Goal: Information Seeking & Learning: Compare options

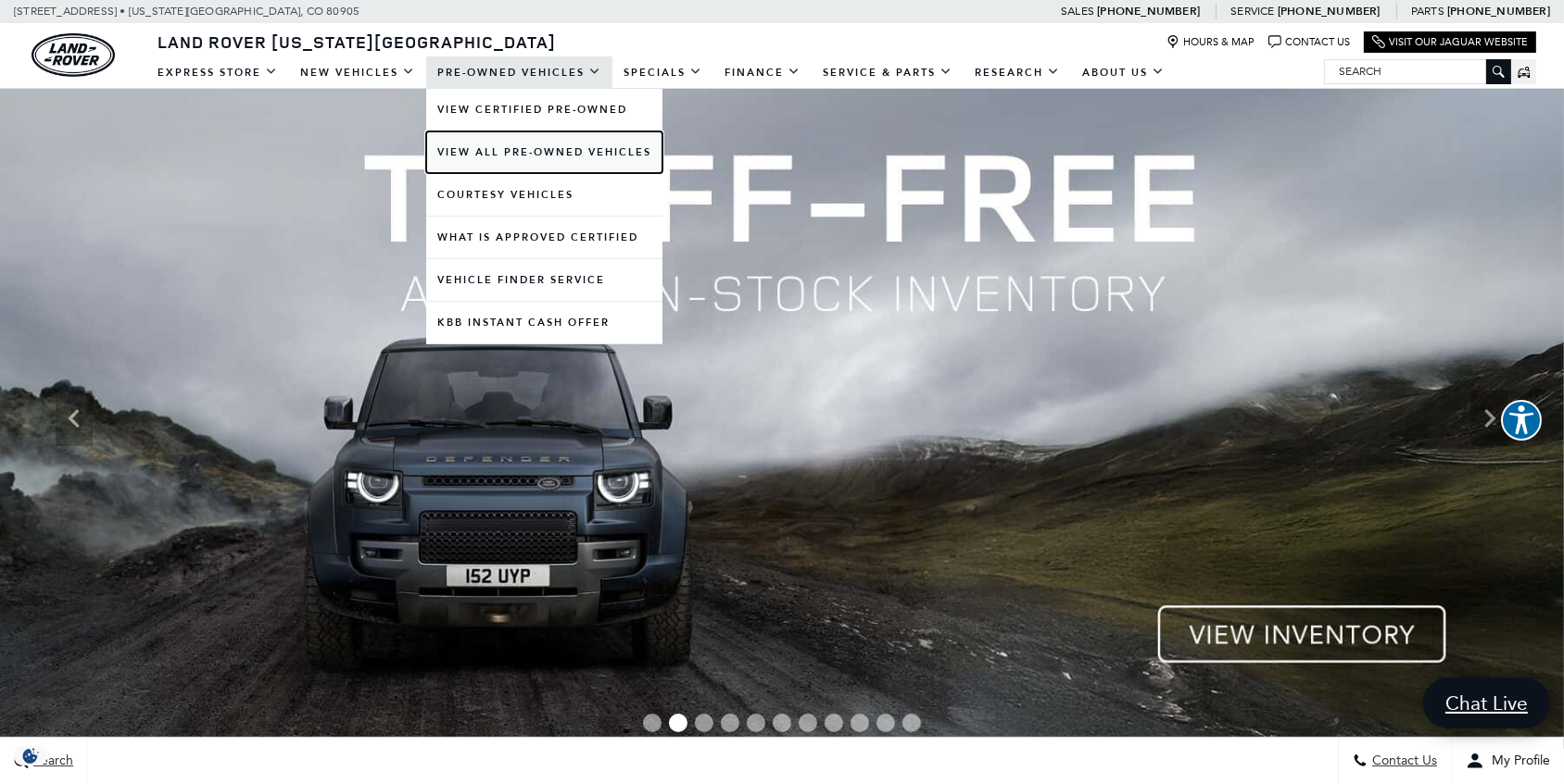
click at [569, 153] on link "View All Pre-Owned Vehicles" at bounding box center [545, 152] width 237 height 42
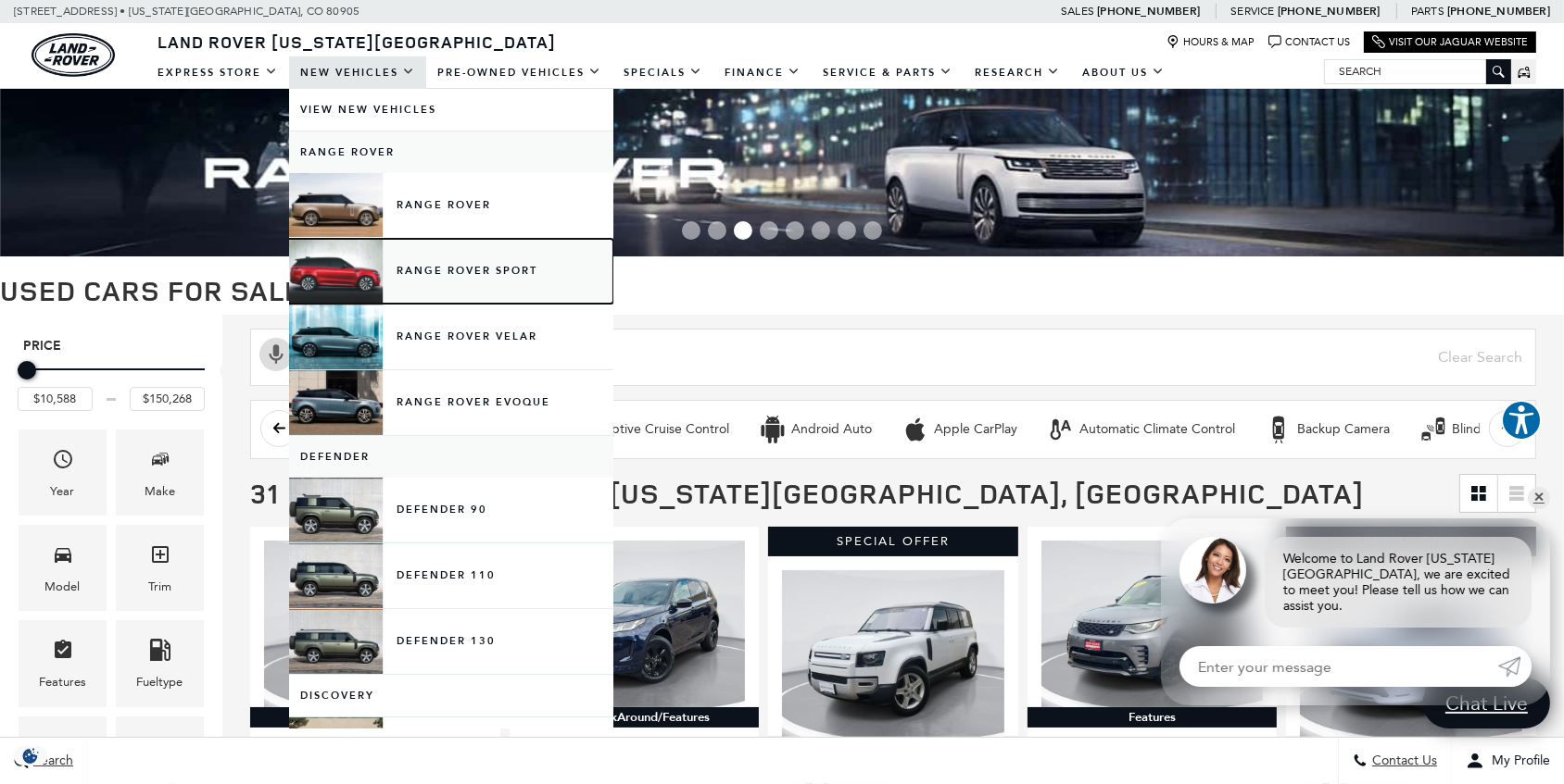
click at [468, 266] on link "Range Rover Sport" at bounding box center [451, 271] width 324 height 65
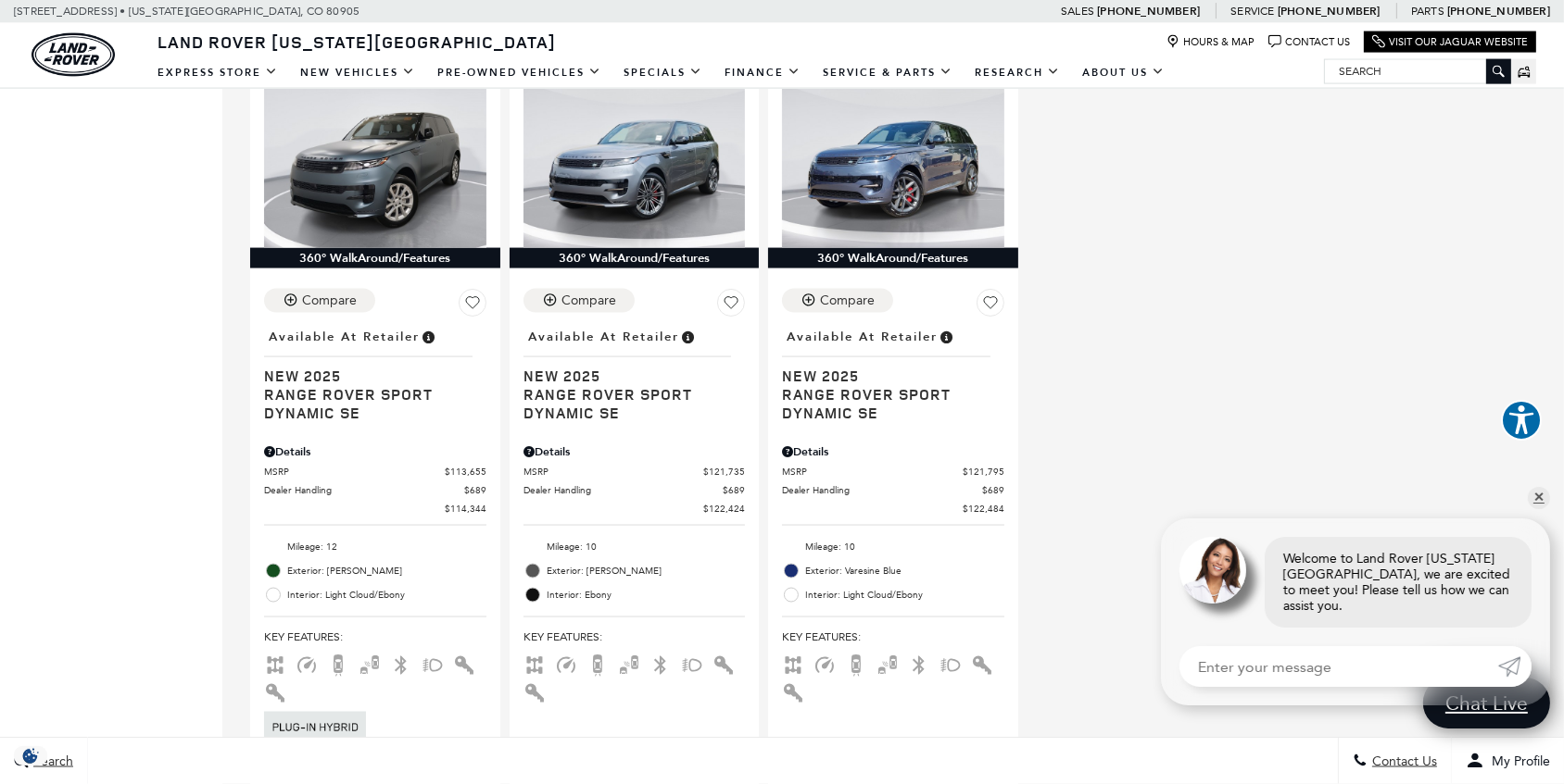
scroll to position [3367, 0]
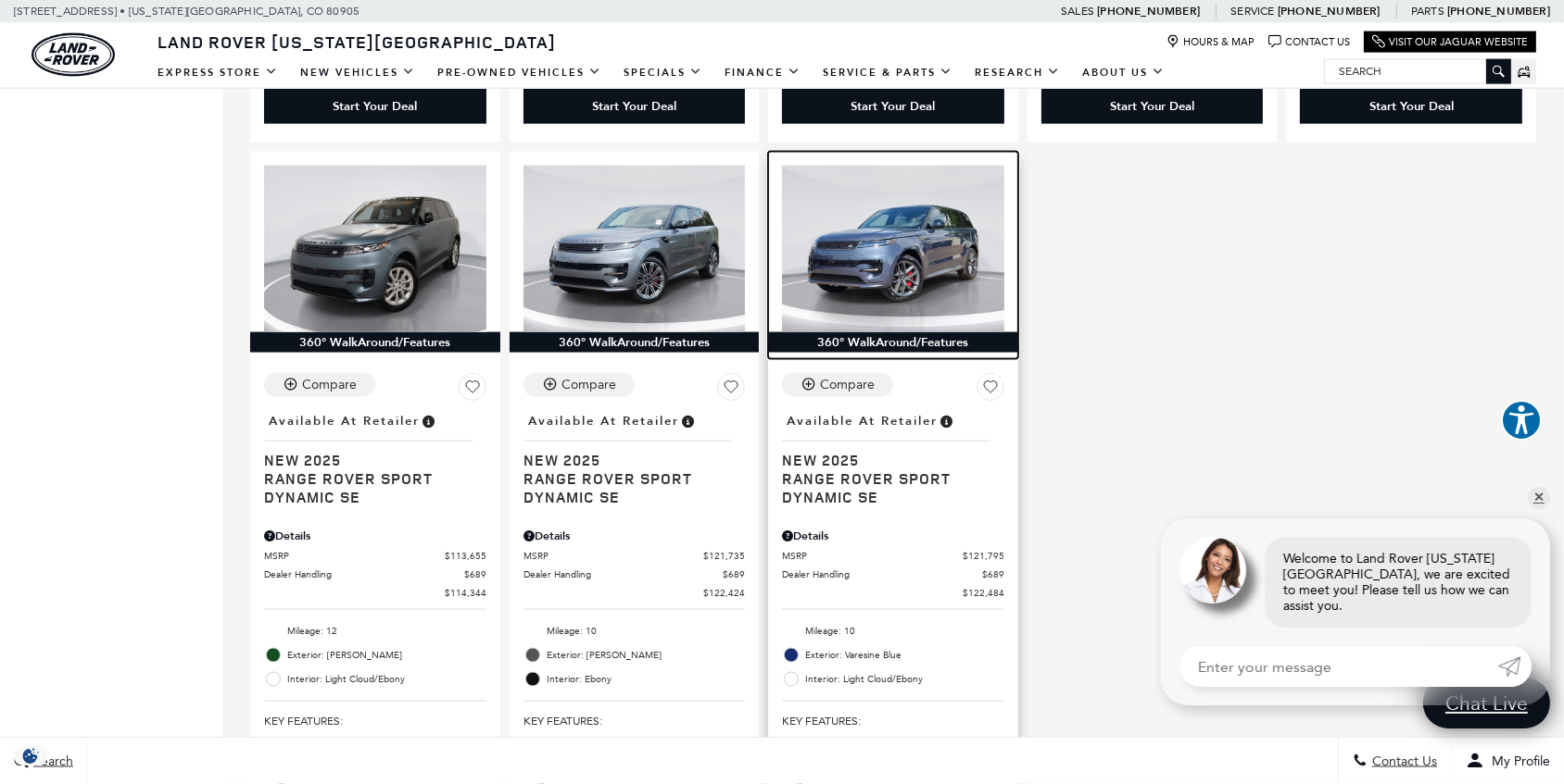
click at [924, 211] on img at bounding box center [892, 249] width 222 height 167
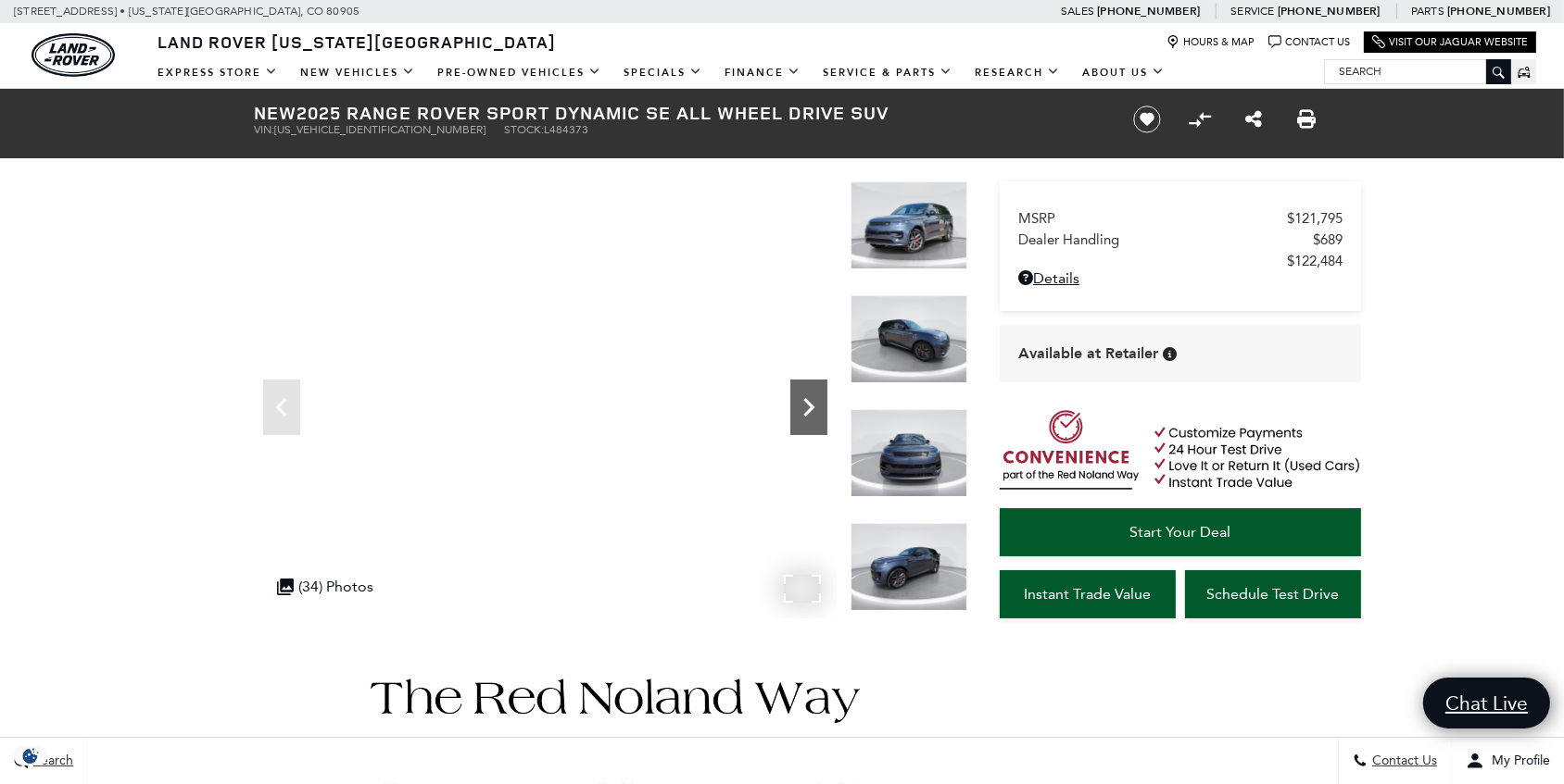
click at [808, 405] on icon "Next" at bounding box center [808, 407] width 11 height 18
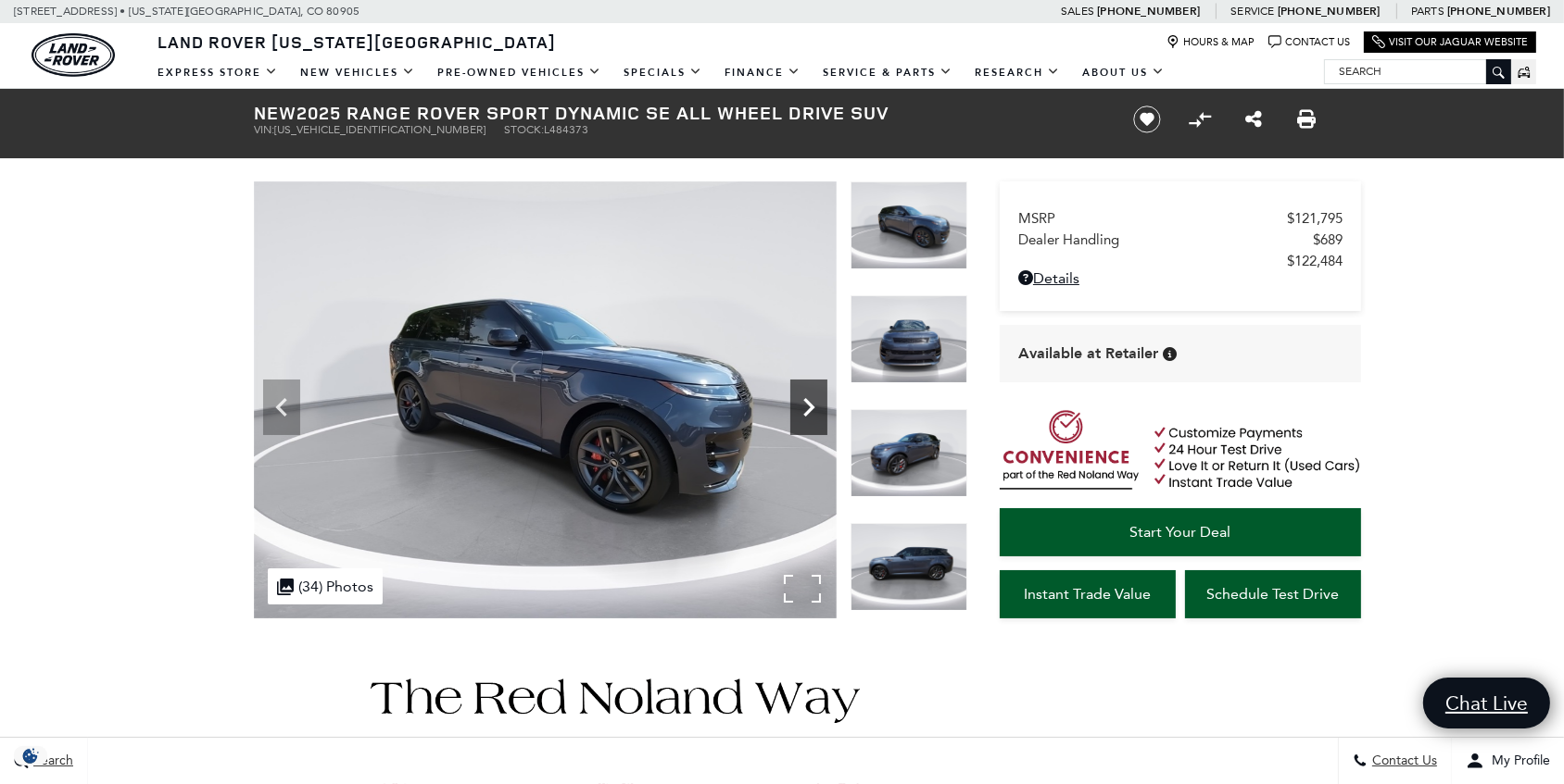
click at [808, 405] on icon "Next" at bounding box center [808, 407] width 11 height 18
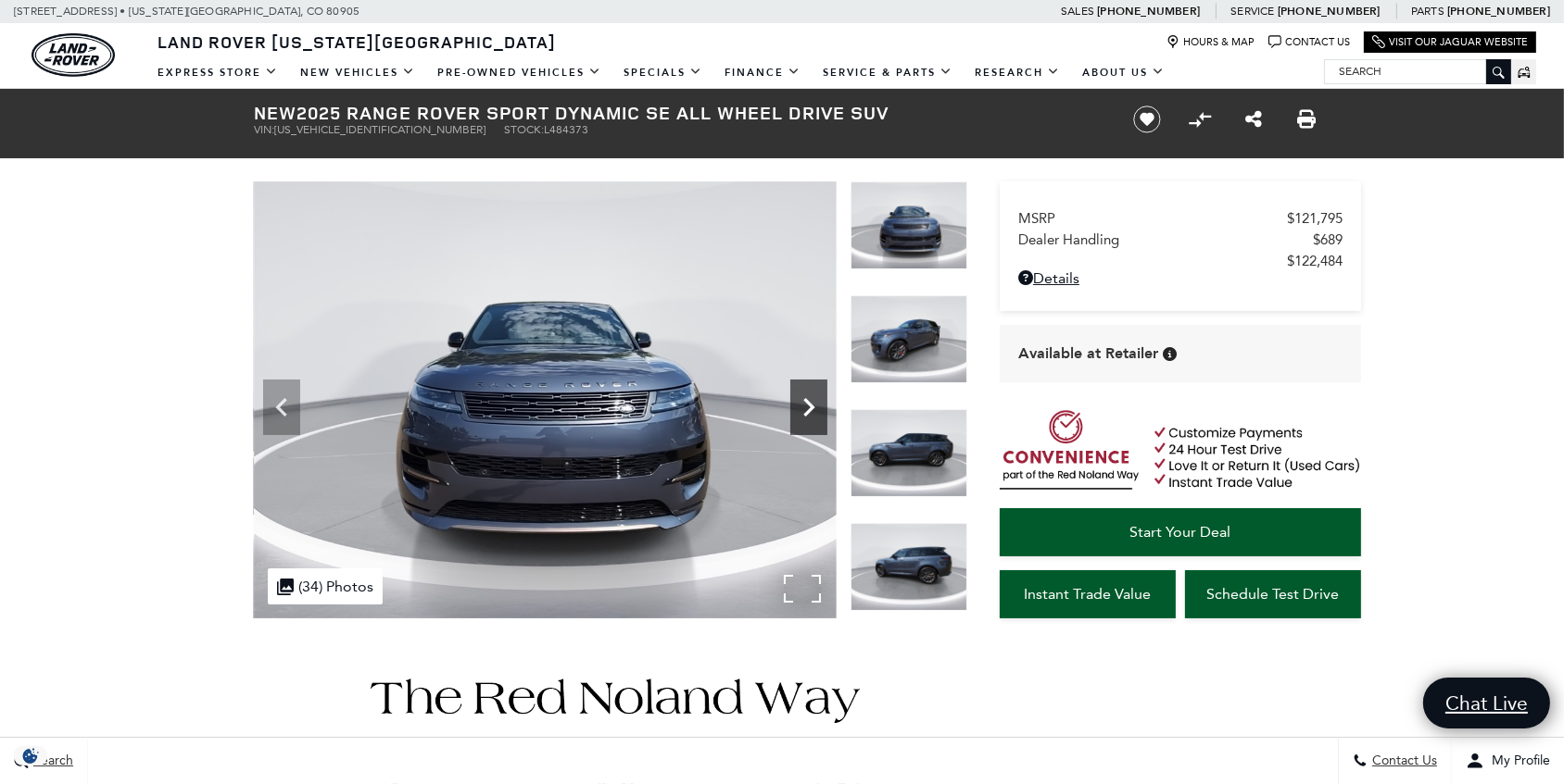
click at [808, 405] on icon "Next" at bounding box center [808, 407] width 11 height 18
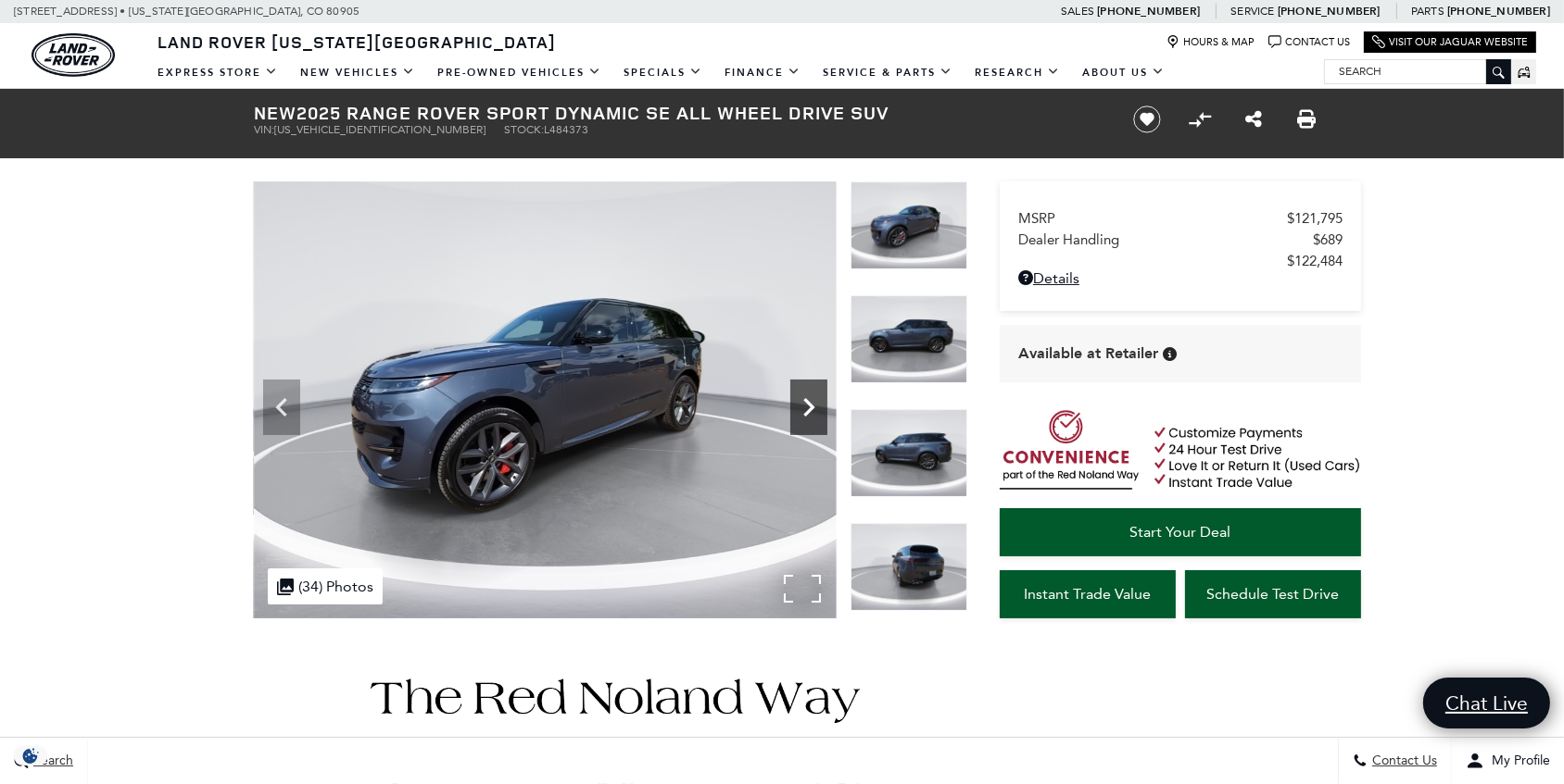
click at [808, 405] on icon "Next" at bounding box center [808, 407] width 11 height 18
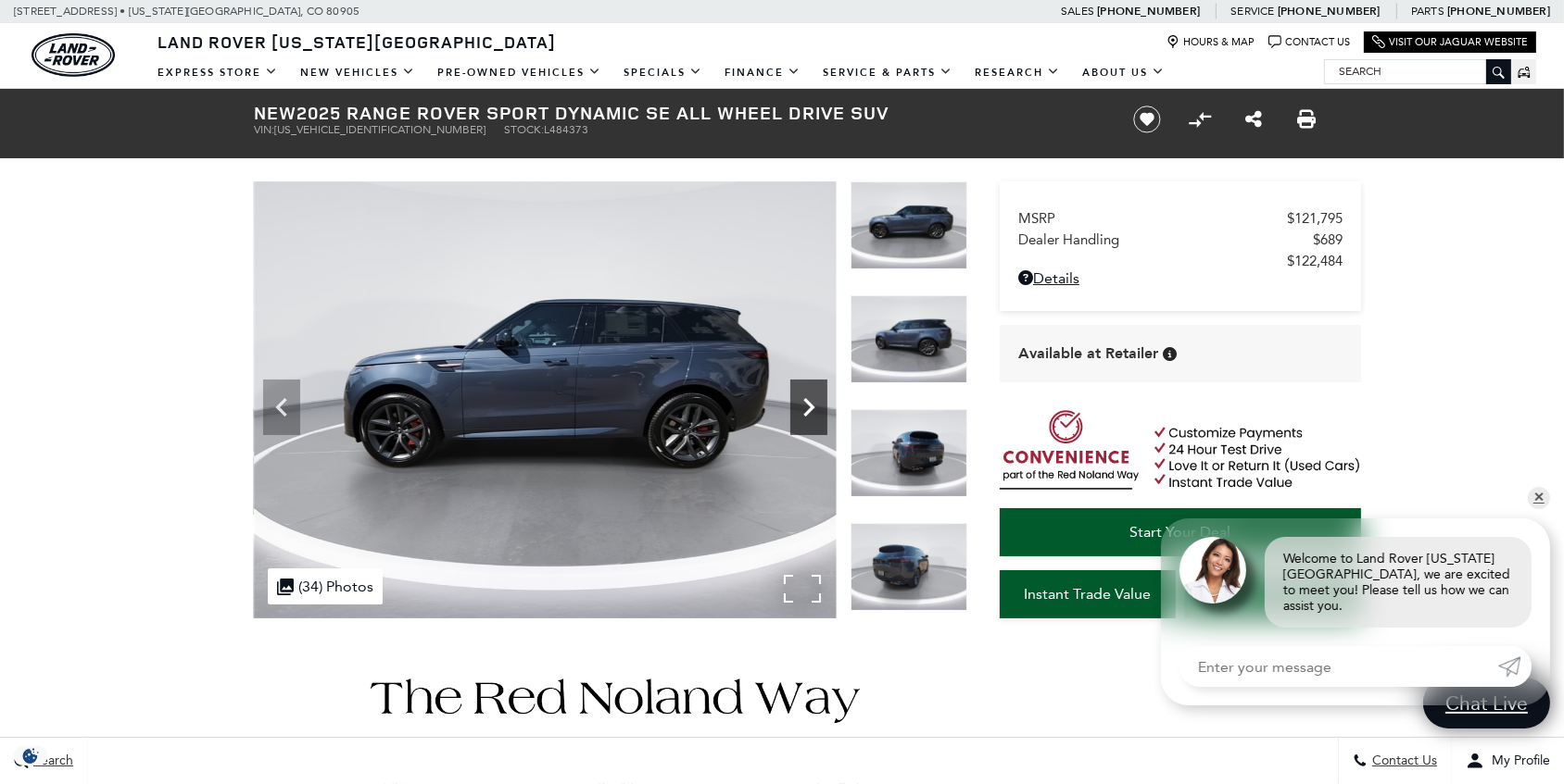
click at [808, 405] on icon "Next" at bounding box center [808, 407] width 11 height 18
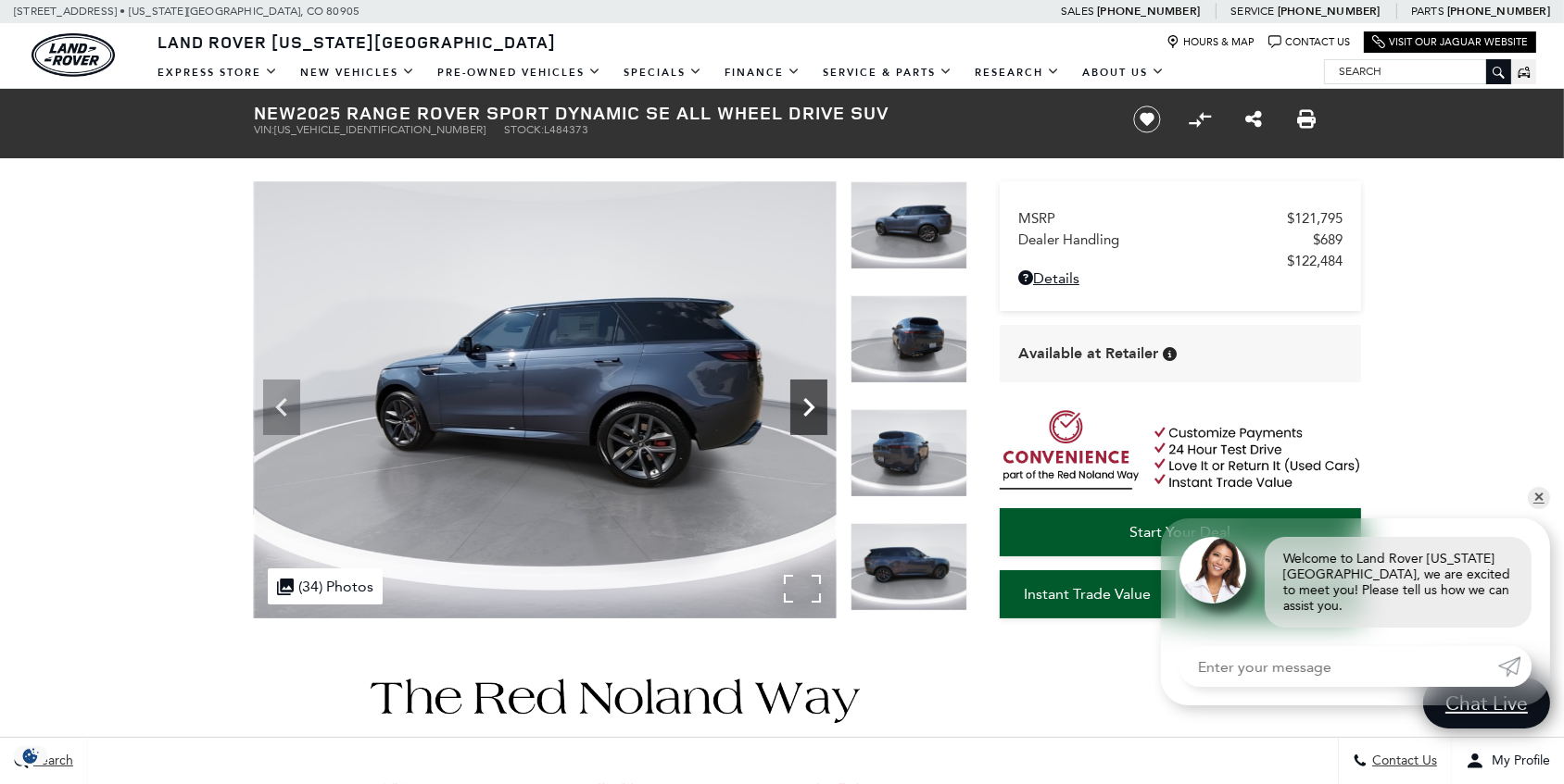
click at [808, 405] on icon "Next" at bounding box center [808, 407] width 11 height 18
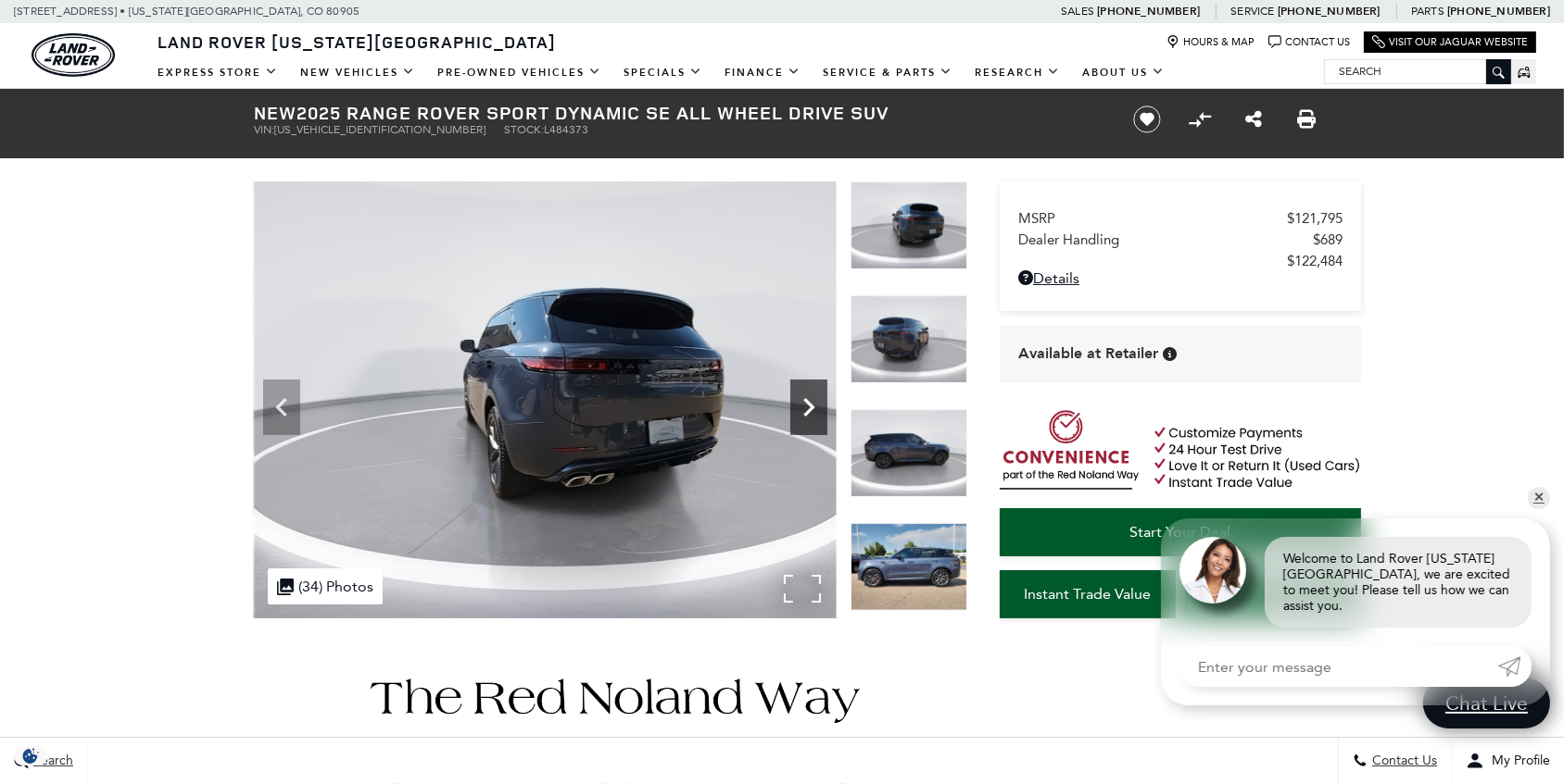
click at [808, 405] on icon "Next" at bounding box center [808, 407] width 11 height 18
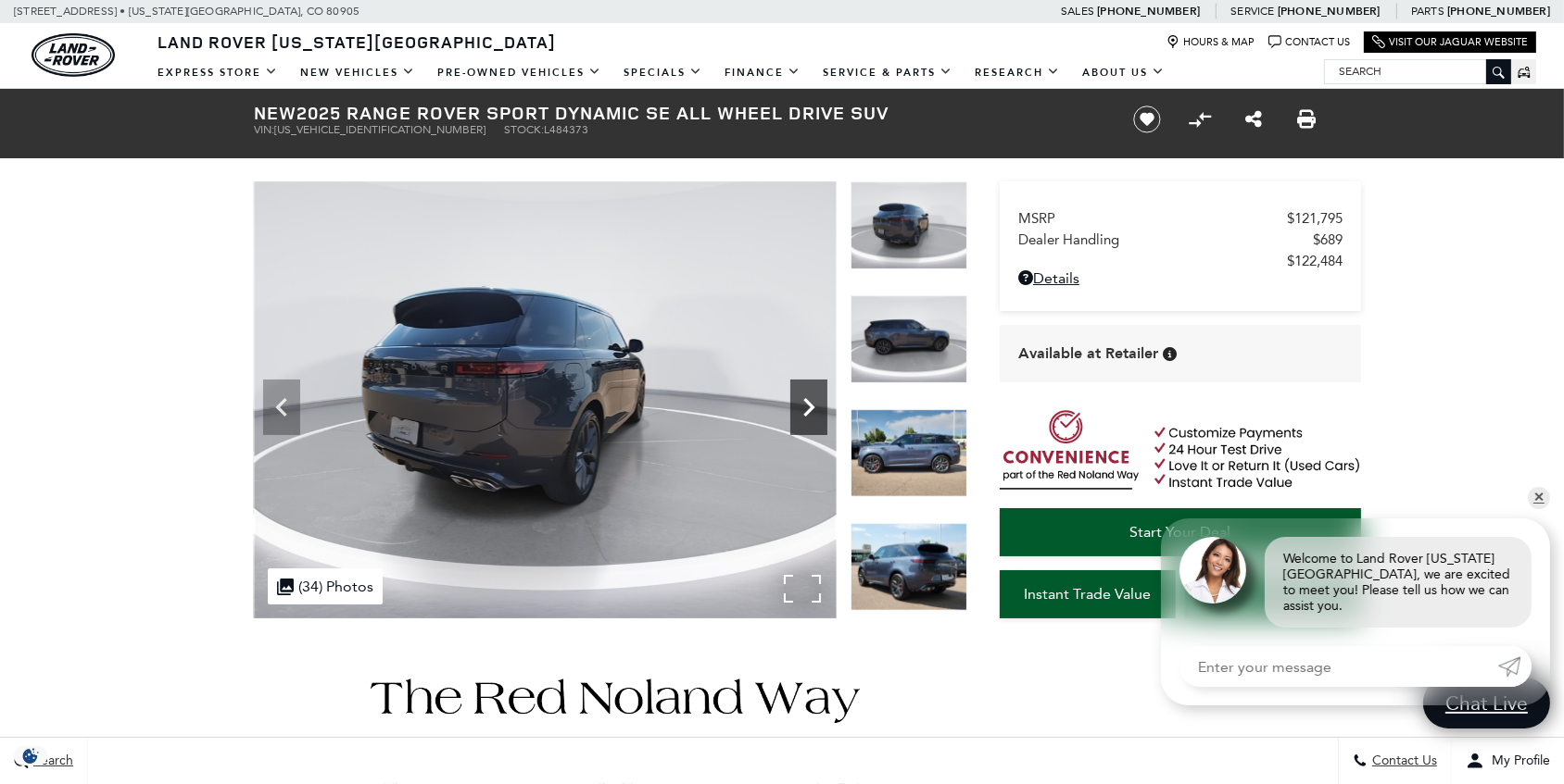
click at [808, 405] on icon "Next" at bounding box center [808, 407] width 11 height 18
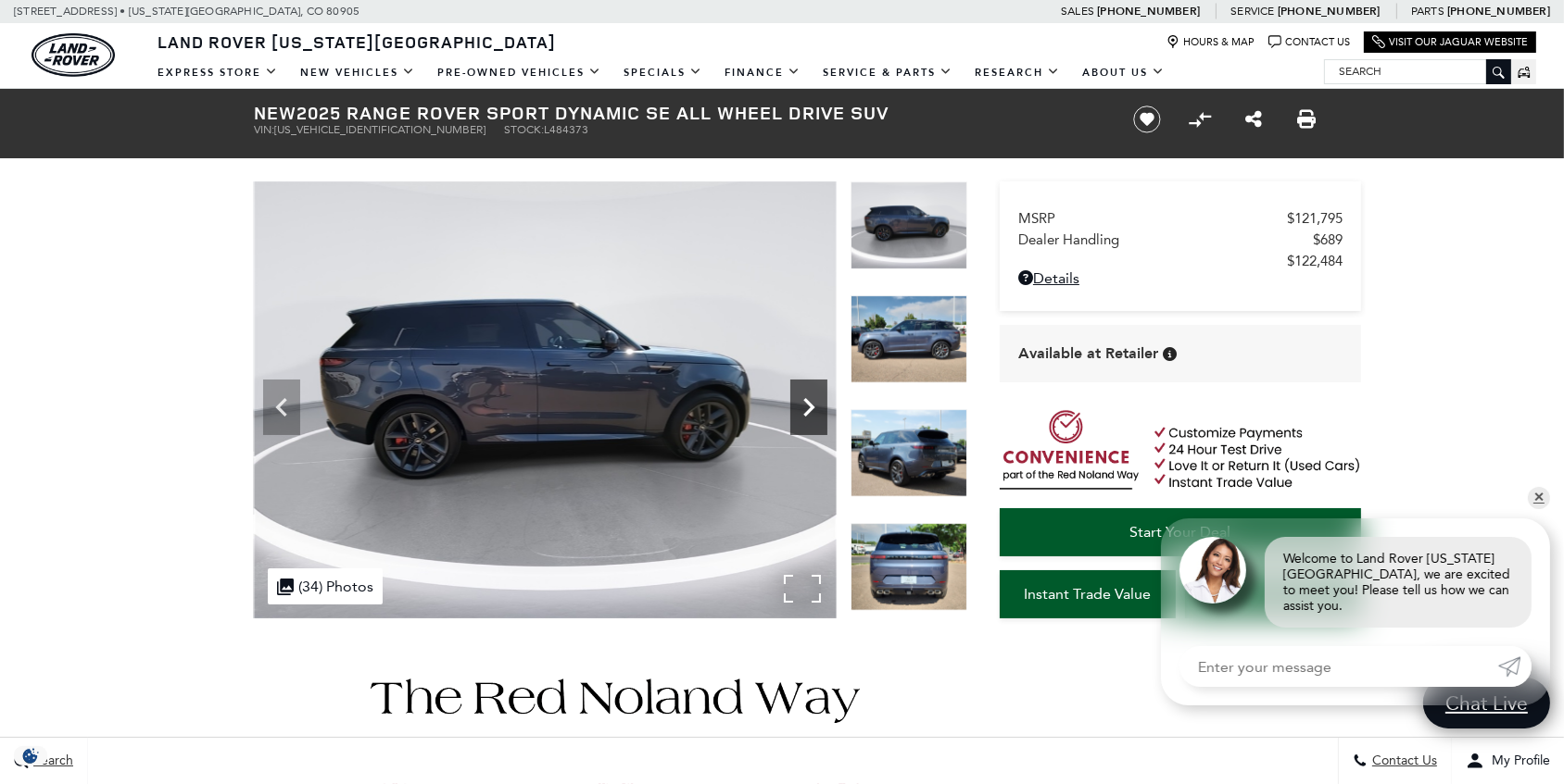
click at [808, 405] on icon "Next" at bounding box center [808, 407] width 11 height 18
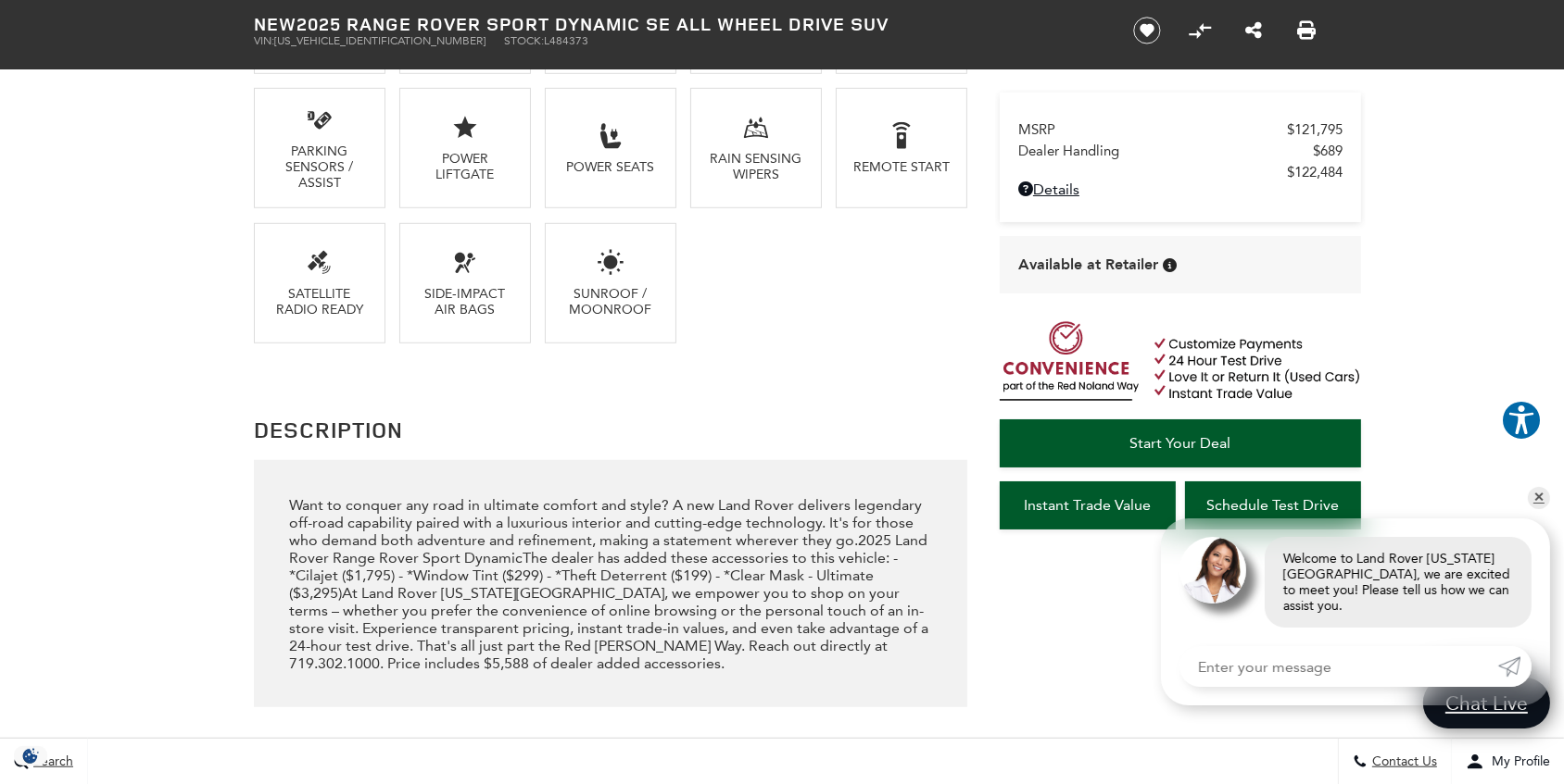
scroll to position [1683, 0]
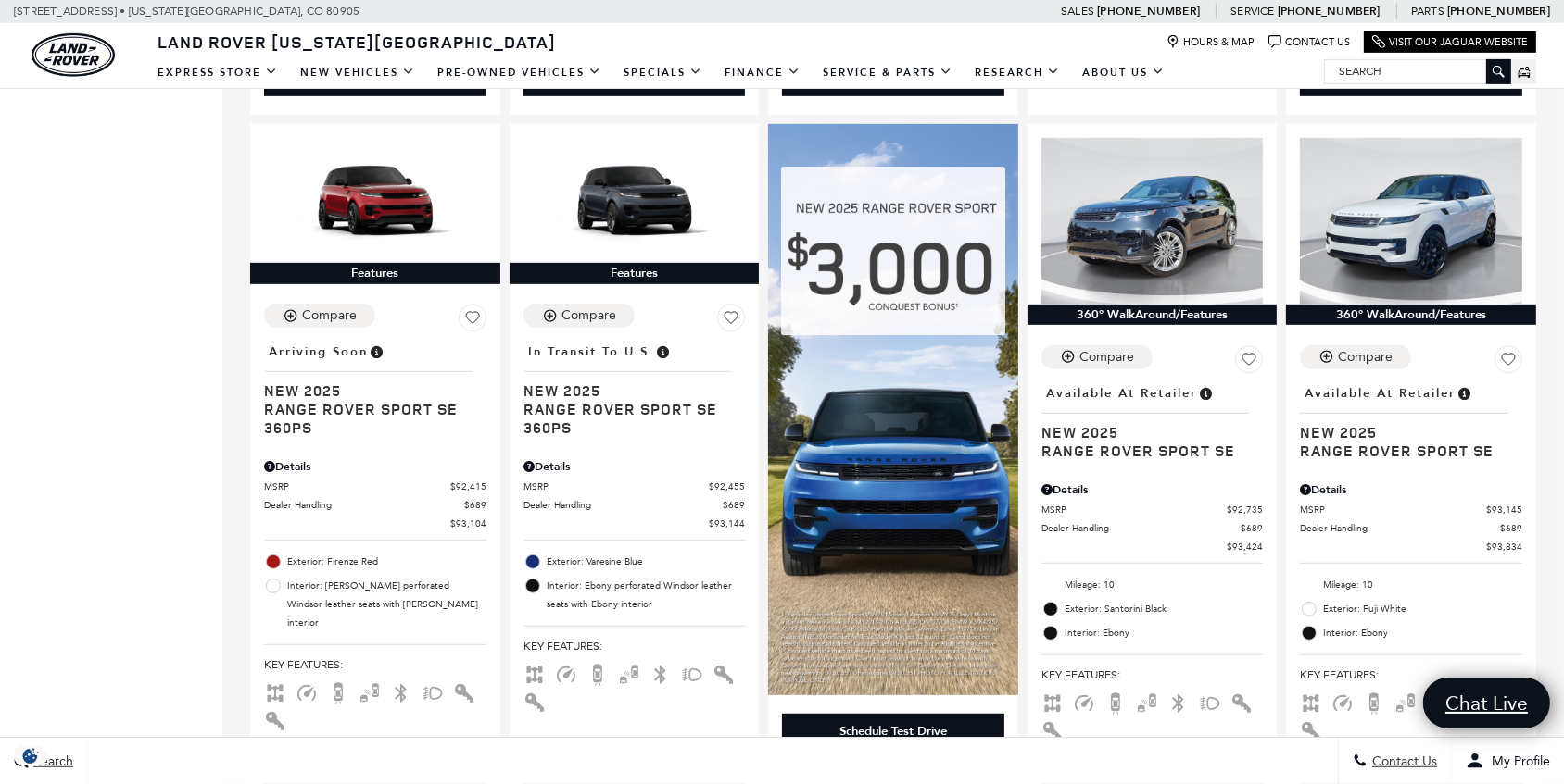
scroll to position [1177, 0]
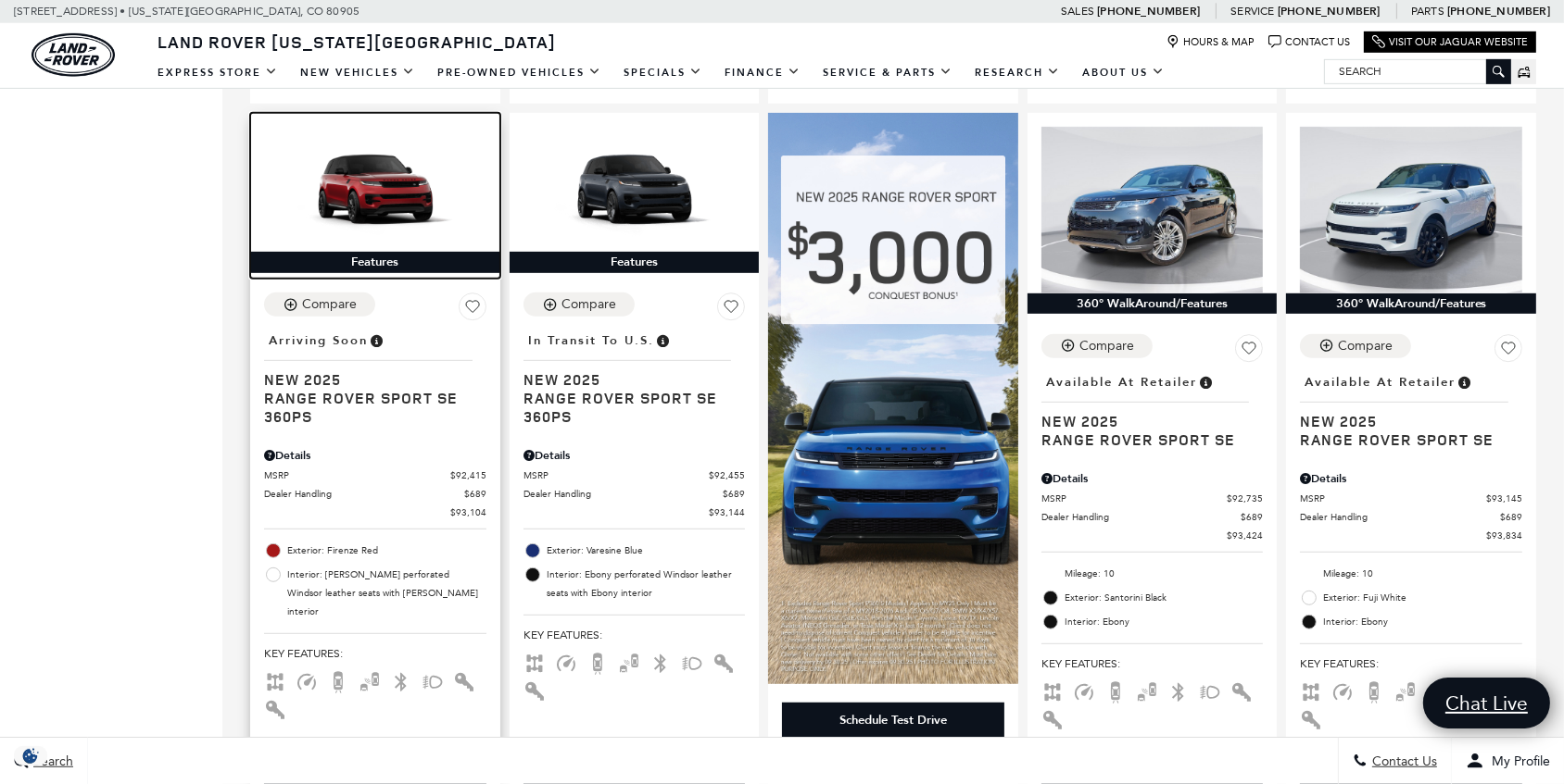
click at [433, 198] on img at bounding box center [374, 189] width 222 height 125
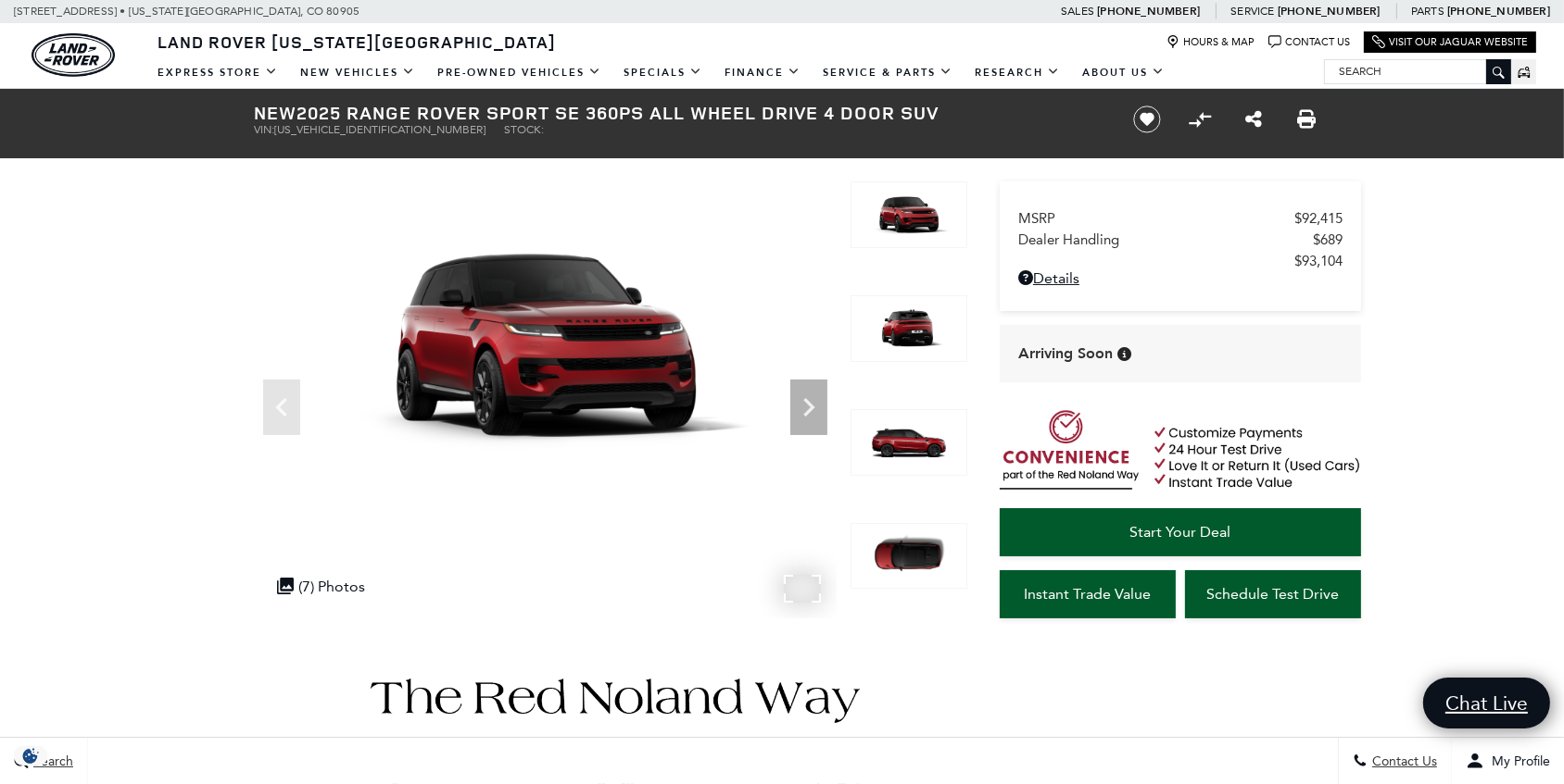
click at [563, 343] on img at bounding box center [545, 345] width 583 height 328
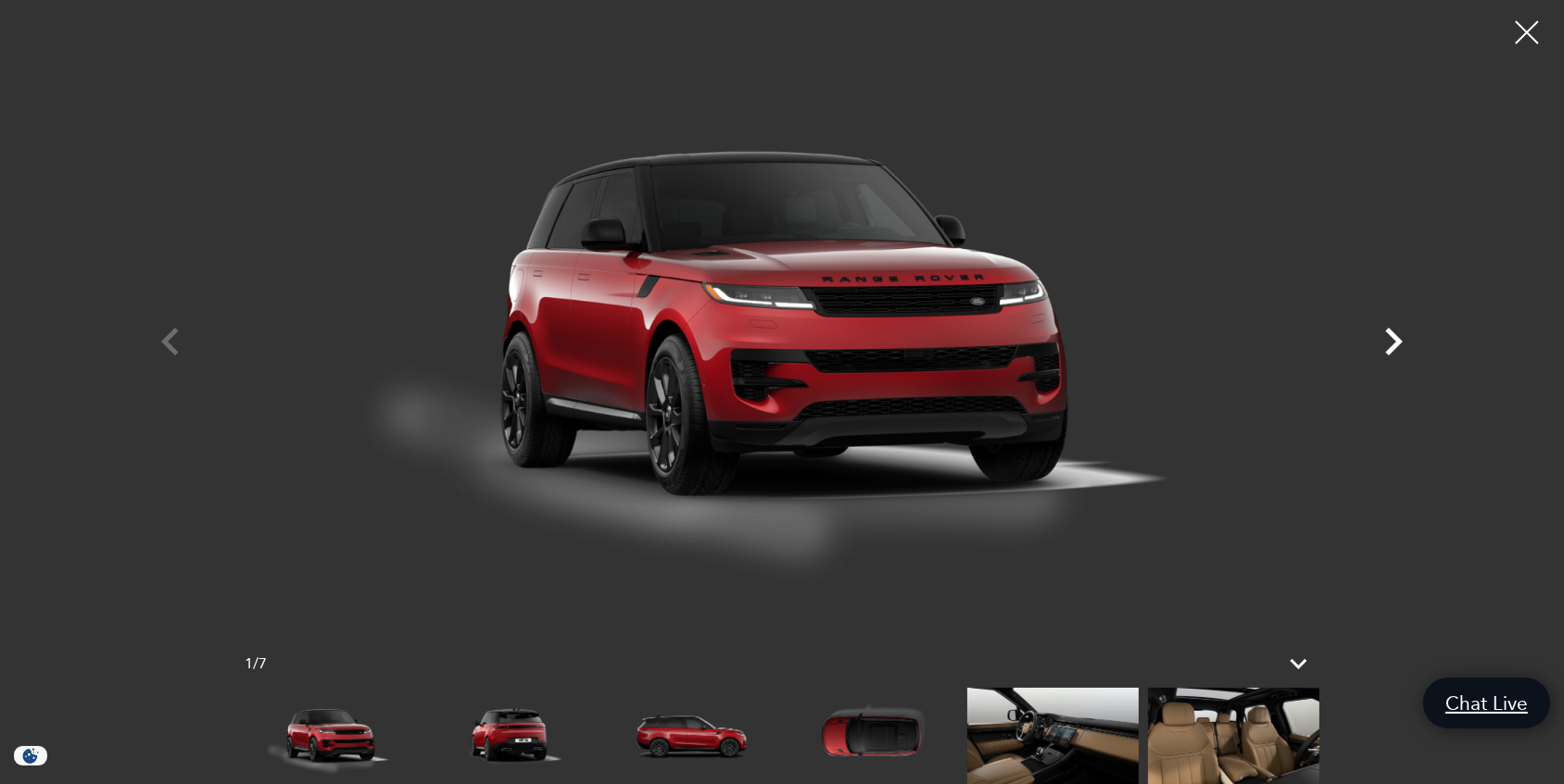
click at [1395, 339] on icon "Next" at bounding box center [1393, 341] width 17 height 28
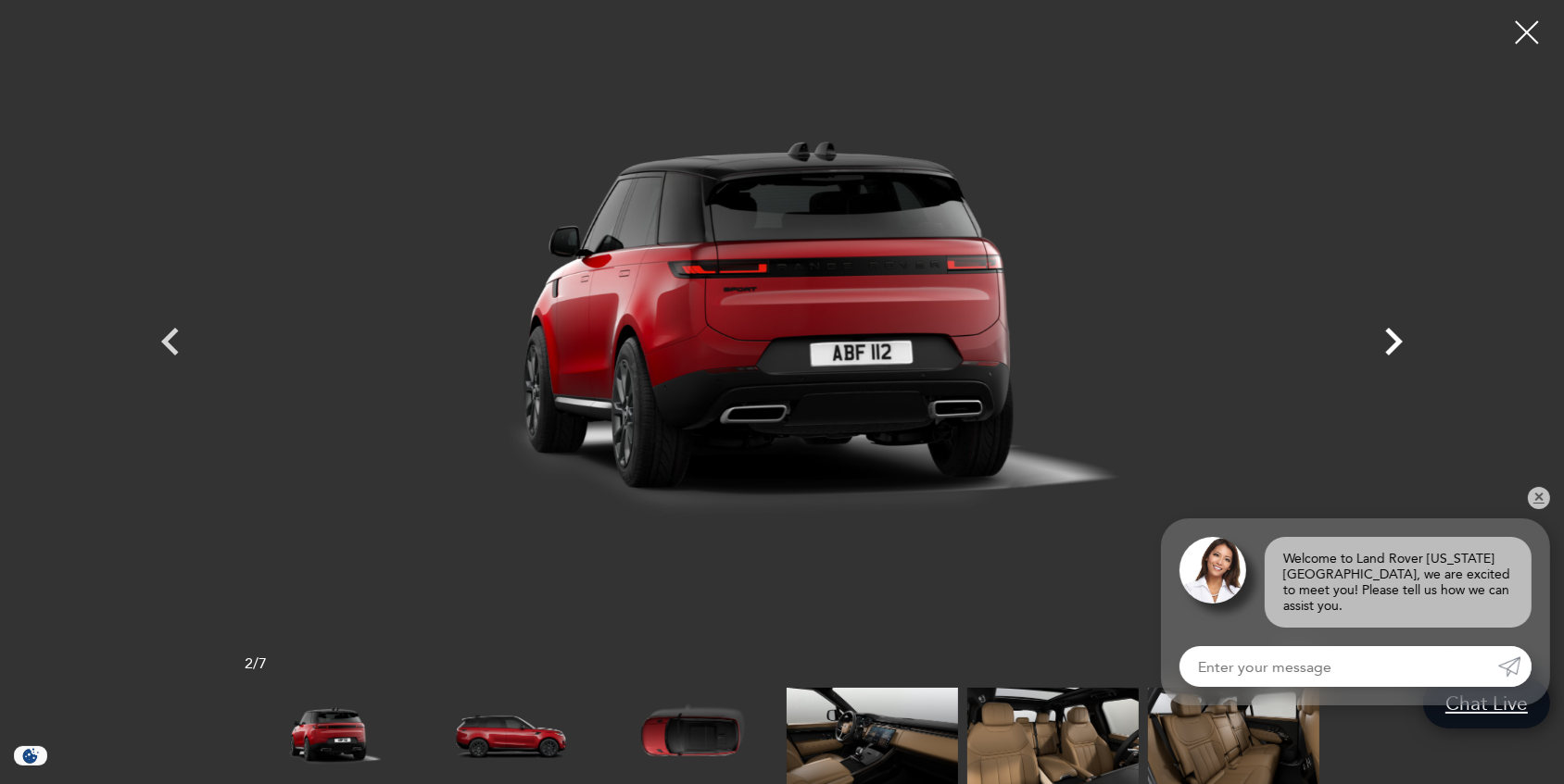
click at [1389, 340] on icon "Next" at bounding box center [1392, 341] width 55 height 55
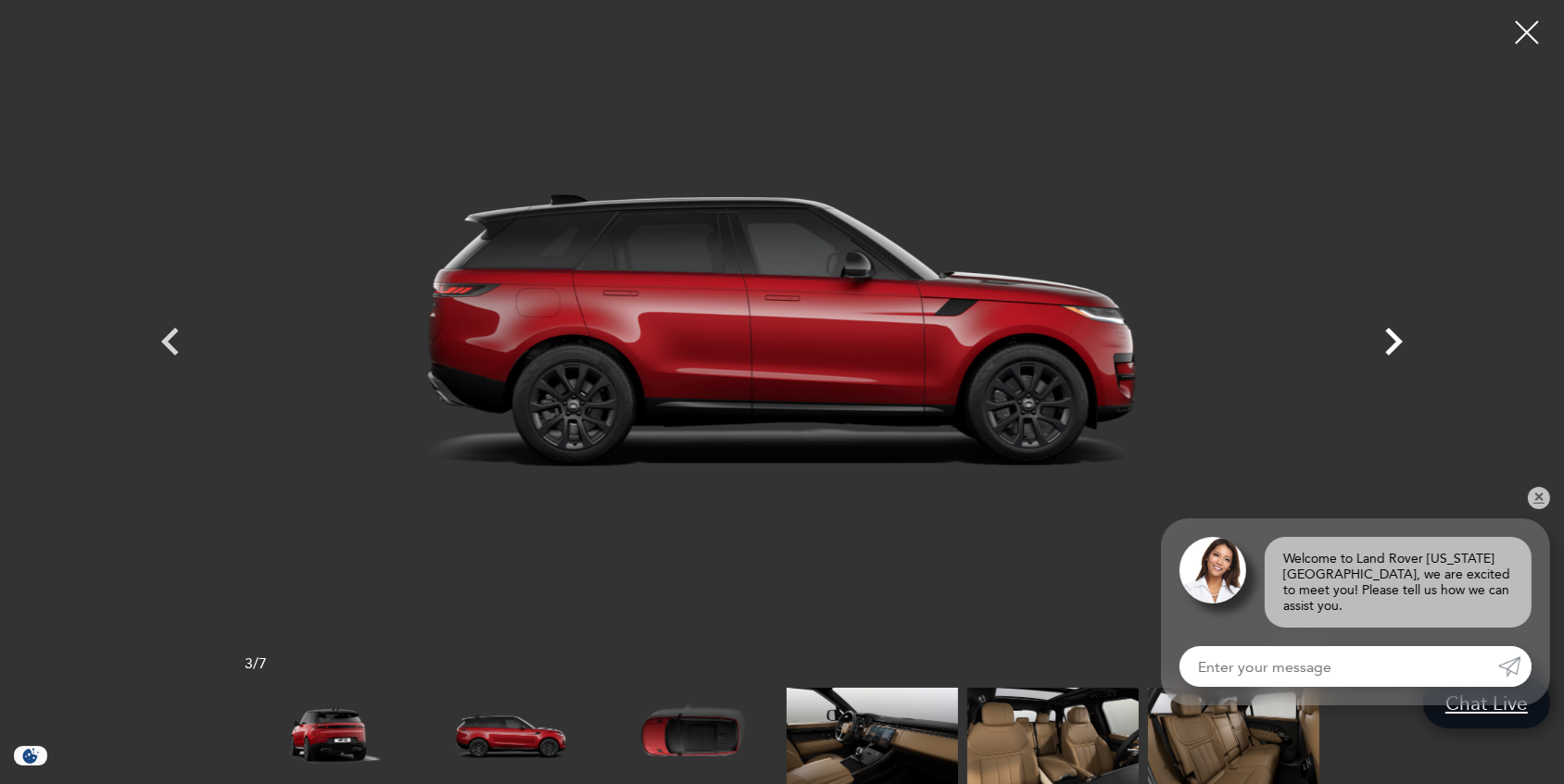
click at [1389, 340] on icon "Next" at bounding box center [1392, 341] width 55 height 55
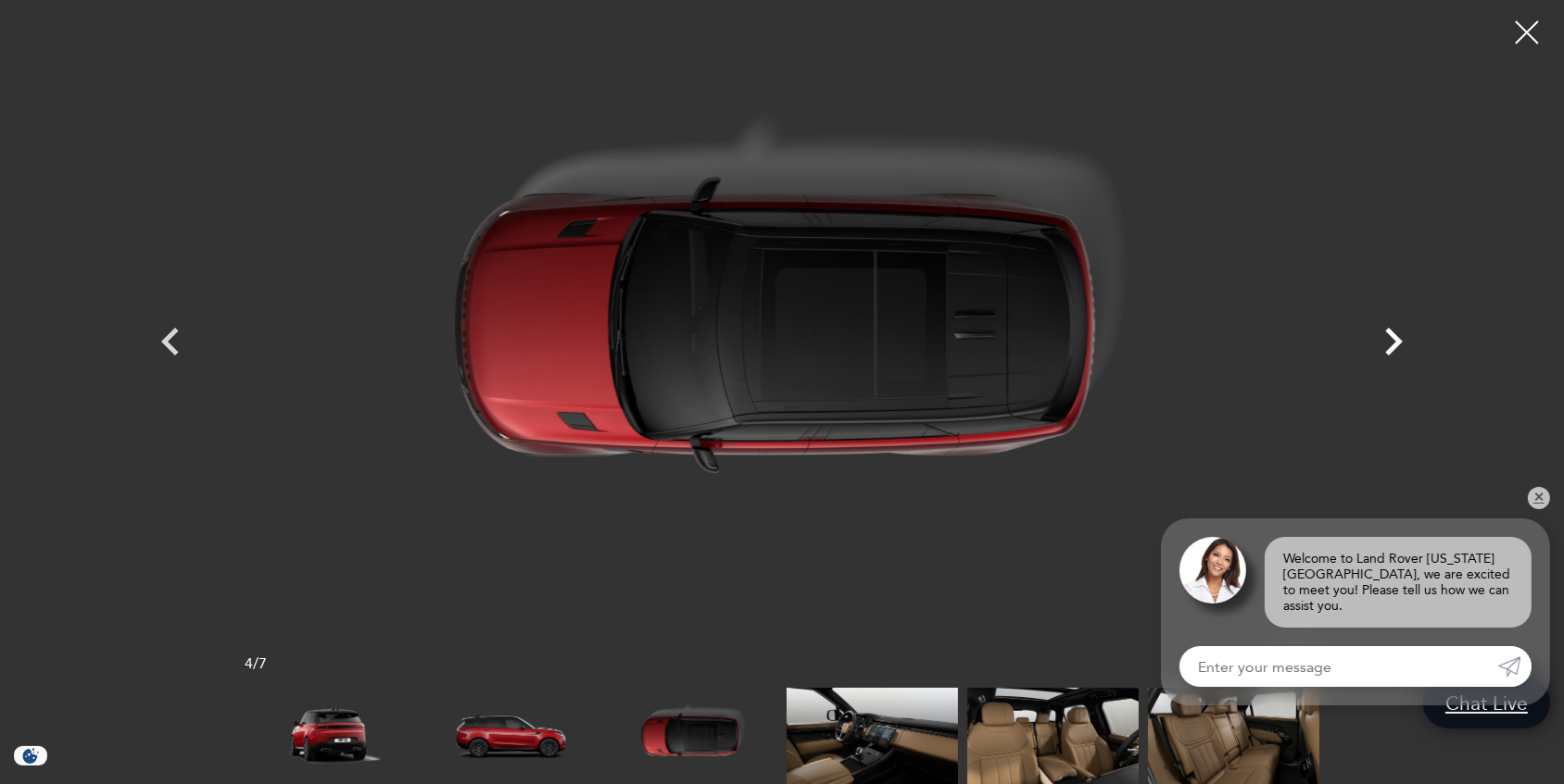
click at [1389, 342] on icon "Next" at bounding box center [1392, 341] width 55 height 55
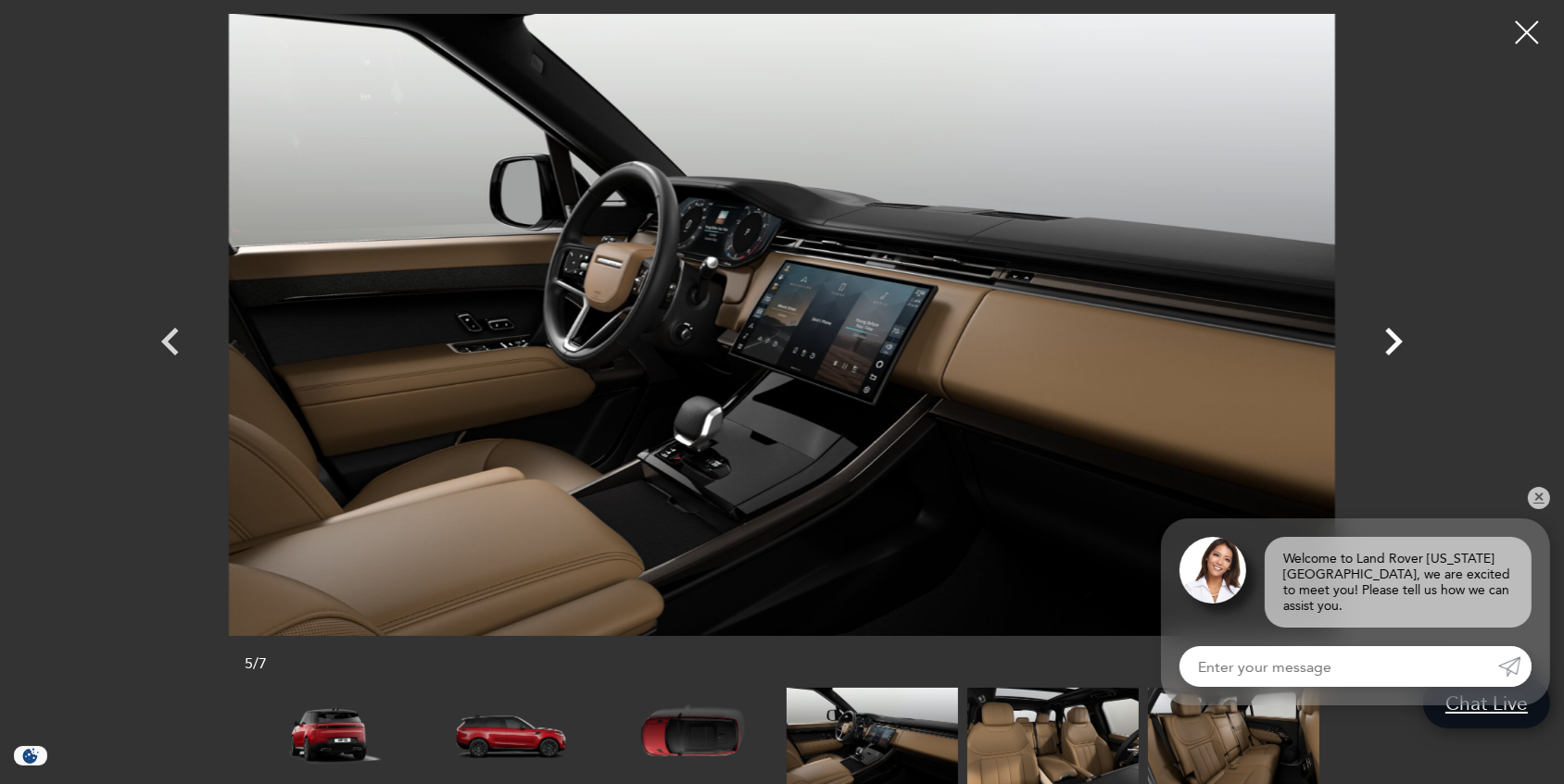
click at [1389, 342] on icon "Next" at bounding box center [1392, 341] width 55 height 55
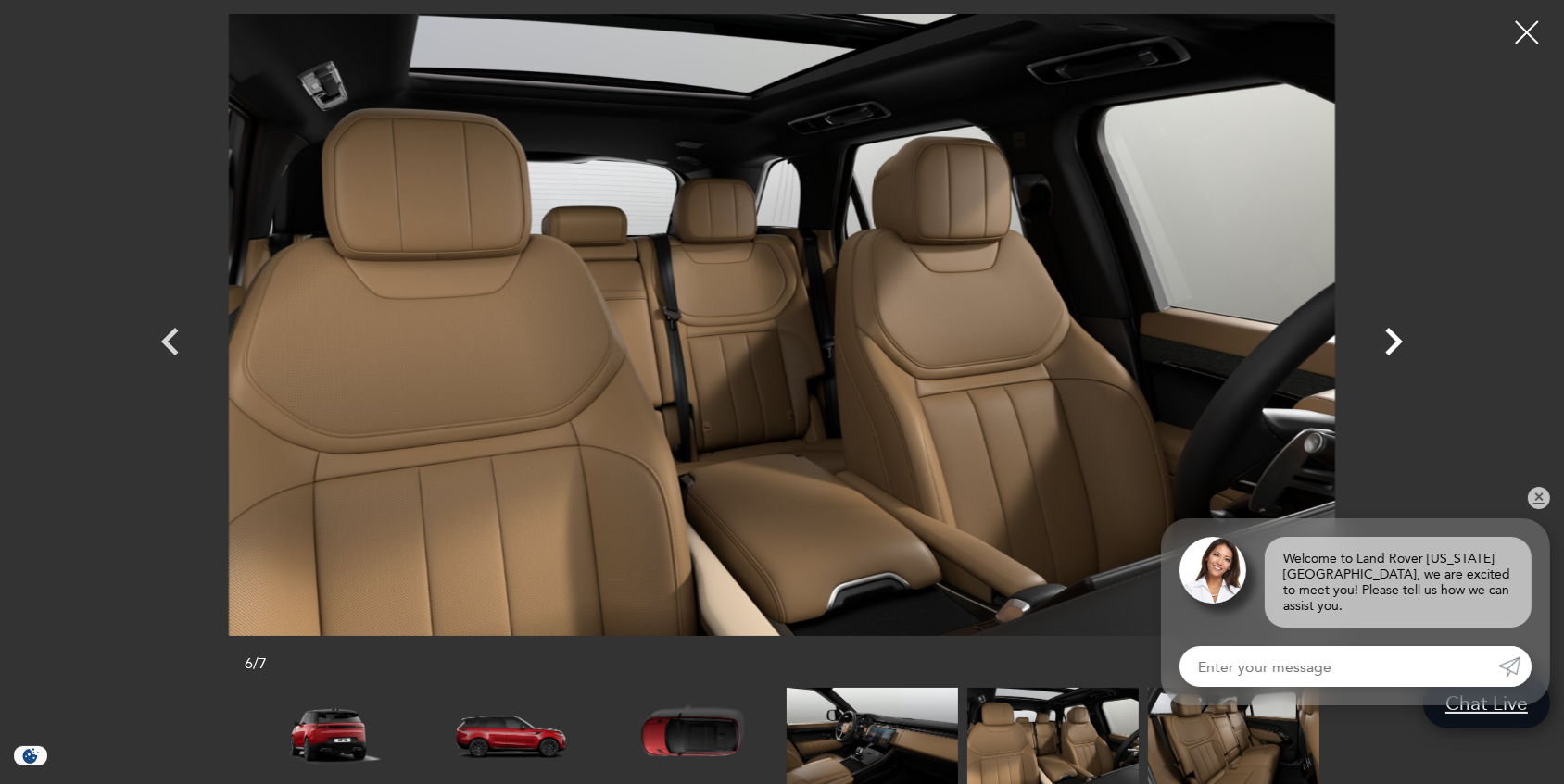
click at [1390, 342] on icon "Next" at bounding box center [1392, 341] width 55 height 55
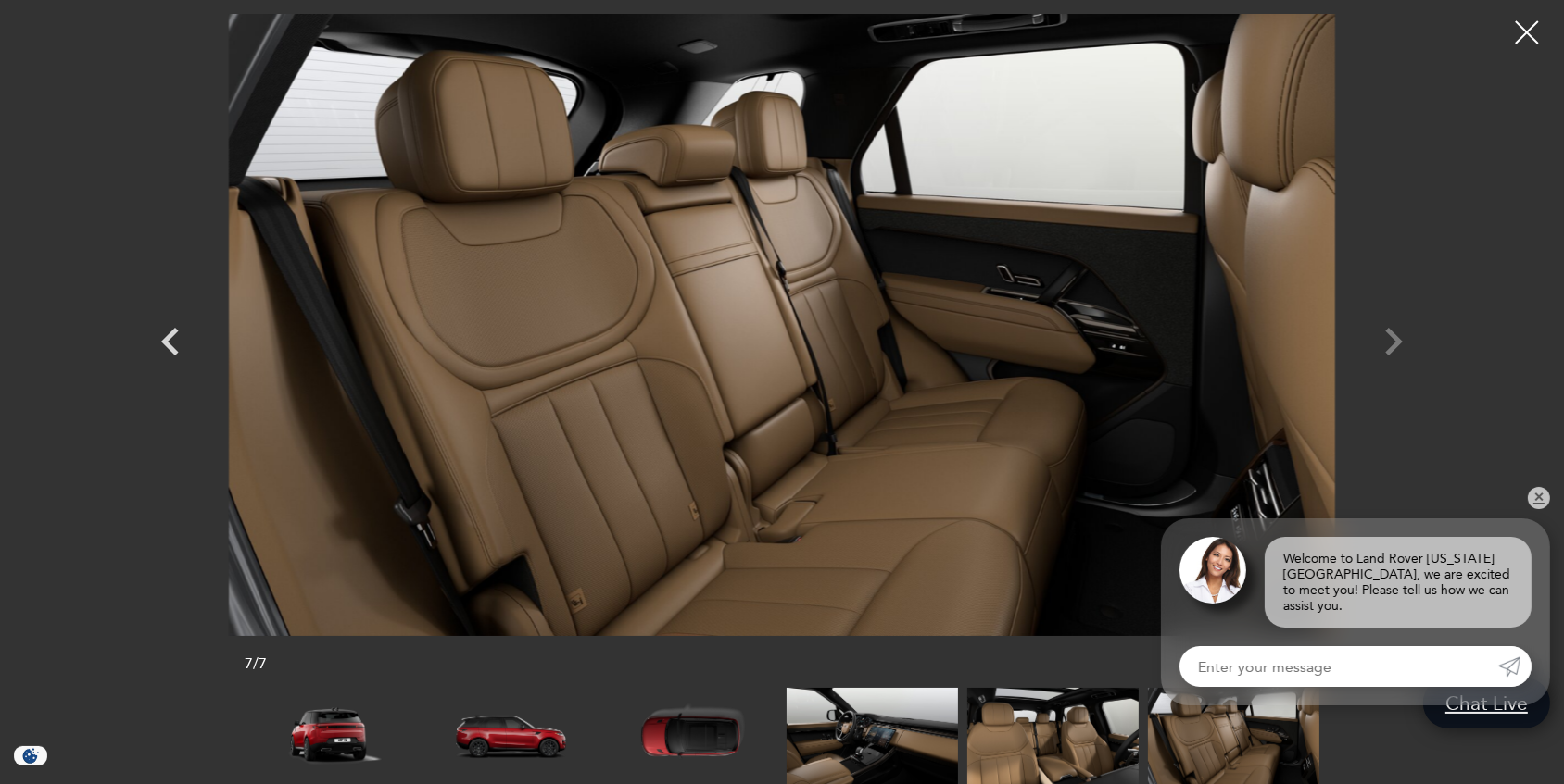
click at [1390, 342] on div at bounding box center [782, 325] width 1297 height 622
click at [1392, 341] on div at bounding box center [782, 325] width 1297 height 622
click at [1520, 16] on div at bounding box center [1527, 33] width 49 height 49
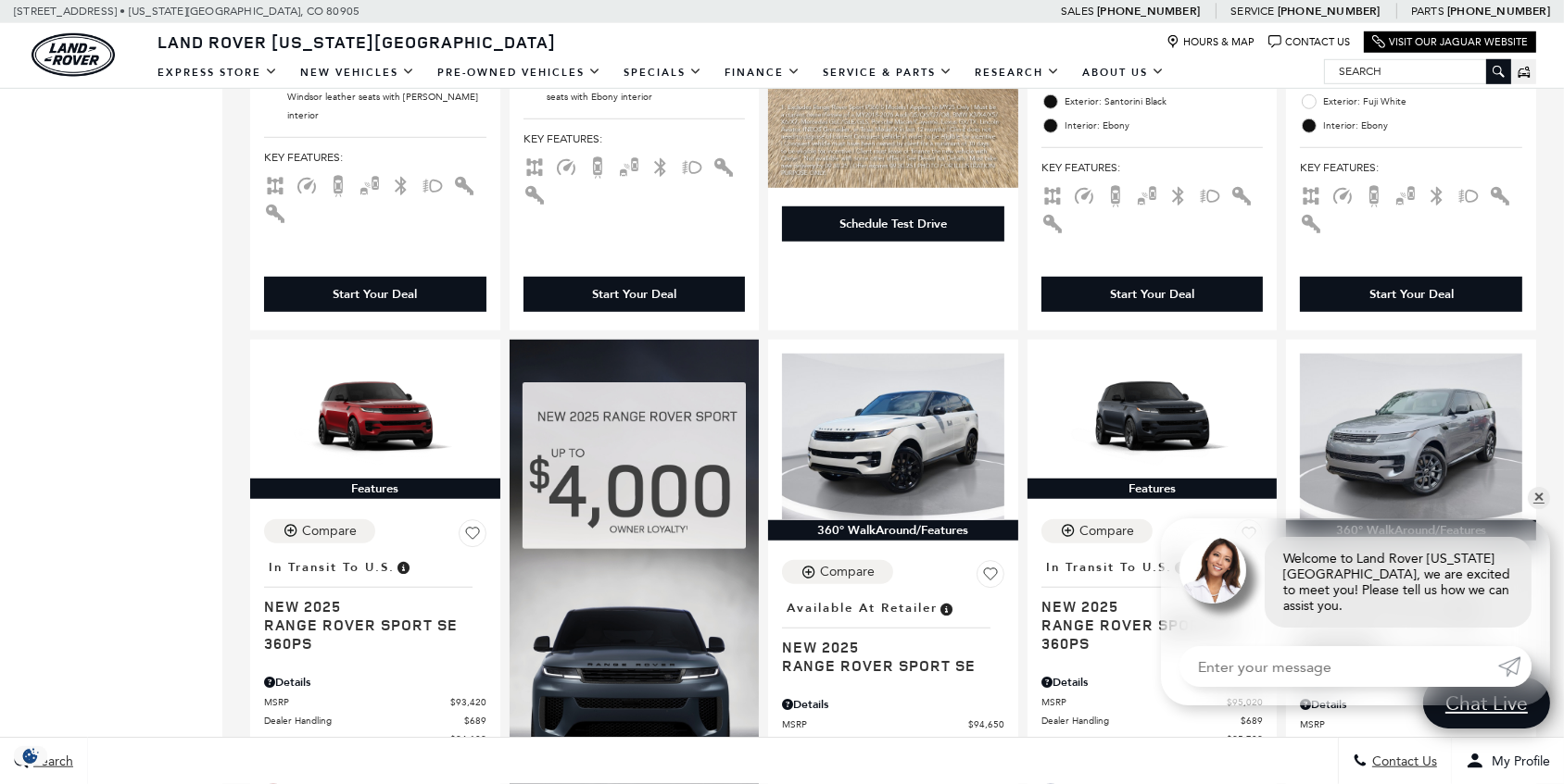
scroll to position [1768, 0]
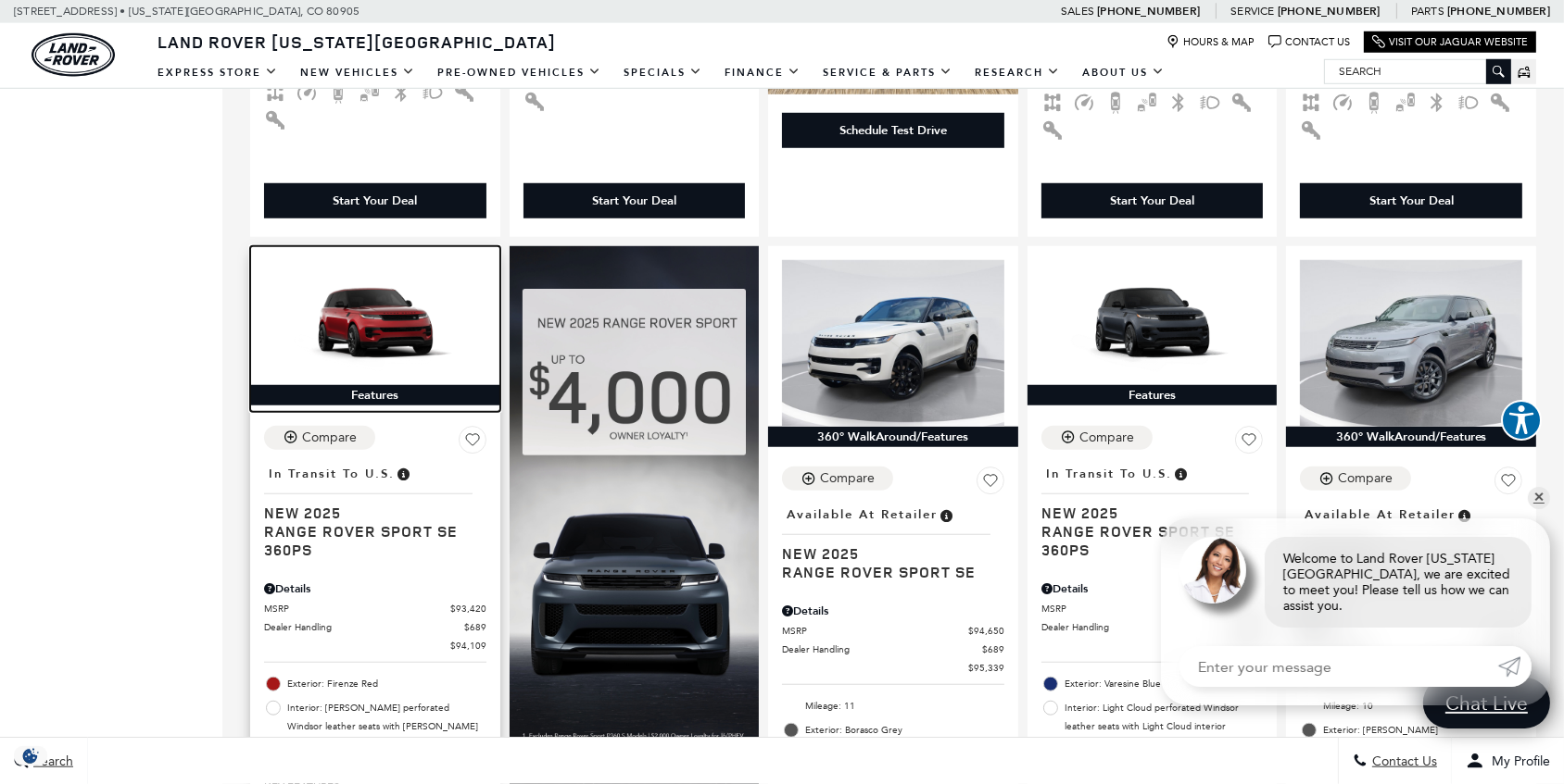
click at [441, 330] on img at bounding box center [374, 322] width 222 height 125
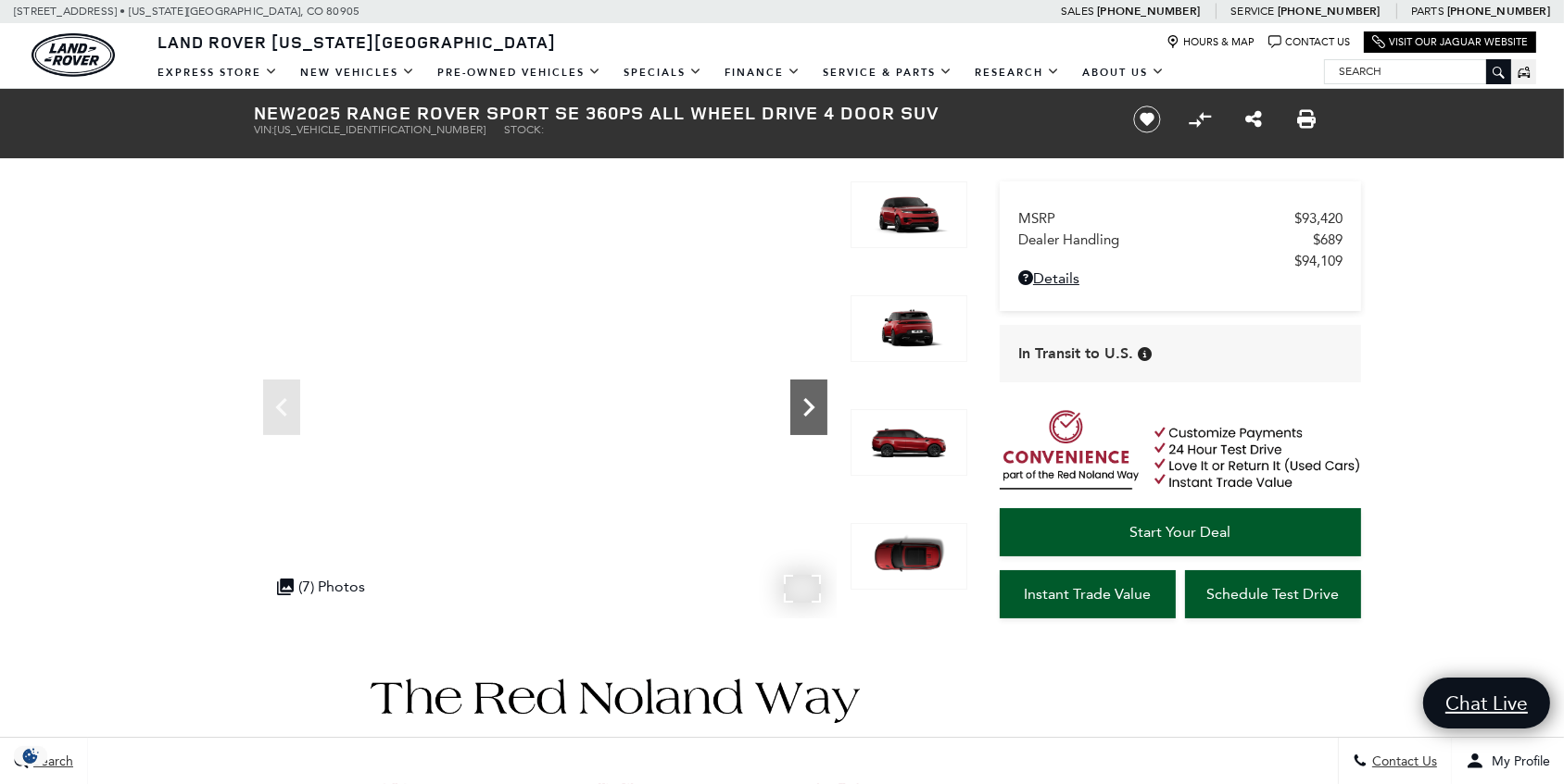
click at [810, 404] on icon "Next" at bounding box center [808, 407] width 11 height 18
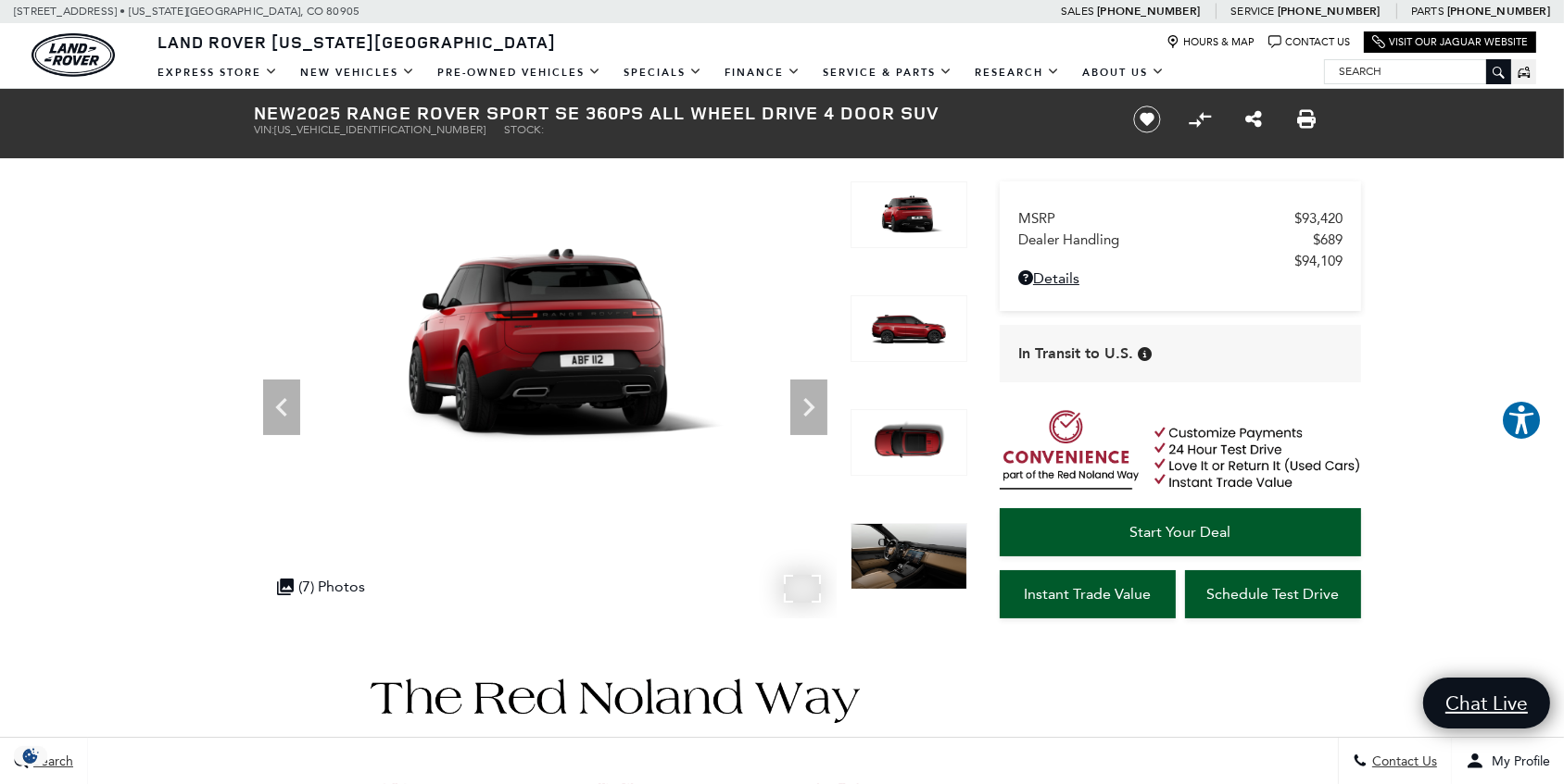
click at [535, 335] on img at bounding box center [545, 345] width 583 height 328
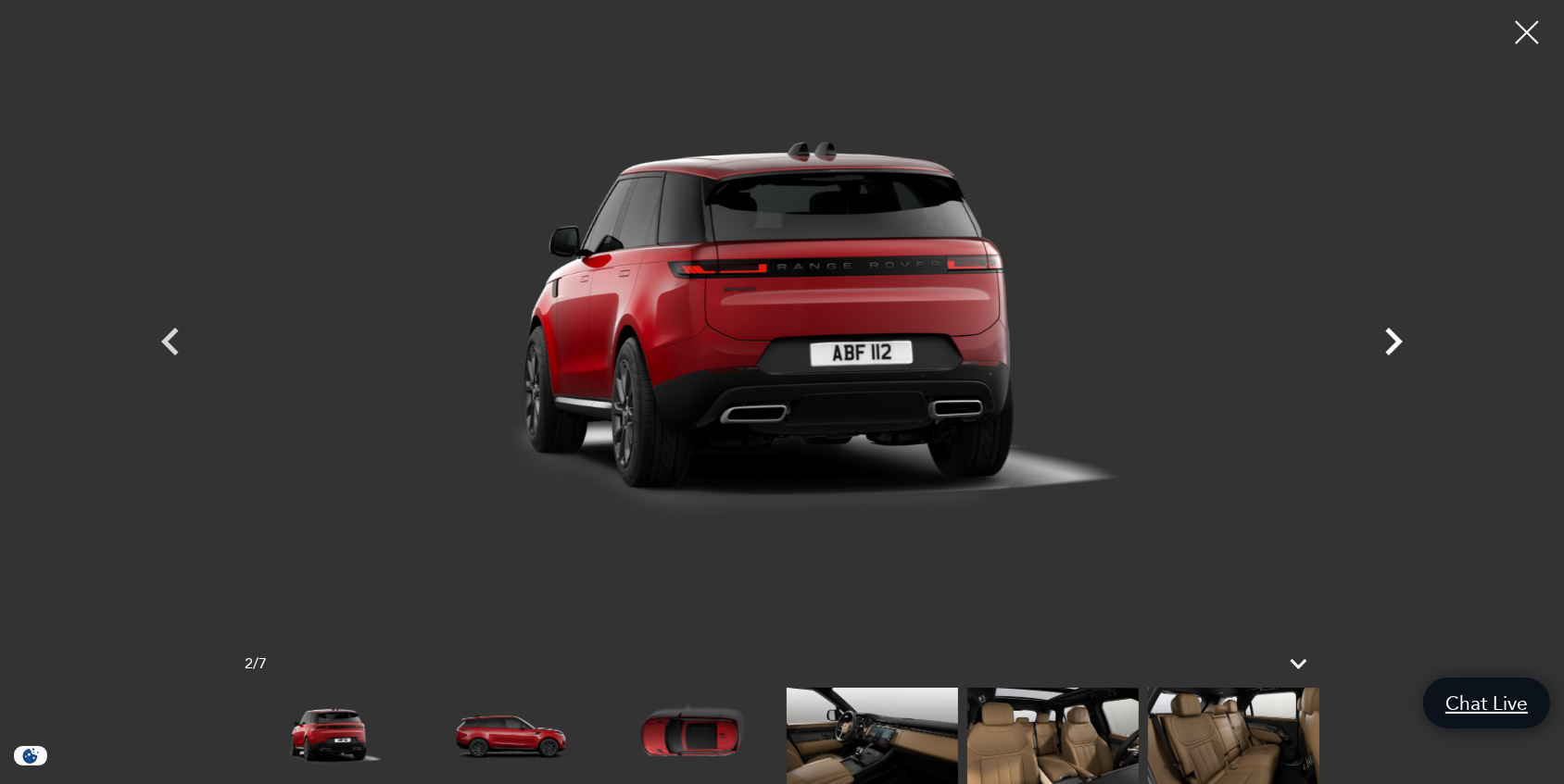
click at [1390, 333] on icon "Next" at bounding box center [1393, 341] width 17 height 28
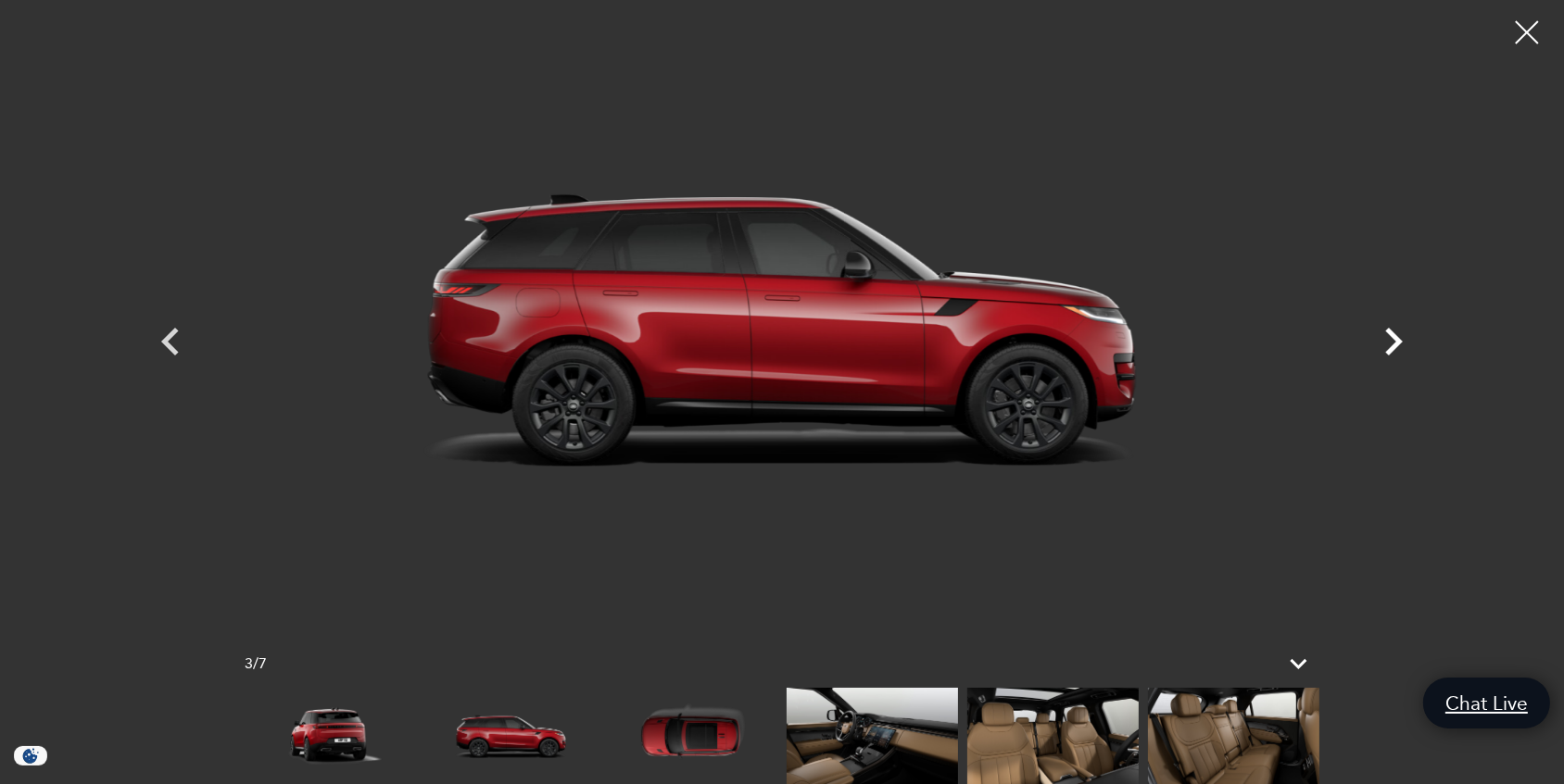
click at [1390, 333] on icon "Next" at bounding box center [1393, 341] width 17 height 28
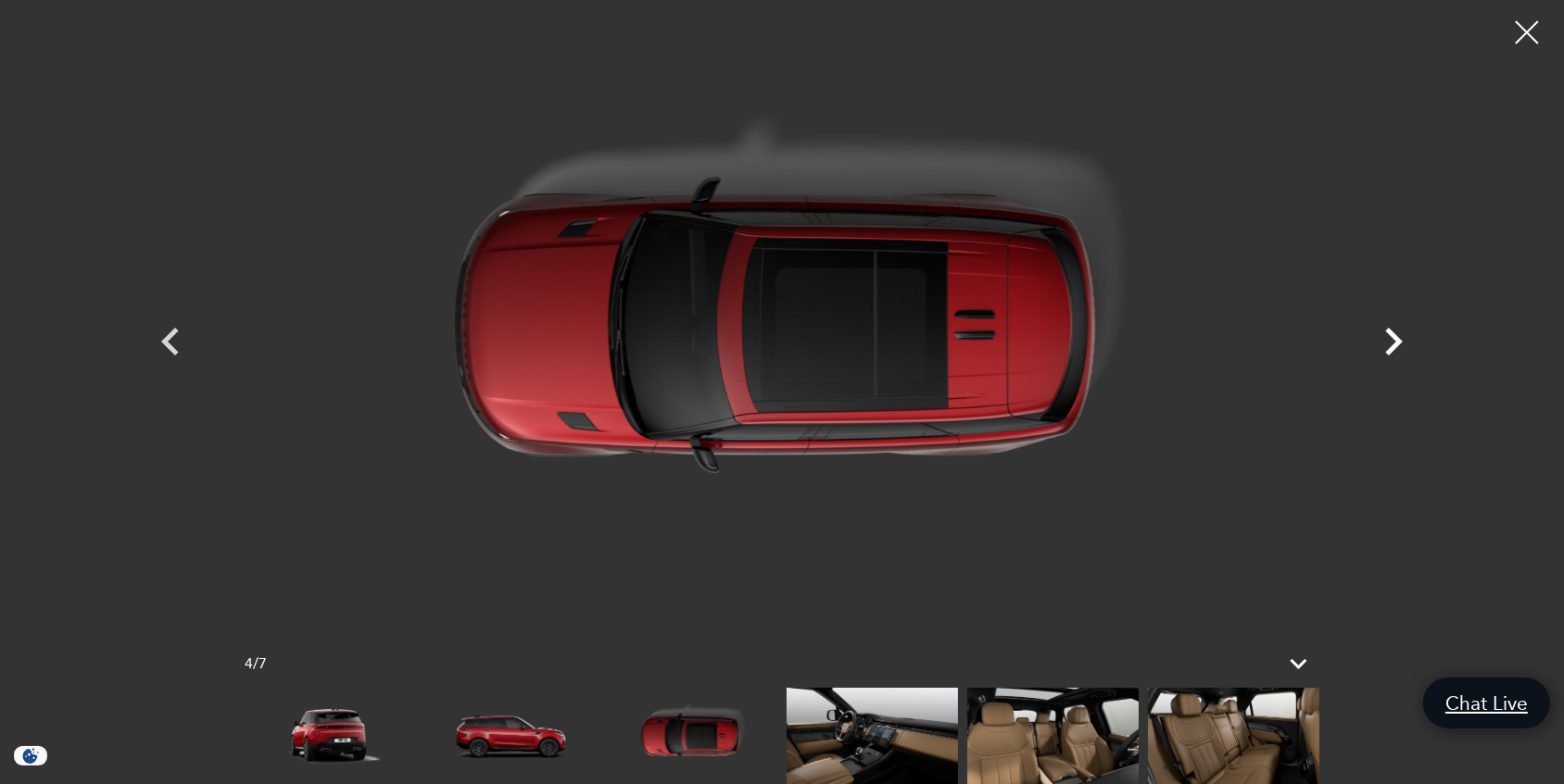
click at [1390, 333] on icon "Next" at bounding box center [1393, 341] width 17 height 28
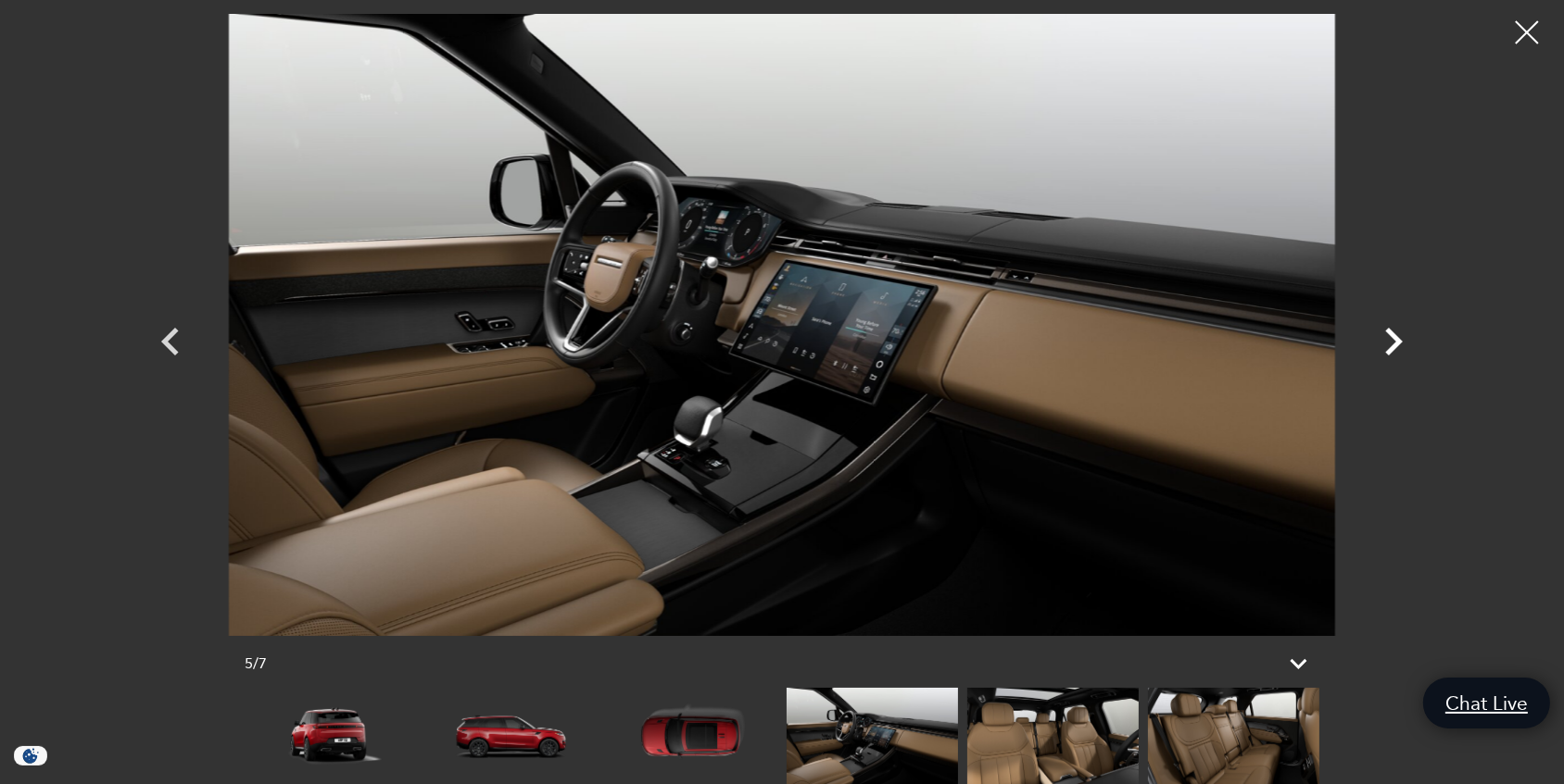
click at [1390, 332] on icon "Next" at bounding box center [1393, 341] width 17 height 28
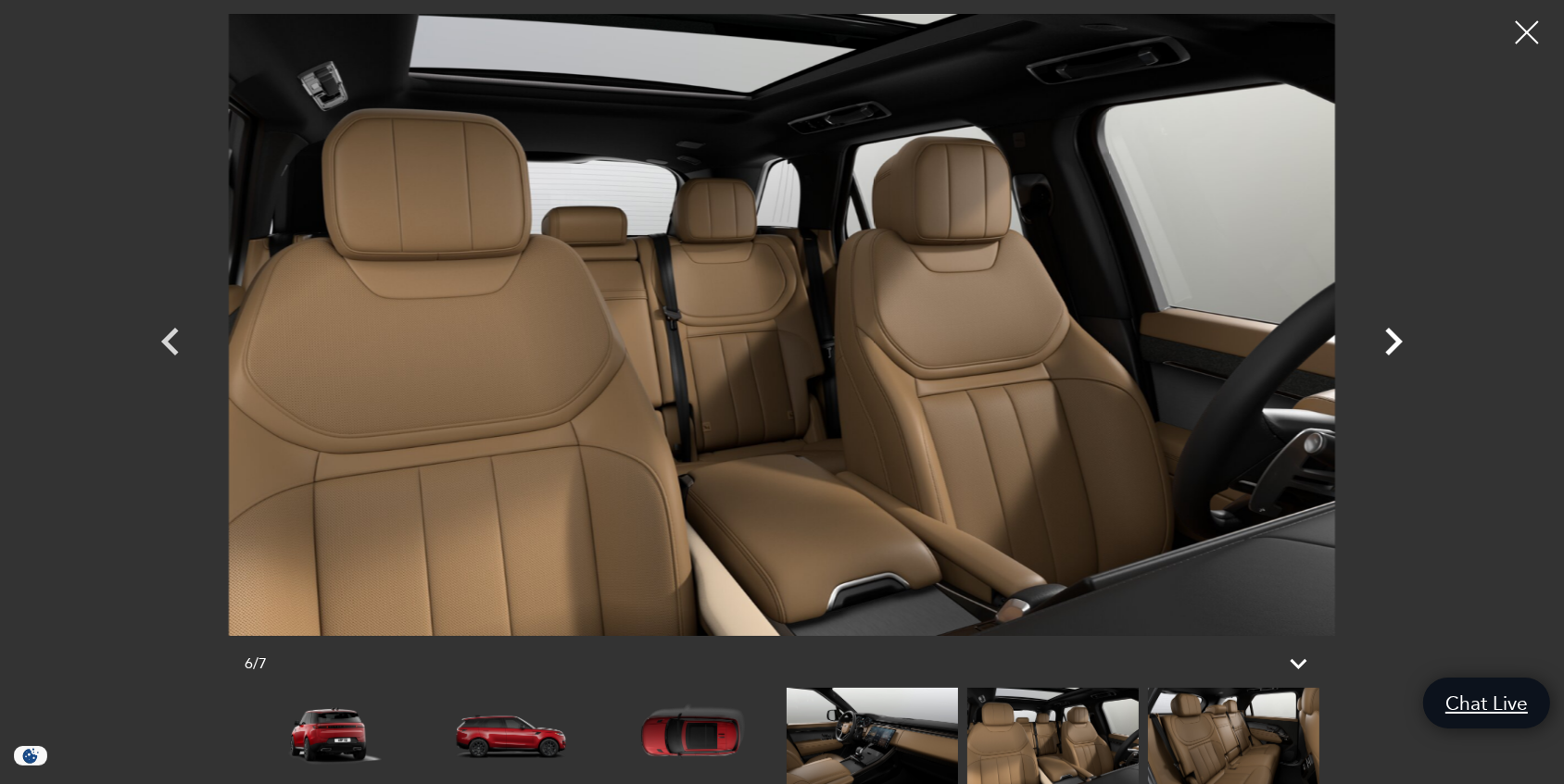
click at [1392, 341] on icon "Next" at bounding box center [1392, 341] width 55 height 55
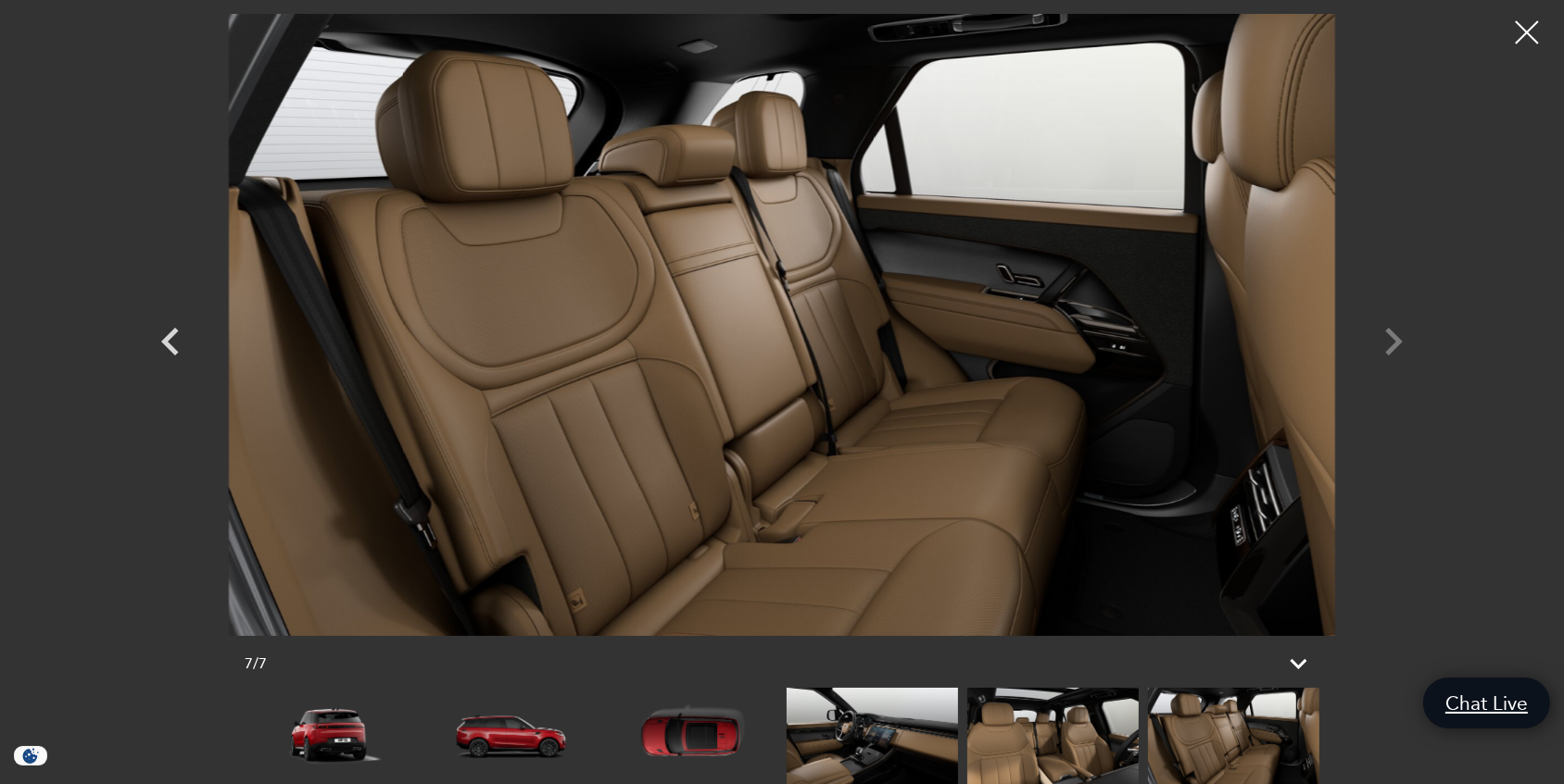
click at [1392, 341] on div at bounding box center [782, 325] width 1297 height 622
click at [1517, 27] on div at bounding box center [1527, 33] width 49 height 49
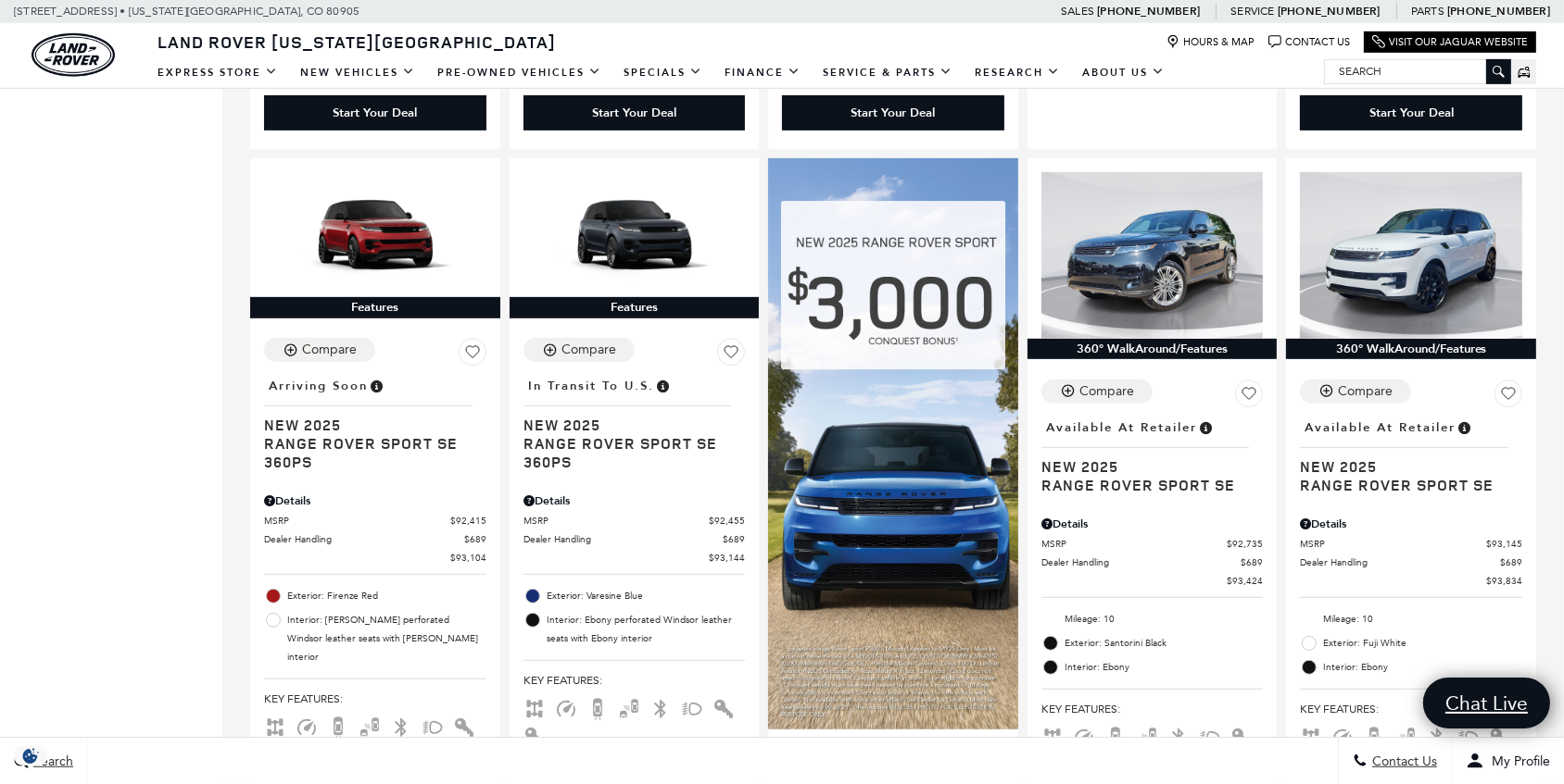
scroll to position [1093, 0]
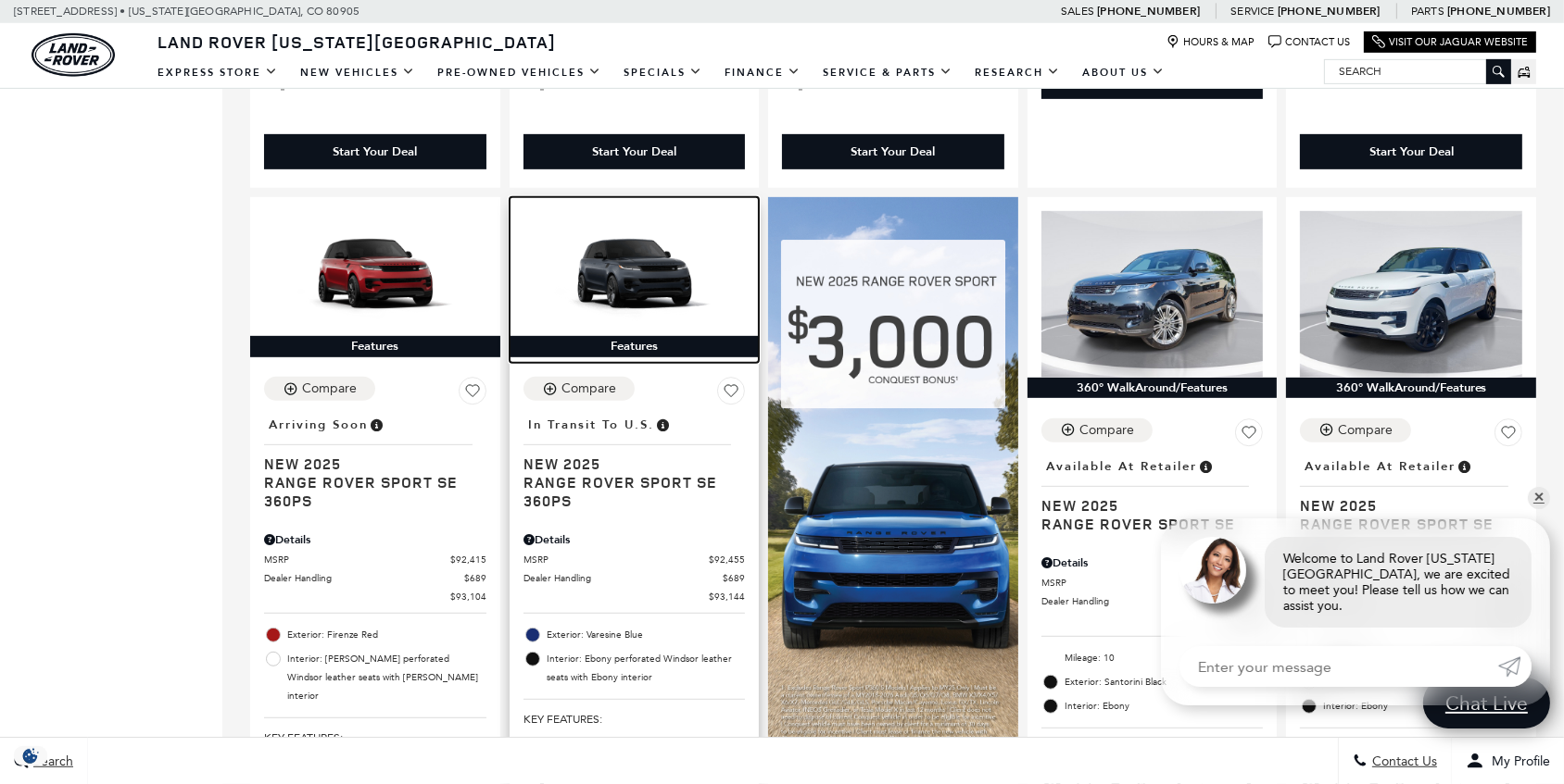
click at [693, 268] on img at bounding box center [634, 273] width 222 height 125
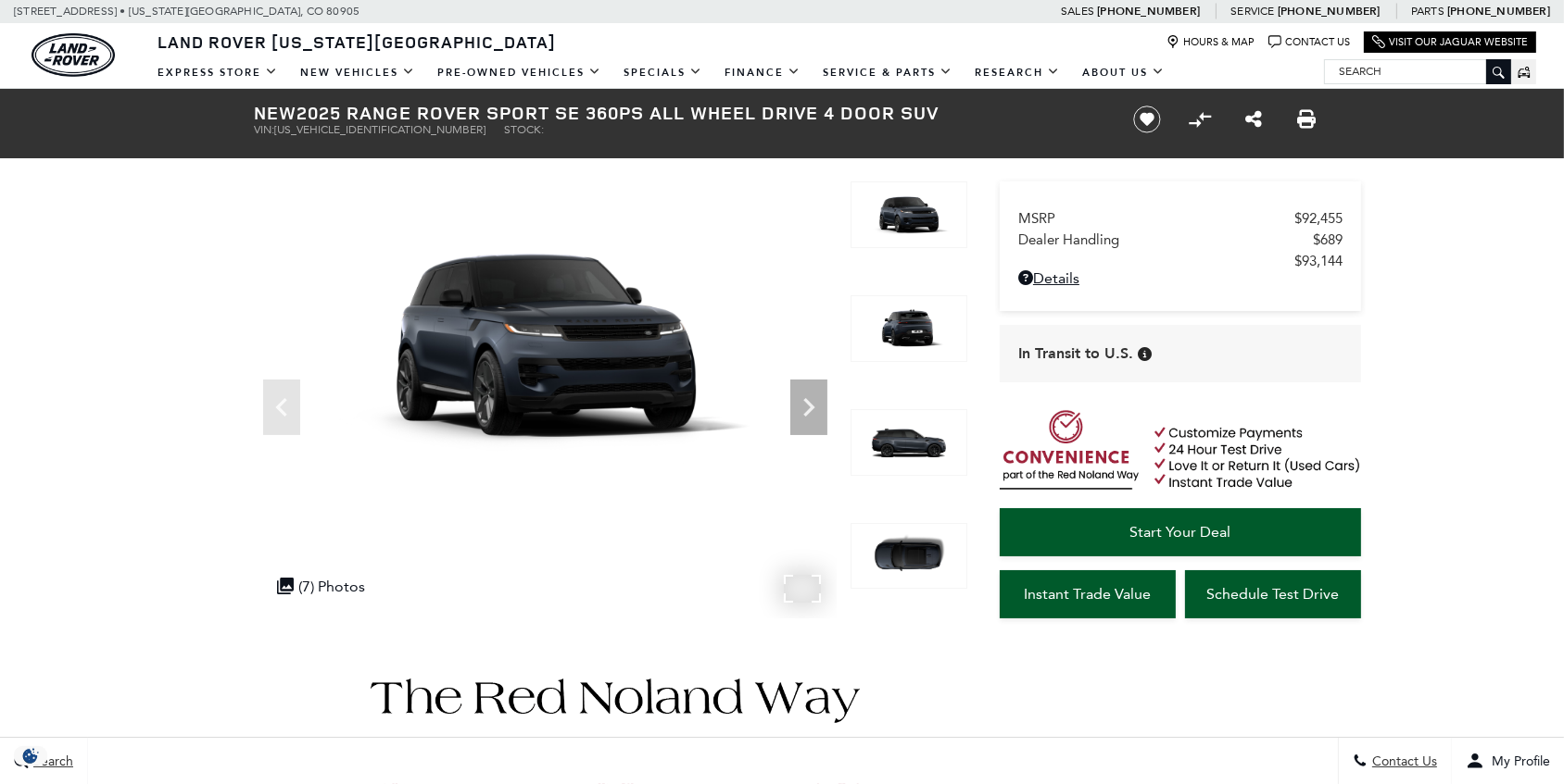
click at [579, 347] on img at bounding box center [545, 345] width 583 height 328
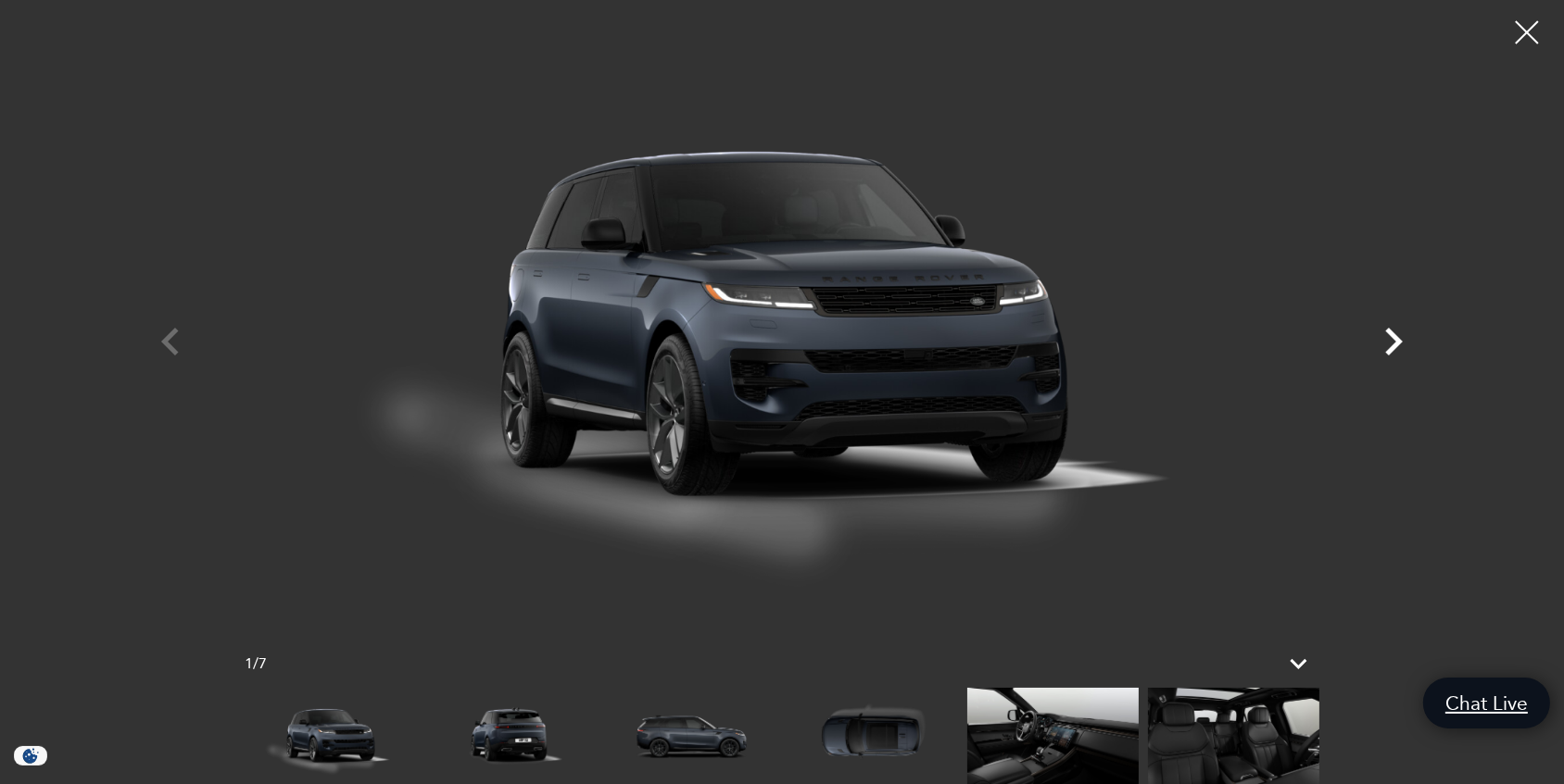
click at [1388, 343] on icon "Next" at bounding box center [1392, 341] width 55 height 55
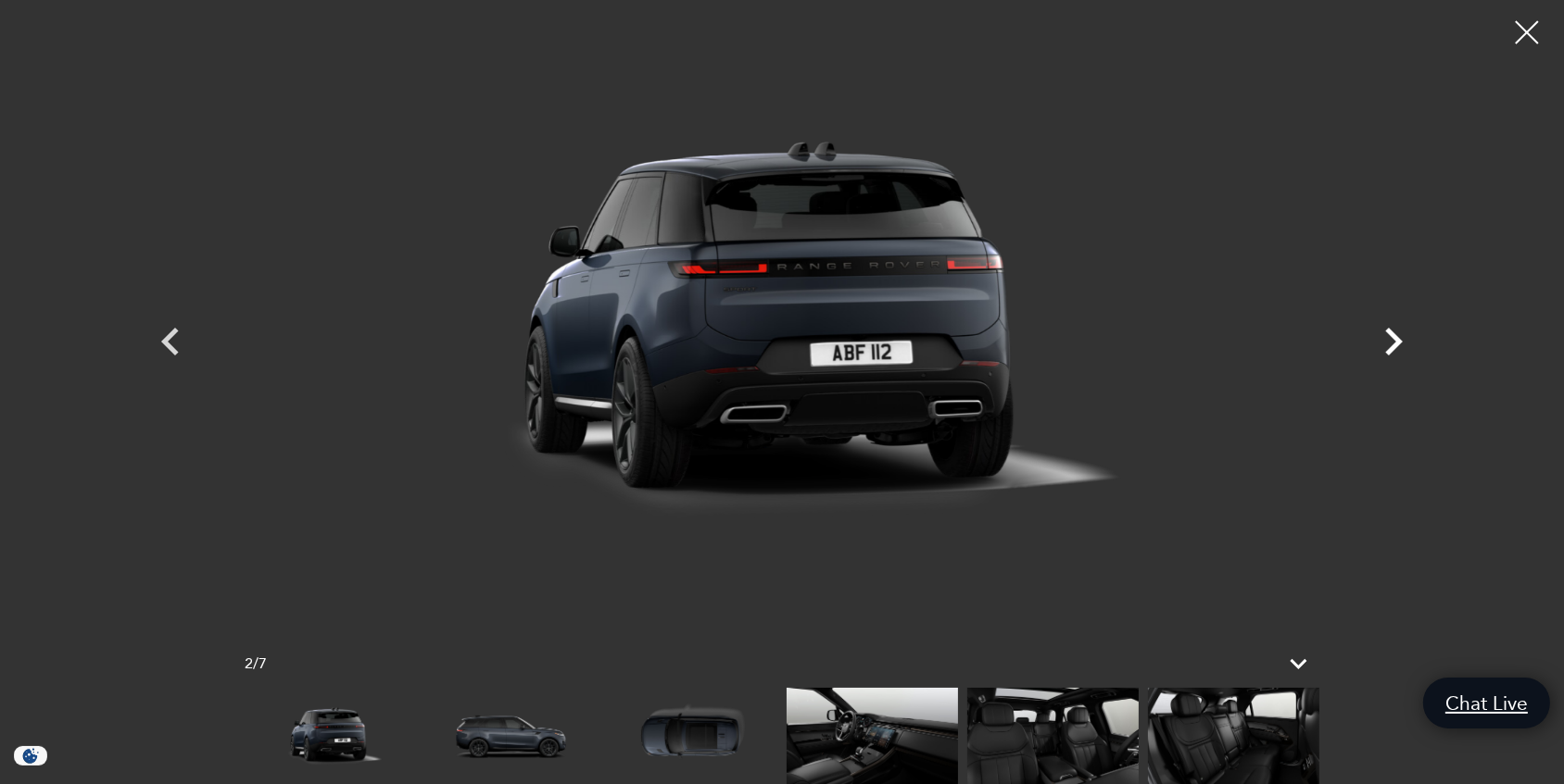
click at [1388, 343] on icon "Next" at bounding box center [1392, 341] width 55 height 55
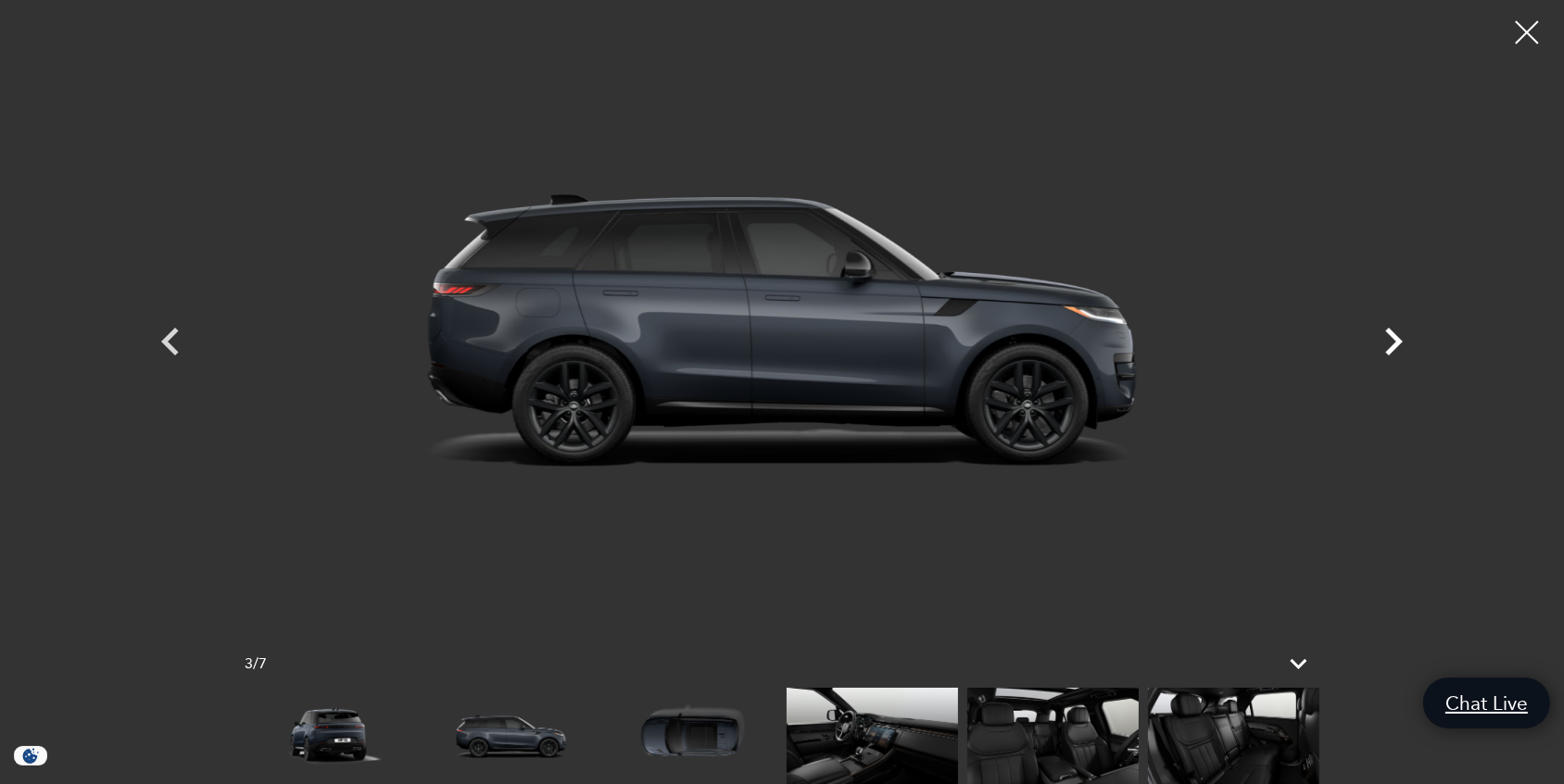
click at [1388, 343] on icon "Next" at bounding box center [1392, 341] width 55 height 55
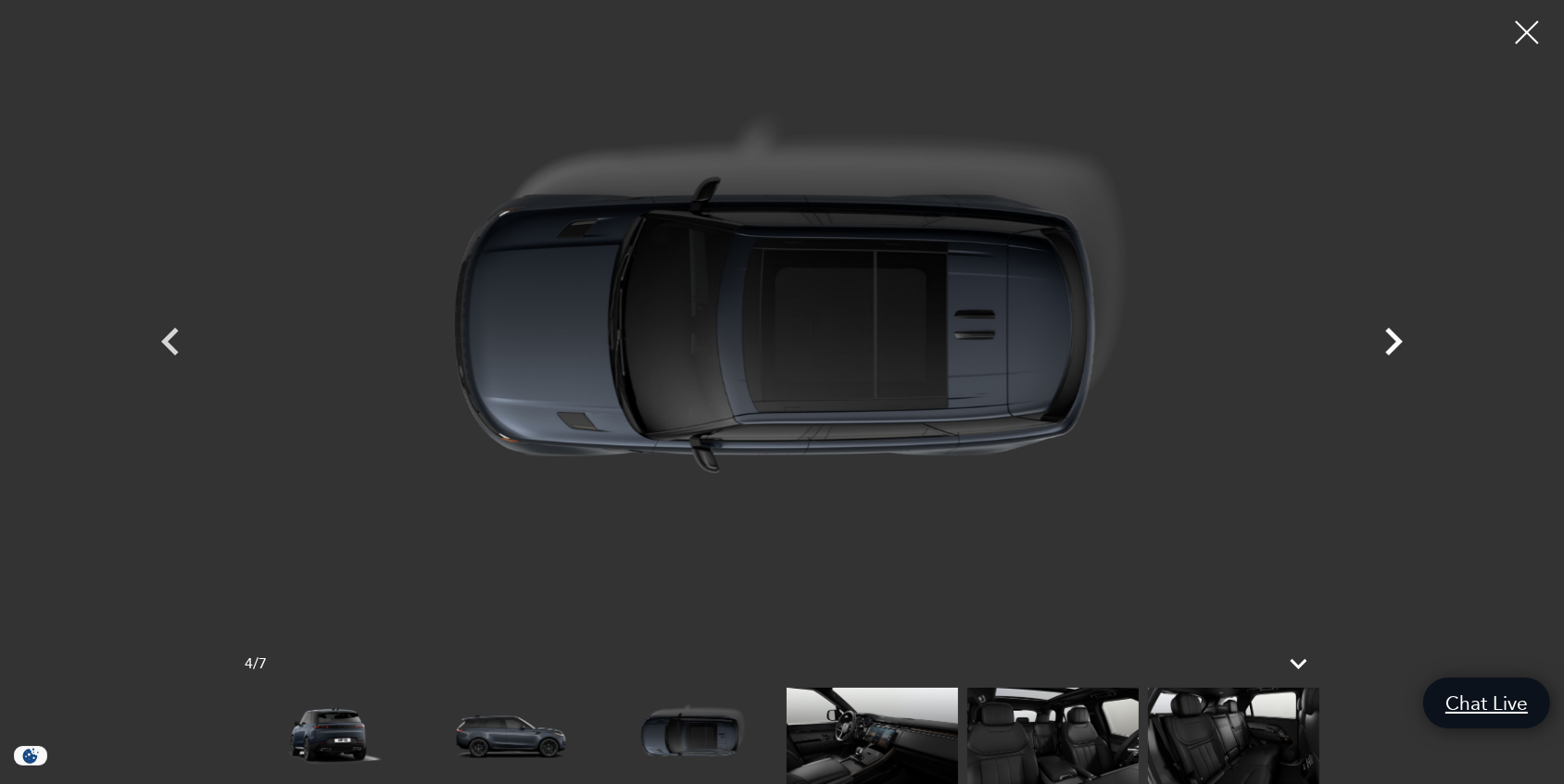
click at [1388, 343] on icon "Next" at bounding box center [1392, 341] width 55 height 55
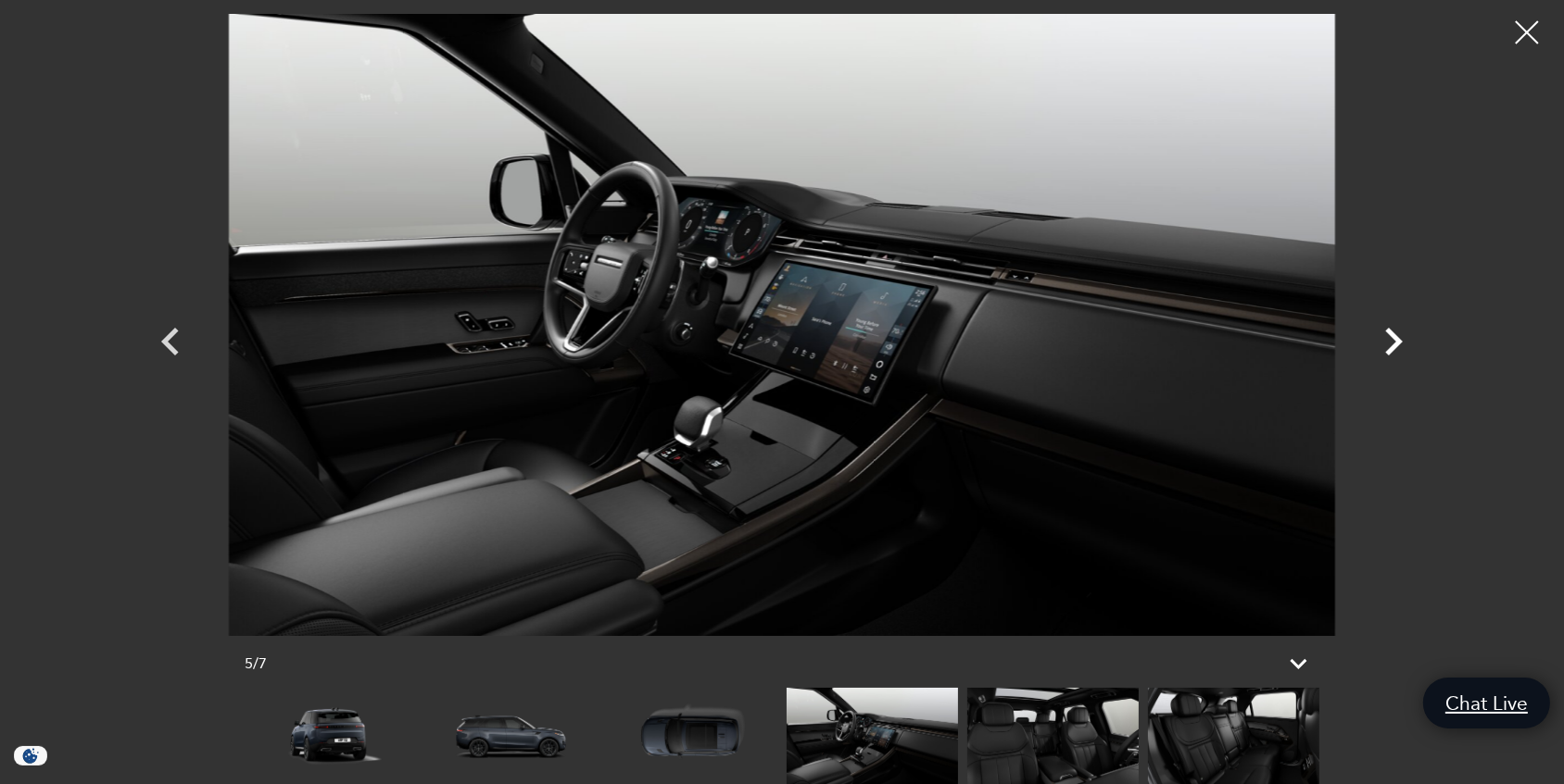
click at [1395, 343] on icon "Next" at bounding box center [1393, 341] width 17 height 28
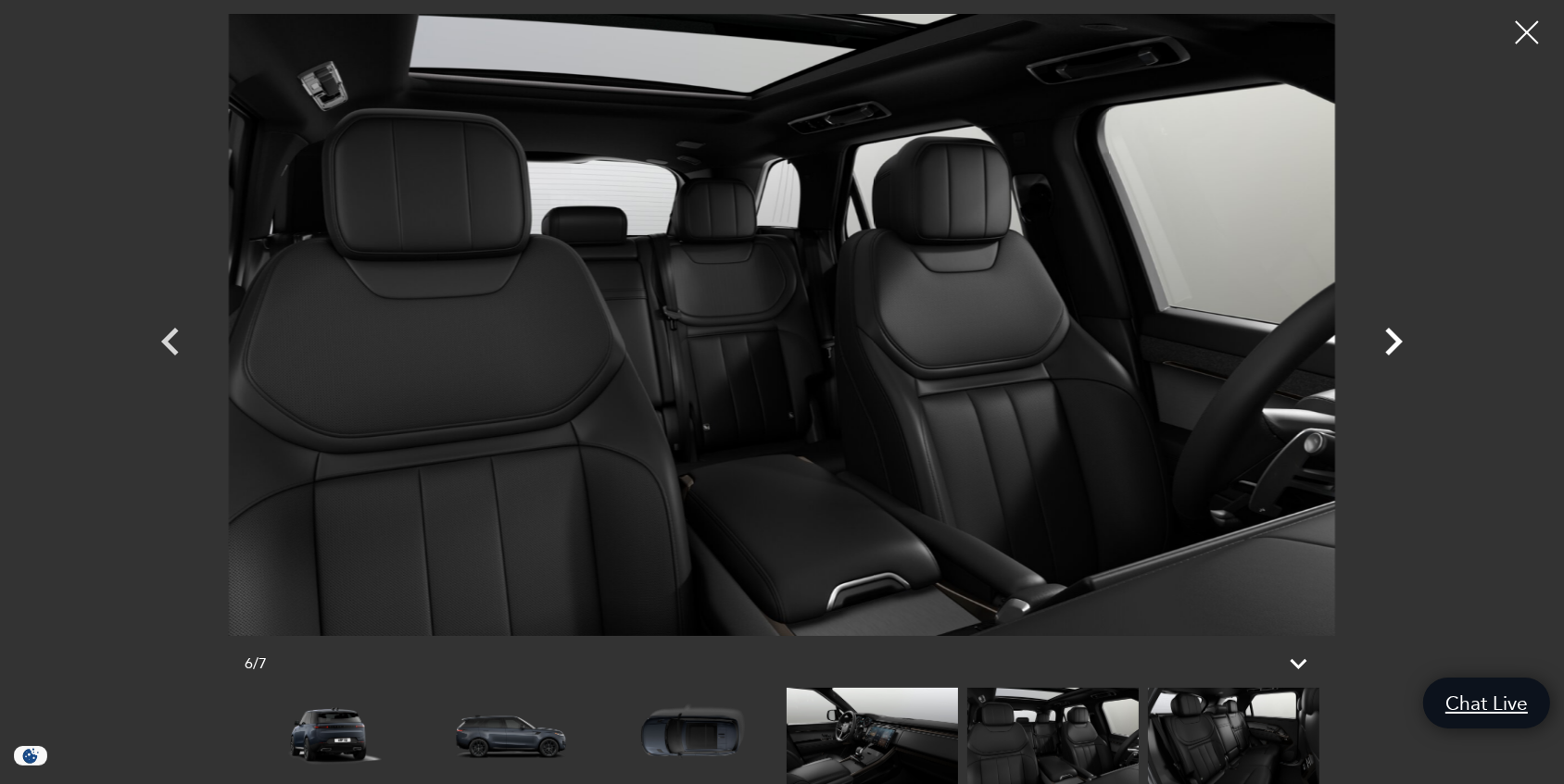
click at [1395, 343] on icon "Next" at bounding box center [1393, 341] width 17 height 28
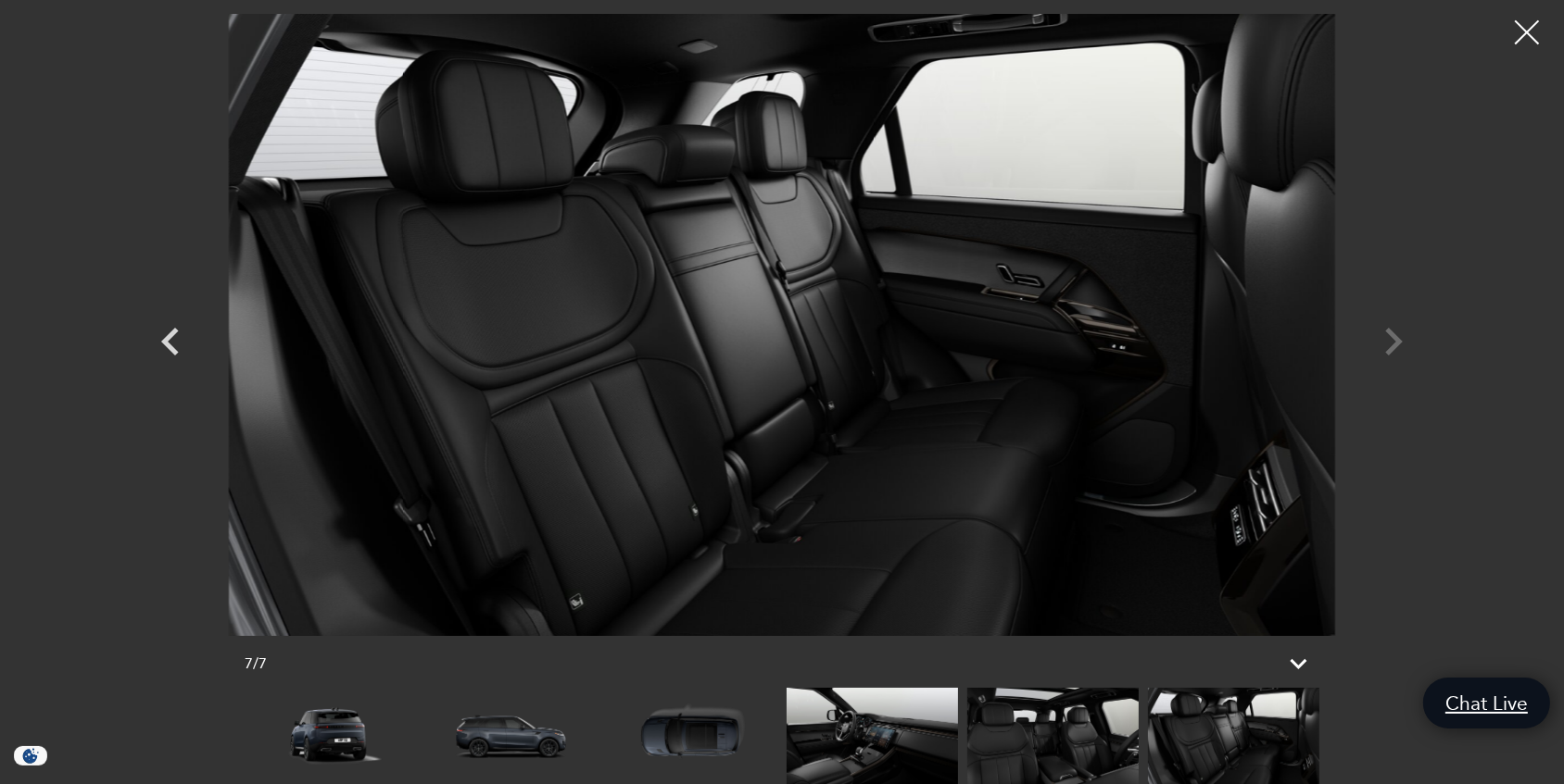
click at [1529, 26] on div at bounding box center [1527, 33] width 49 height 49
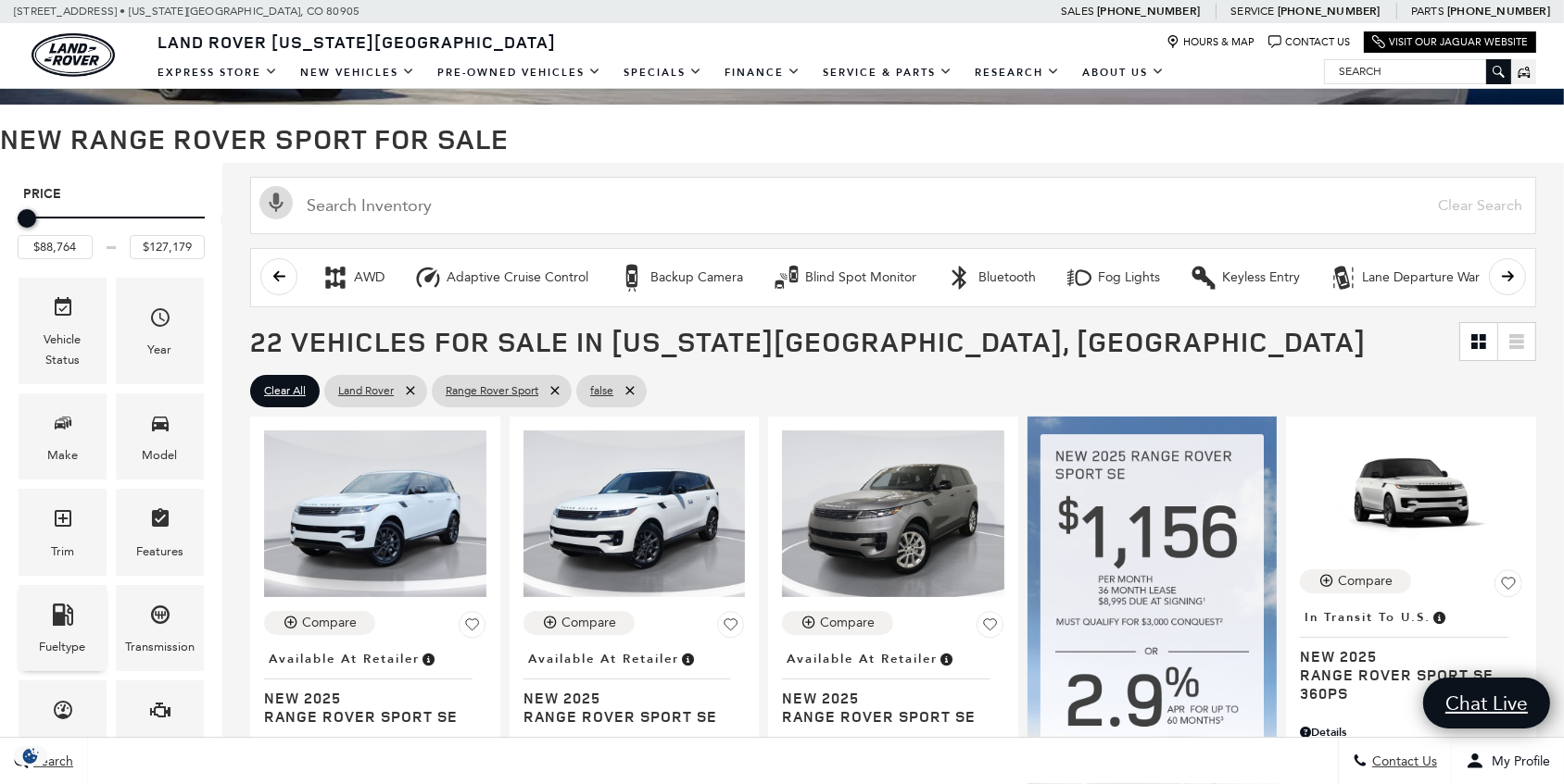
scroll to position [252, 0]
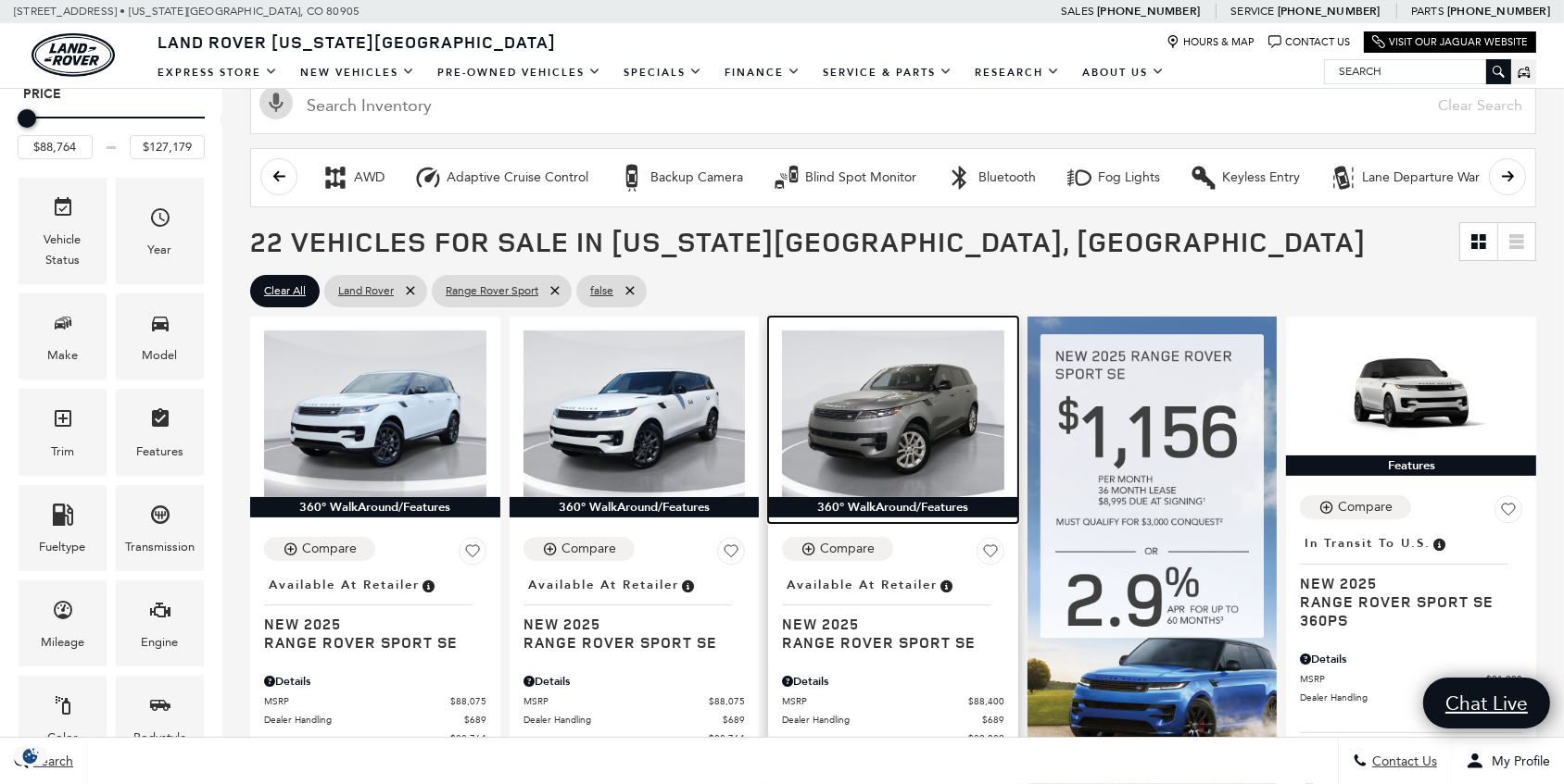
click at [961, 416] on img at bounding box center [892, 414] width 222 height 167
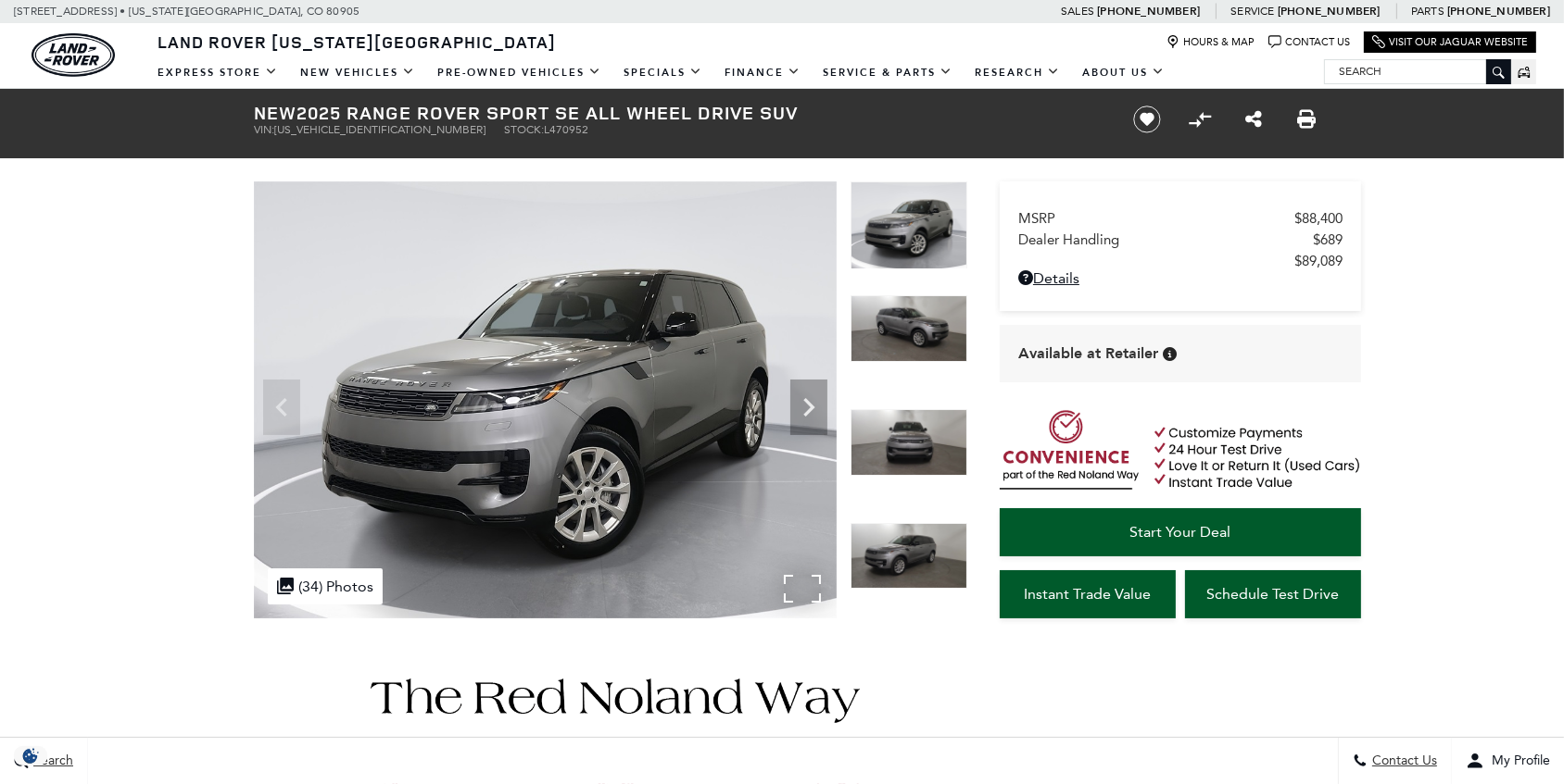
click at [614, 391] on img at bounding box center [545, 399] width 583 height 437
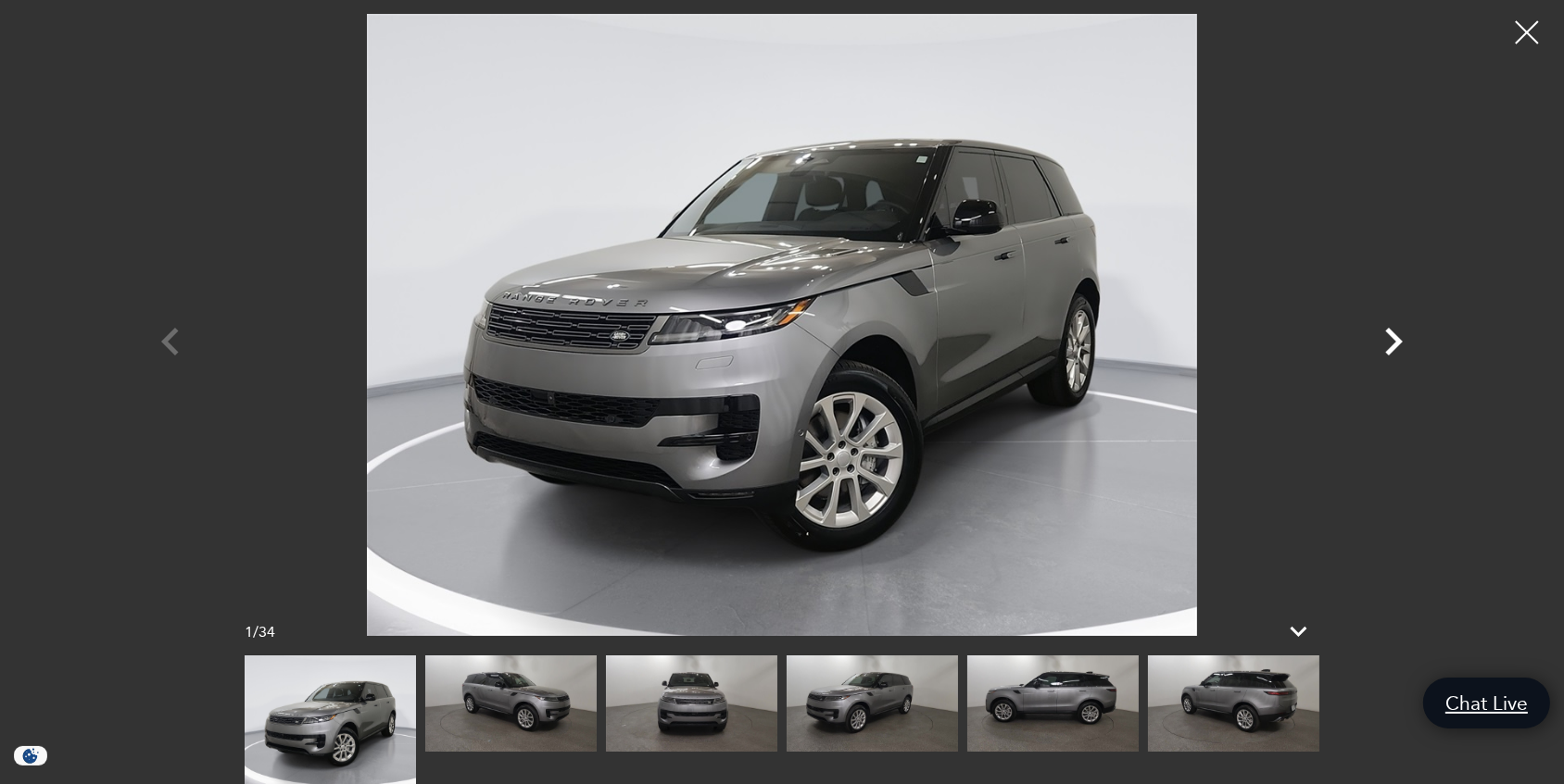
click at [1399, 340] on icon "Next" at bounding box center [1393, 341] width 17 height 28
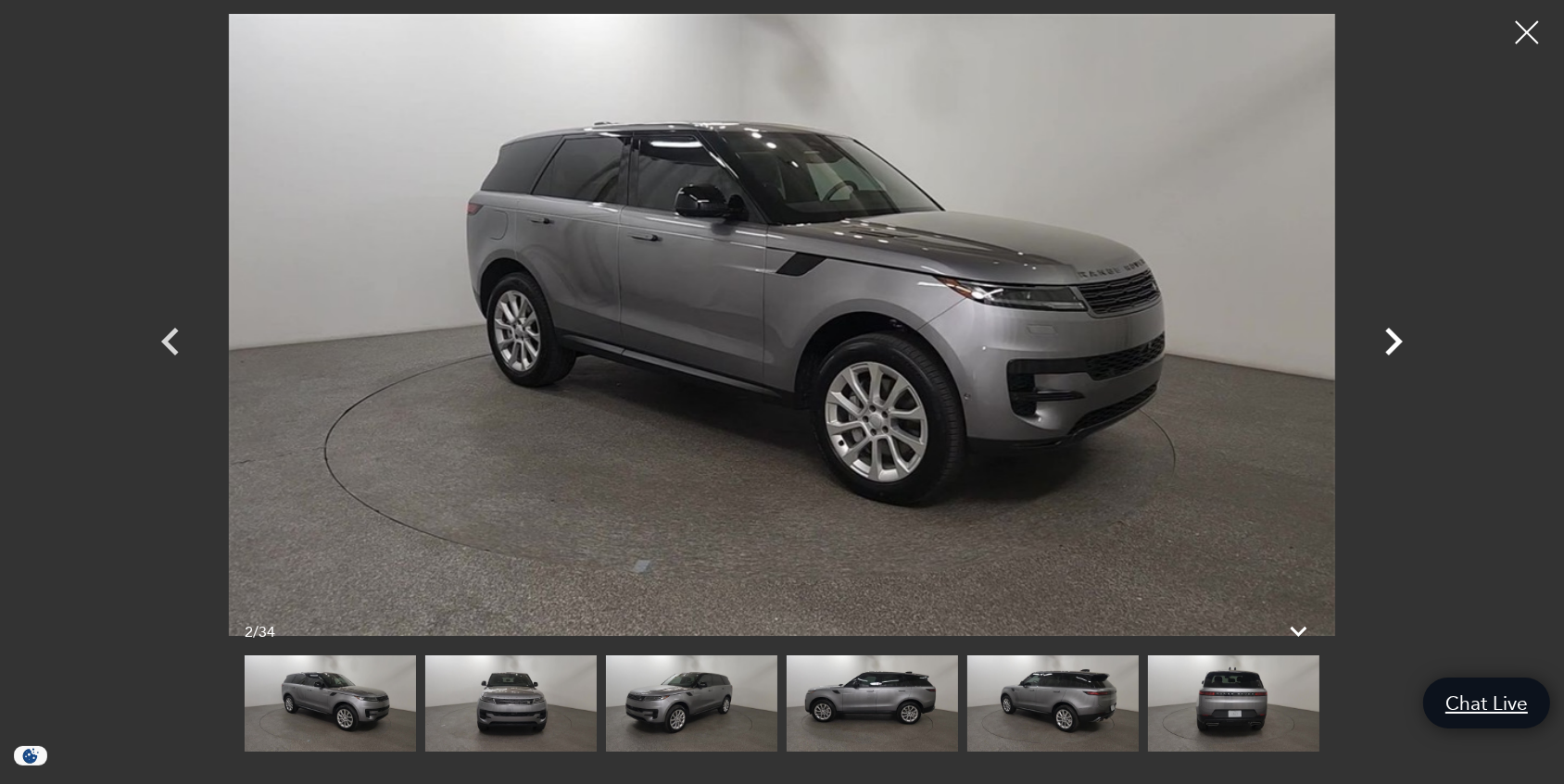
click at [1396, 338] on icon "Next" at bounding box center [1393, 341] width 17 height 28
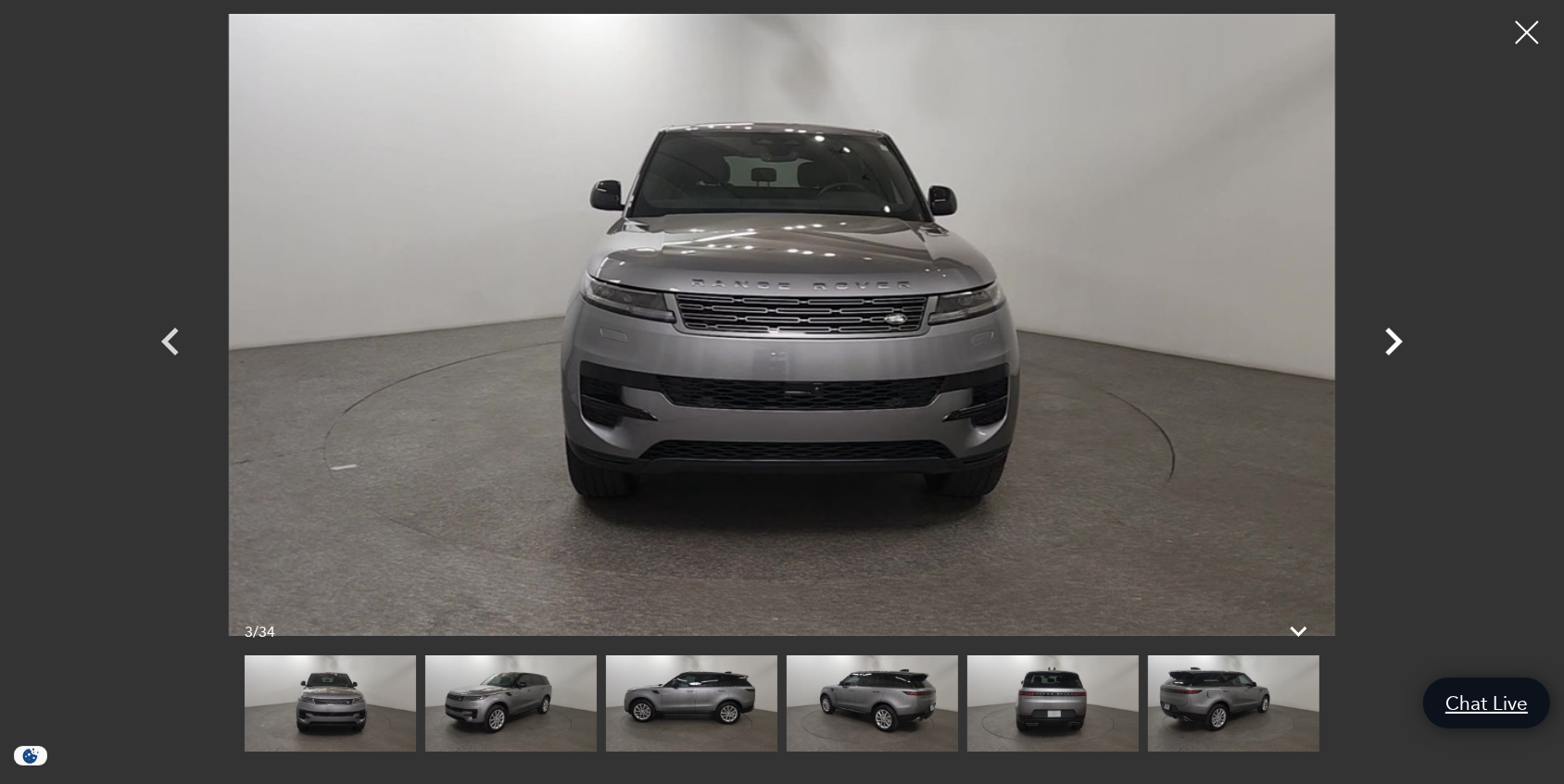
click at [1396, 339] on icon "Next" at bounding box center [1393, 341] width 17 height 28
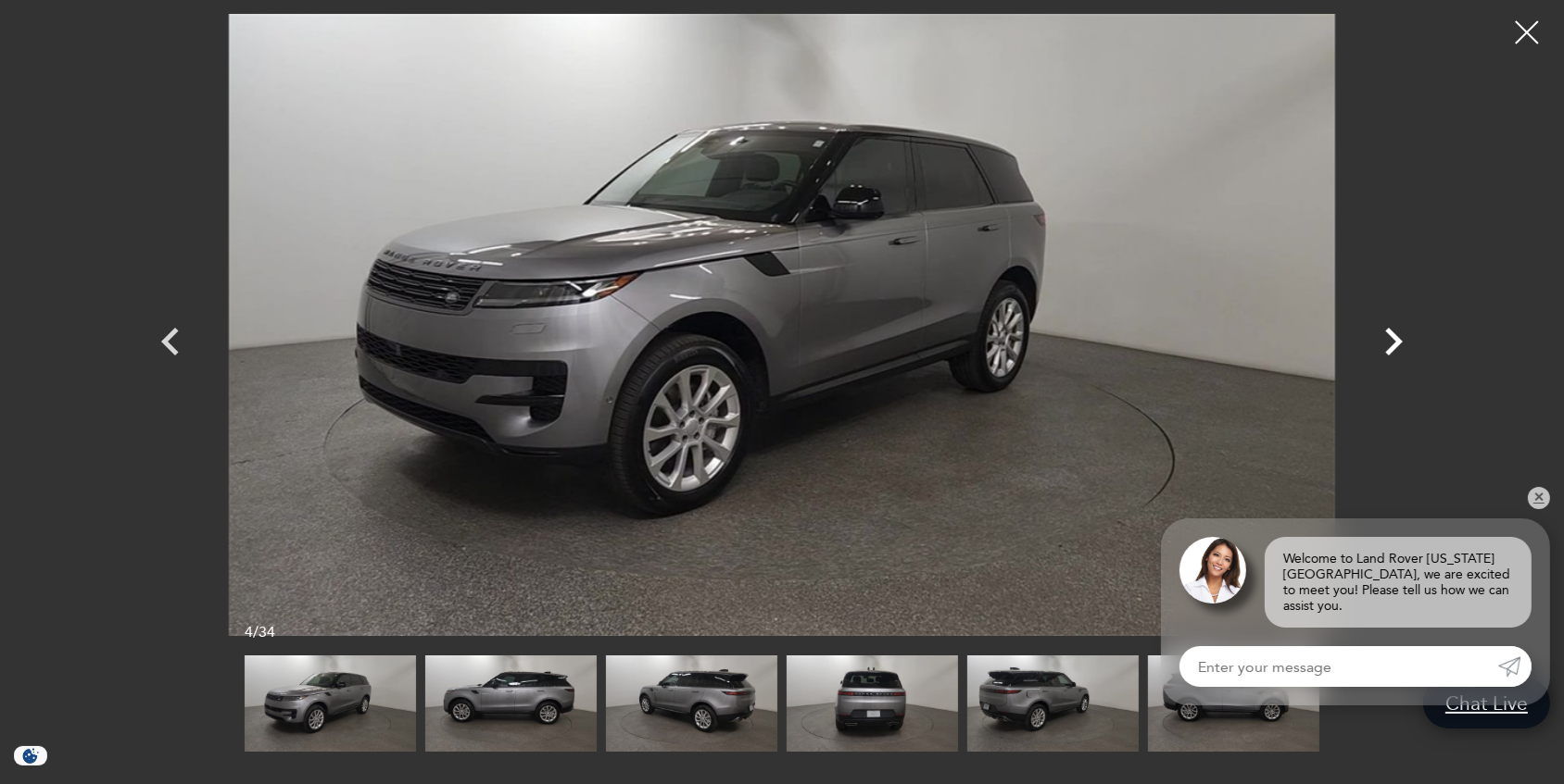
click at [1396, 339] on icon "Next" at bounding box center [1393, 341] width 17 height 28
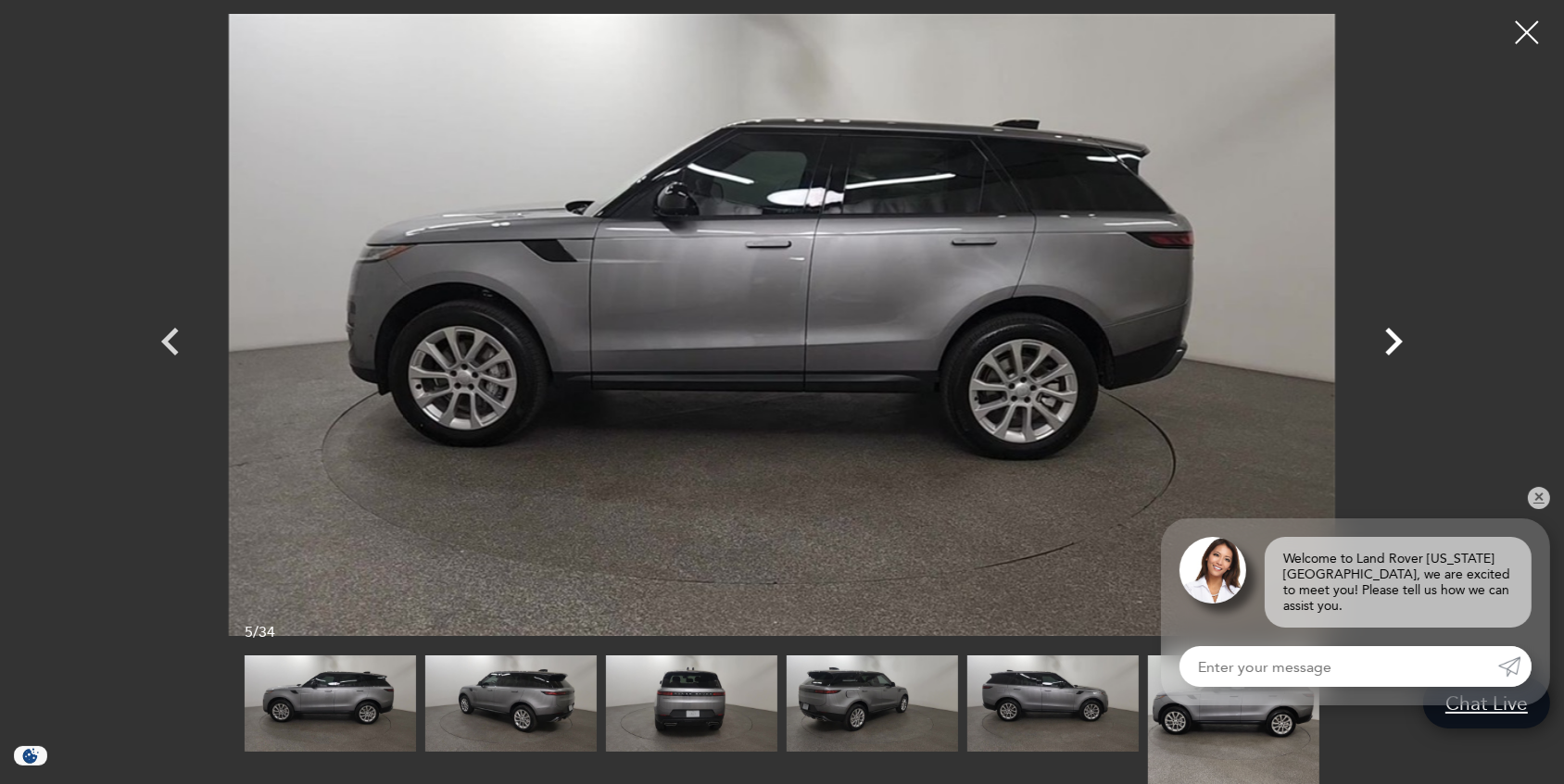
click at [1396, 340] on icon "Next" at bounding box center [1393, 341] width 17 height 28
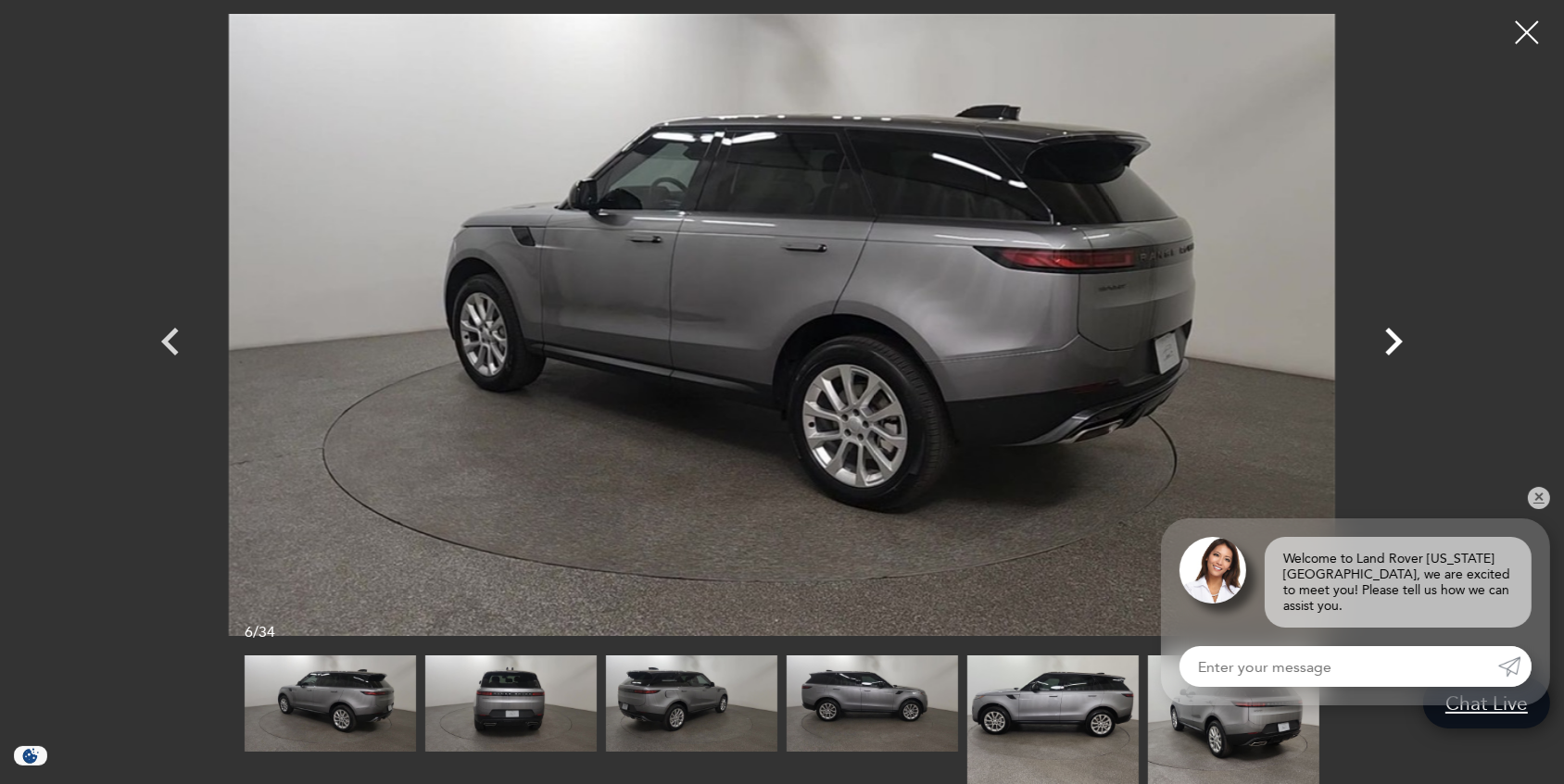
click at [1398, 341] on icon "Next" at bounding box center [1393, 341] width 17 height 28
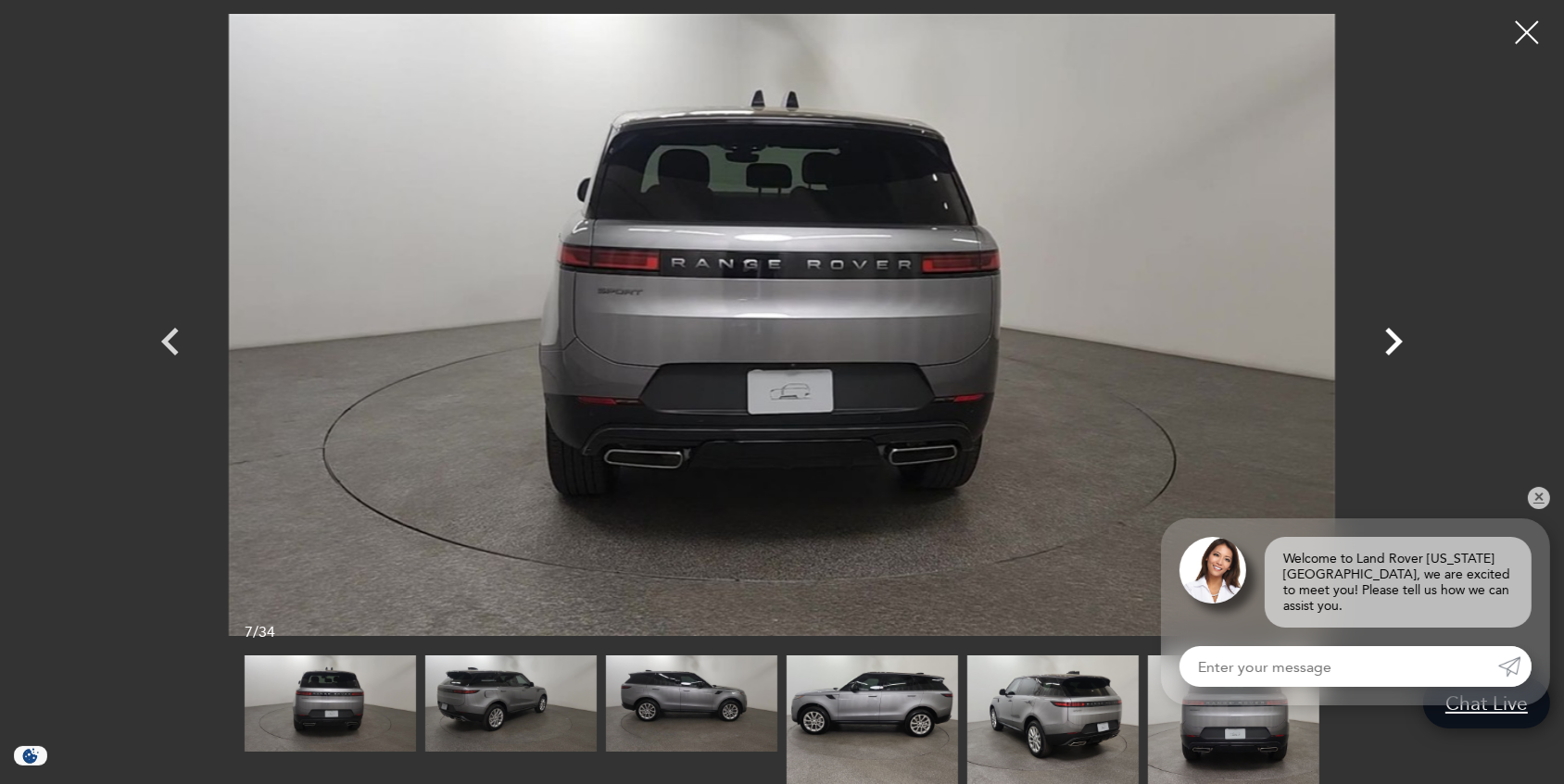
click at [1399, 342] on icon "Next" at bounding box center [1393, 341] width 17 height 28
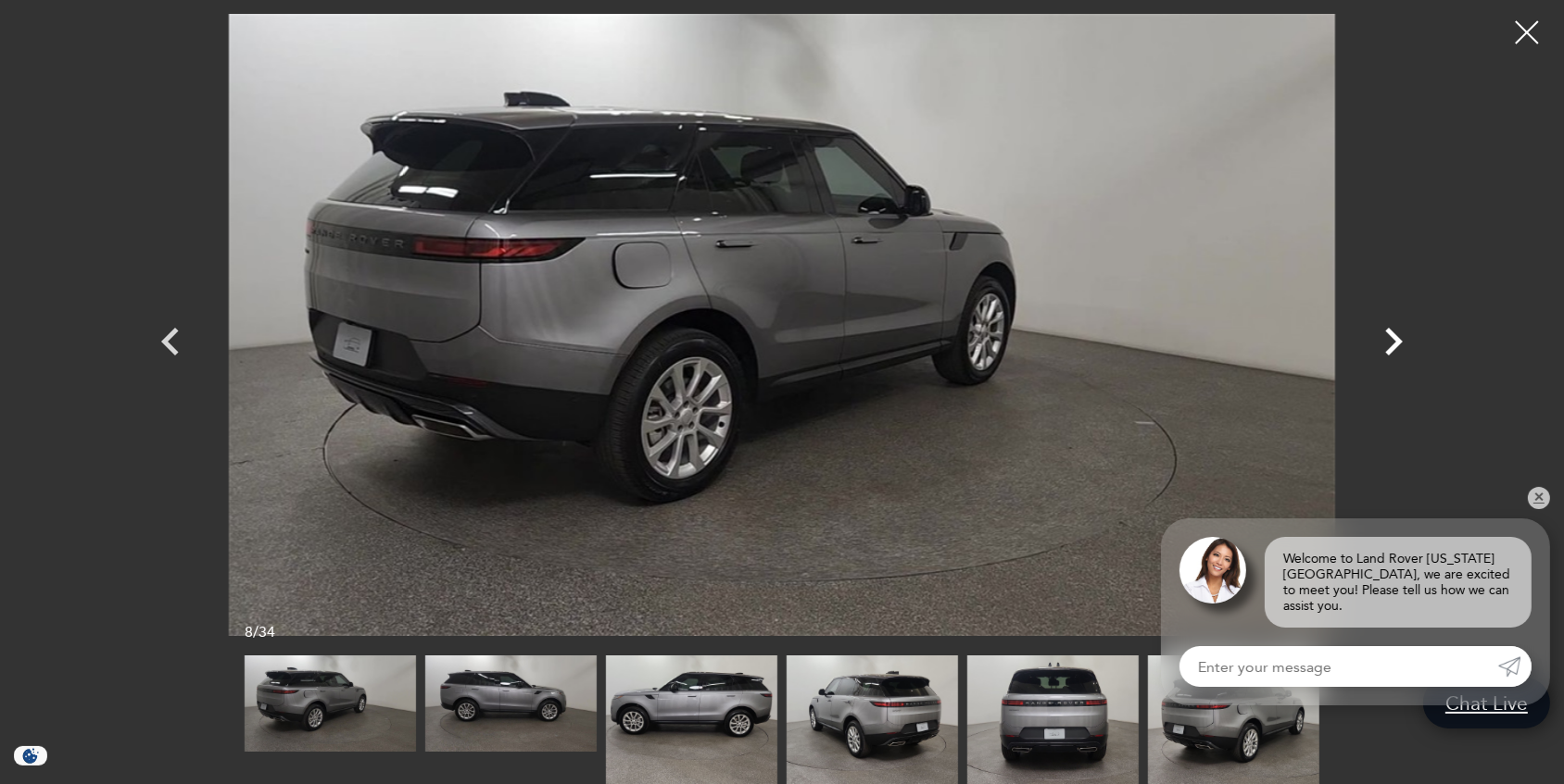
click at [1386, 342] on icon "Next" at bounding box center [1392, 341] width 55 height 55
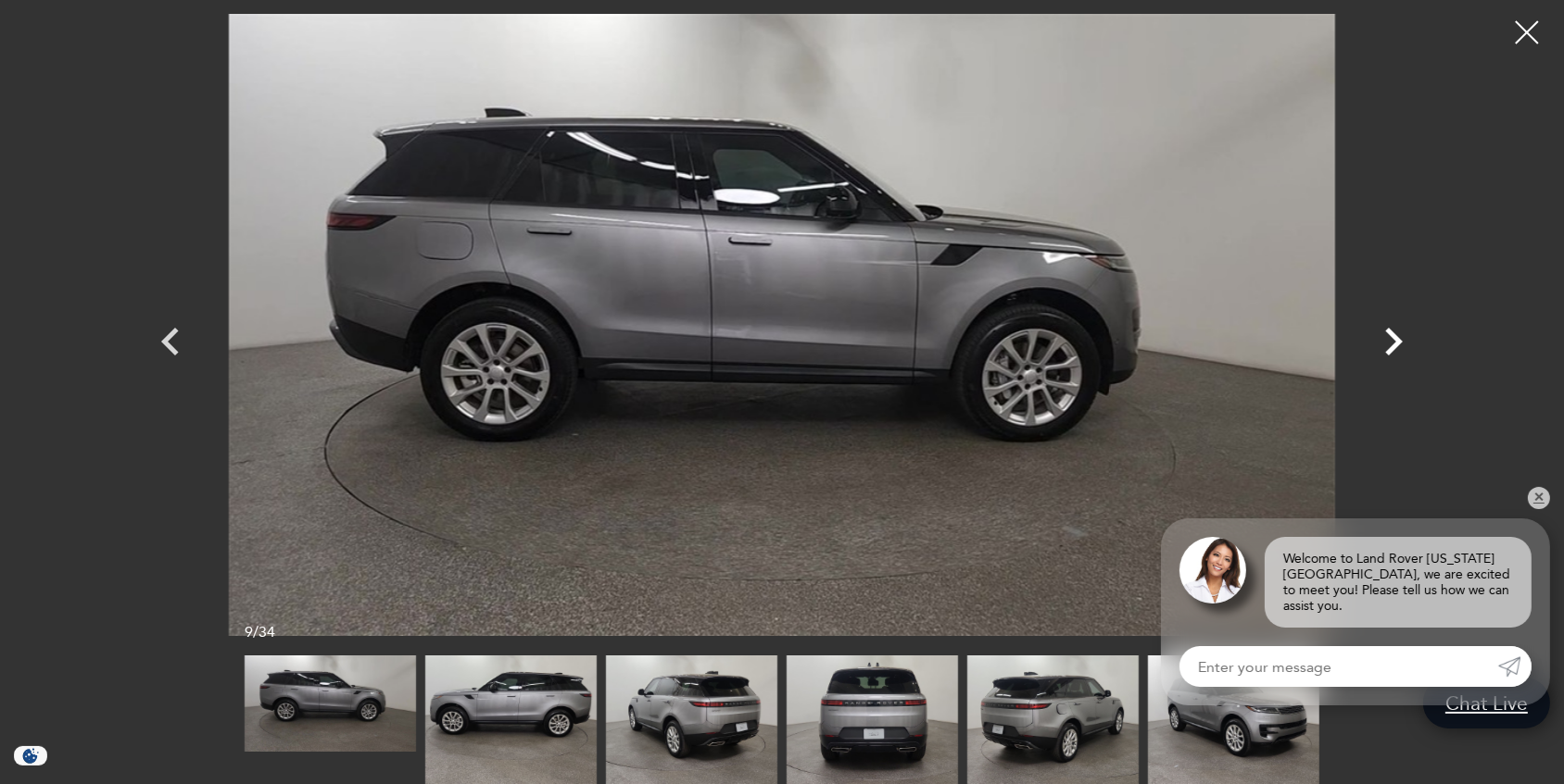
click at [1385, 342] on icon "Next" at bounding box center [1392, 341] width 55 height 55
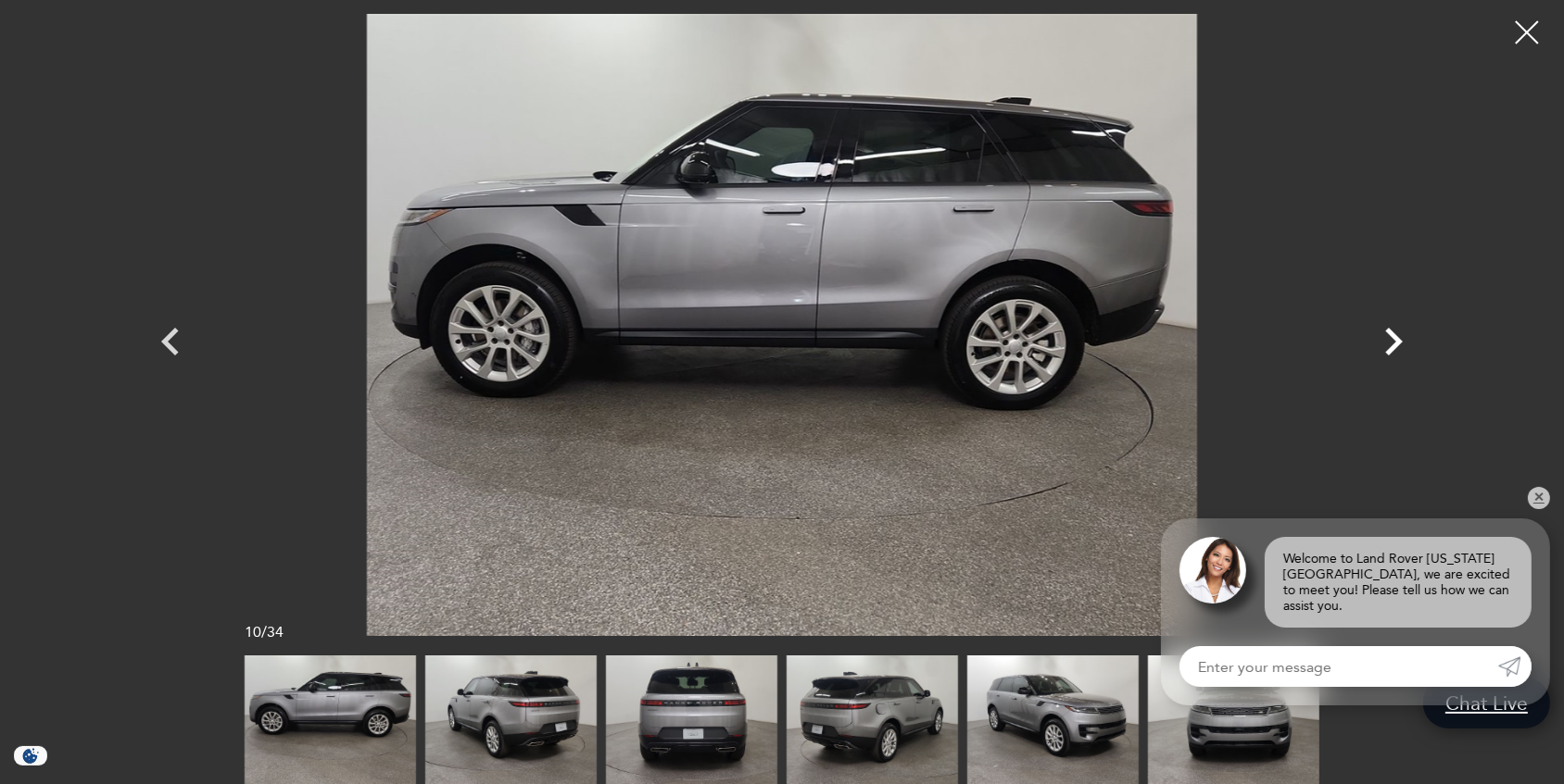
click at [1388, 338] on icon "Next" at bounding box center [1392, 341] width 55 height 55
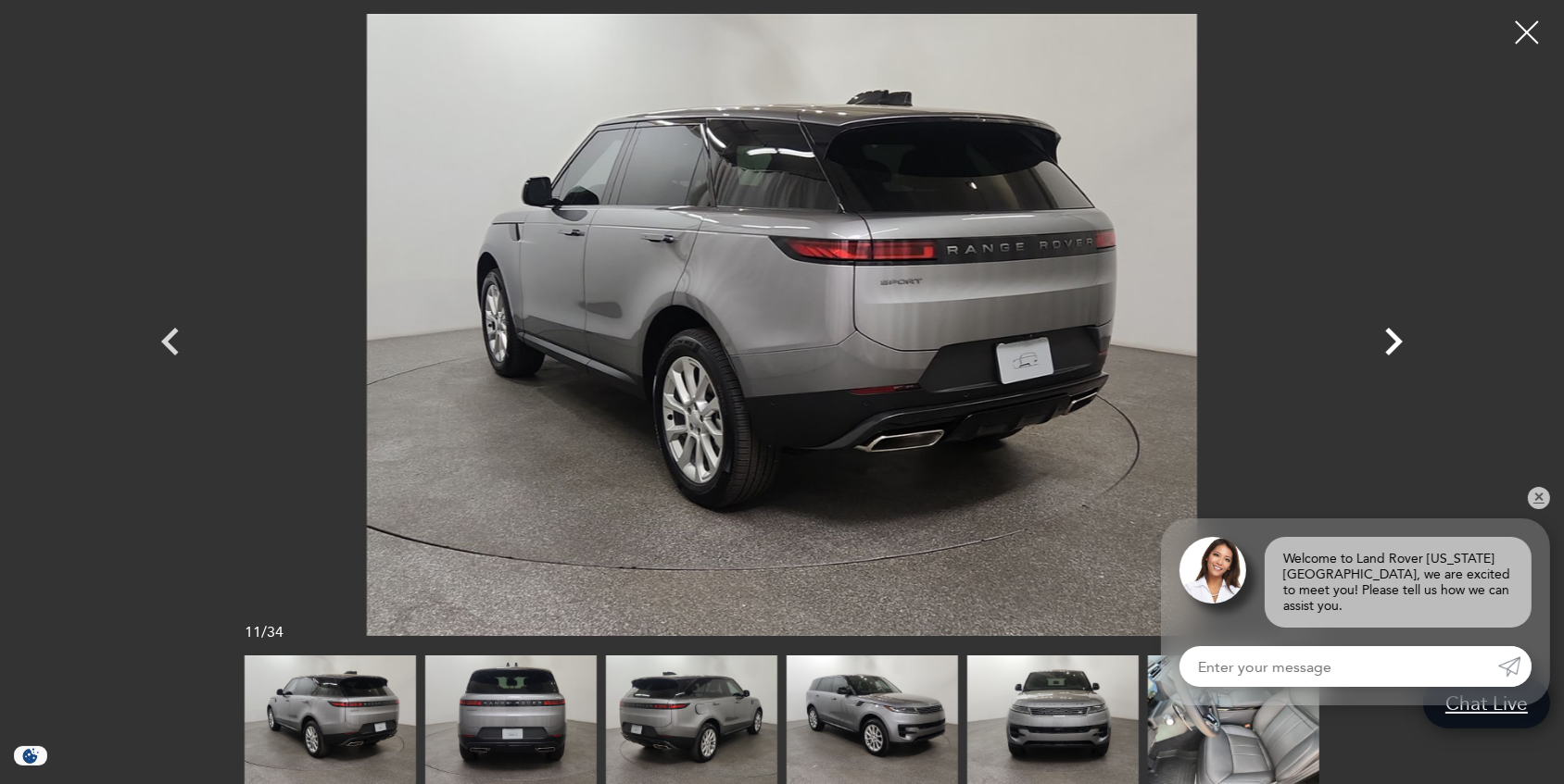
click at [1394, 338] on icon "Next" at bounding box center [1393, 341] width 17 height 28
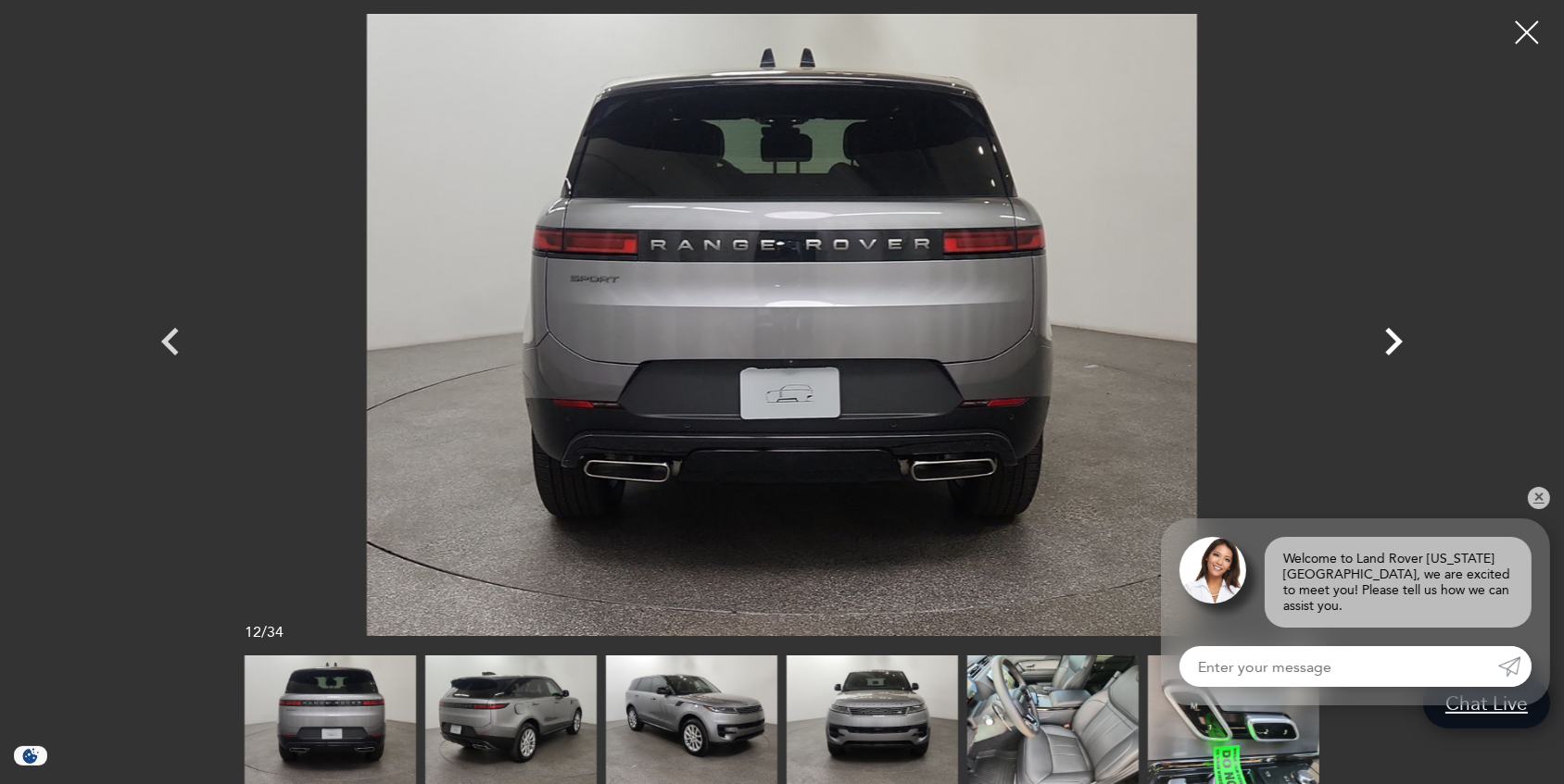
click at [1394, 338] on icon "Next" at bounding box center [1393, 341] width 17 height 28
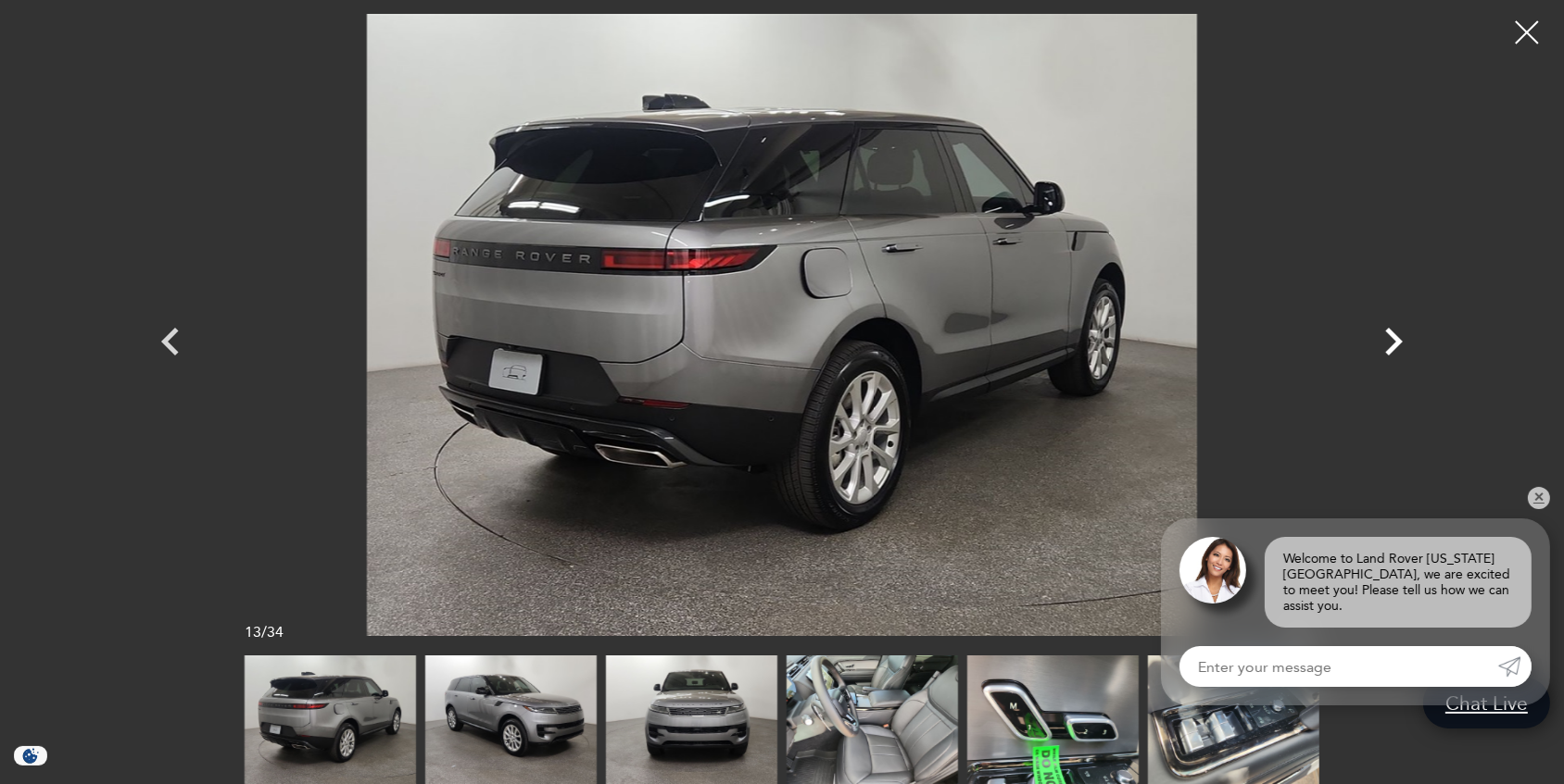
click at [1400, 336] on icon "Next" at bounding box center [1392, 341] width 55 height 55
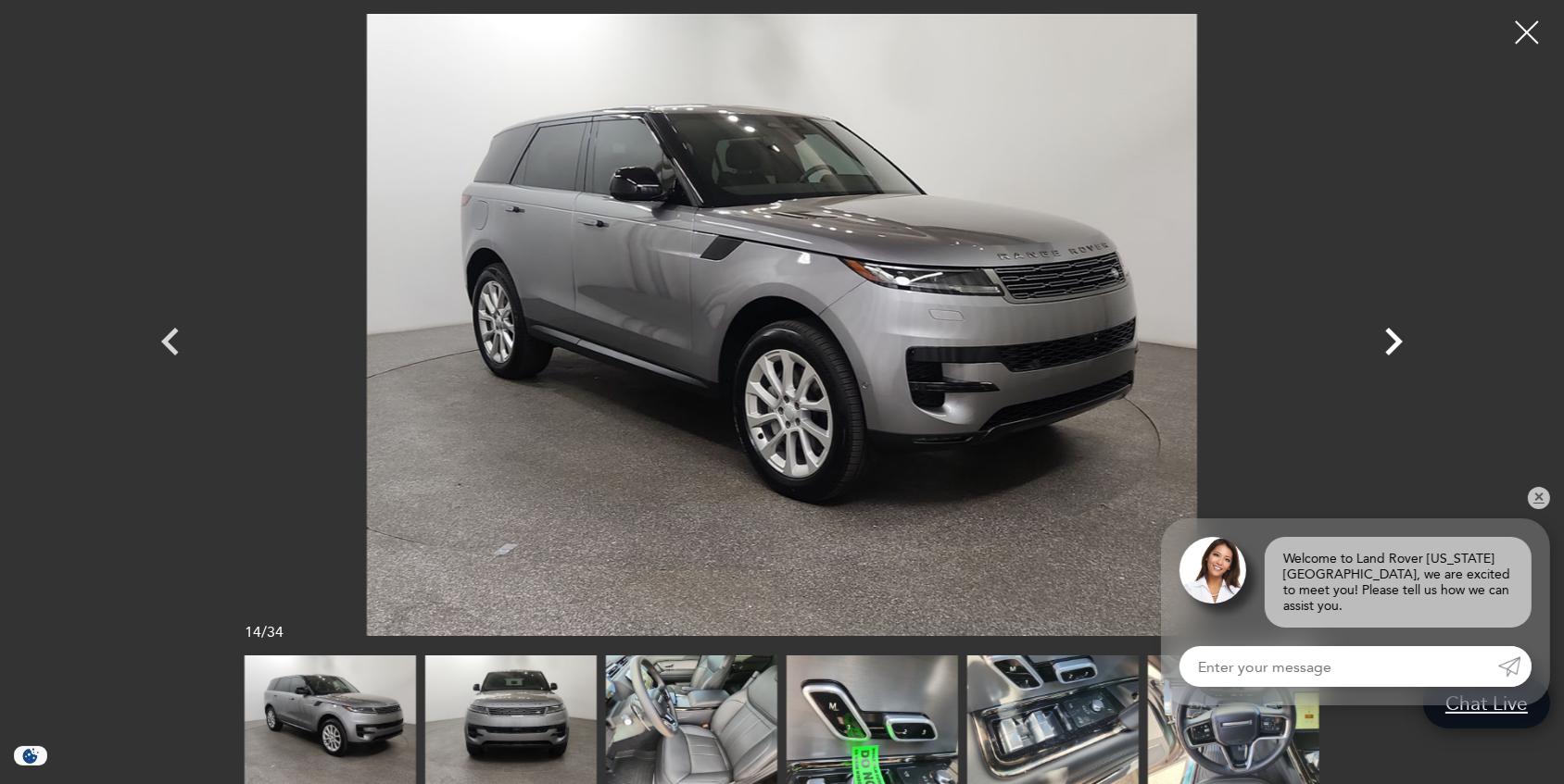
click at [1394, 337] on icon "Next" at bounding box center [1393, 341] width 17 height 28
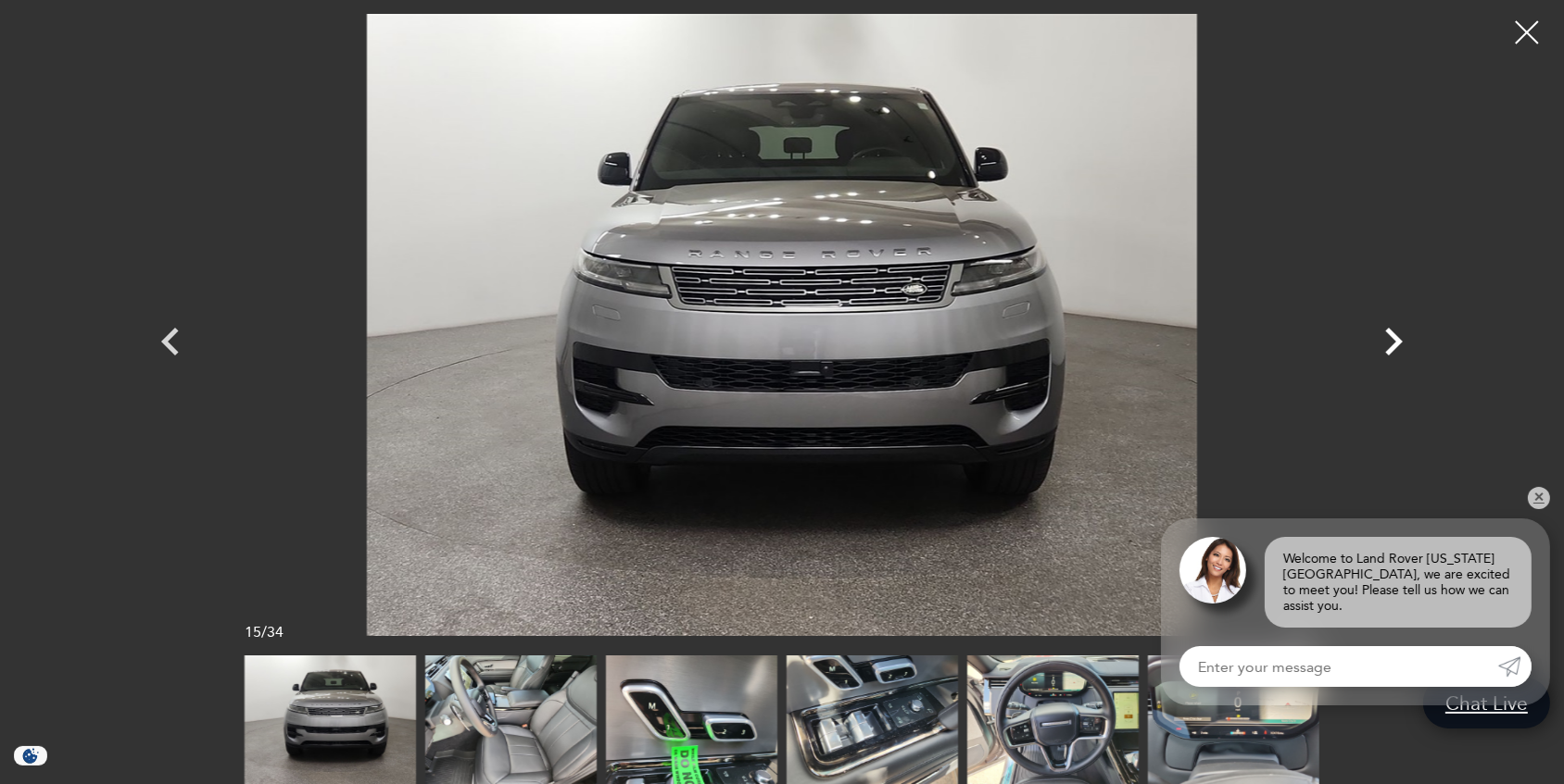
click at [1396, 342] on icon "Next" at bounding box center [1393, 341] width 17 height 28
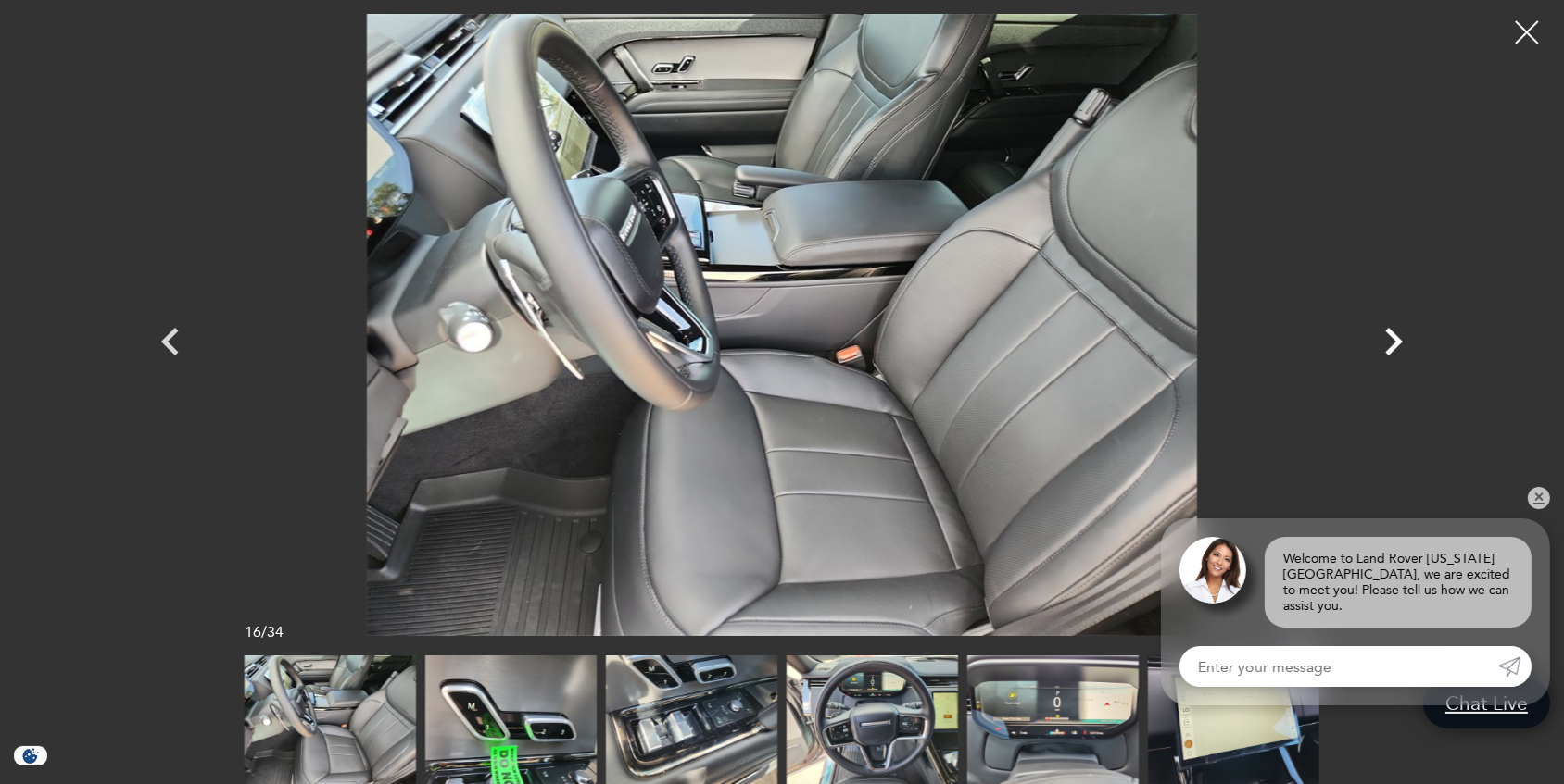
click at [1391, 342] on icon "Next" at bounding box center [1392, 341] width 55 height 55
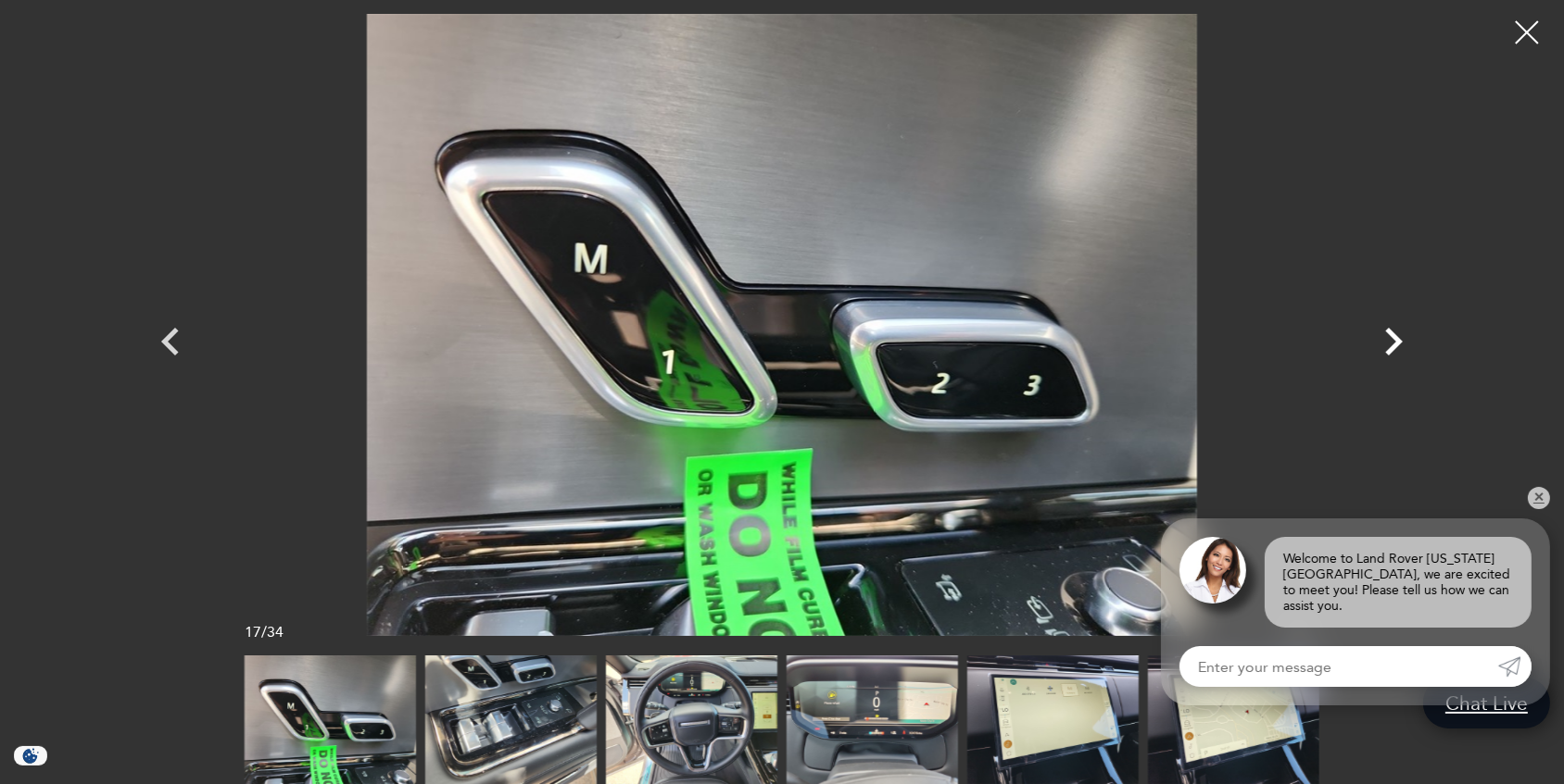
click at [1391, 342] on icon "Next" at bounding box center [1392, 341] width 55 height 55
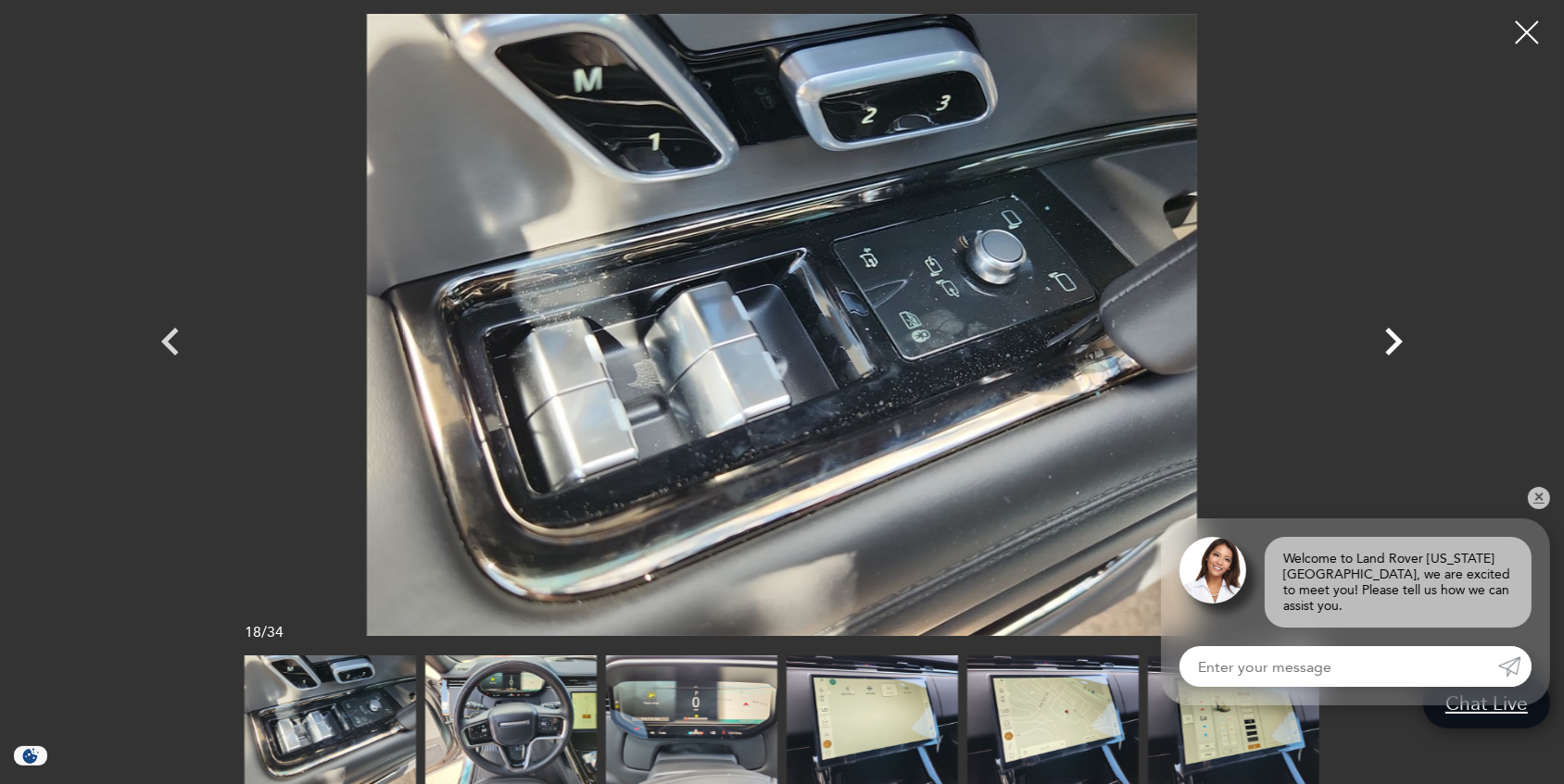
click at [1391, 342] on icon "Next" at bounding box center [1392, 341] width 55 height 55
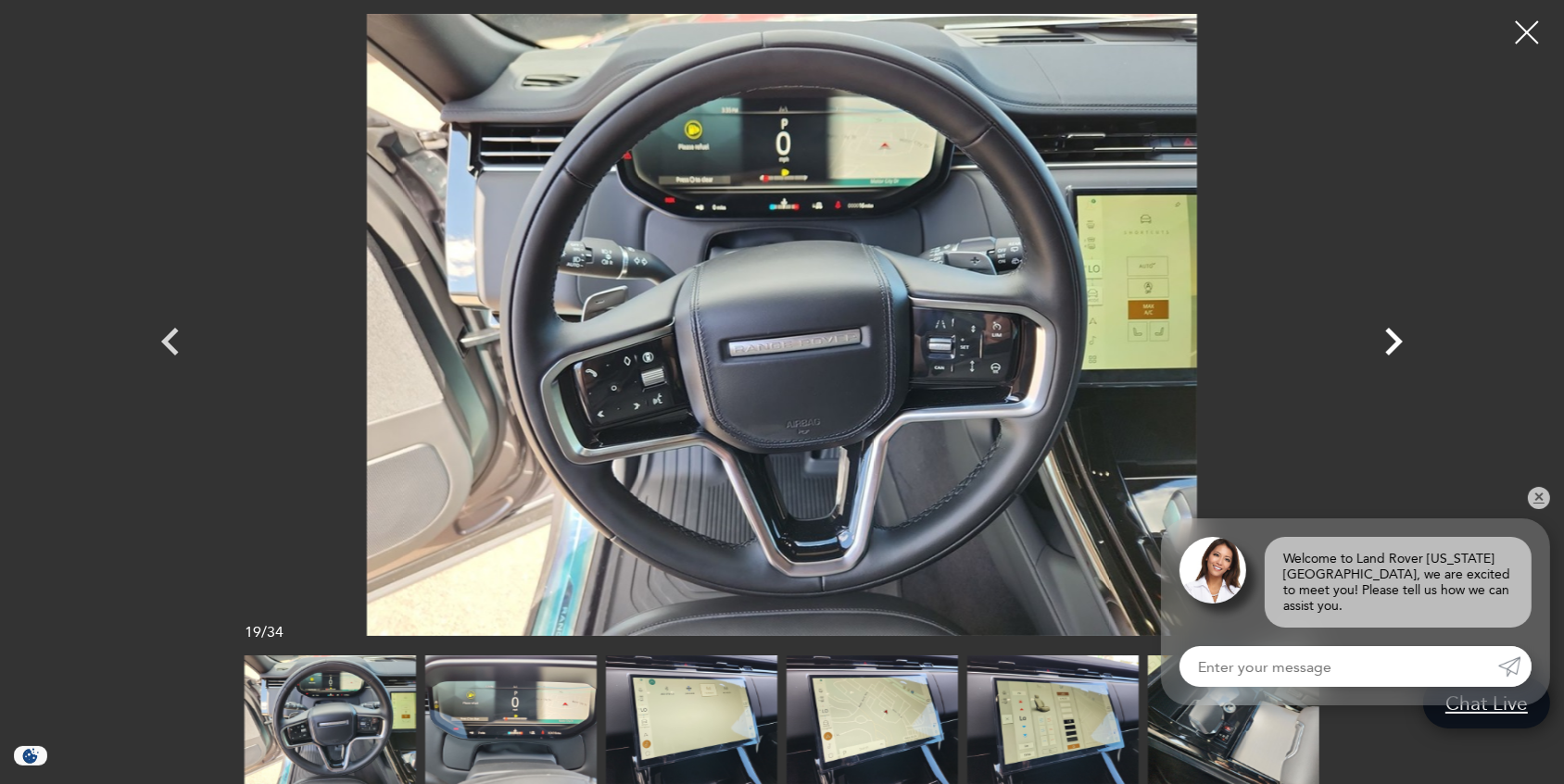
click at [1391, 342] on icon "Next" at bounding box center [1392, 341] width 55 height 55
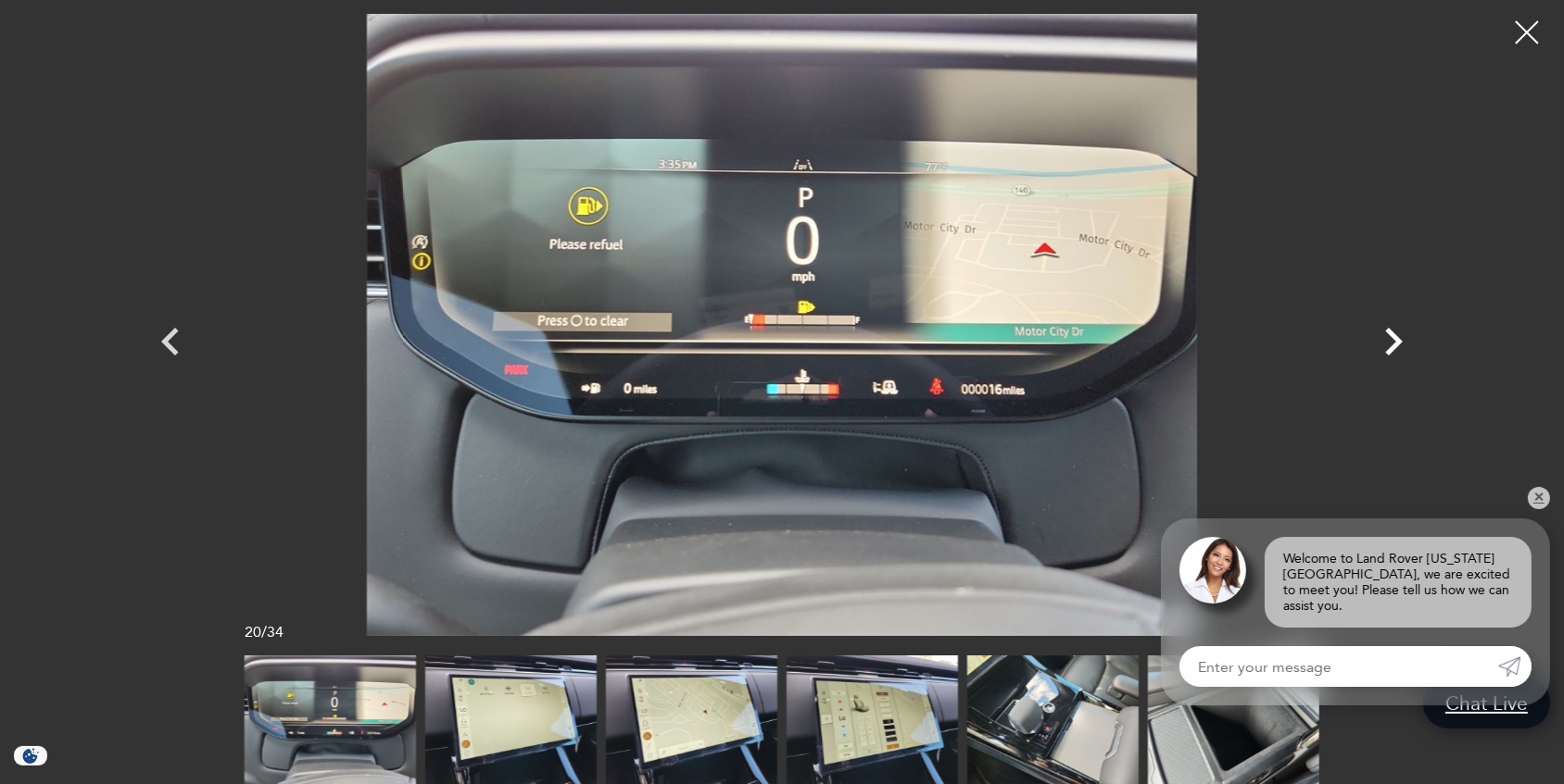
click at [1392, 342] on icon "Next" at bounding box center [1392, 341] width 55 height 55
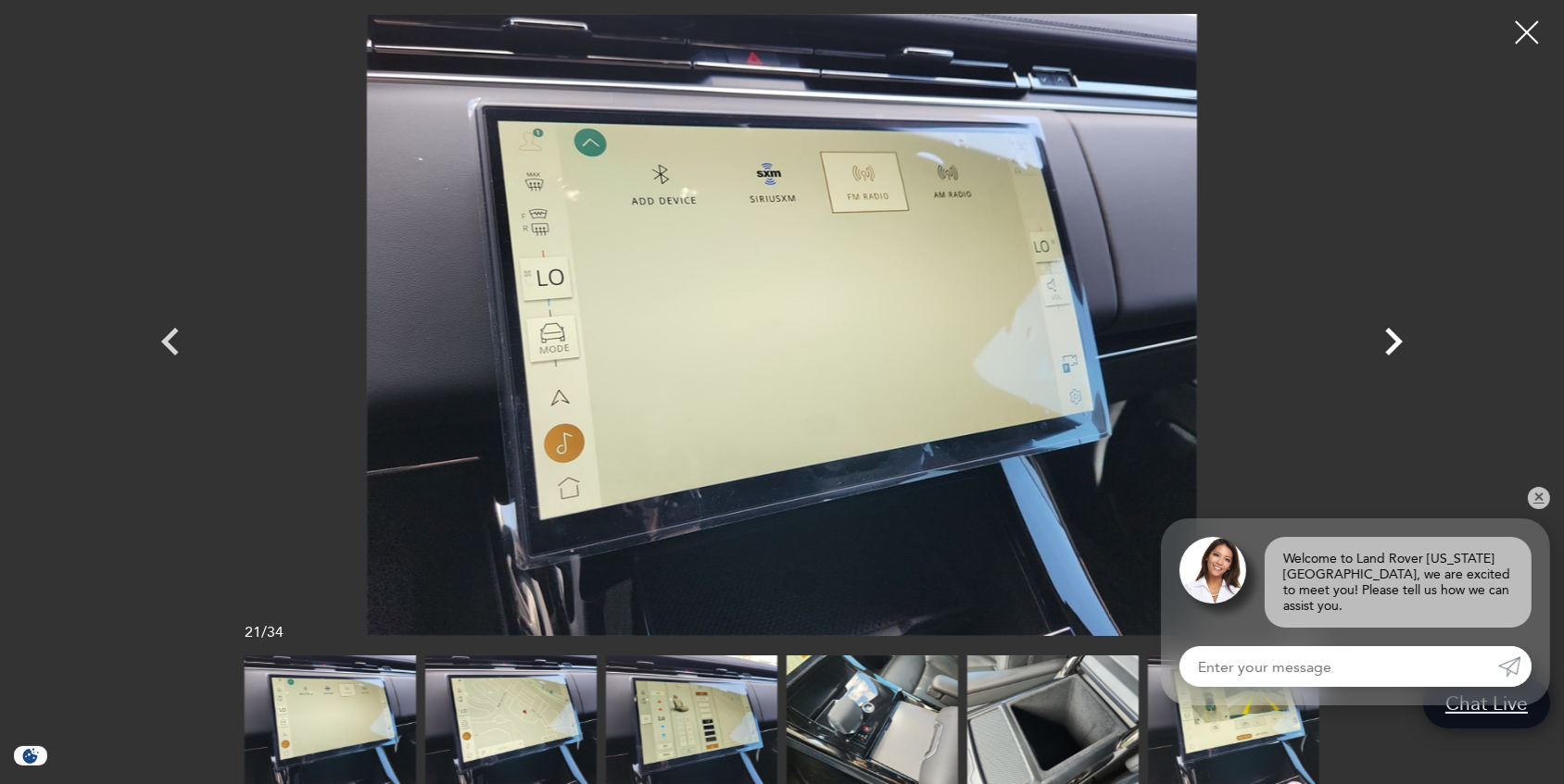
click at [1393, 340] on icon "Next" at bounding box center [1392, 341] width 55 height 55
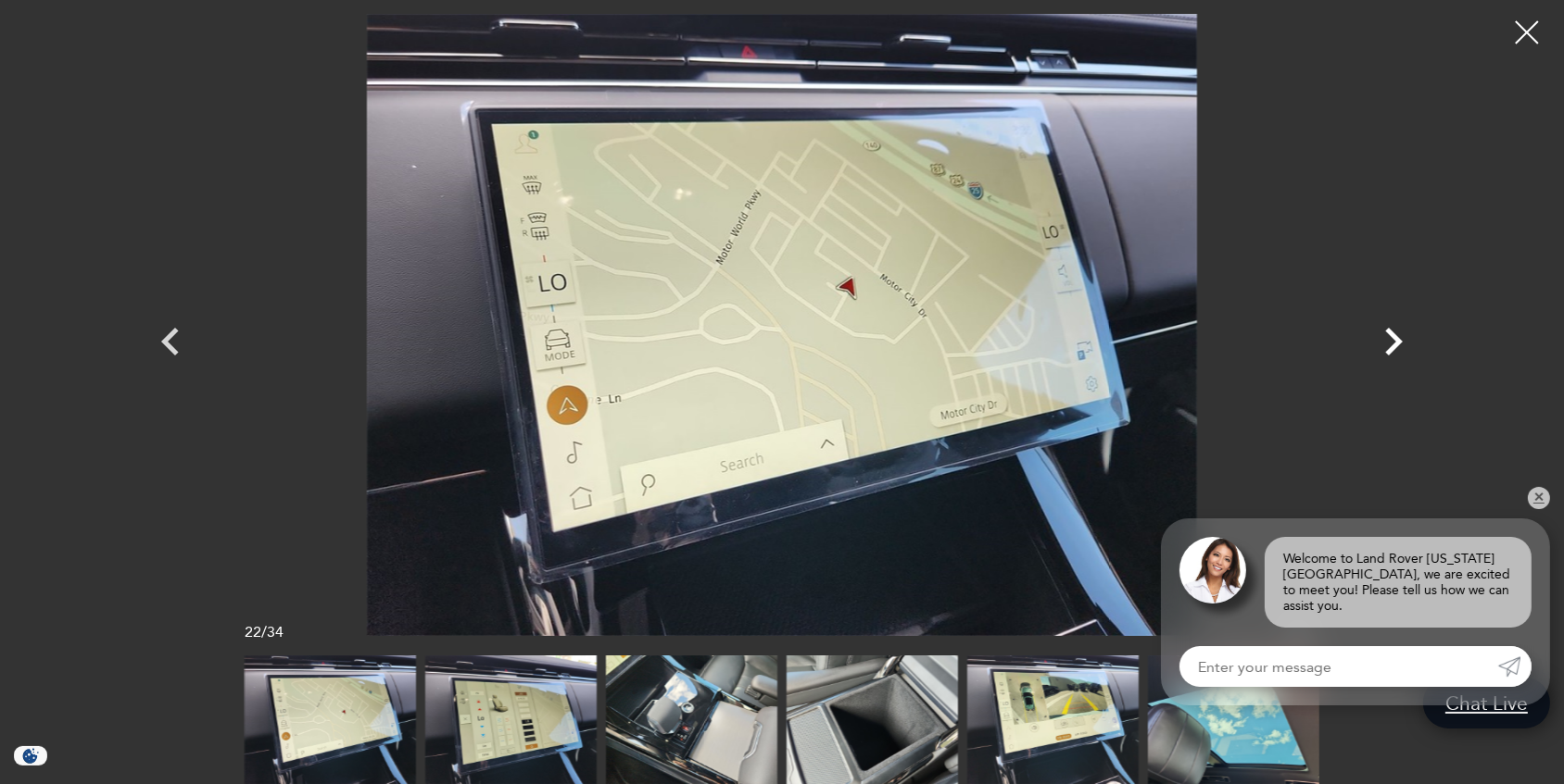
click at [1393, 340] on icon "Next" at bounding box center [1392, 341] width 55 height 55
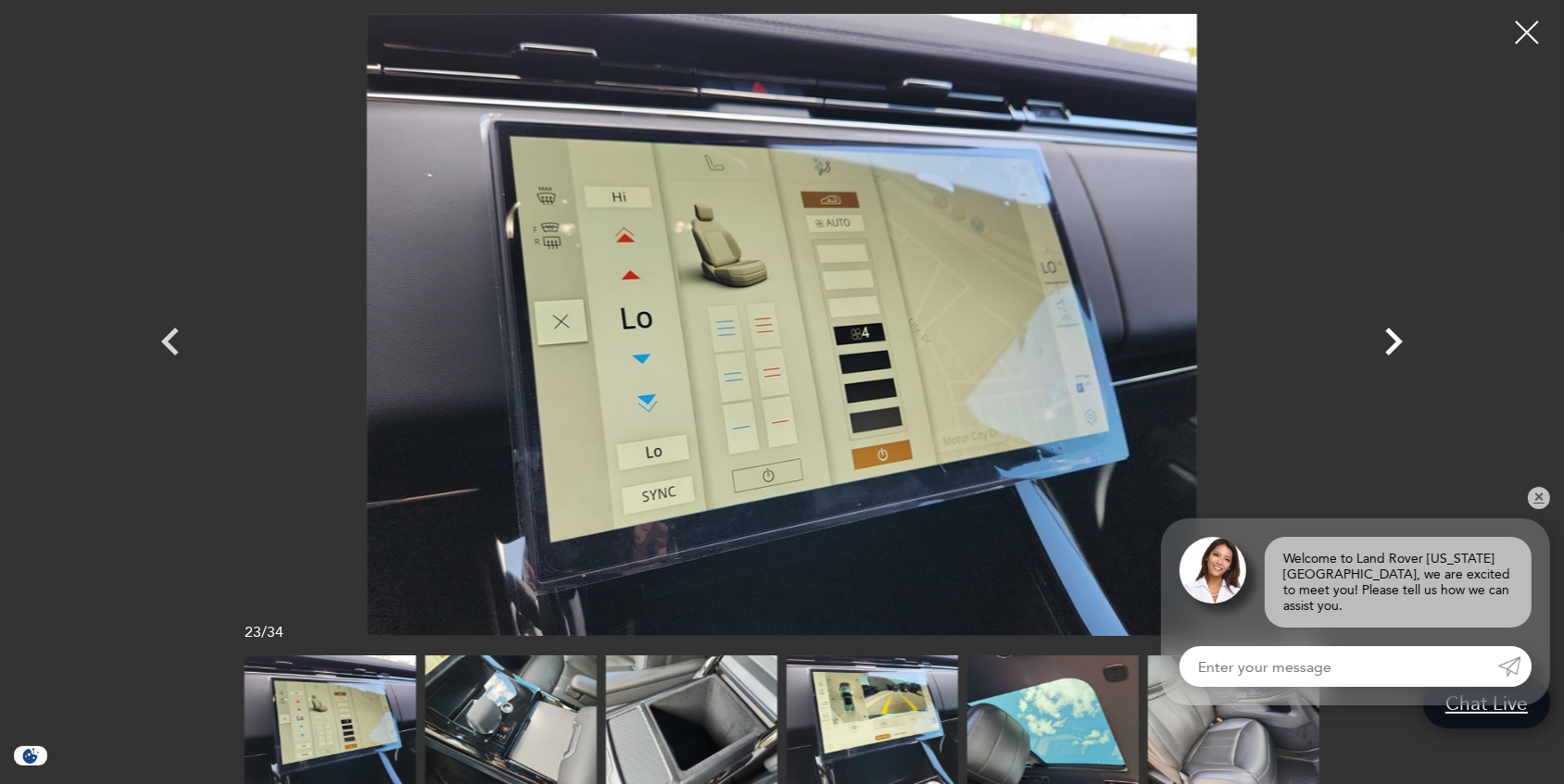
click at [1393, 340] on icon "Next" at bounding box center [1392, 341] width 55 height 55
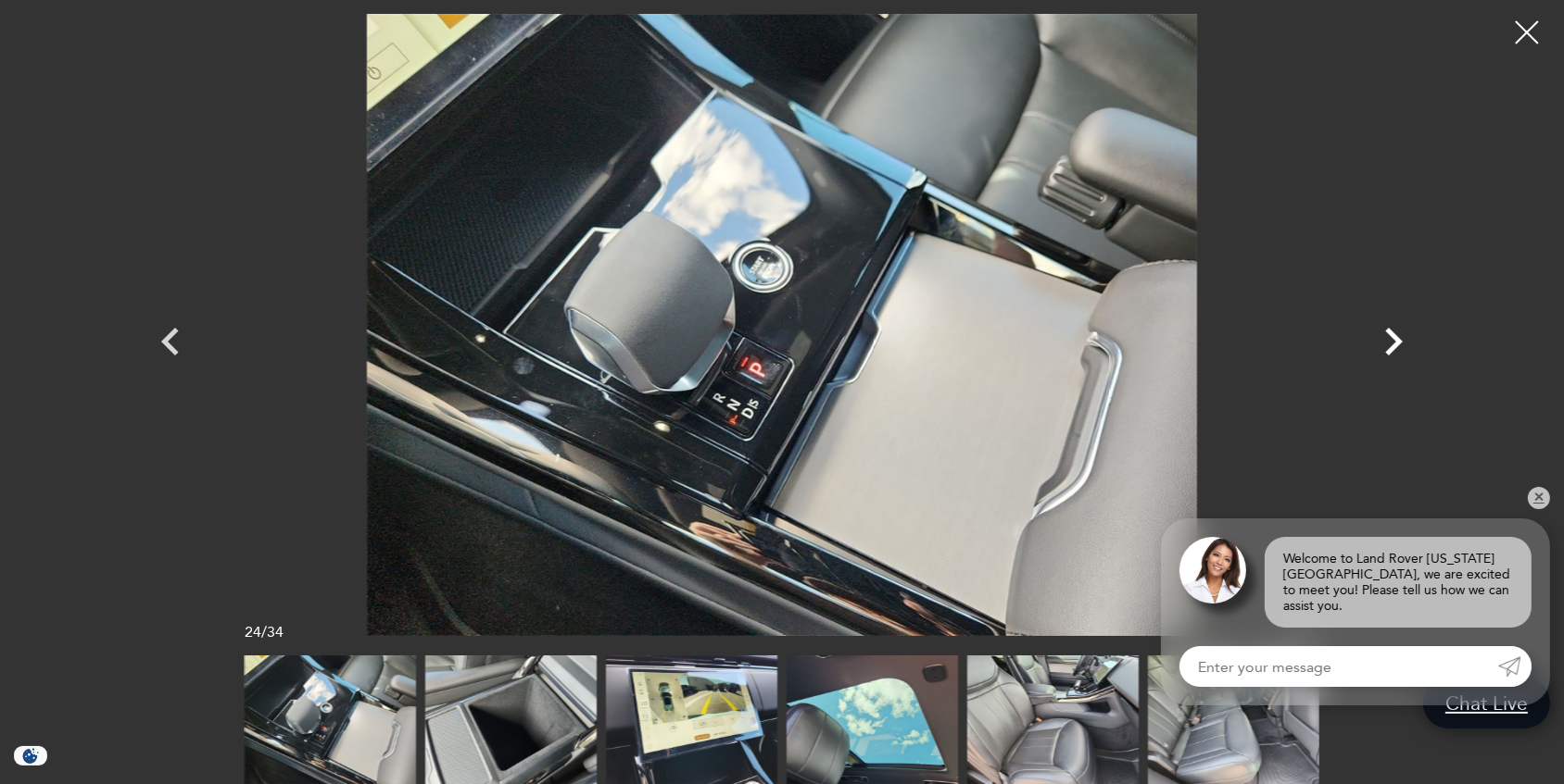
click at [1393, 340] on icon "Next" at bounding box center [1392, 341] width 55 height 55
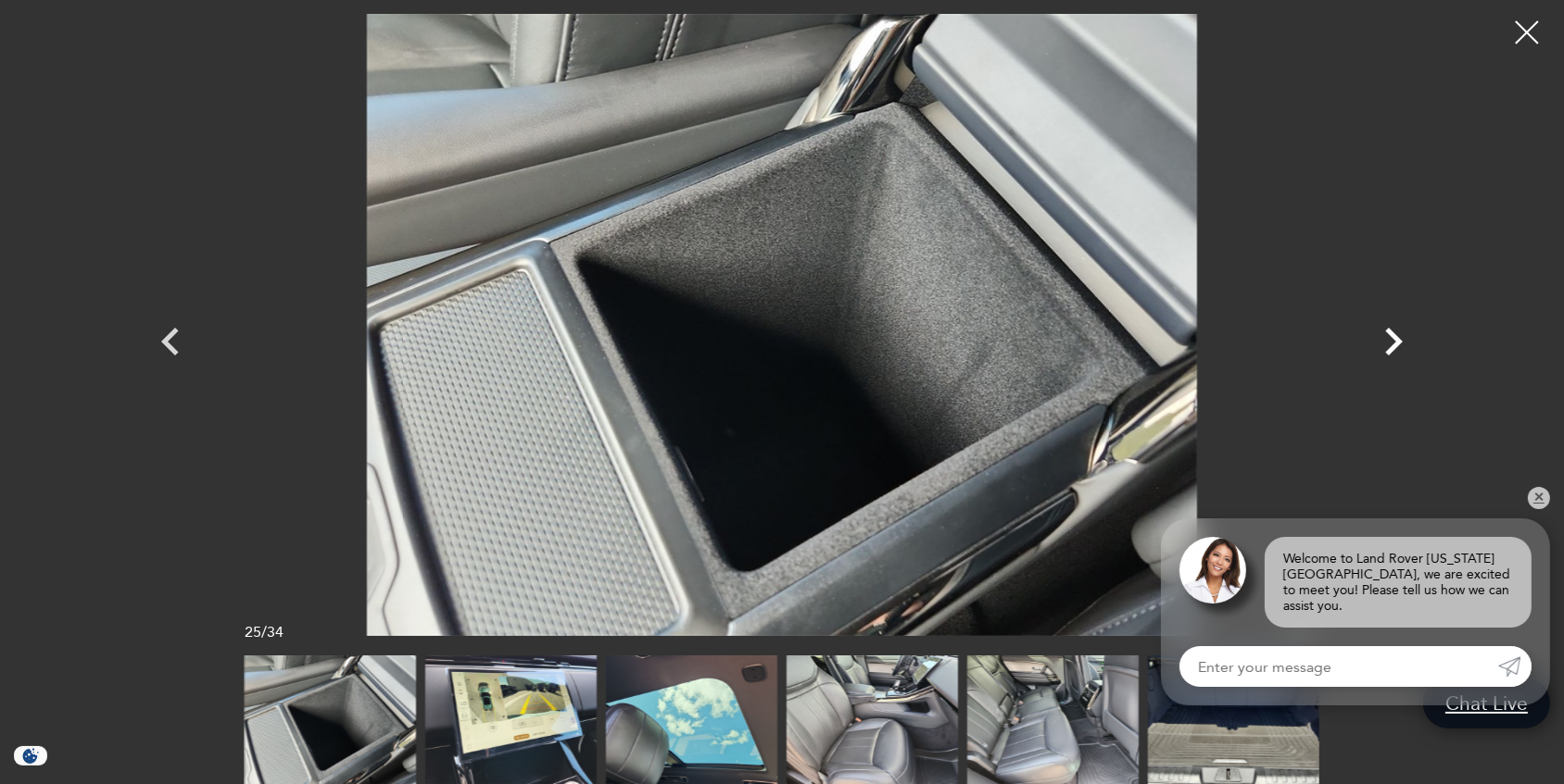
click at [1393, 340] on icon "Next" at bounding box center [1392, 341] width 55 height 55
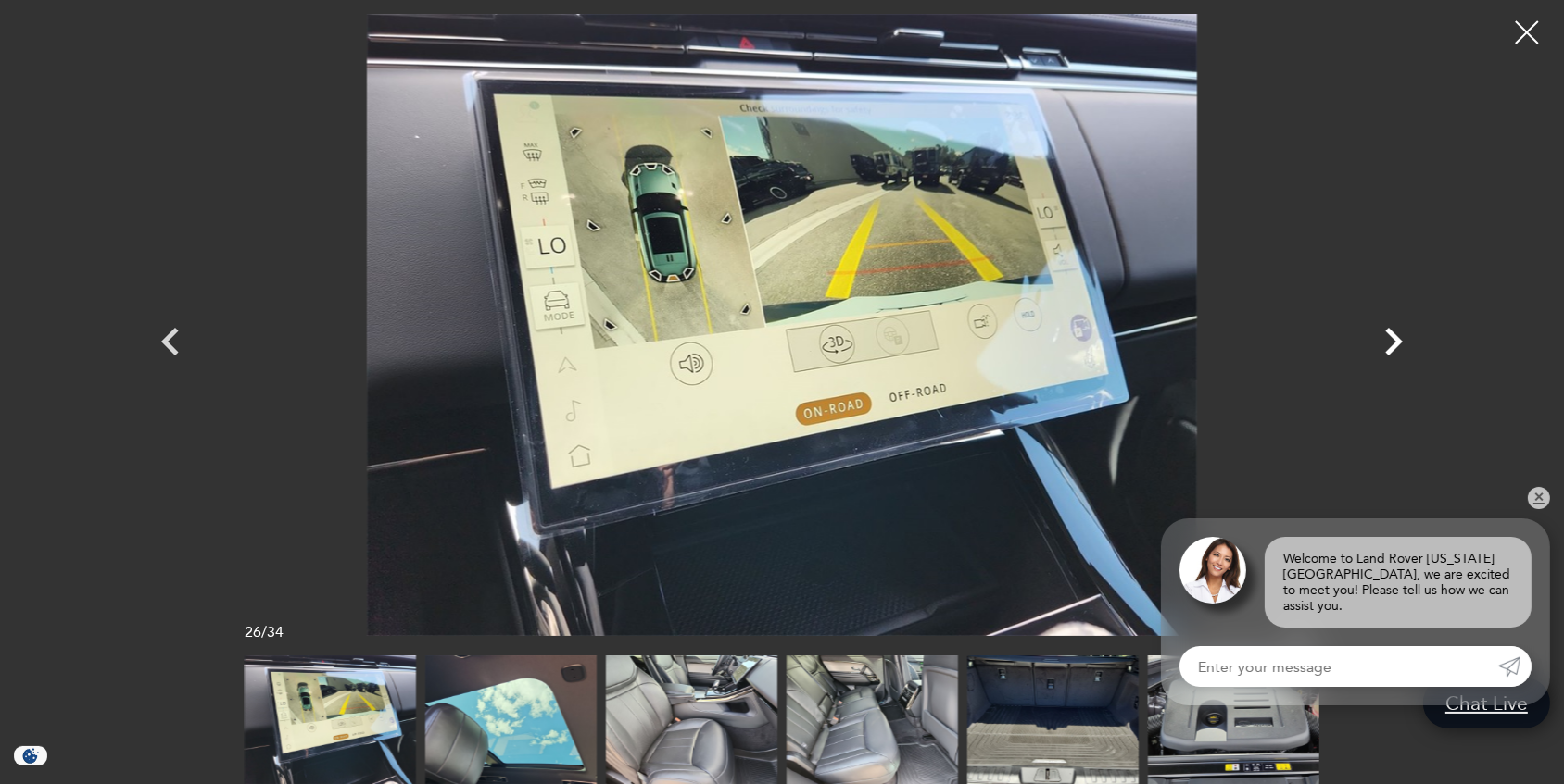
click at [1395, 334] on icon "Next" at bounding box center [1393, 341] width 17 height 28
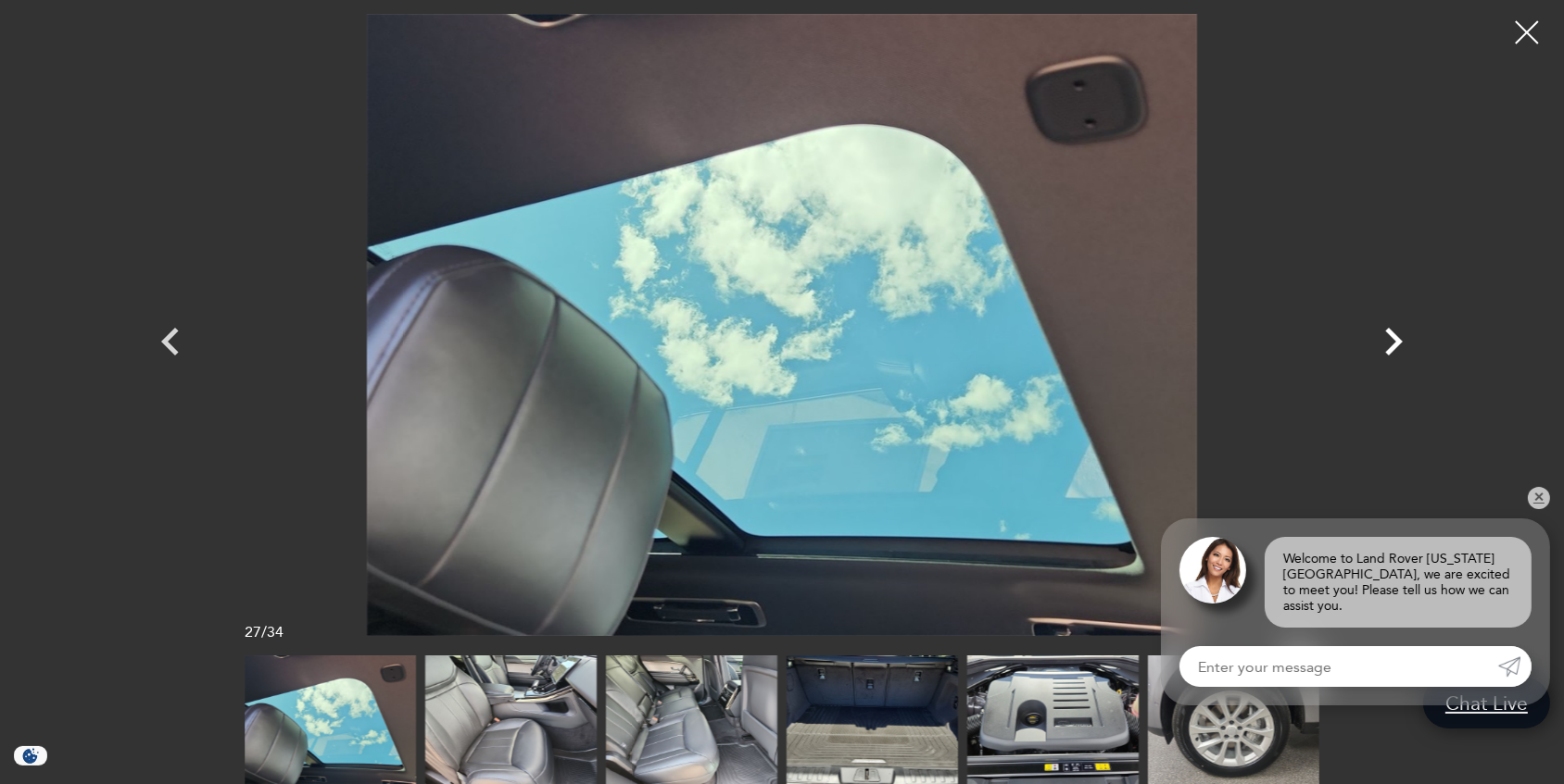
click at [1395, 334] on icon "Next" at bounding box center [1393, 341] width 17 height 28
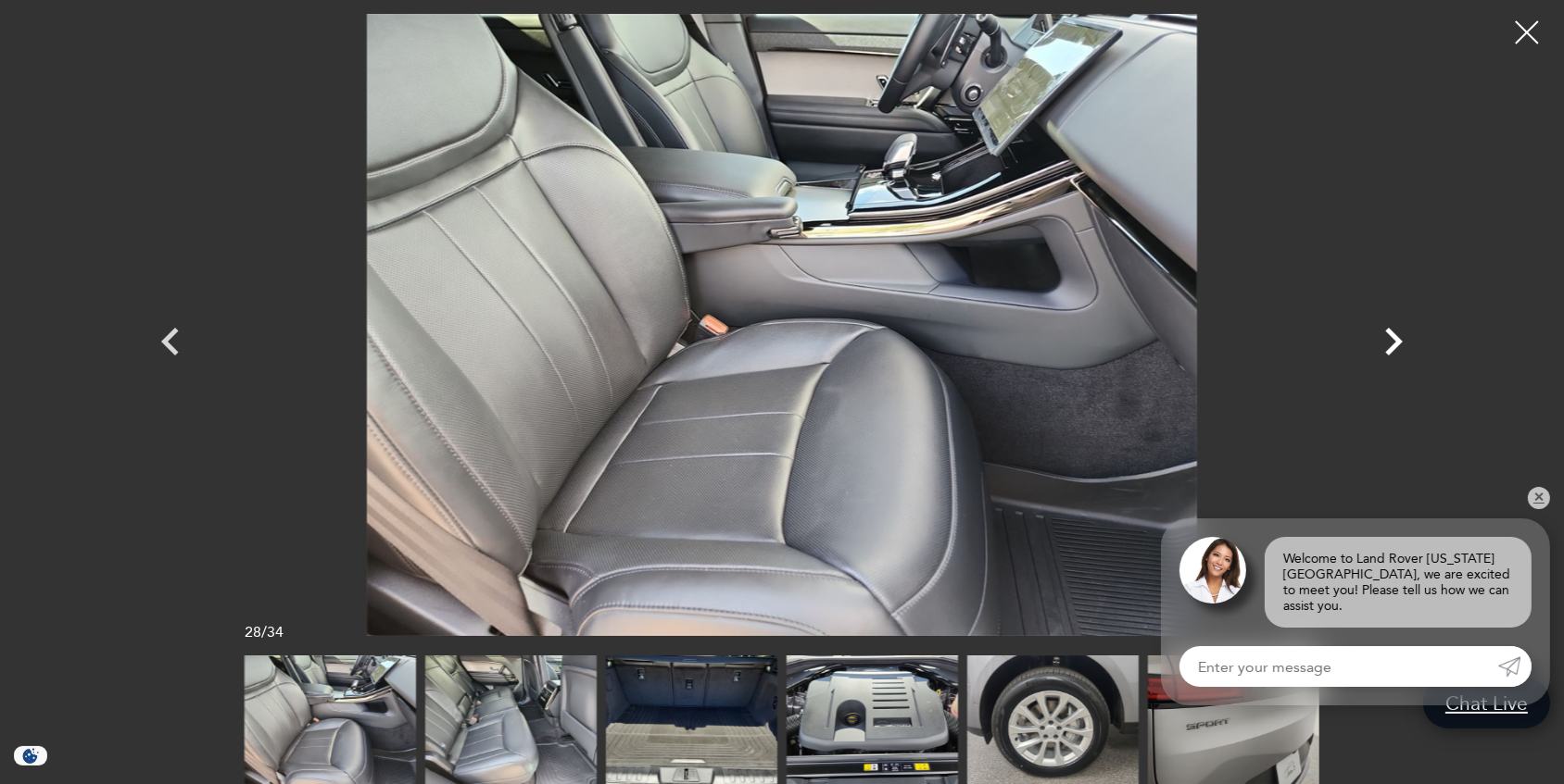
click at [1395, 334] on icon "Next" at bounding box center [1393, 341] width 17 height 28
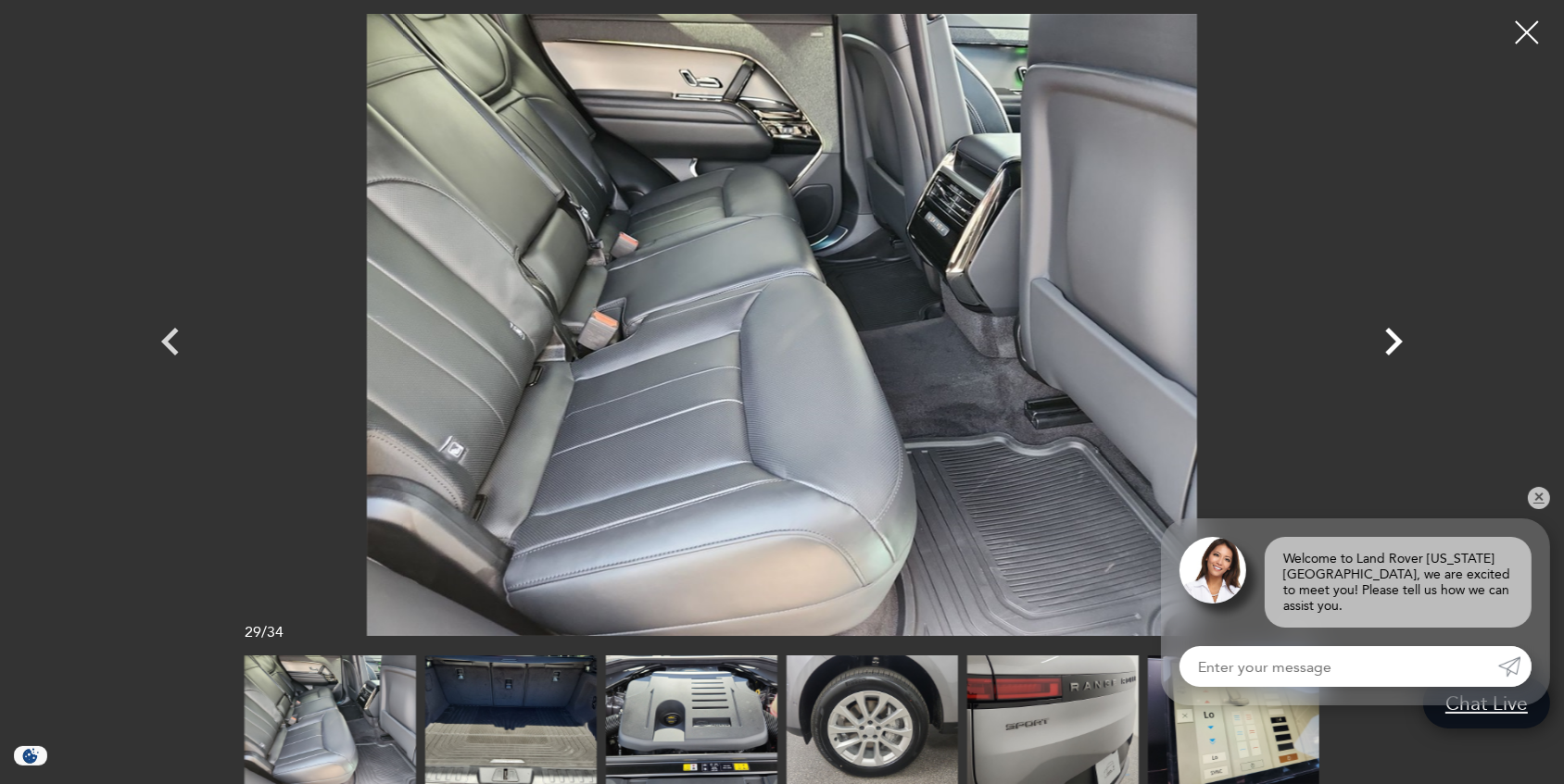
click at [1395, 334] on icon "Next" at bounding box center [1393, 341] width 17 height 28
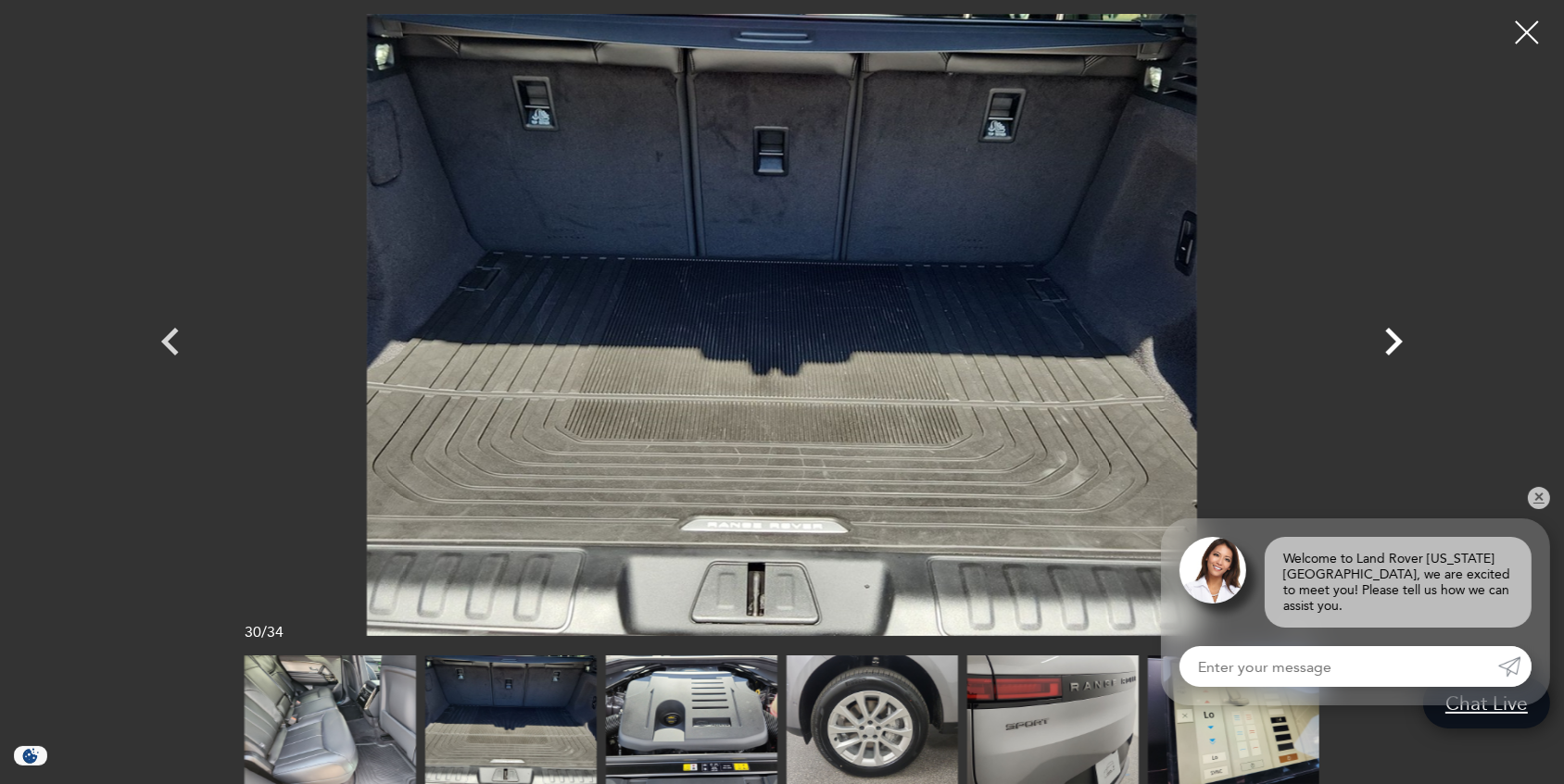
click at [1395, 334] on icon "Next" at bounding box center [1393, 341] width 17 height 28
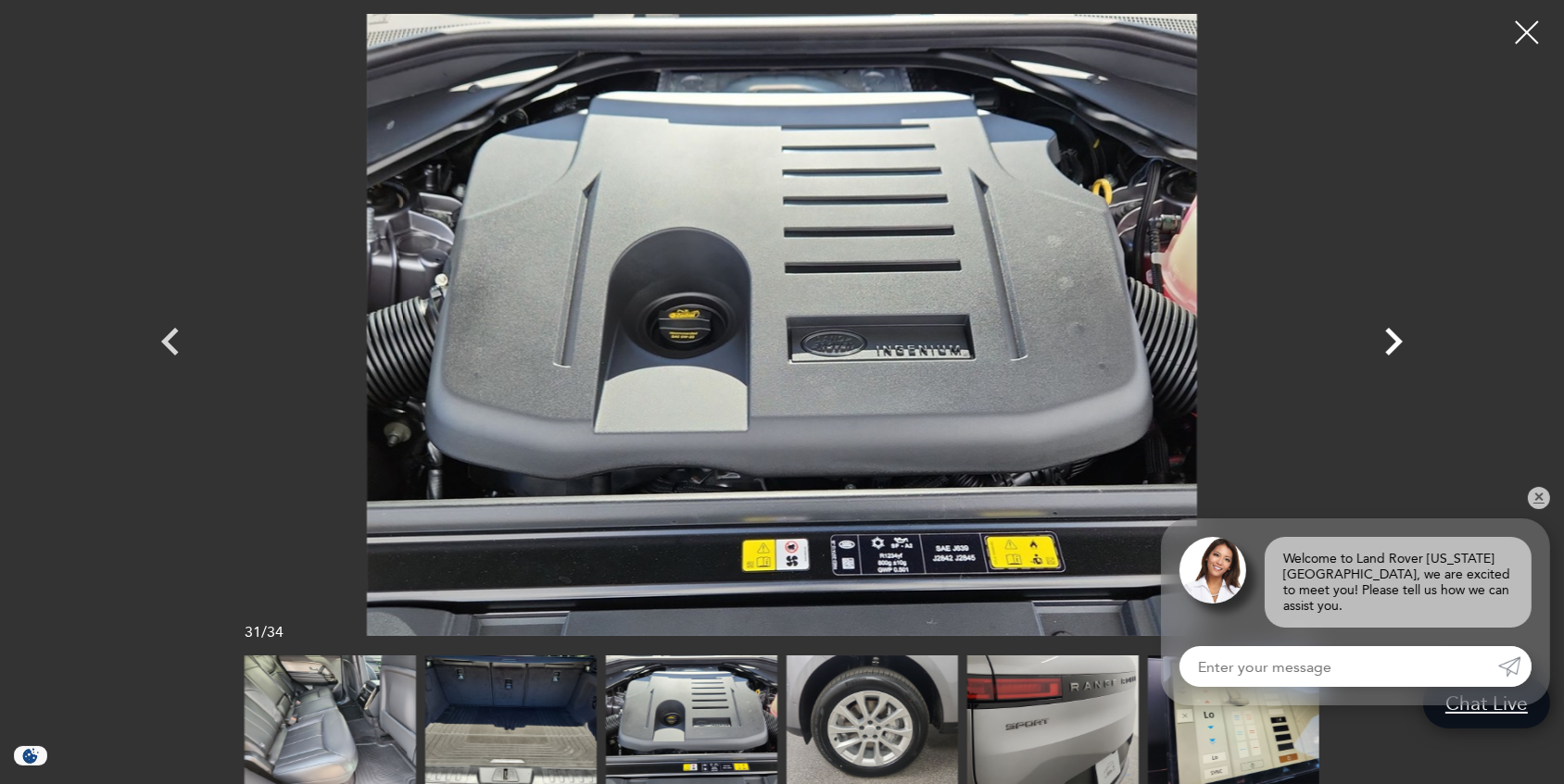
click at [1395, 333] on icon "Next" at bounding box center [1392, 341] width 55 height 55
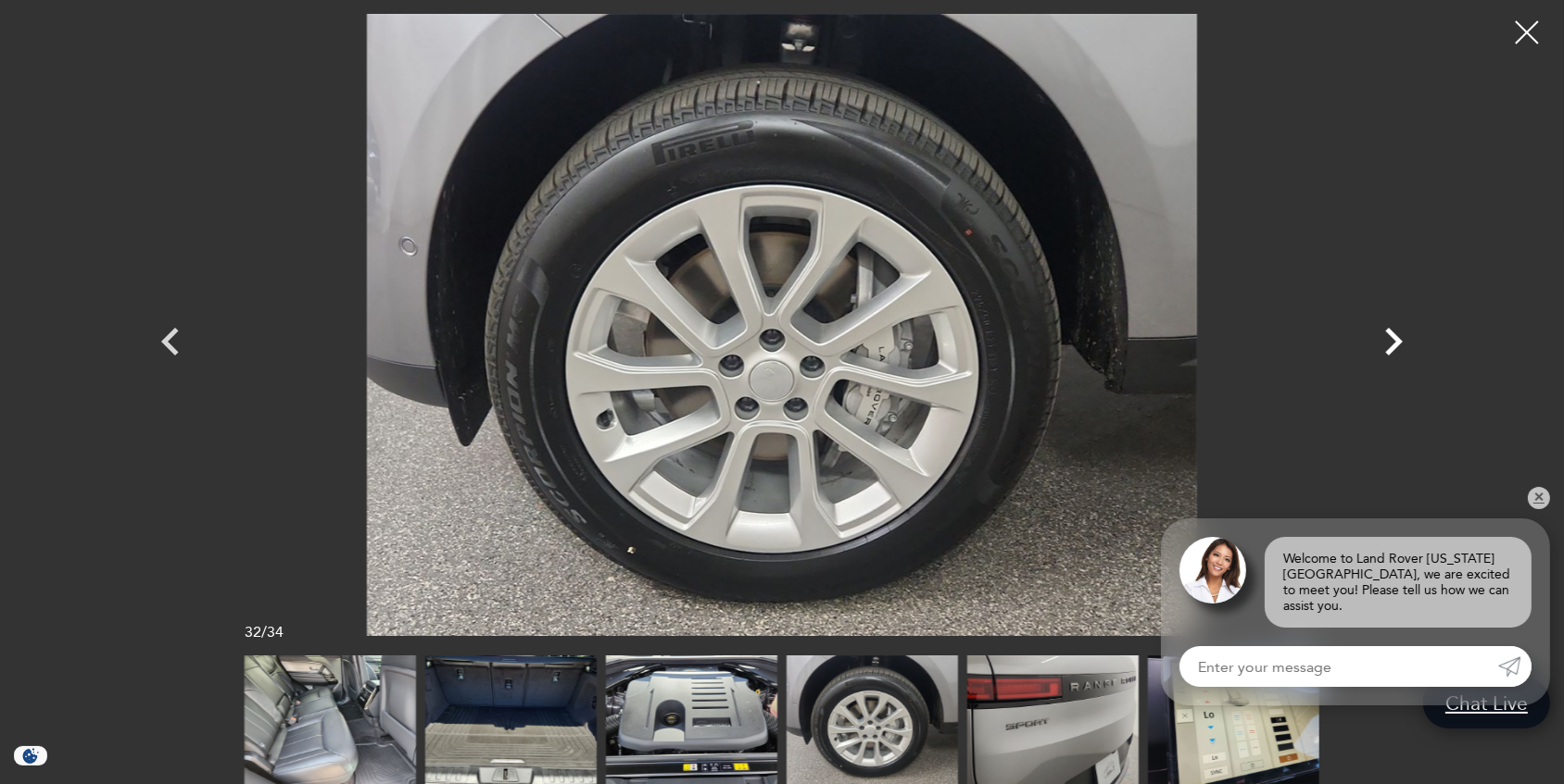
click at [1395, 333] on icon "Next" at bounding box center [1392, 341] width 55 height 55
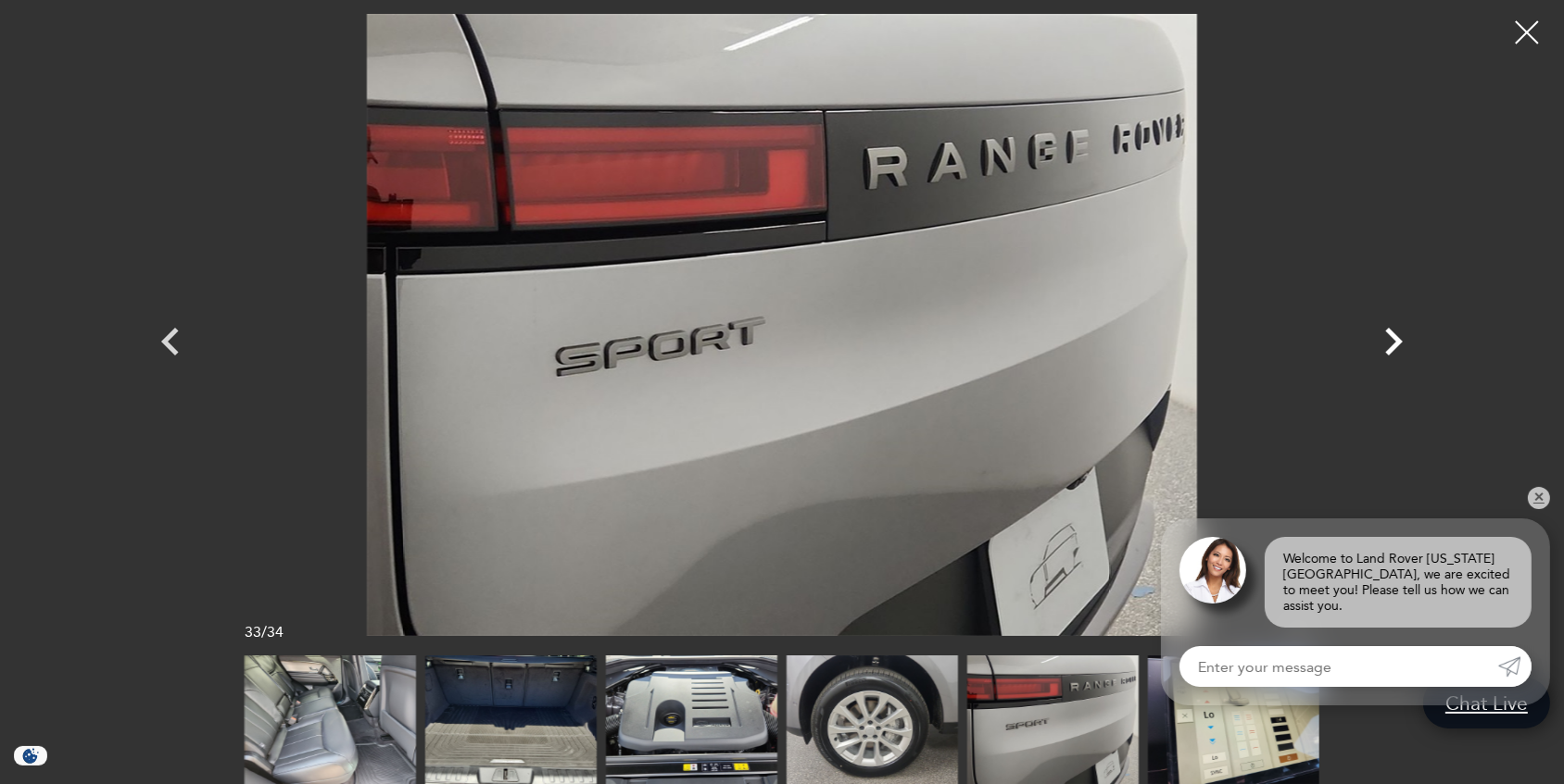
click at [1395, 333] on icon "Next" at bounding box center [1392, 341] width 55 height 55
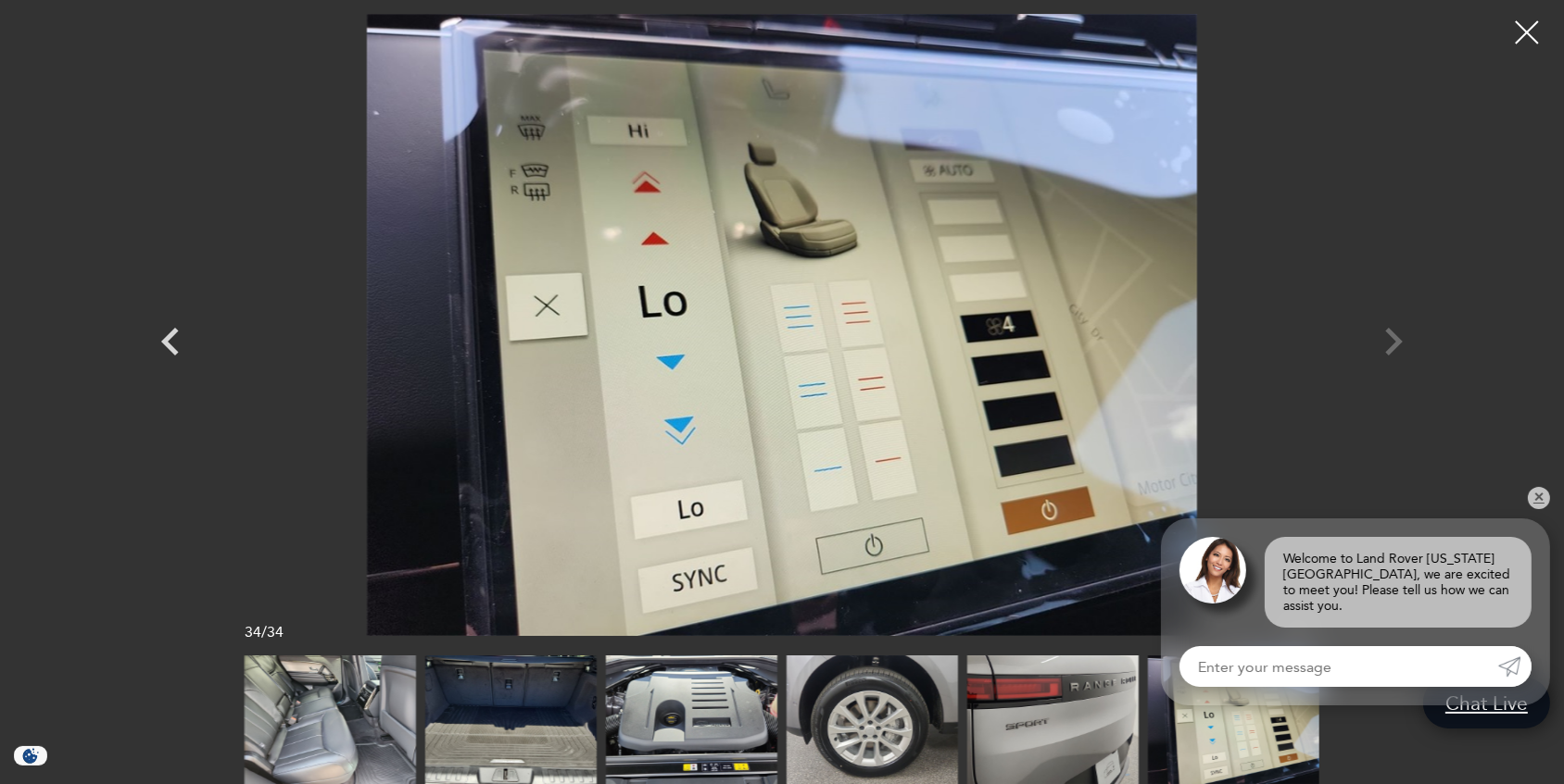
click at [1386, 338] on div at bounding box center [782, 325] width 1297 height 622
click at [1524, 34] on div at bounding box center [1527, 33] width 47 height 47
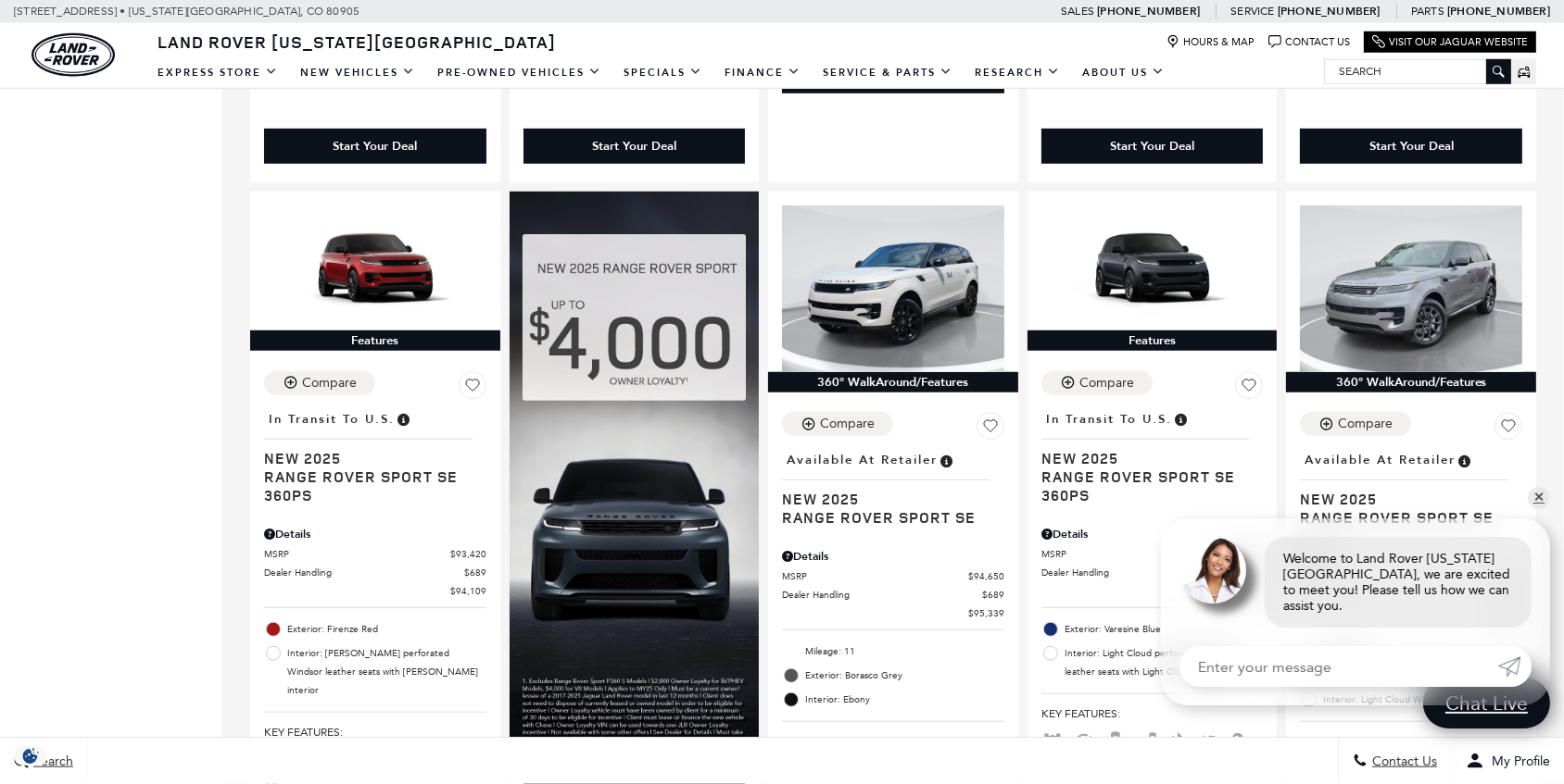
scroll to position [1852, 0]
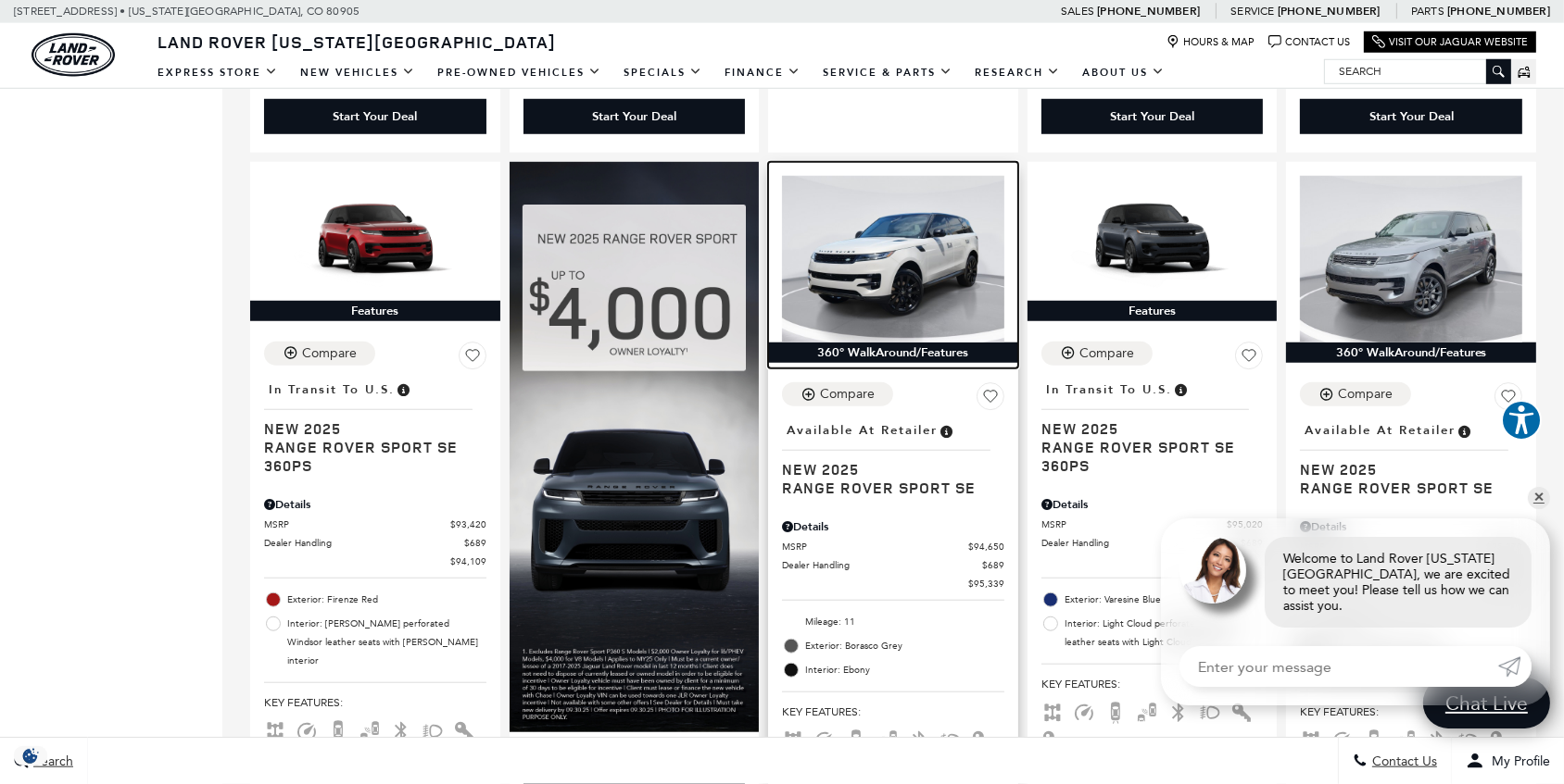
click at [946, 252] on img at bounding box center [892, 260] width 222 height 167
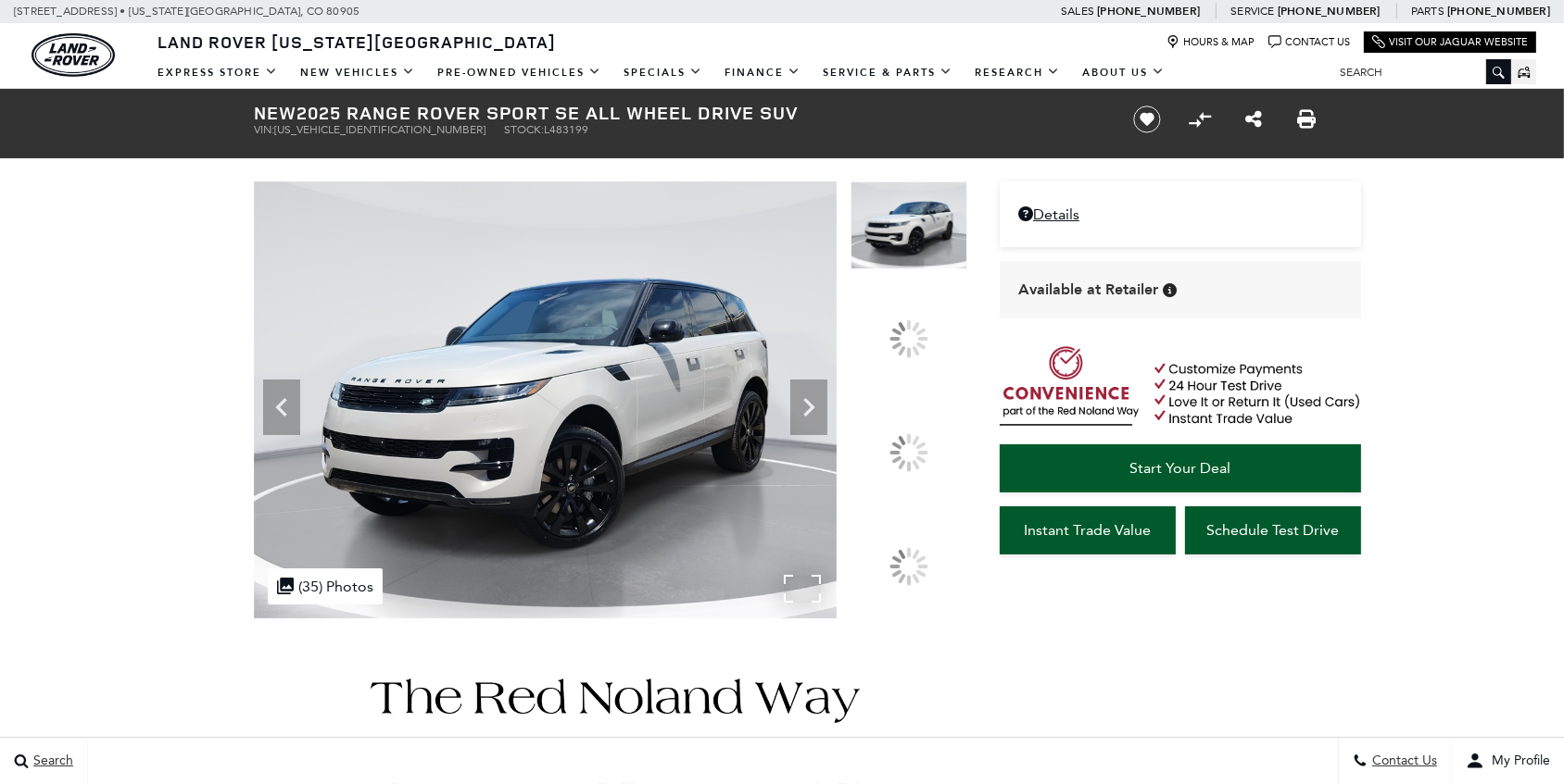
click at [675, 382] on img at bounding box center [545, 399] width 583 height 437
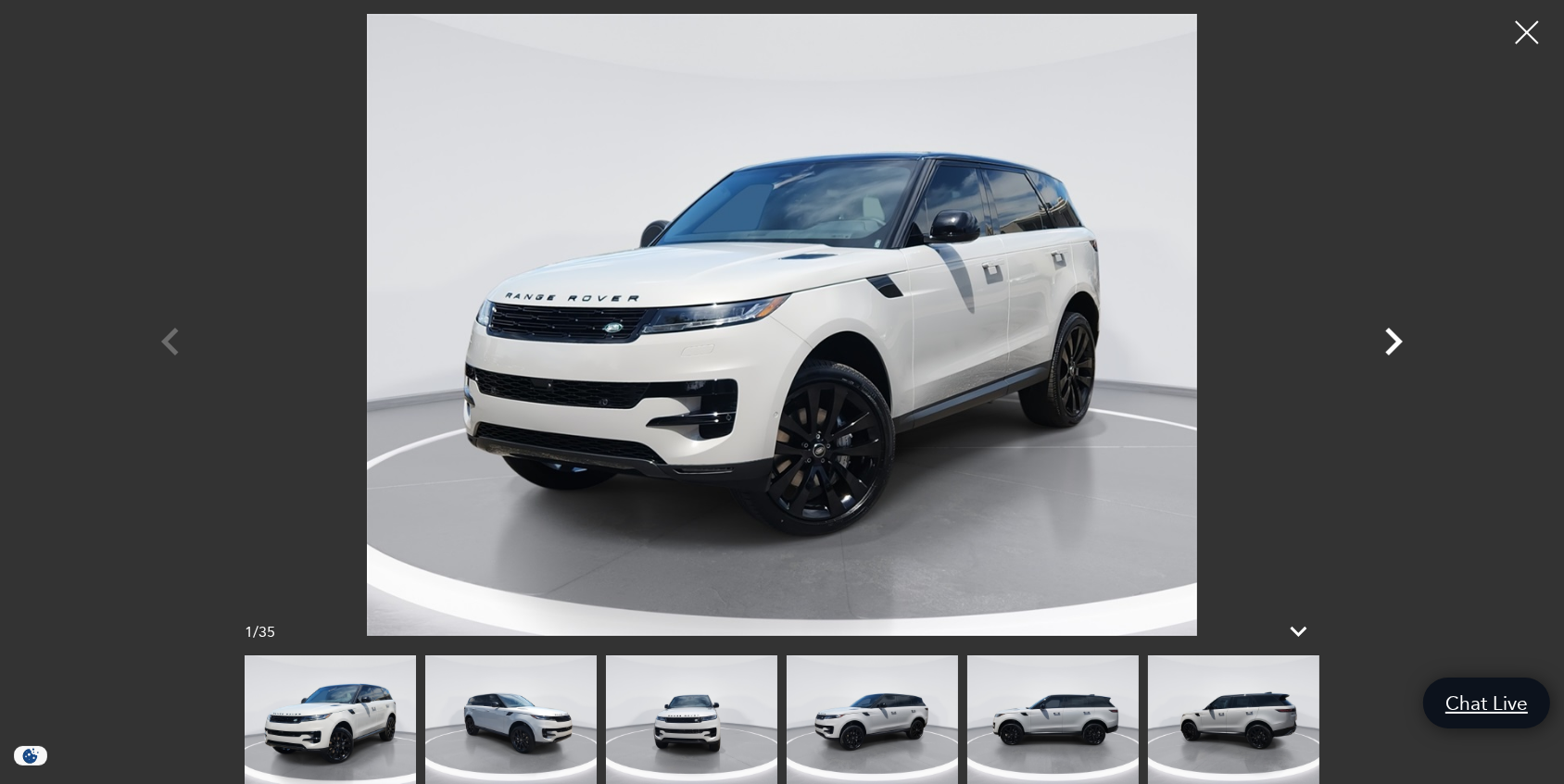
click at [1389, 338] on icon "Next" at bounding box center [1392, 341] width 55 height 55
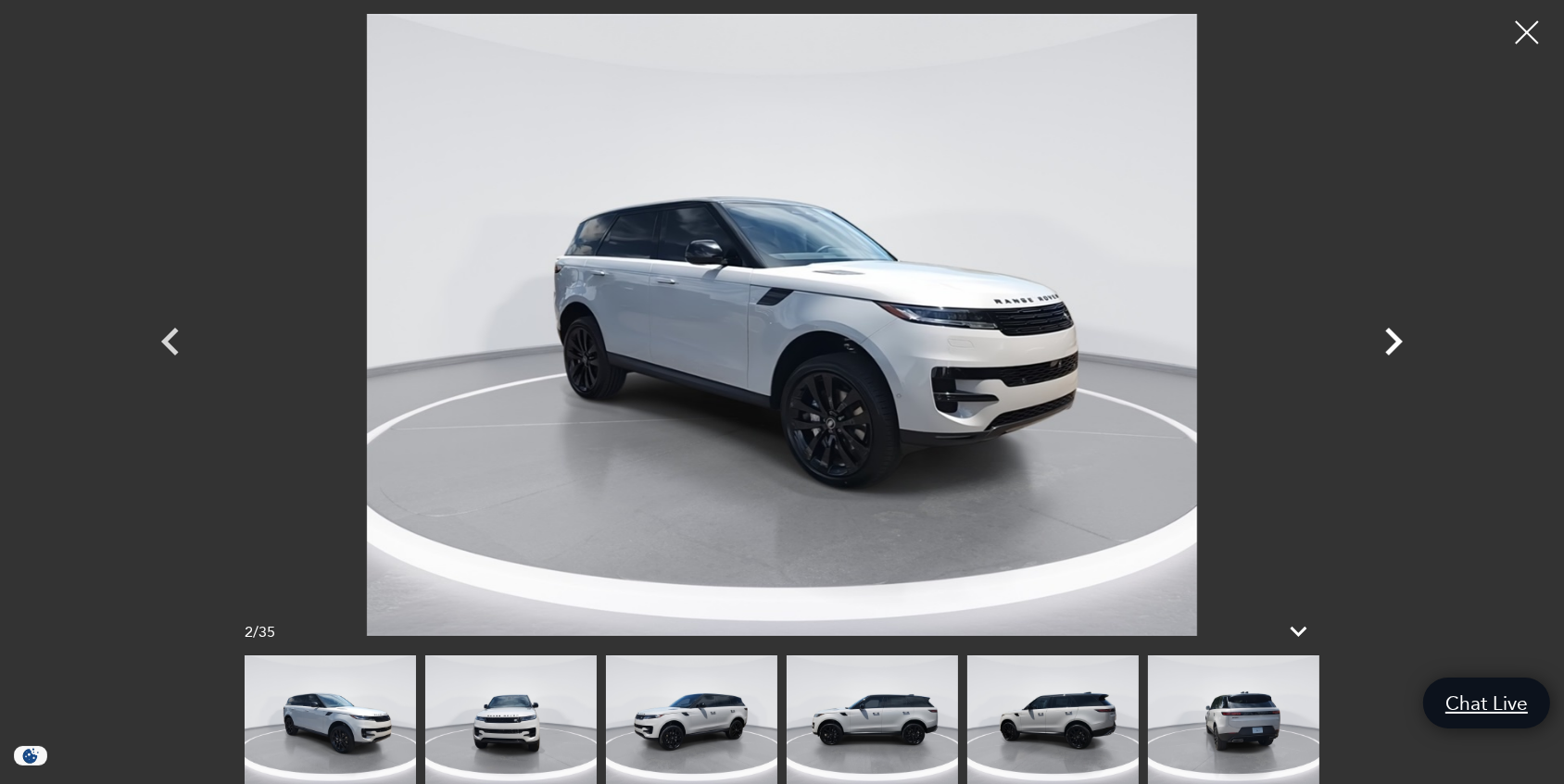
click at [1389, 338] on icon "Next" at bounding box center [1392, 341] width 55 height 55
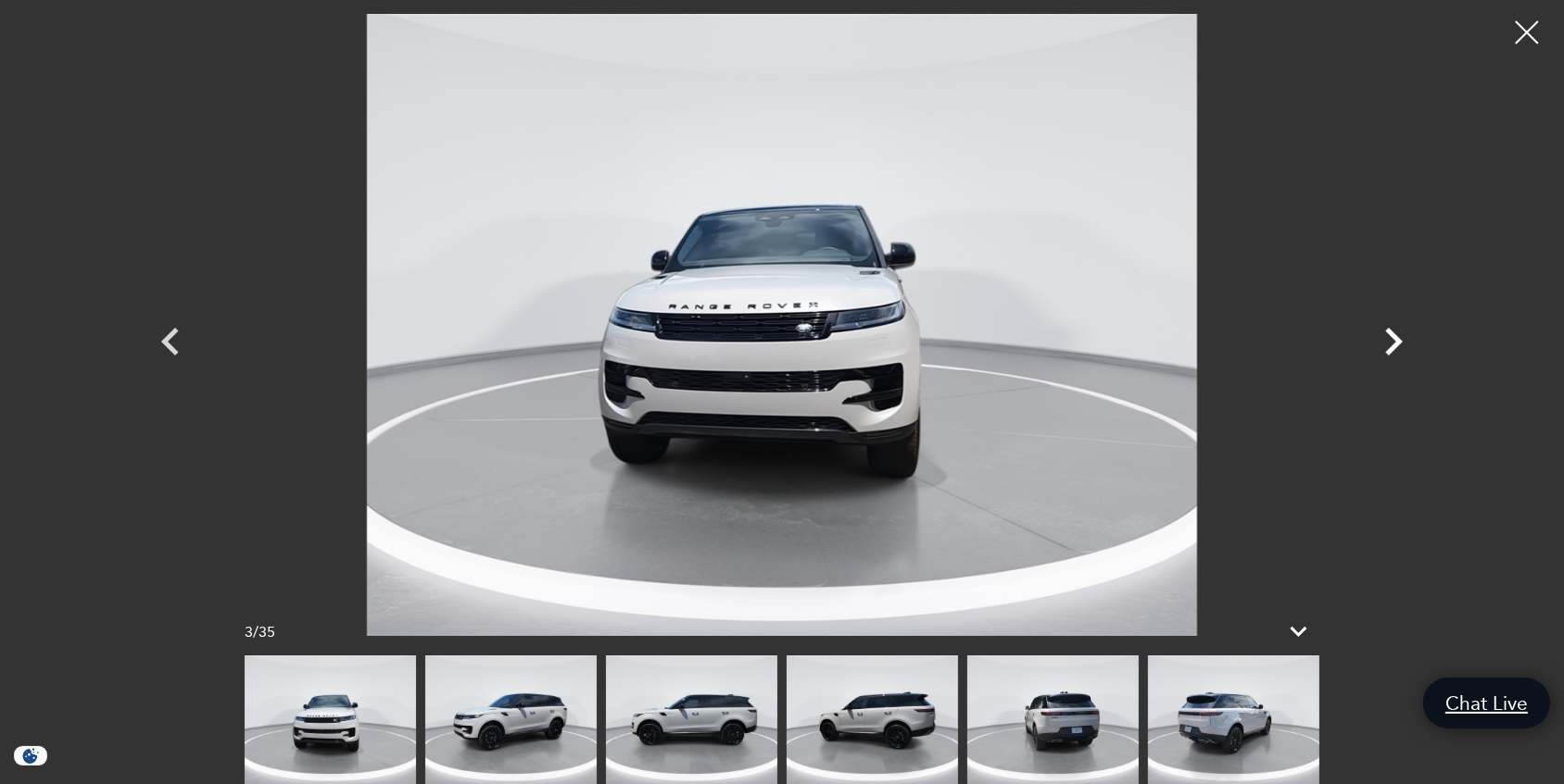
click at [1389, 338] on icon "Next" at bounding box center [1392, 341] width 55 height 55
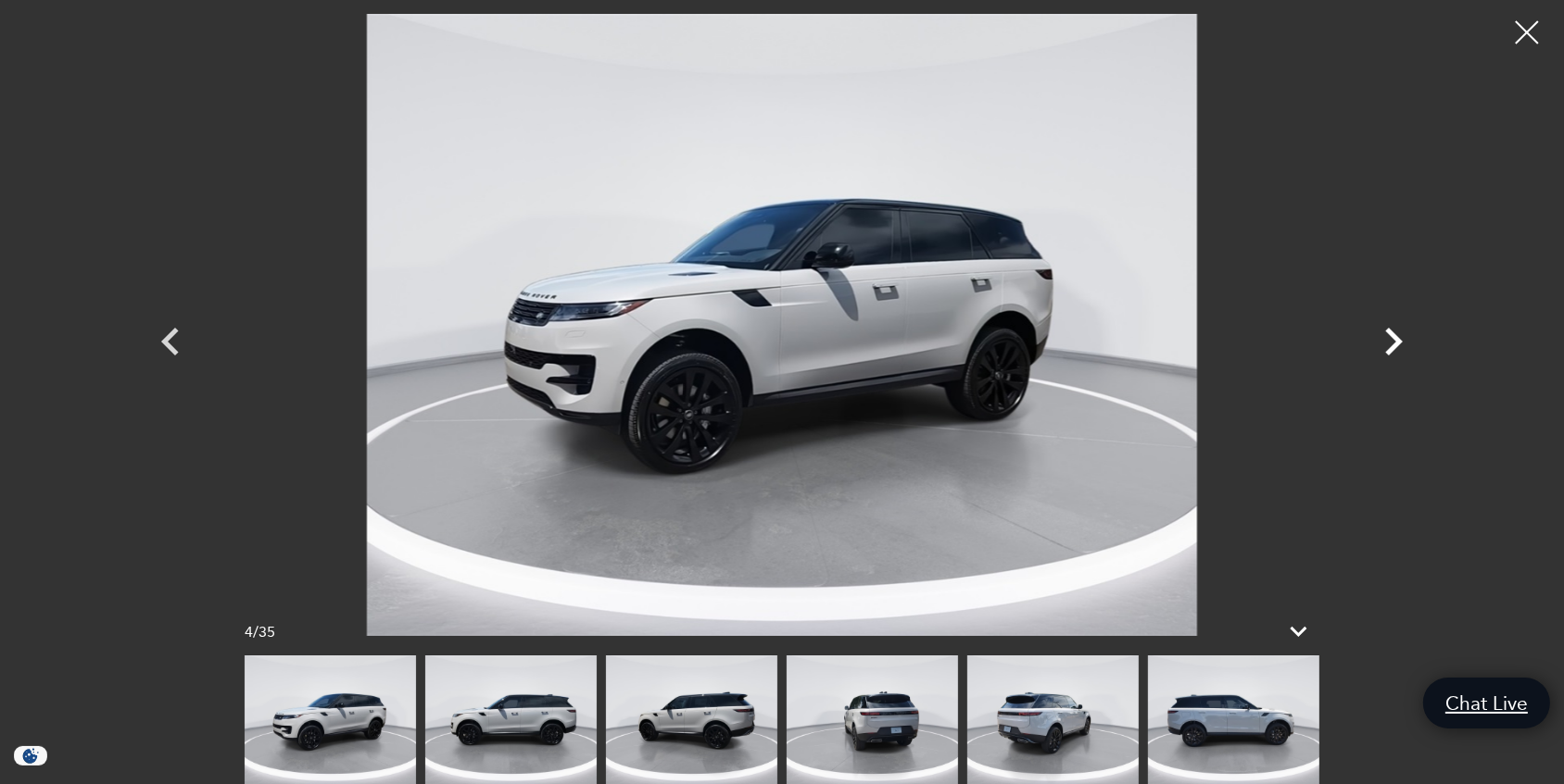
click at [1389, 338] on icon "Next" at bounding box center [1392, 341] width 55 height 55
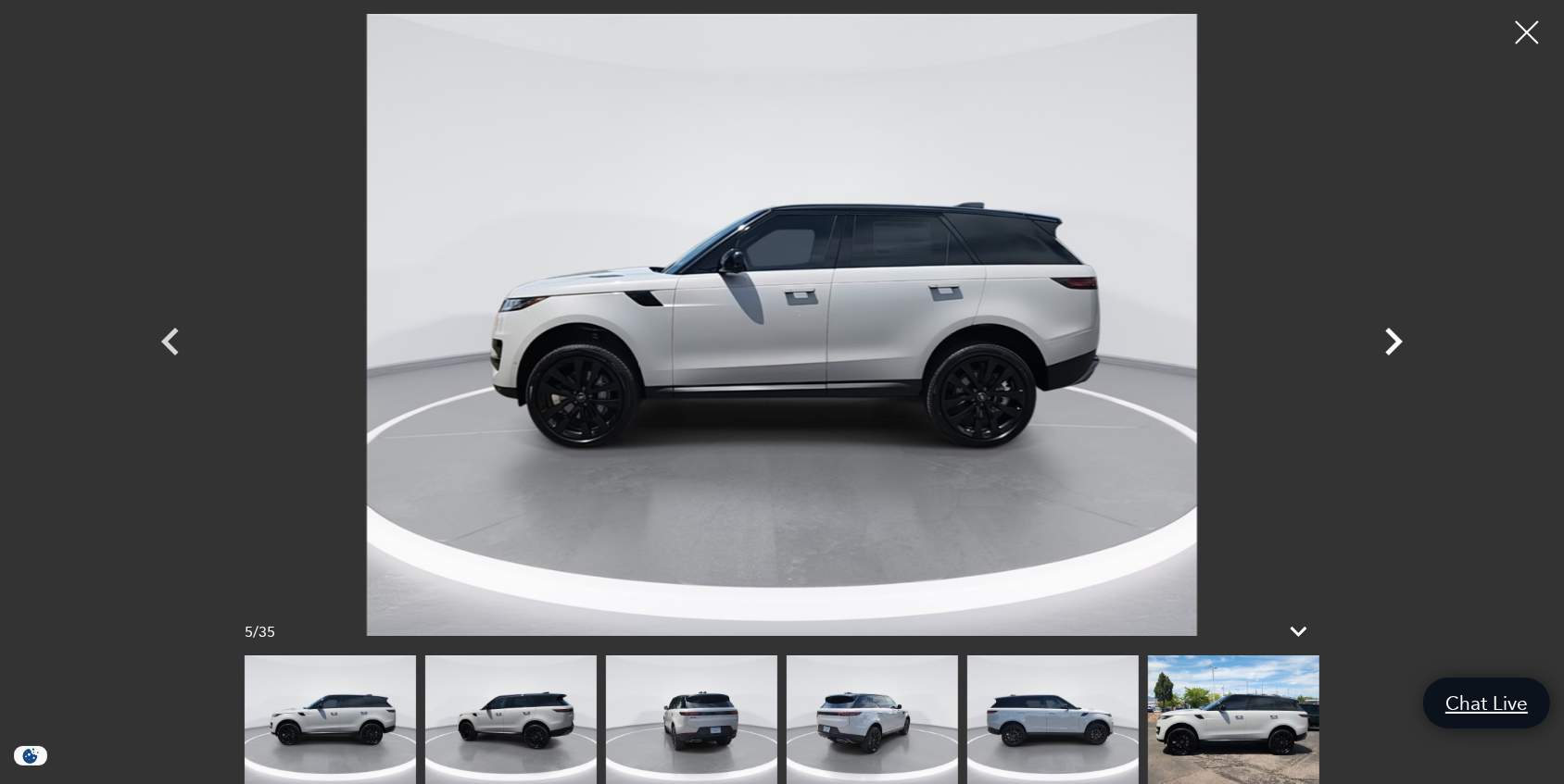
click at [1396, 341] on icon "Next" at bounding box center [1393, 341] width 17 height 28
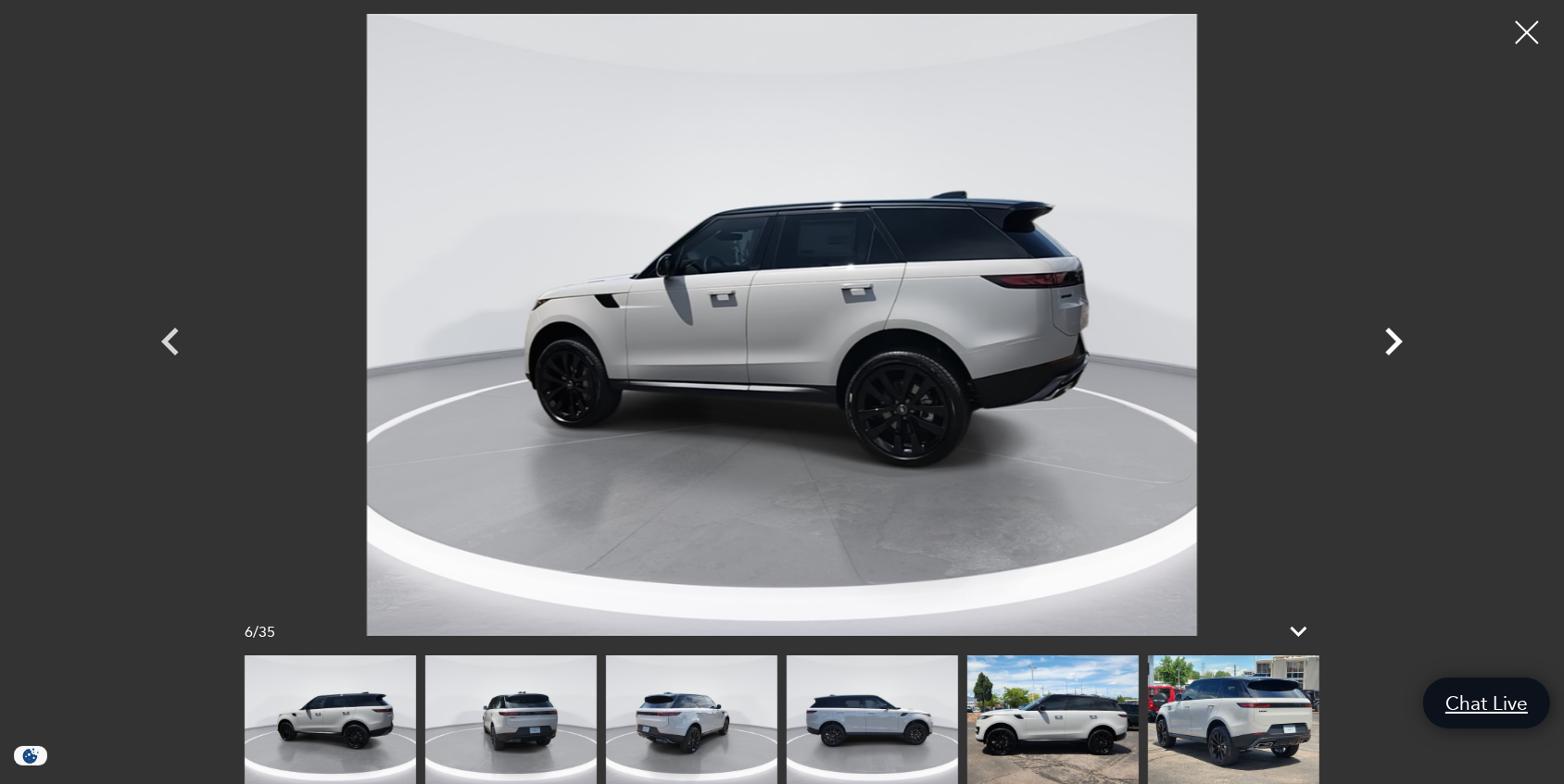
click at [1396, 341] on icon "Next" at bounding box center [1393, 341] width 17 height 28
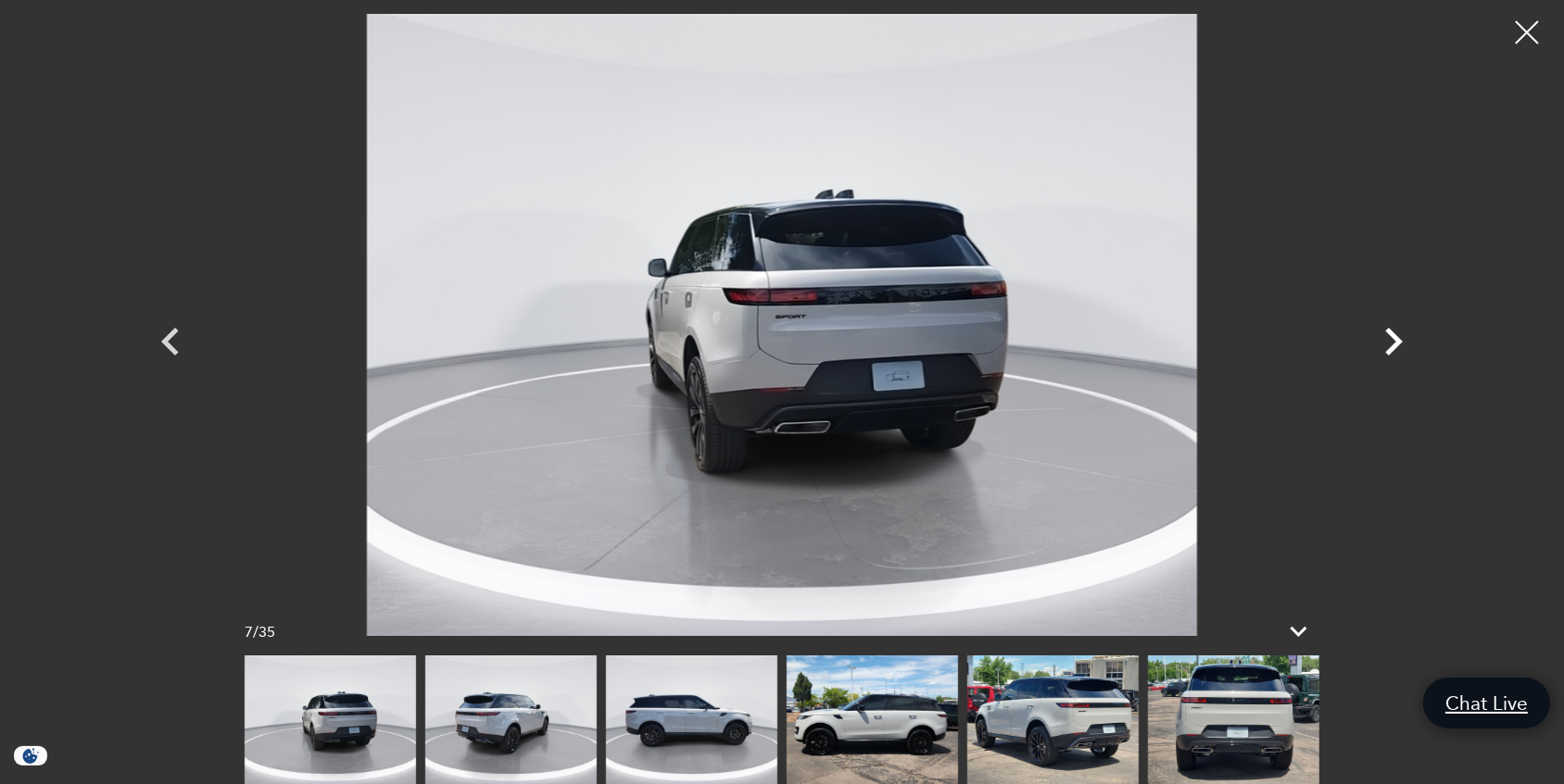
click at [1396, 341] on icon "Next" at bounding box center [1393, 341] width 17 height 28
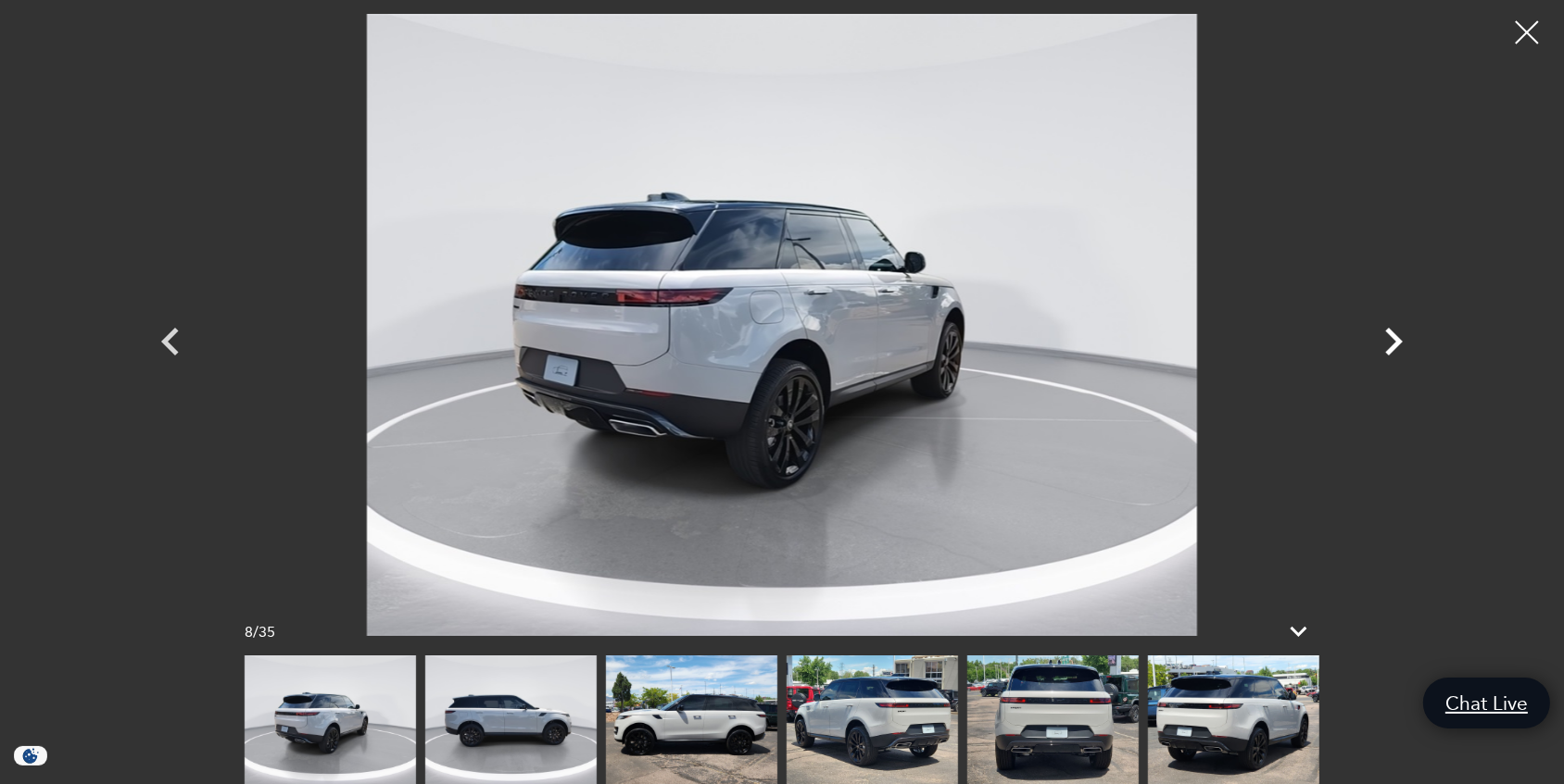
click at [1396, 341] on icon "Next" at bounding box center [1393, 341] width 17 height 28
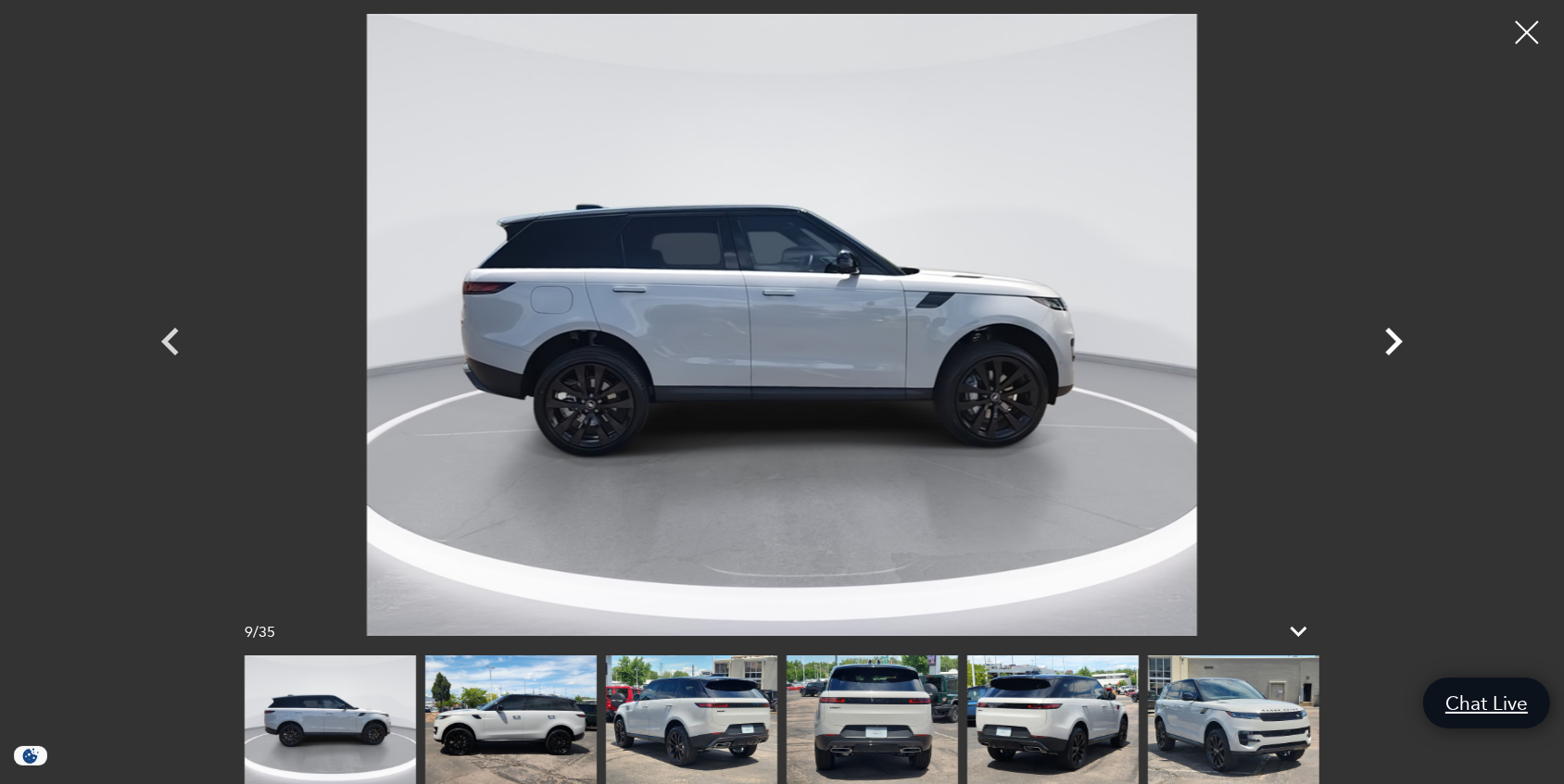
click at [1393, 343] on icon "Next" at bounding box center [1392, 341] width 55 height 55
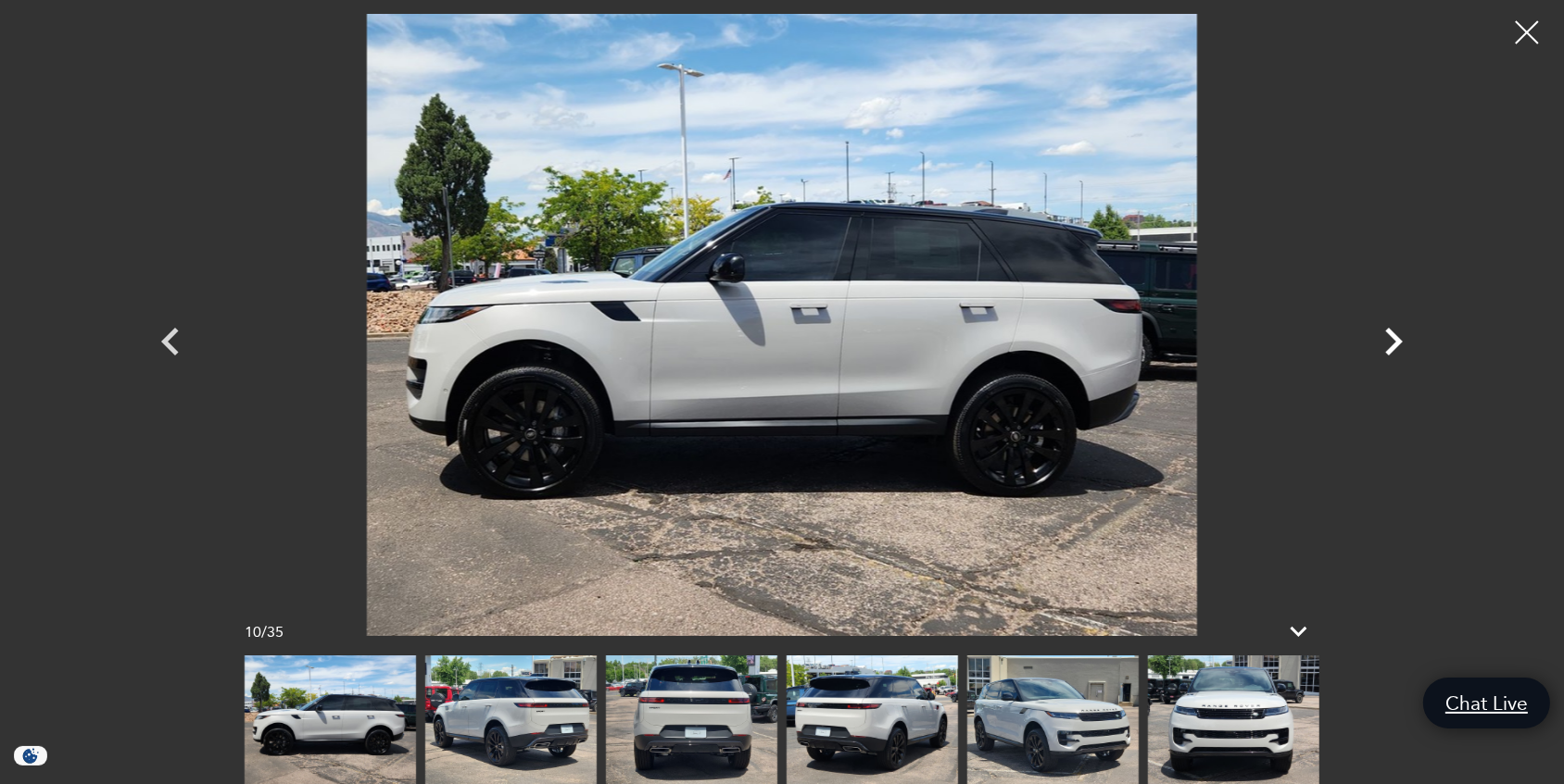
click at [1389, 343] on icon "Next" at bounding box center [1392, 341] width 55 height 55
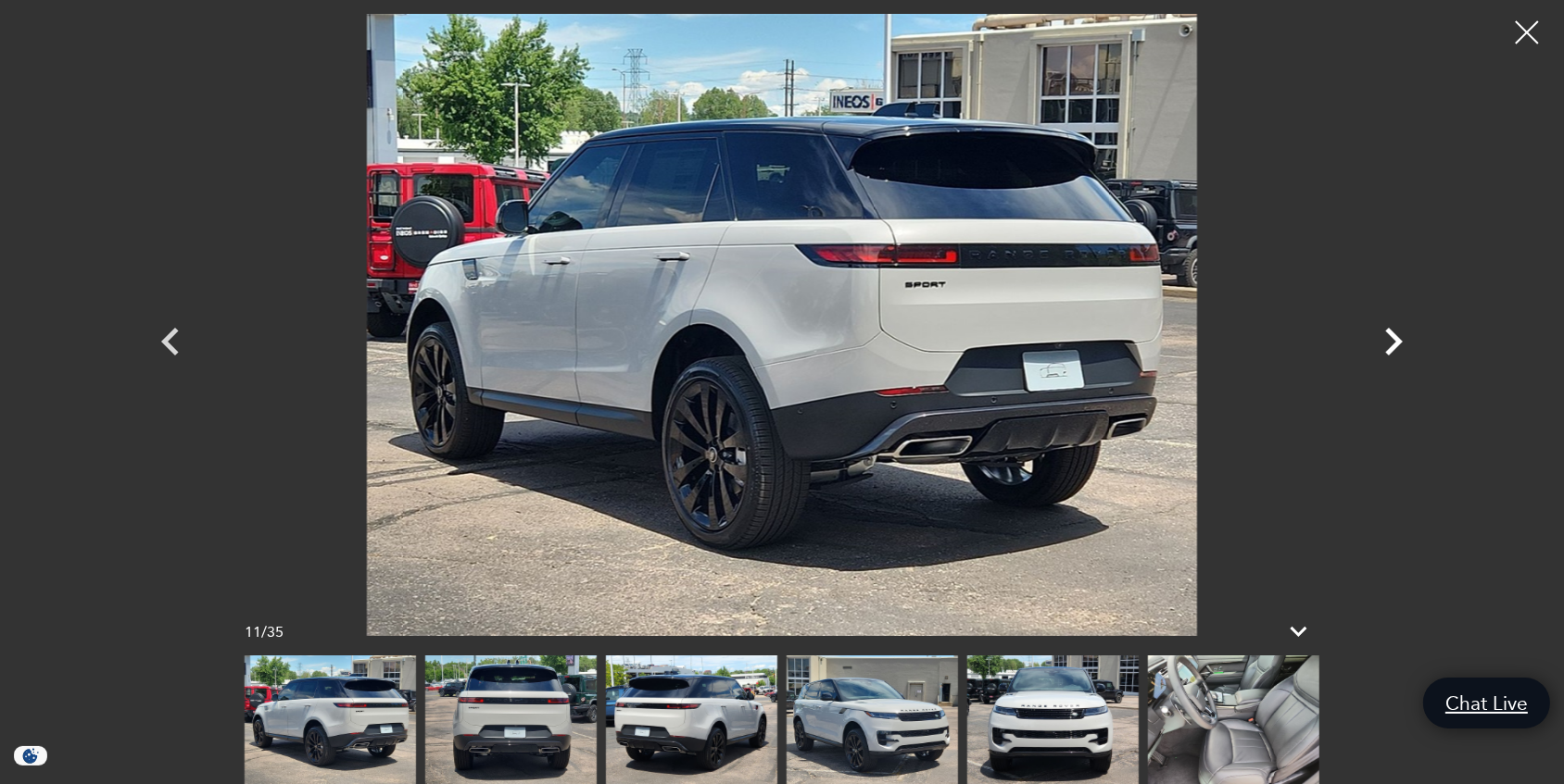
click at [1387, 344] on icon "Next" at bounding box center [1392, 341] width 55 height 55
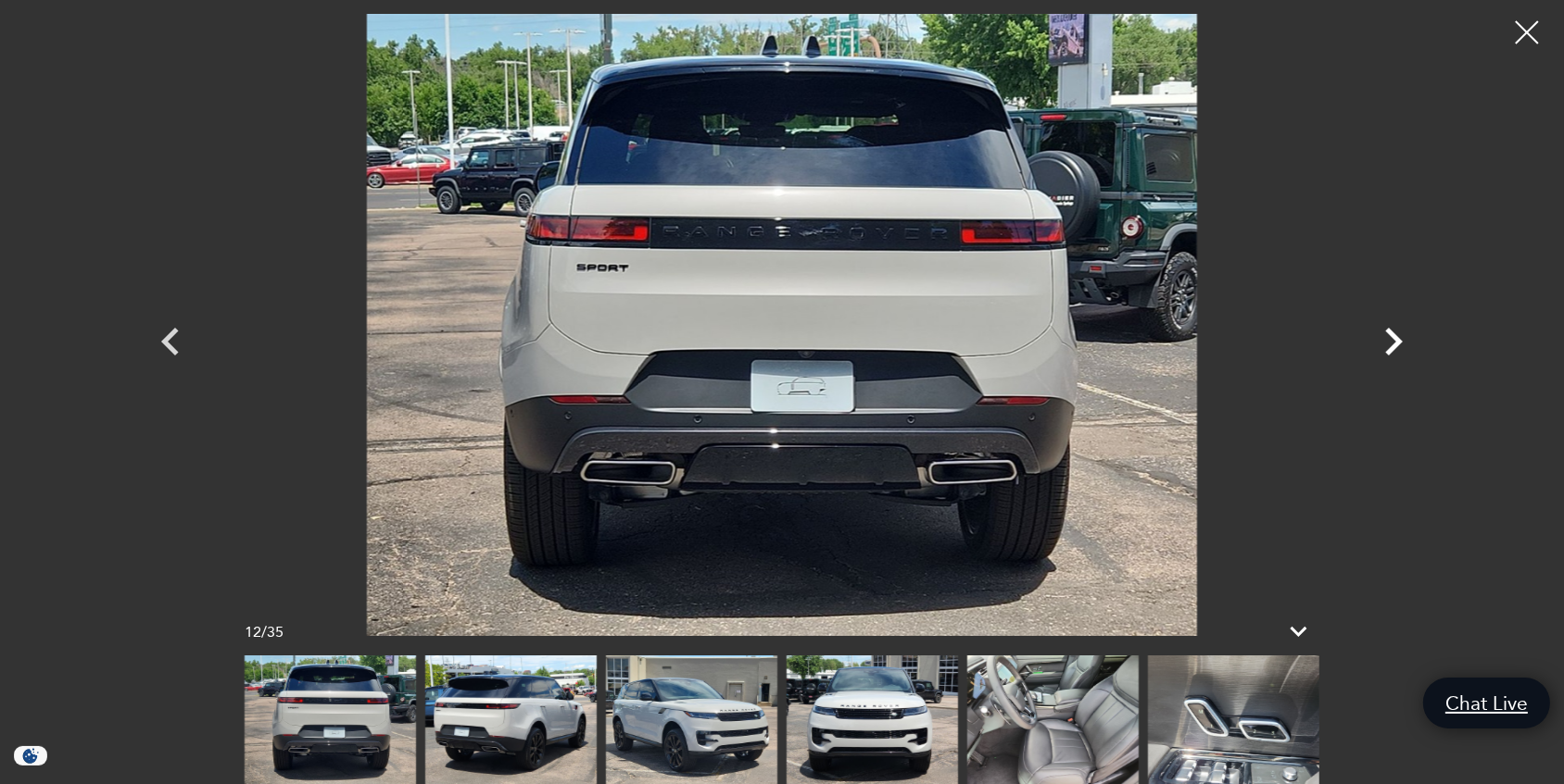
click at [1394, 342] on icon "Next" at bounding box center [1392, 341] width 55 height 55
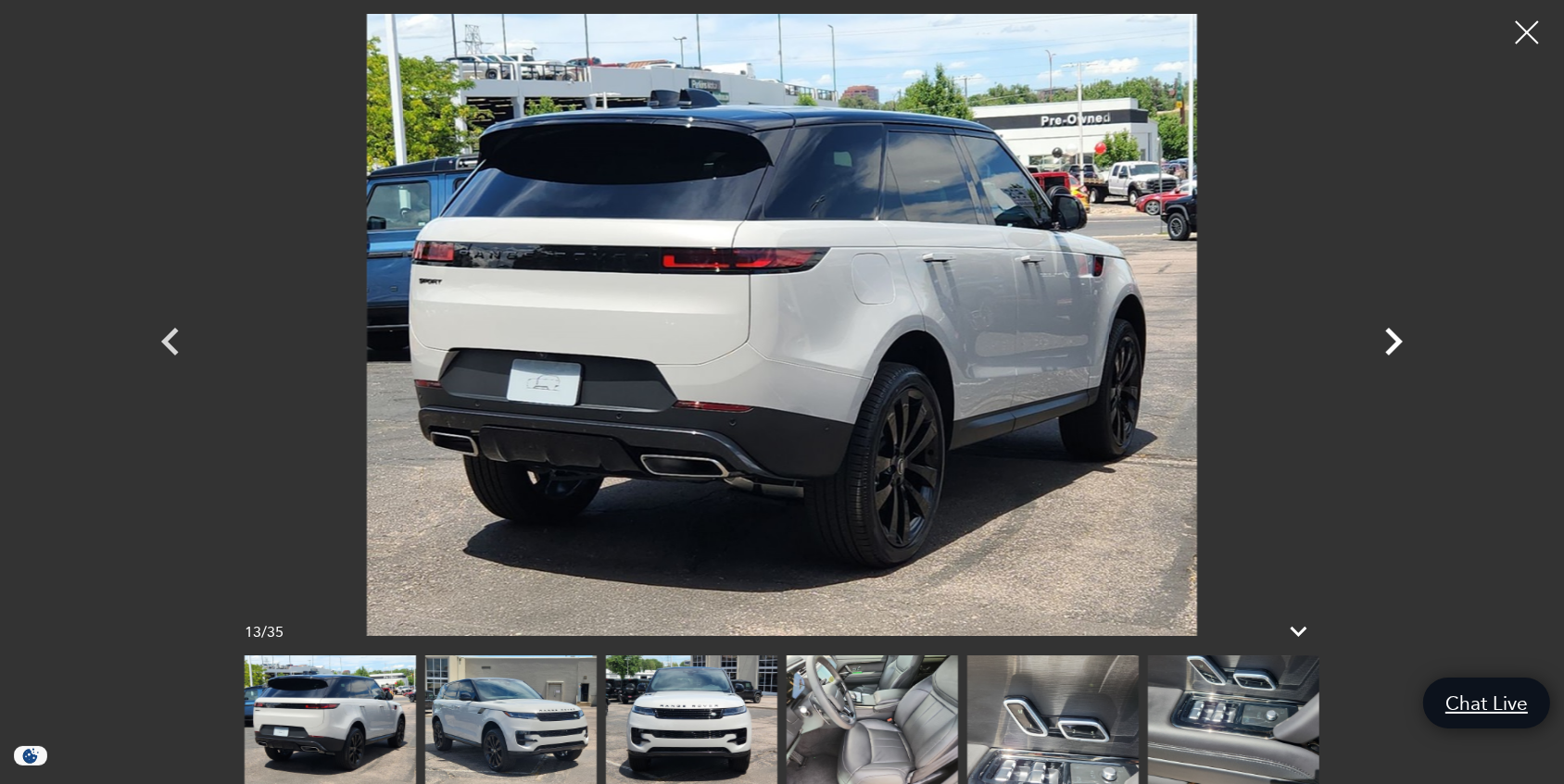
click at [1394, 342] on icon "Next" at bounding box center [1392, 341] width 55 height 55
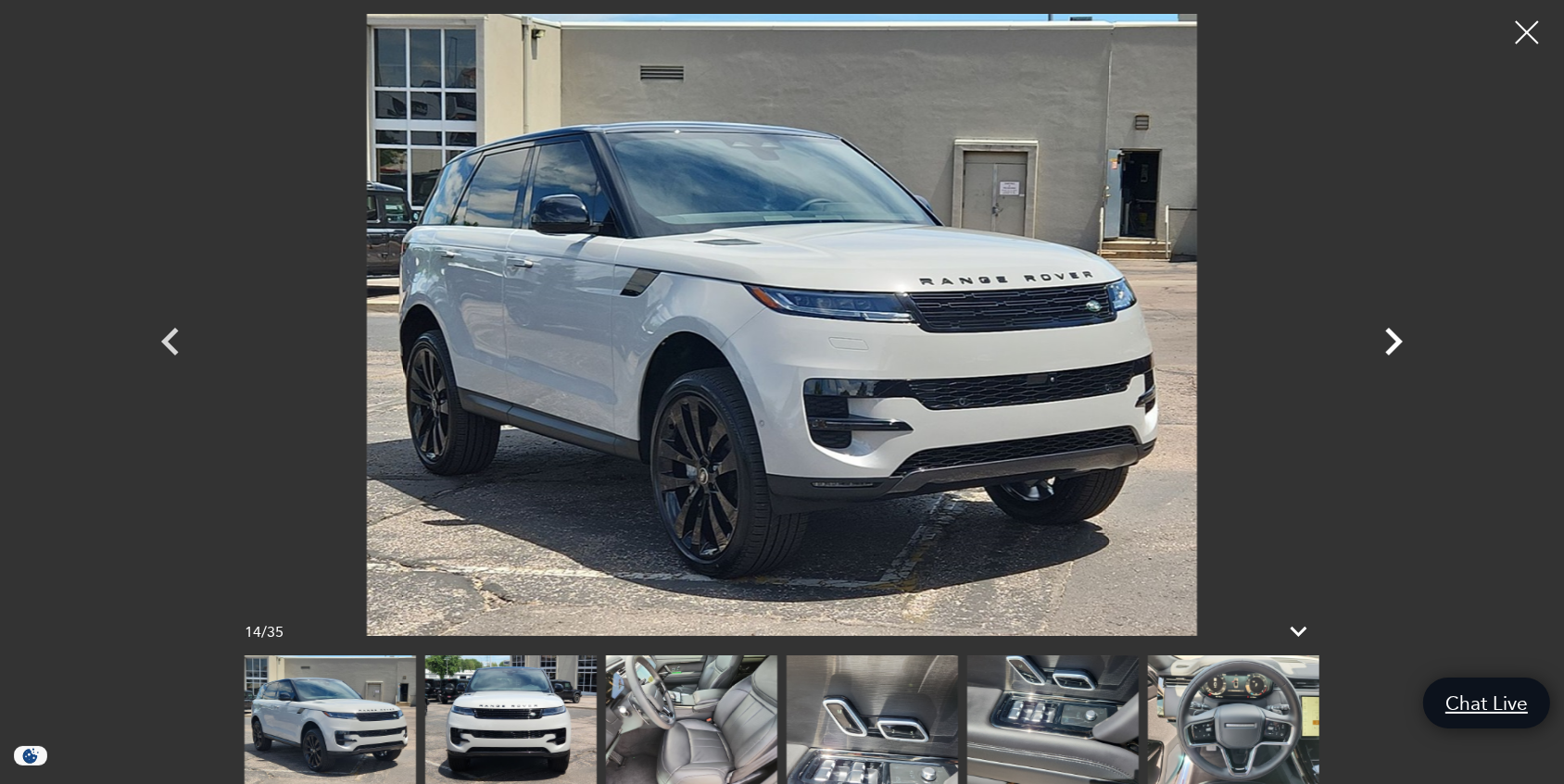
click at [1394, 342] on icon "Next" at bounding box center [1392, 341] width 55 height 55
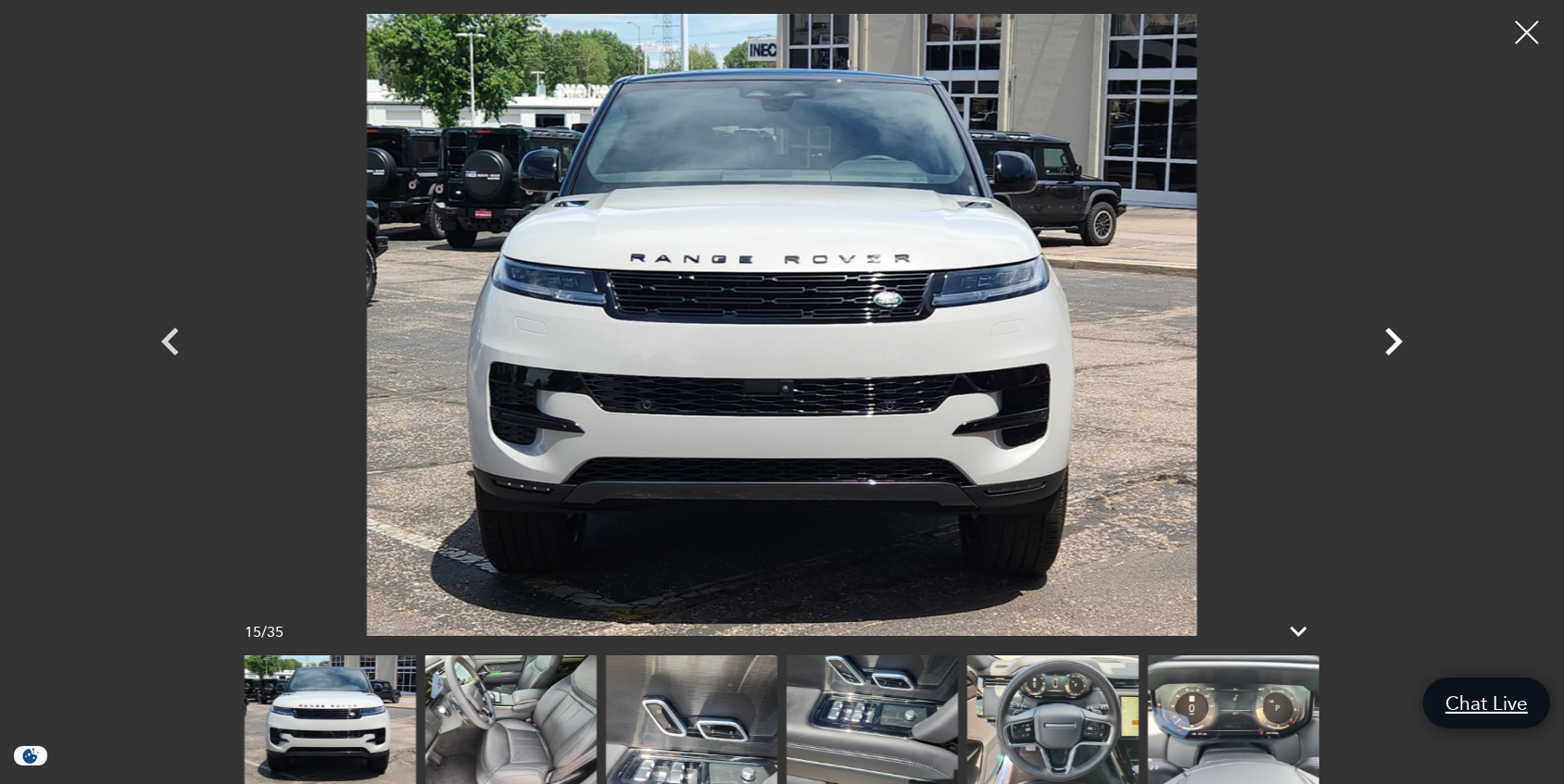
click at [1394, 342] on icon "Next" at bounding box center [1392, 341] width 55 height 55
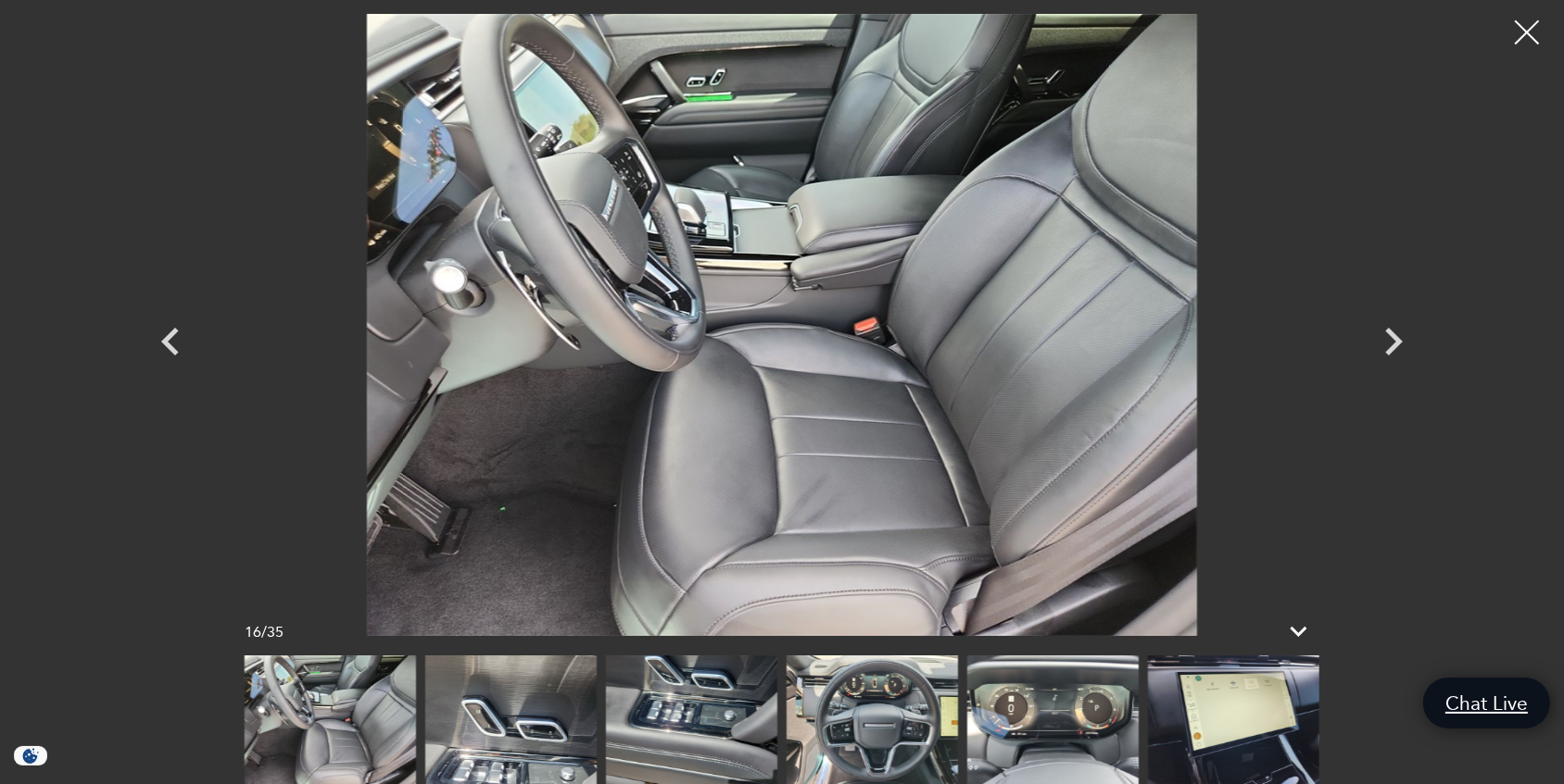
click at [1521, 32] on div at bounding box center [1527, 33] width 49 height 49
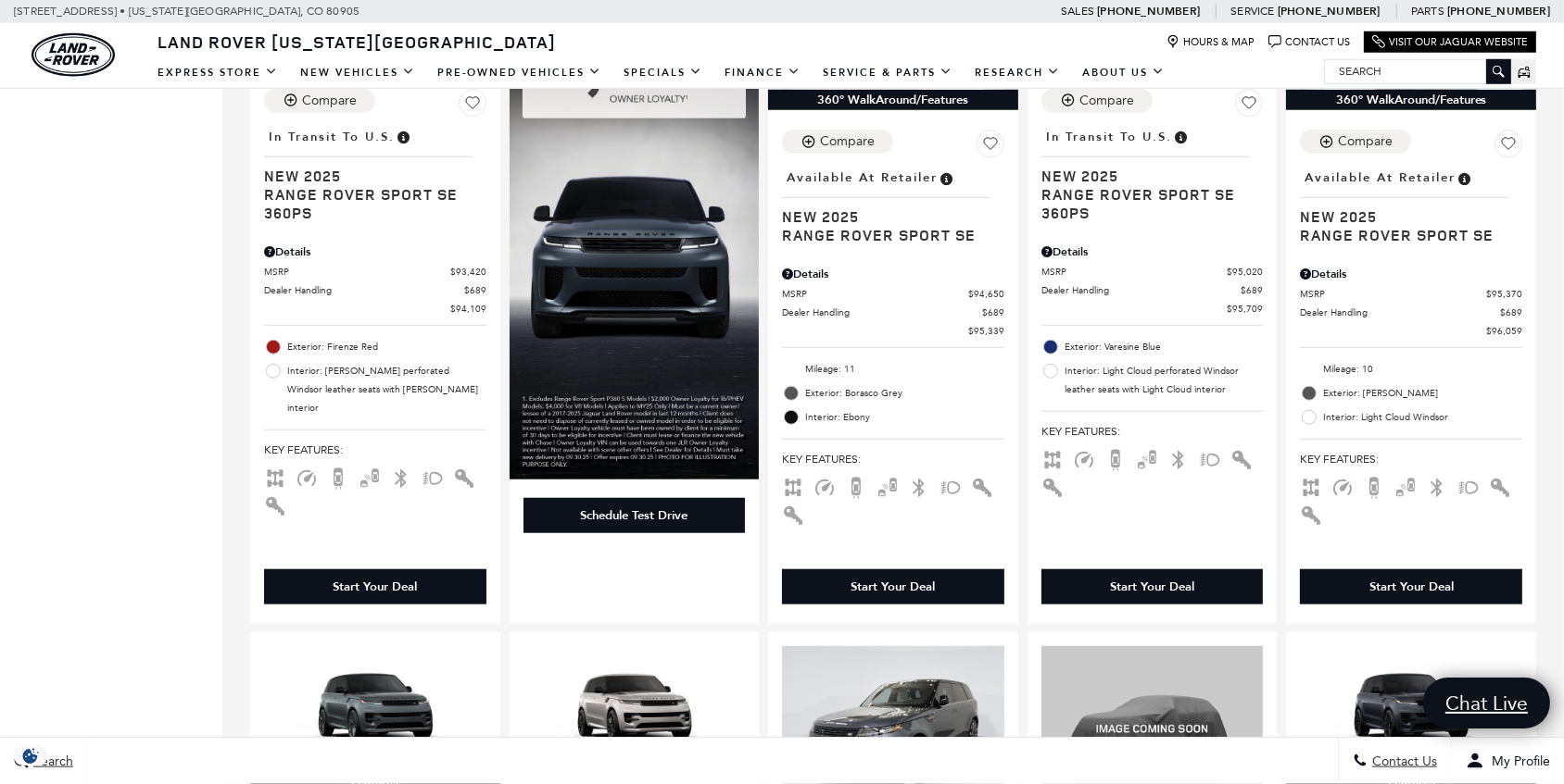
scroll to position [2441, 0]
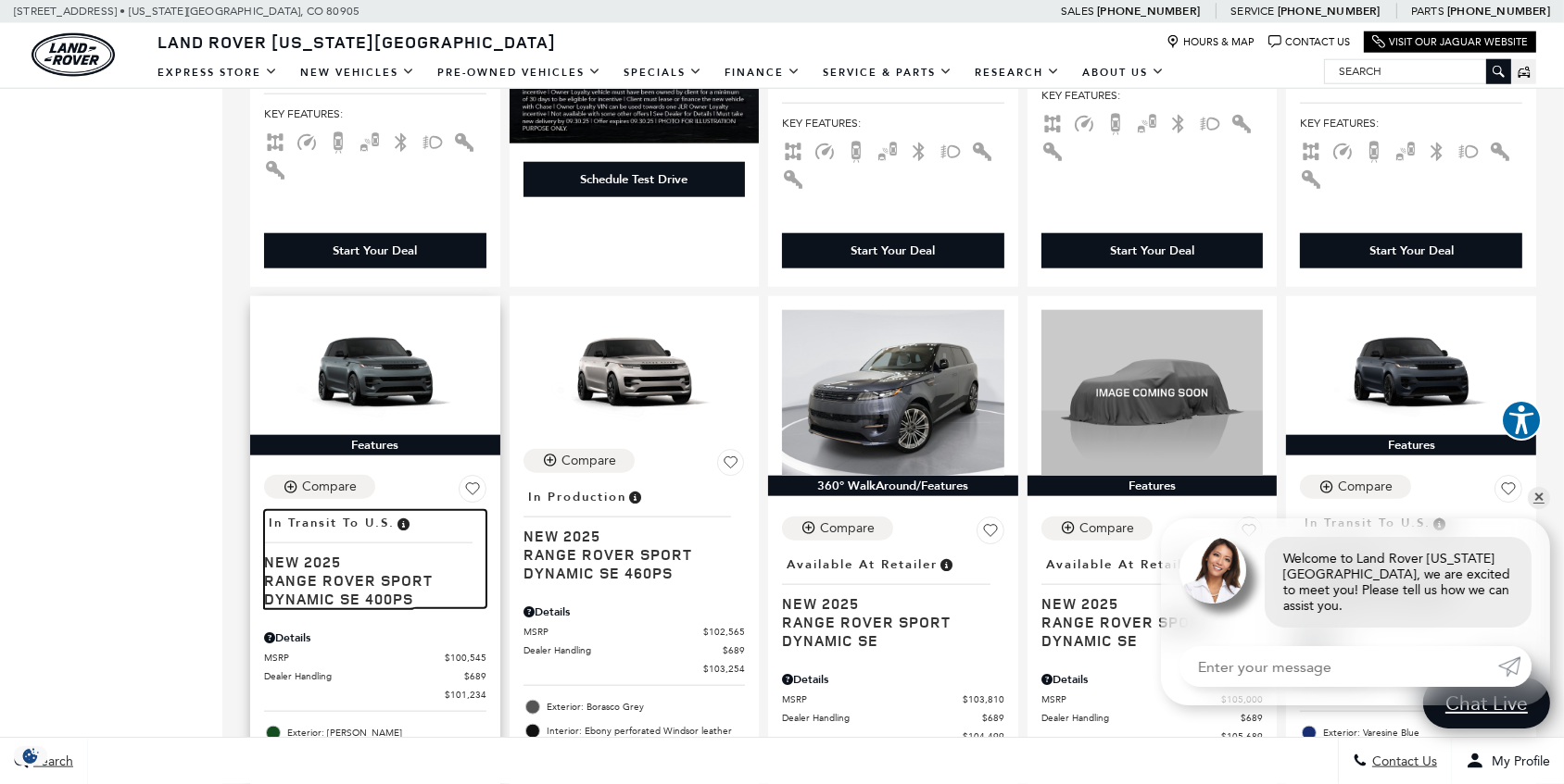
click at [396, 574] on span "Range Rover Sport Dynamic SE 400PS" at bounding box center [367, 590] width 208 height 37
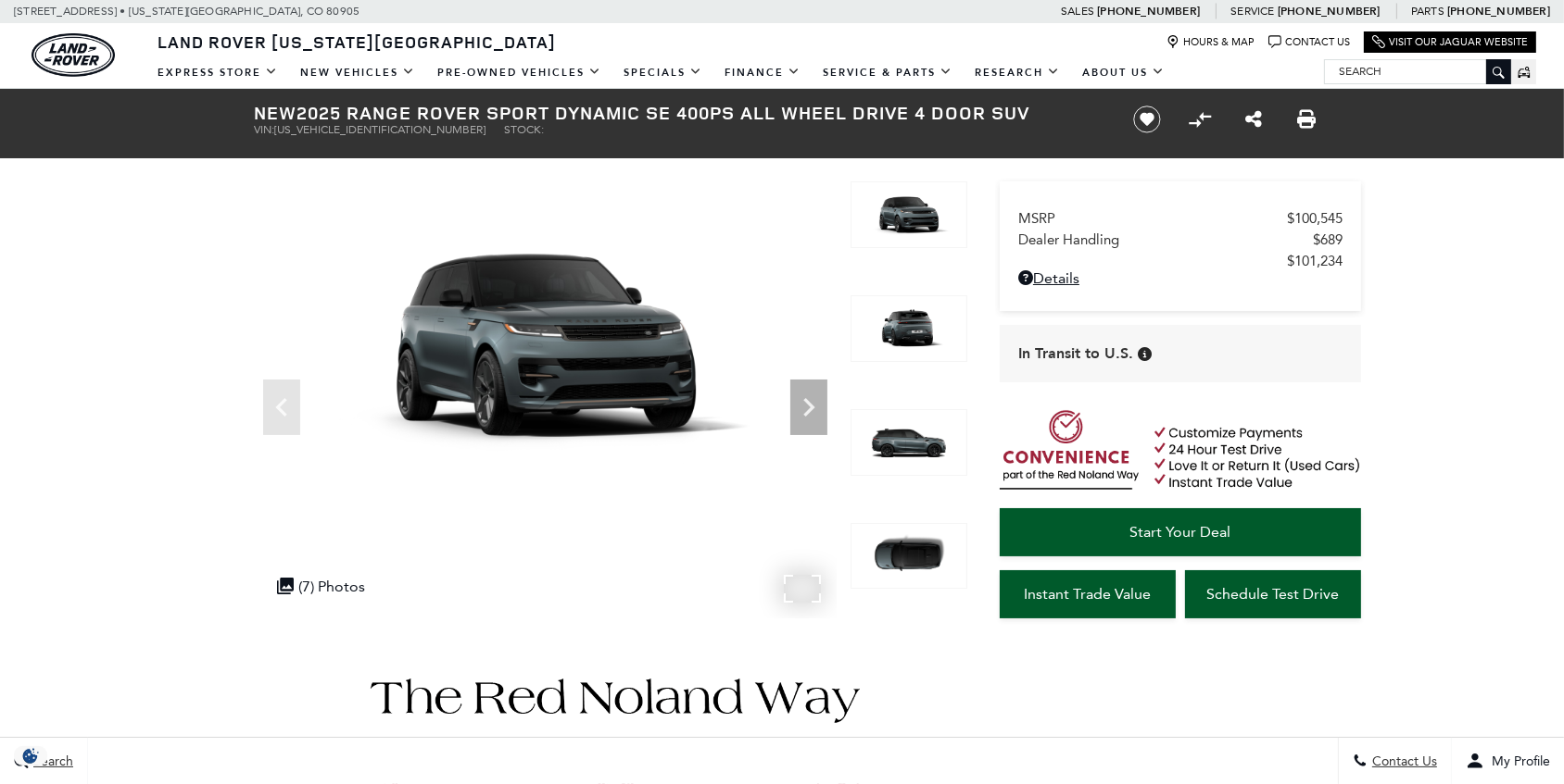
click at [572, 370] on img at bounding box center [545, 345] width 583 height 328
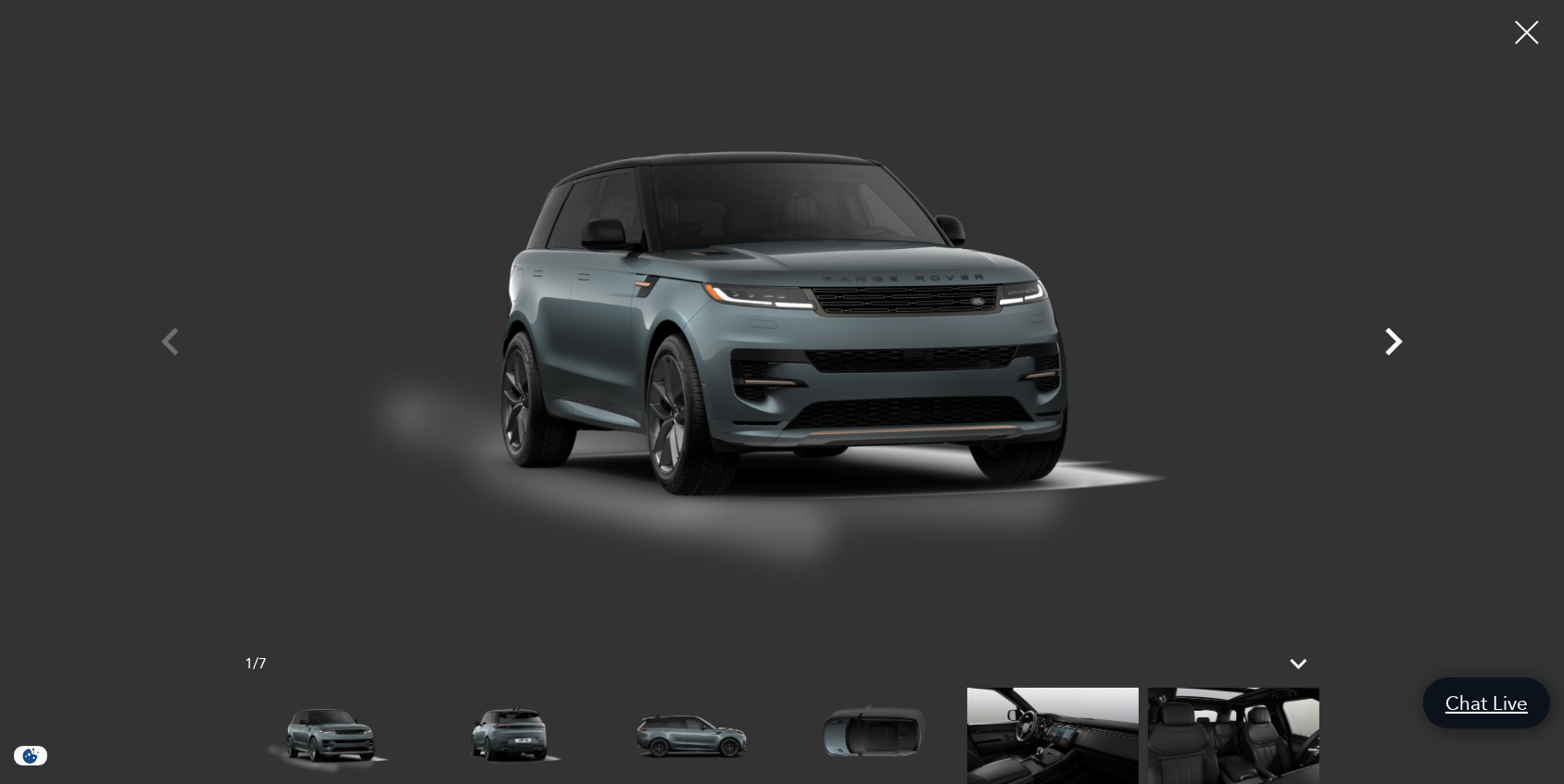
click at [1397, 343] on icon "Next" at bounding box center [1393, 341] width 17 height 28
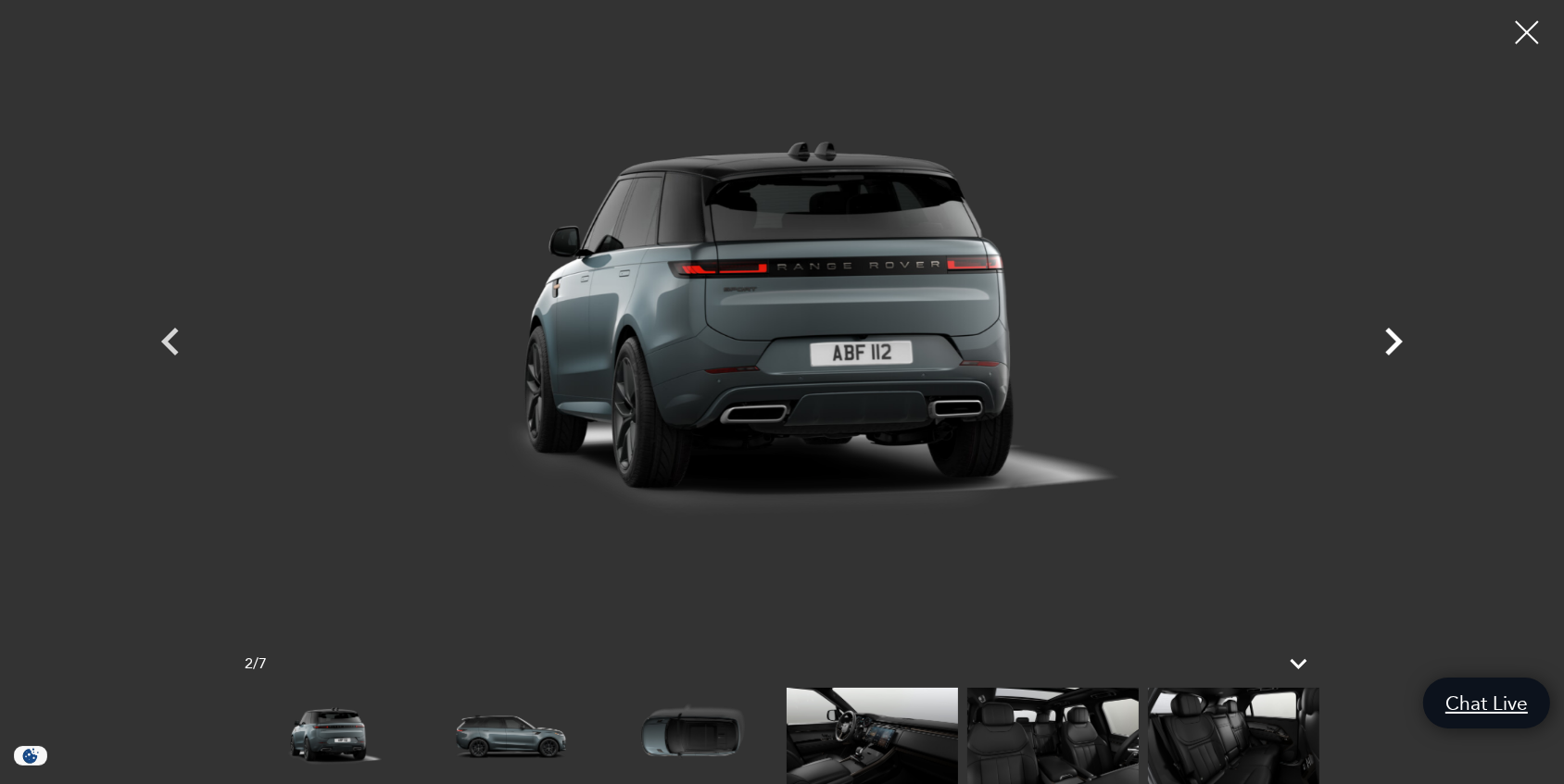
click at [1393, 342] on icon "Next" at bounding box center [1392, 341] width 55 height 55
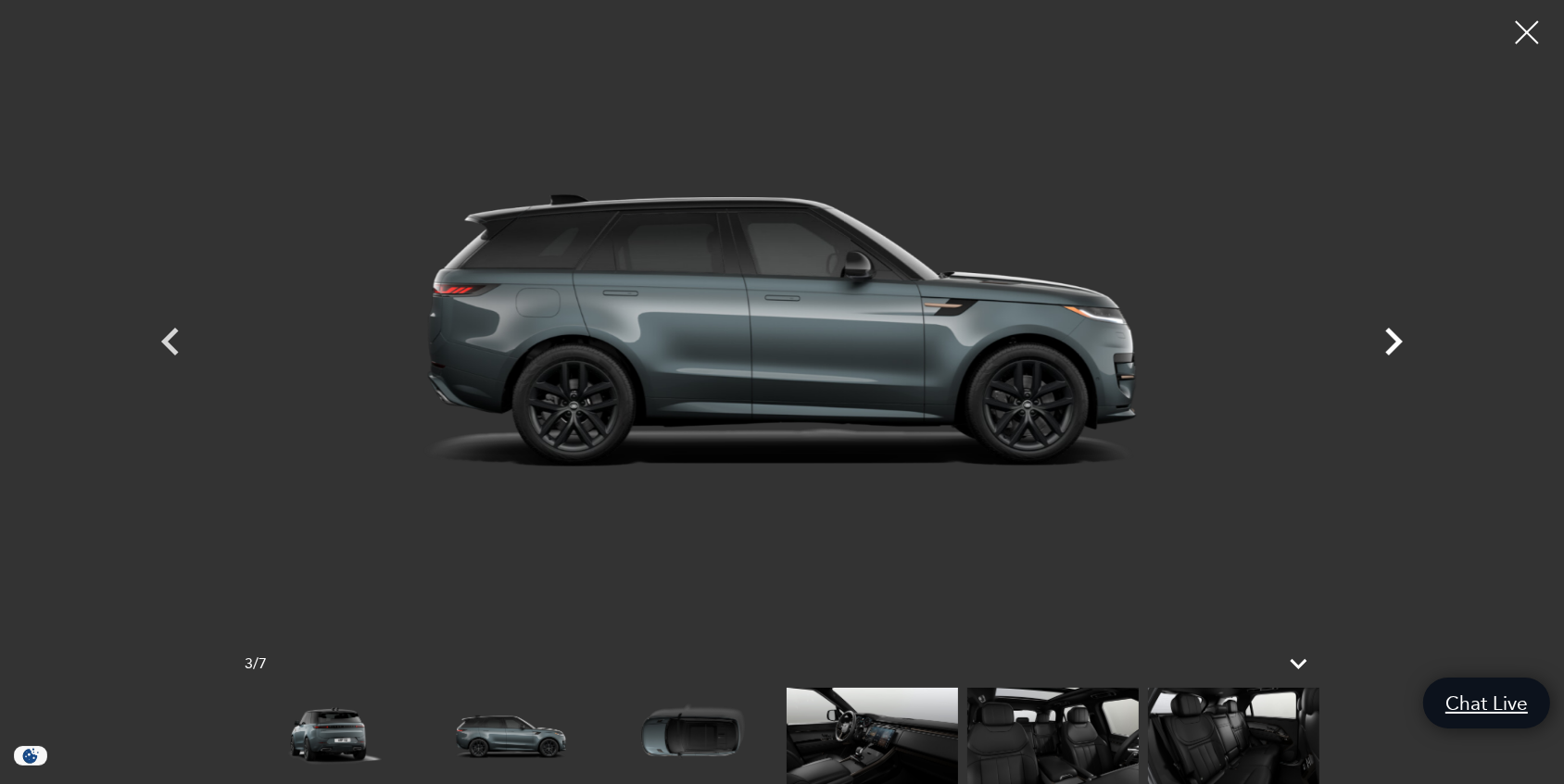
click at [1388, 342] on icon "Next" at bounding box center [1392, 341] width 55 height 55
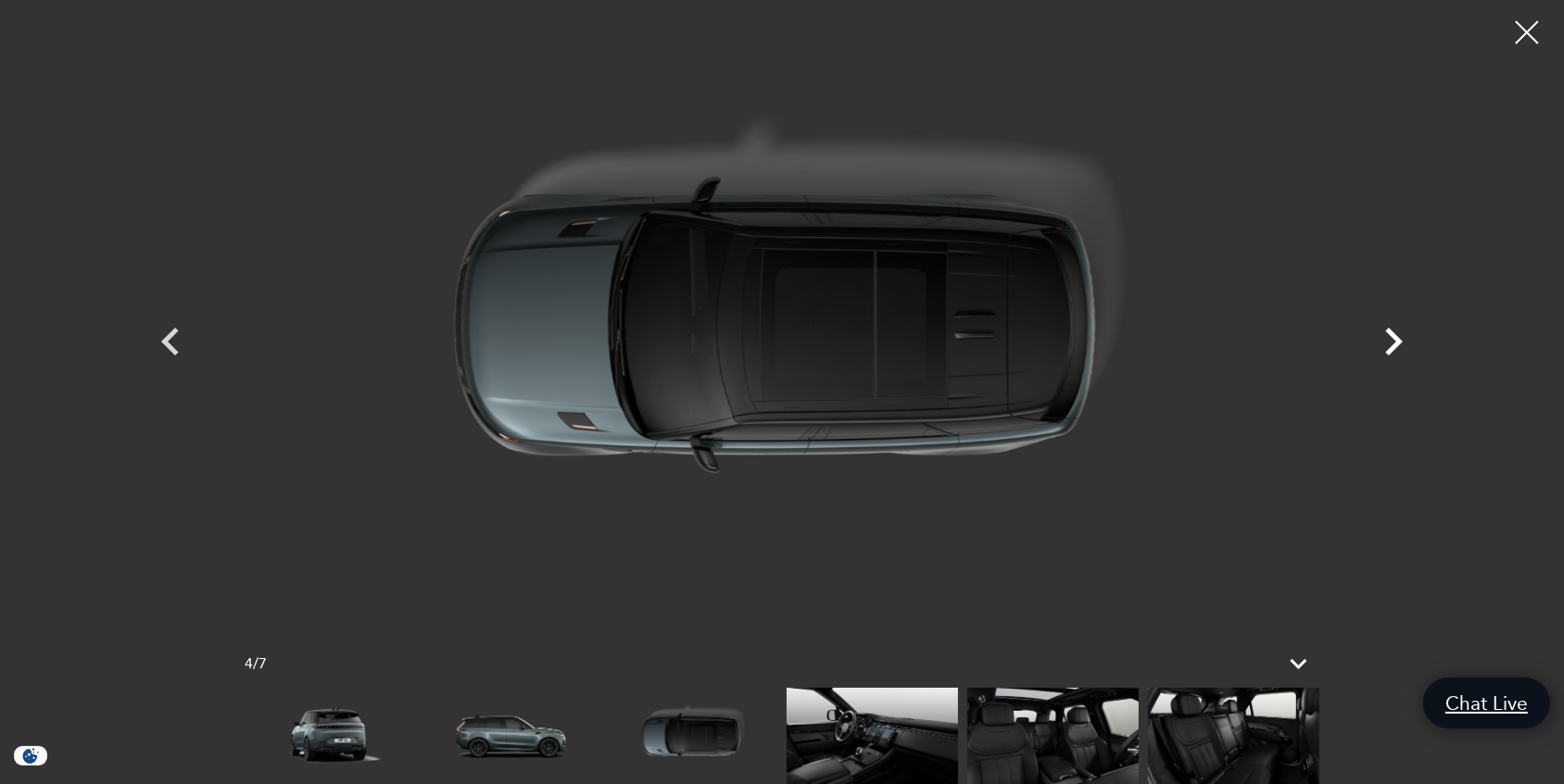
click at [1388, 342] on icon "Next" at bounding box center [1392, 341] width 55 height 55
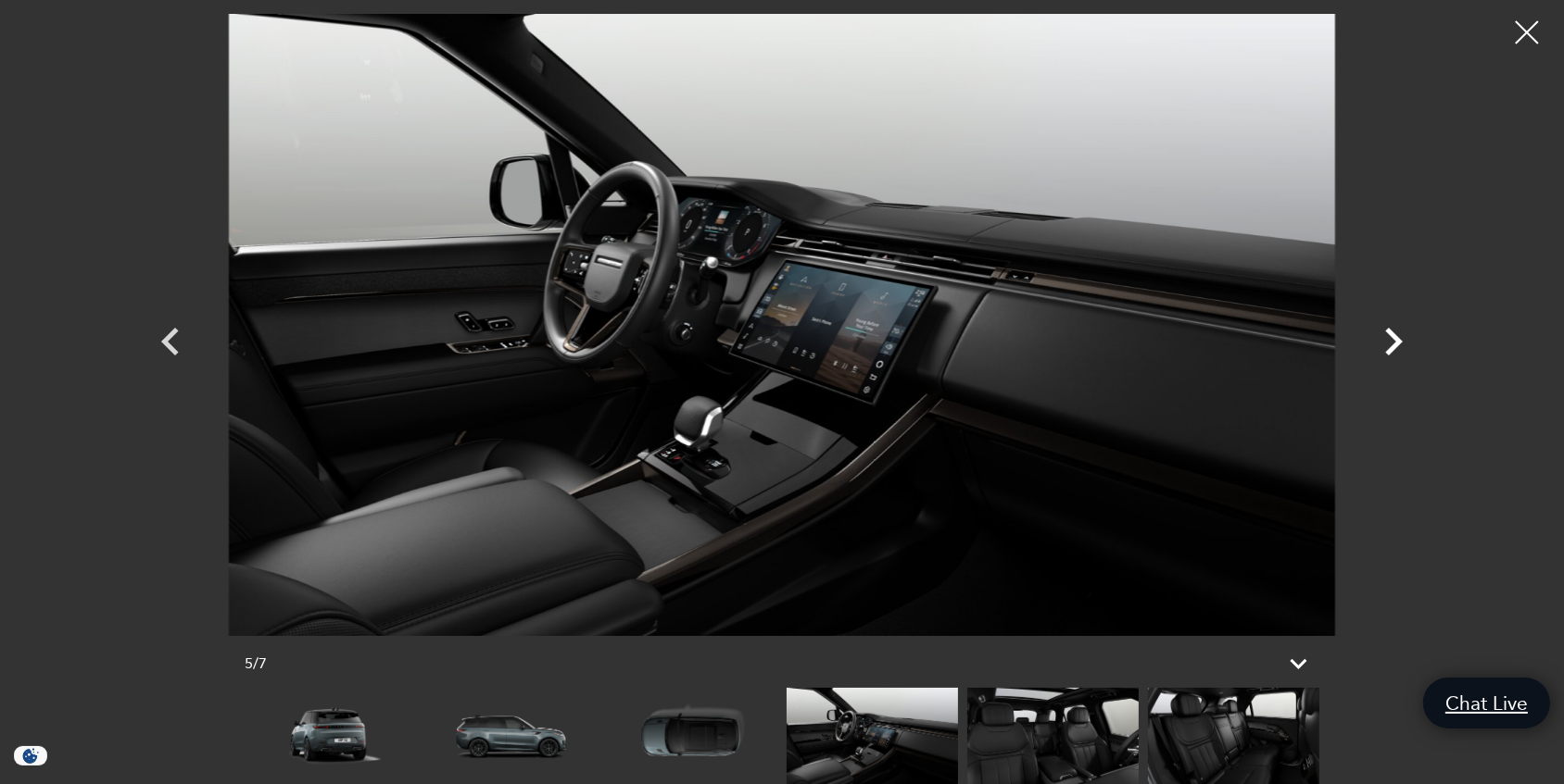
click at [1388, 342] on icon "Next" at bounding box center [1392, 341] width 55 height 55
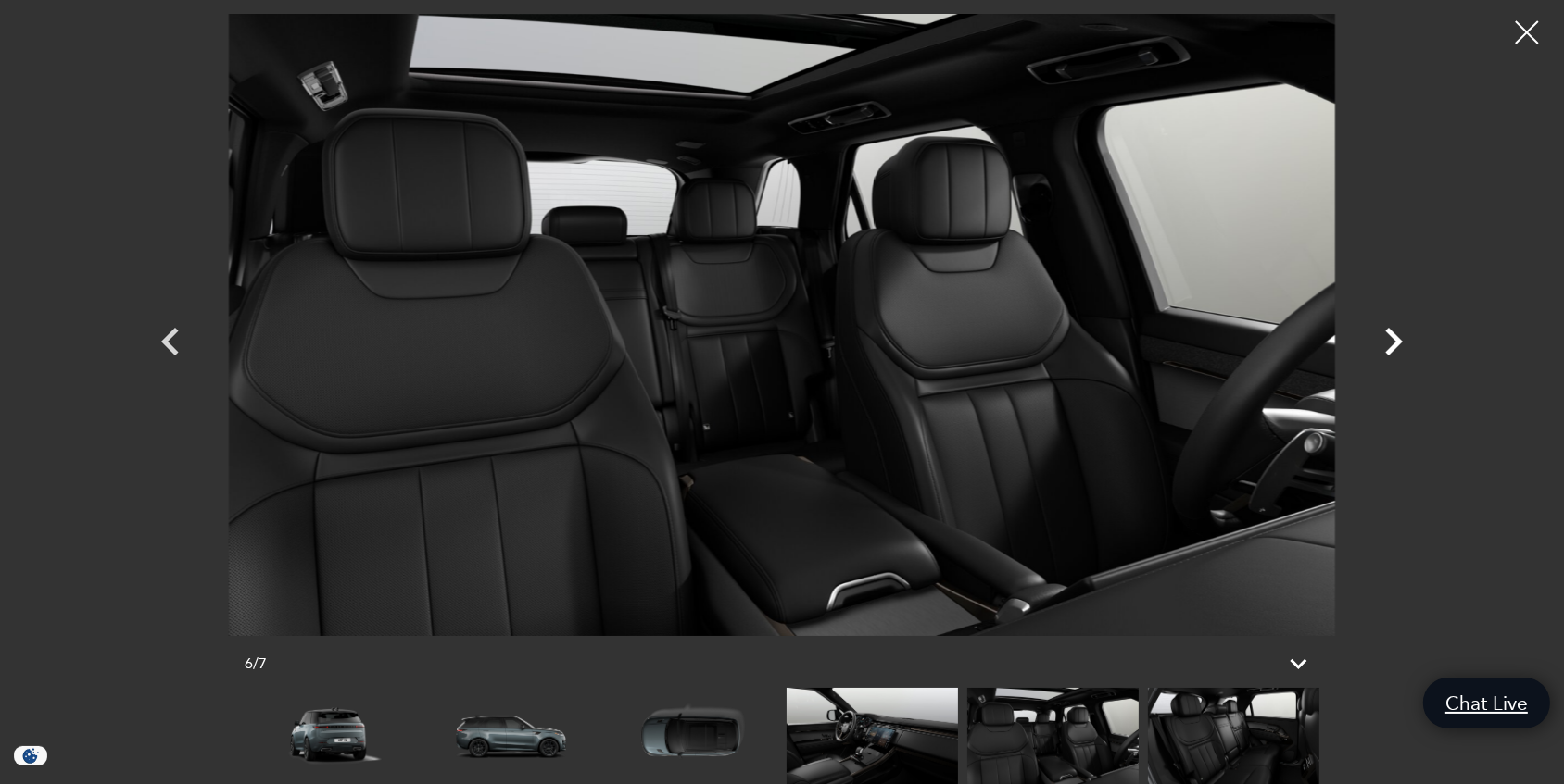
click at [1388, 342] on icon "Next" at bounding box center [1392, 341] width 55 height 55
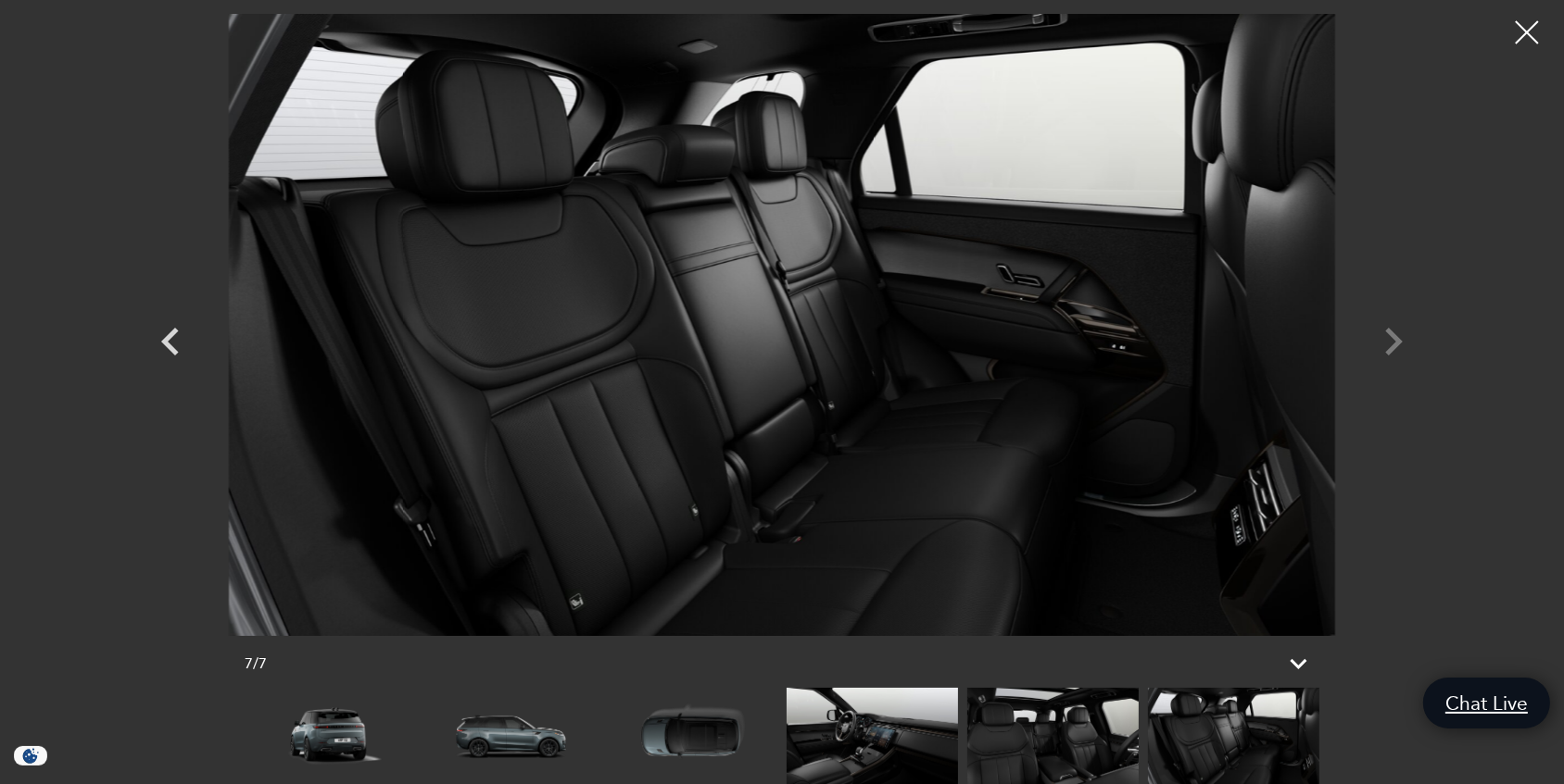
click at [1388, 342] on div at bounding box center [782, 325] width 1297 height 622
click at [1398, 342] on div at bounding box center [782, 325] width 1297 height 622
click at [1521, 35] on div at bounding box center [1527, 33] width 49 height 49
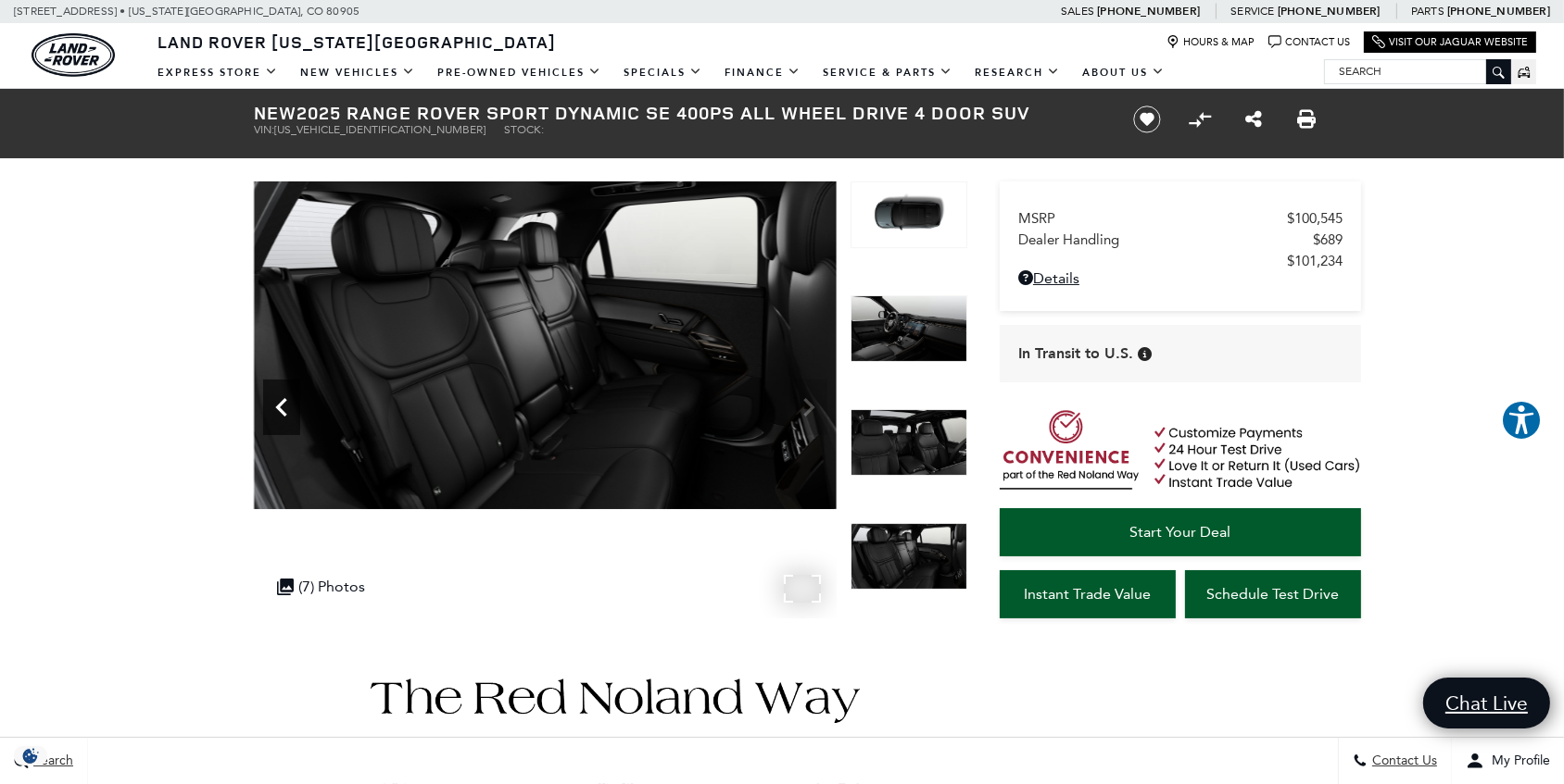
click at [279, 399] on icon "Previous" at bounding box center [281, 407] width 37 height 37
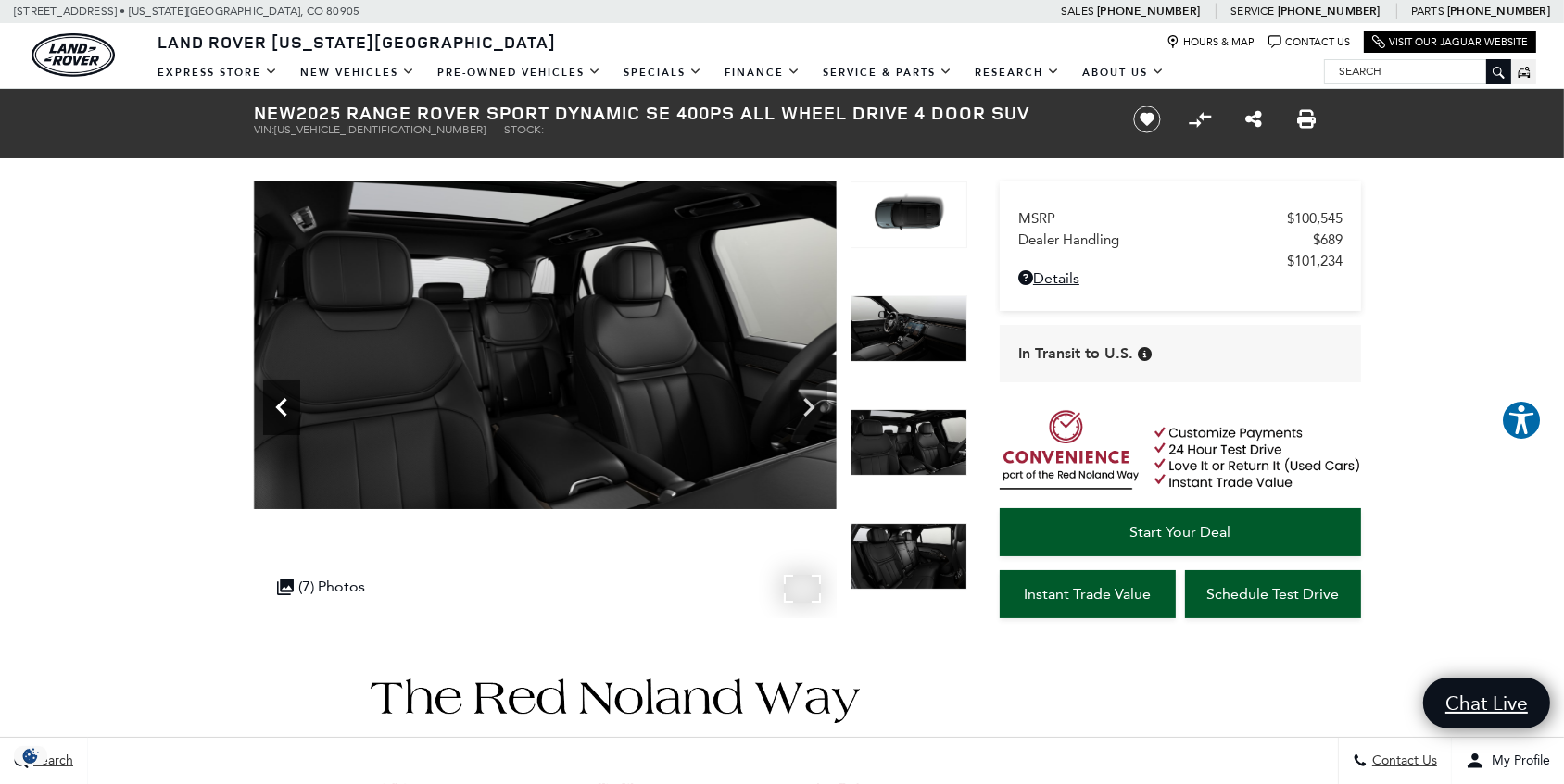
click at [279, 399] on icon "Previous" at bounding box center [281, 407] width 37 height 37
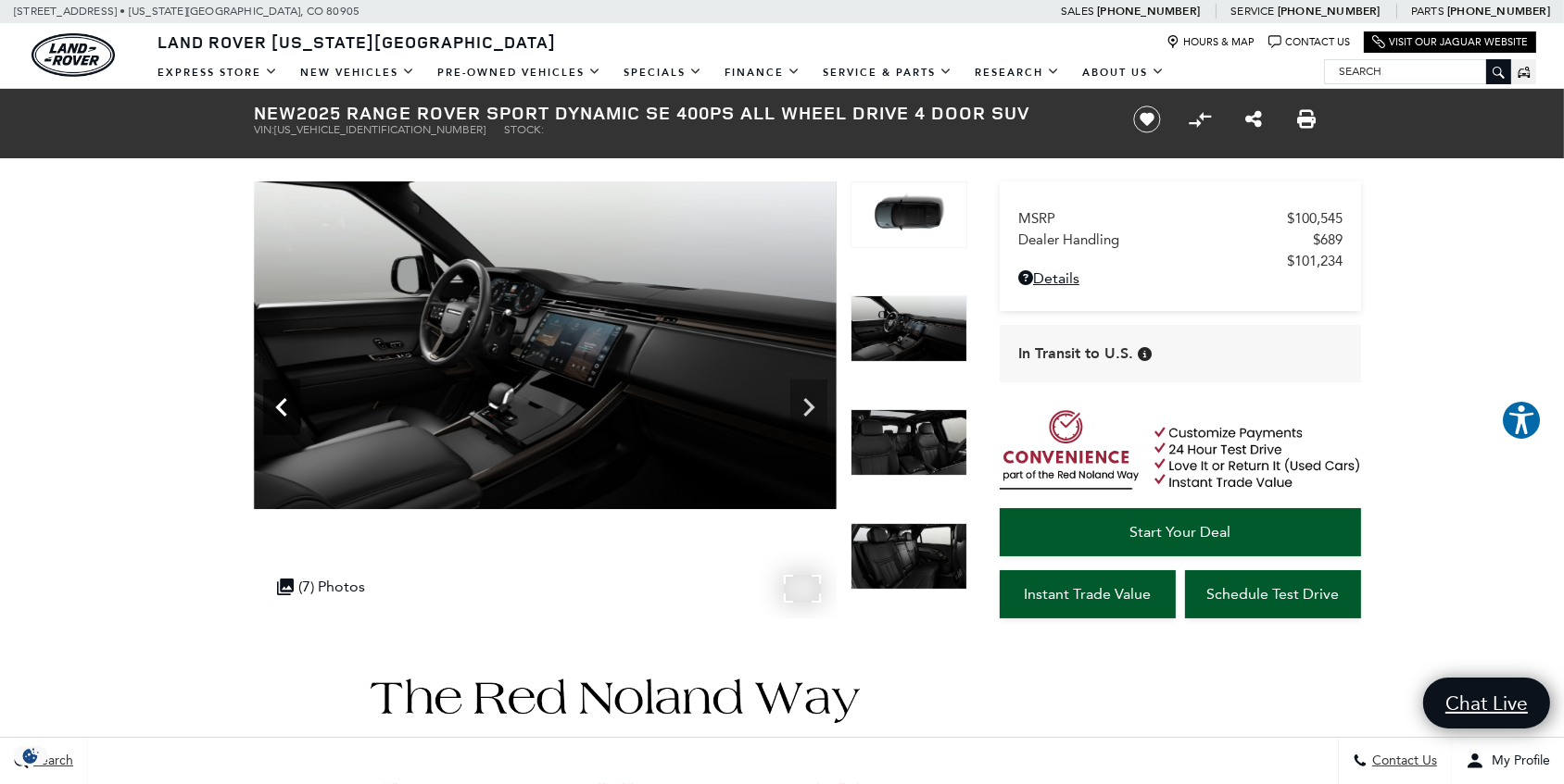
click at [279, 399] on icon "Previous" at bounding box center [281, 407] width 37 height 37
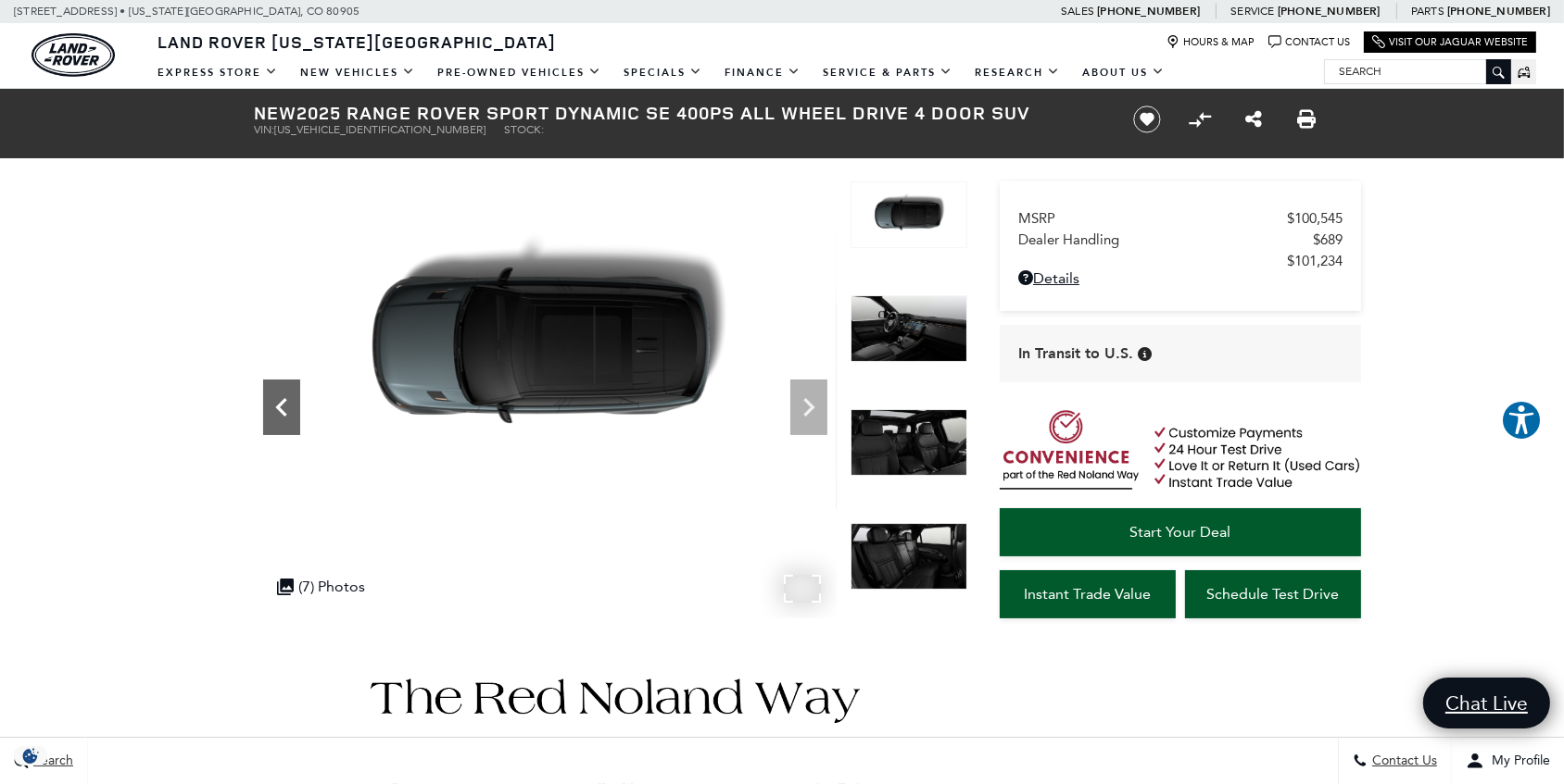
click at [279, 399] on icon "Previous" at bounding box center [281, 407] width 37 height 37
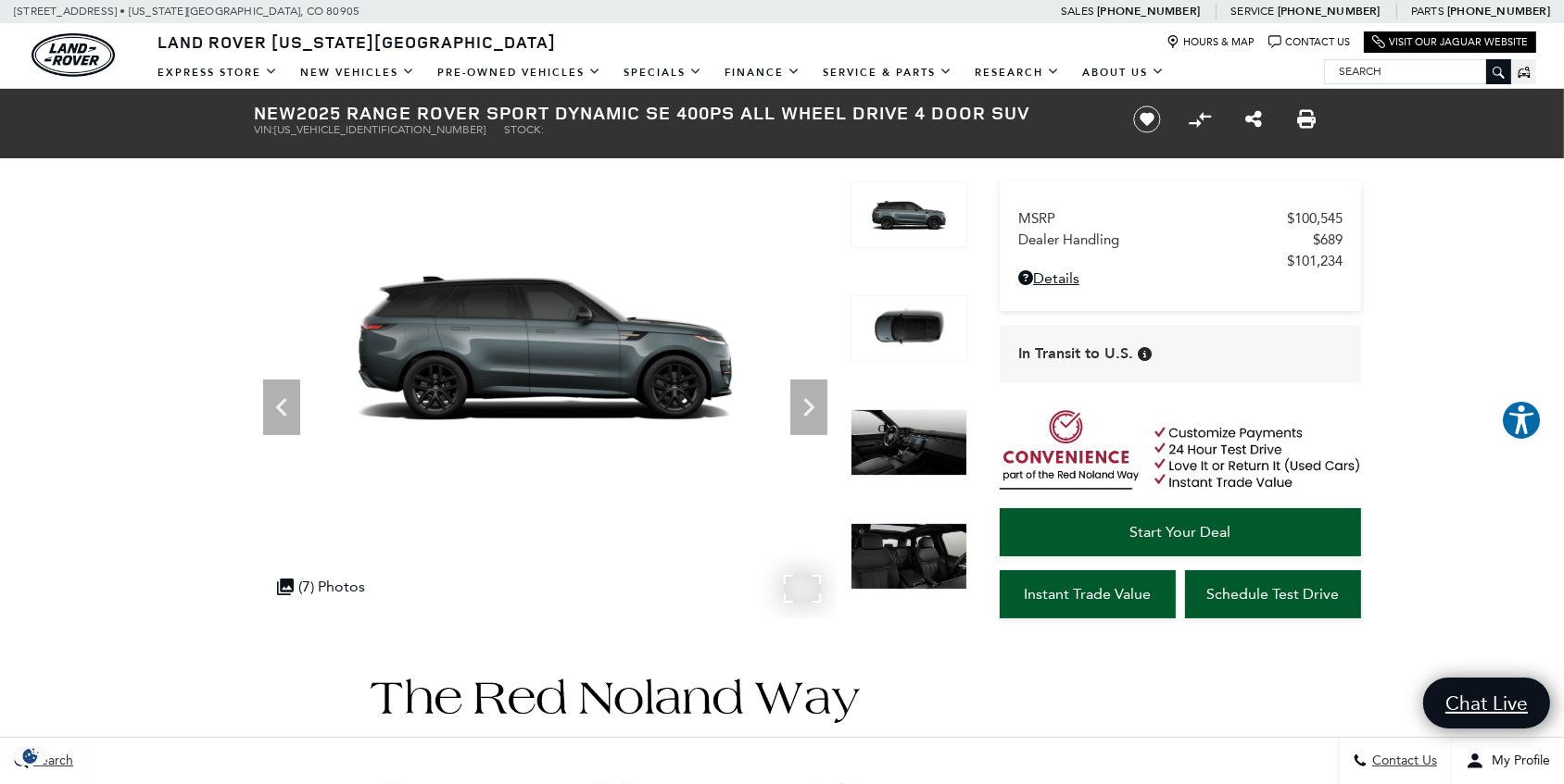
click at [538, 357] on img at bounding box center [545, 345] width 583 height 328
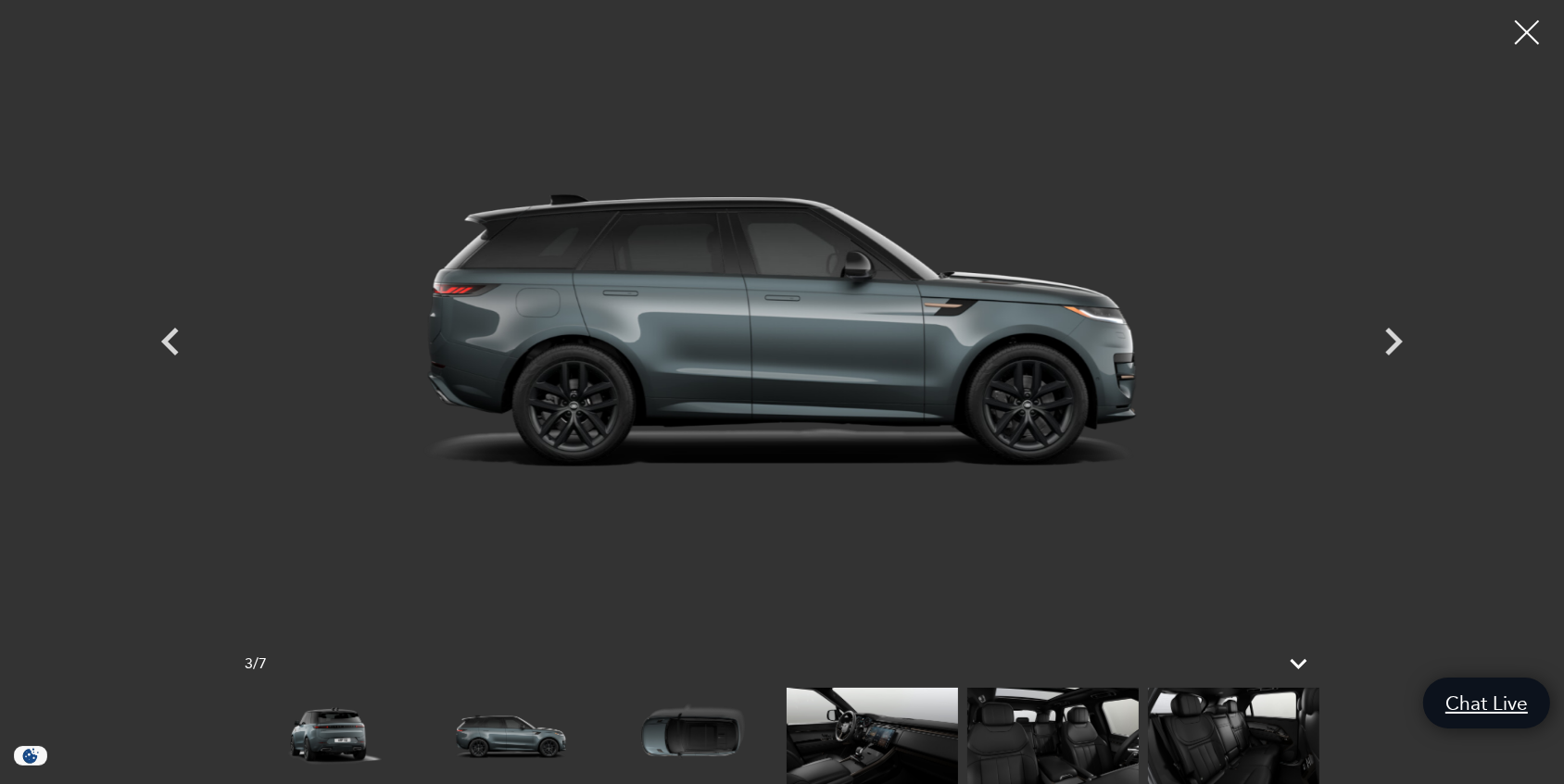
click at [1527, 27] on div at bounding box center [1527, 33] width 49 height 49
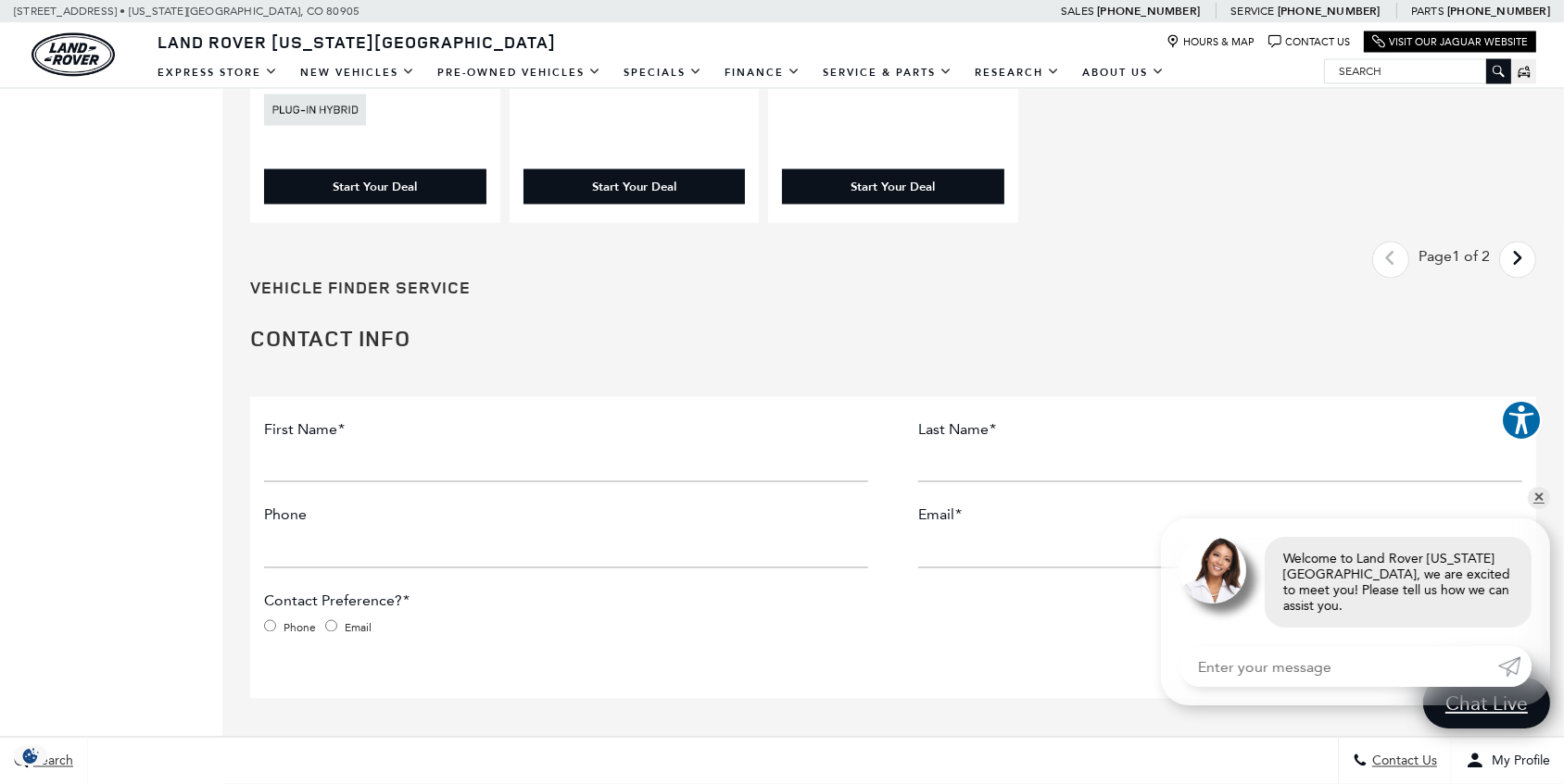
scroll to position [4124, 0]
